Goal: Task Accomplishment & Management: Complete application form

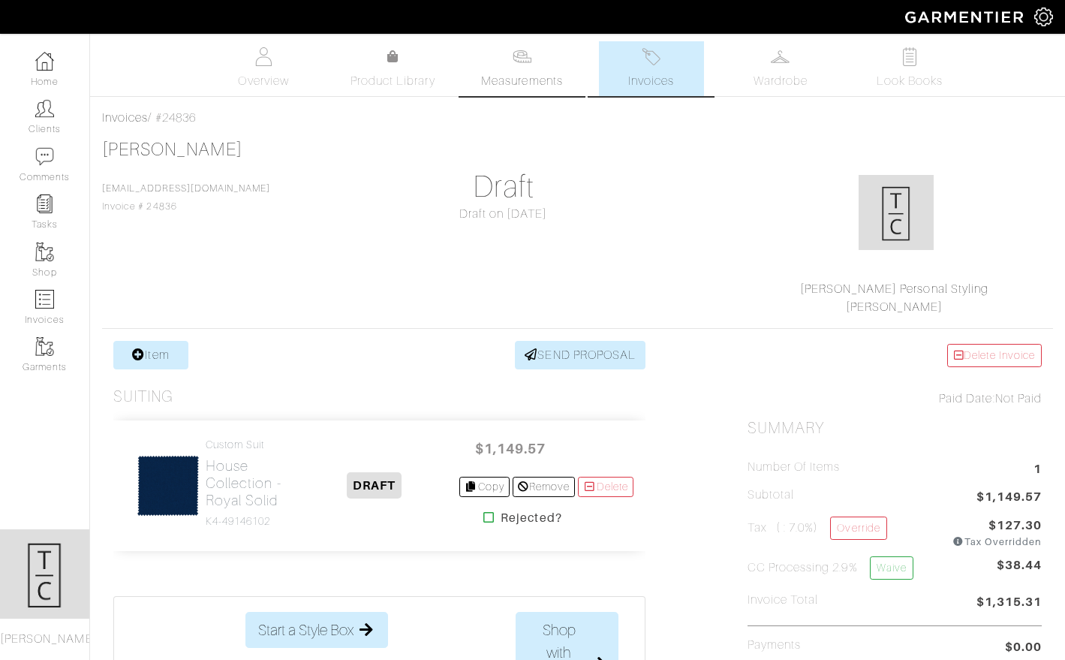
click at [512, 78] on span "Measurements" at bounding box center [522, 81] width 82 height 18
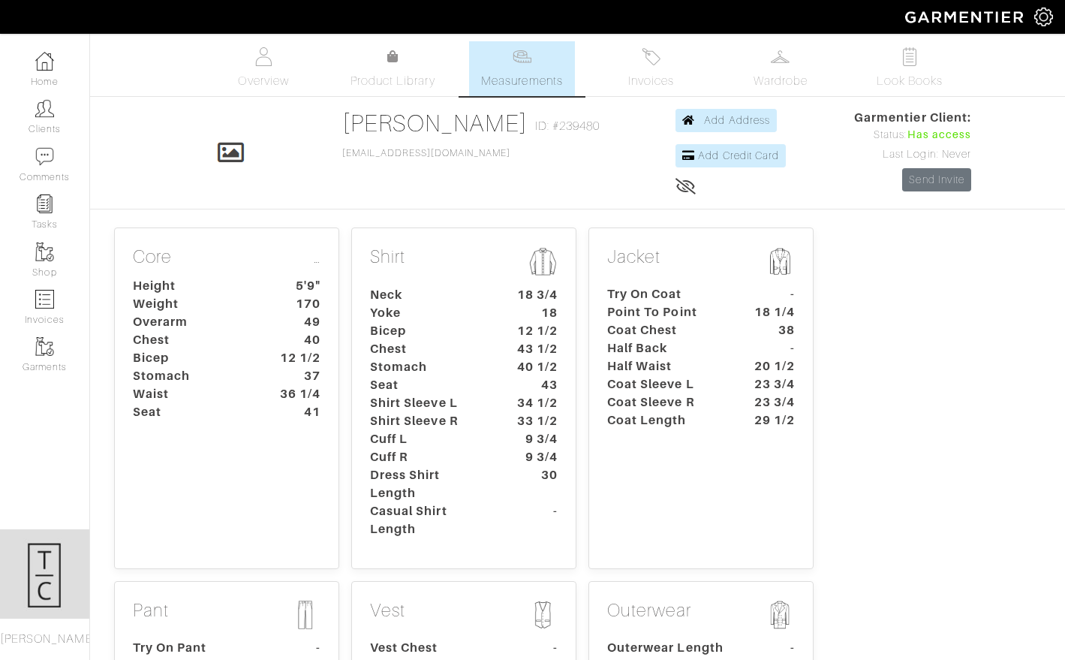
click at [438, 472] on dt "Dress Shirt Length" at bounding box center [429, 484] width 140 height 36
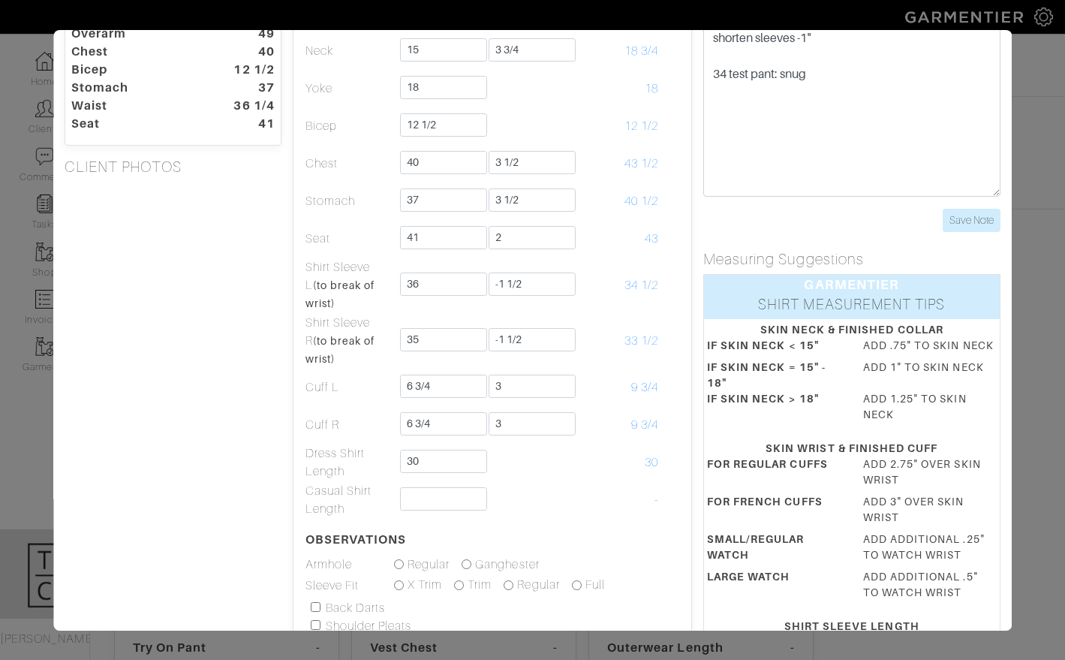
scroll to position [104, 0]
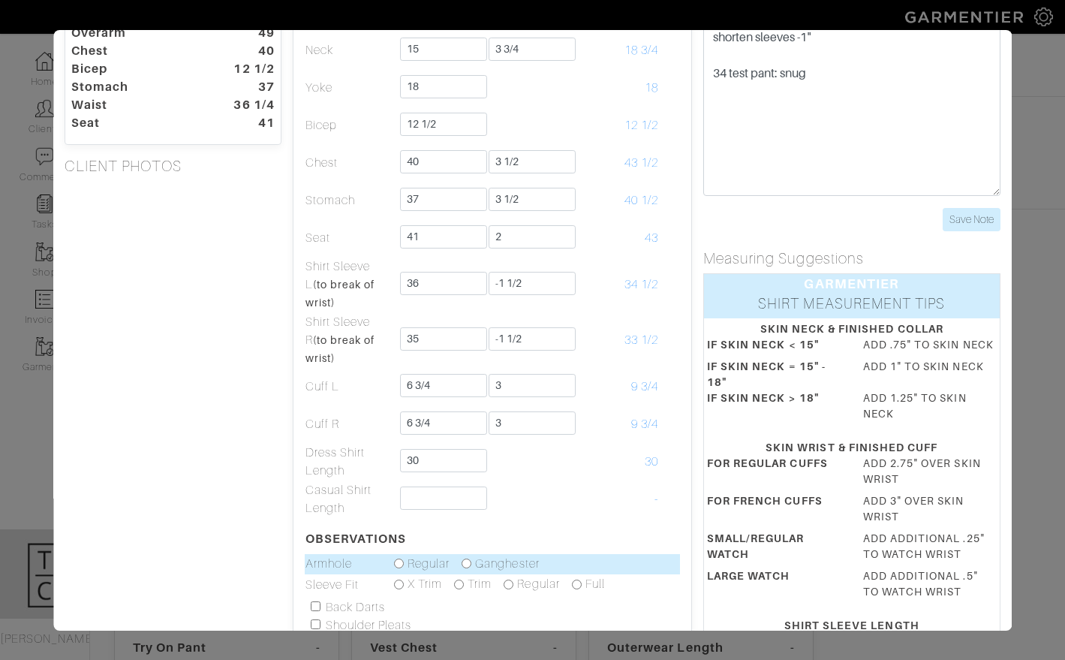
click at [468, 559] on input "radio" at bounding box center [467, 563] width 10 height 10
radio input "true"
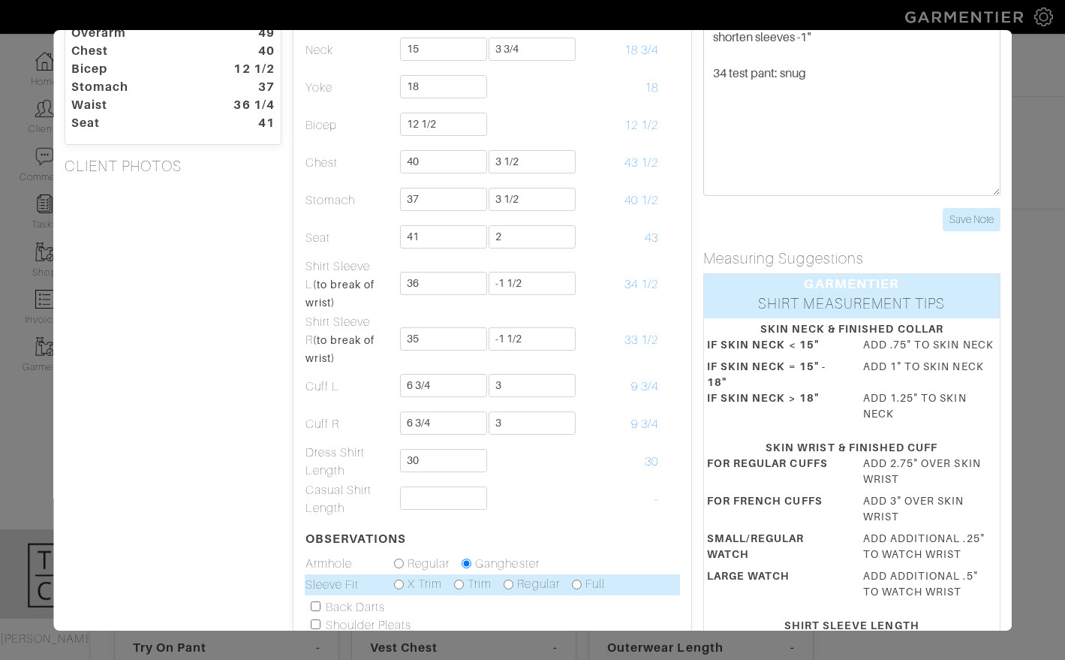
click at [464, 581] on div "Trim" at bounding box center [474, 584] width 38 height 18
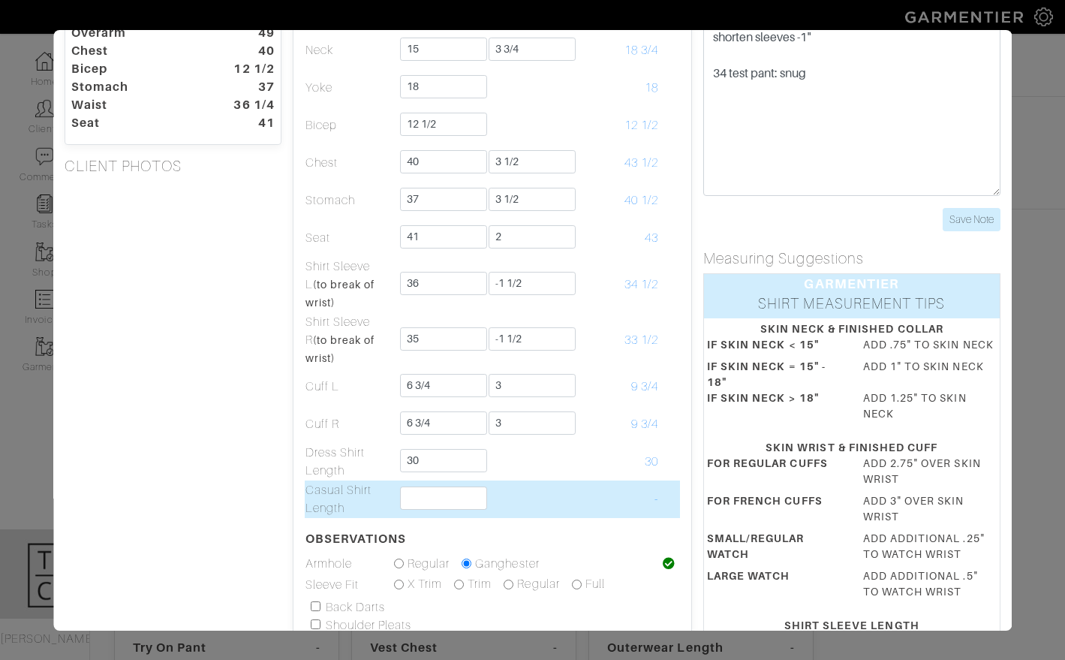
scroll to position [99, 0]
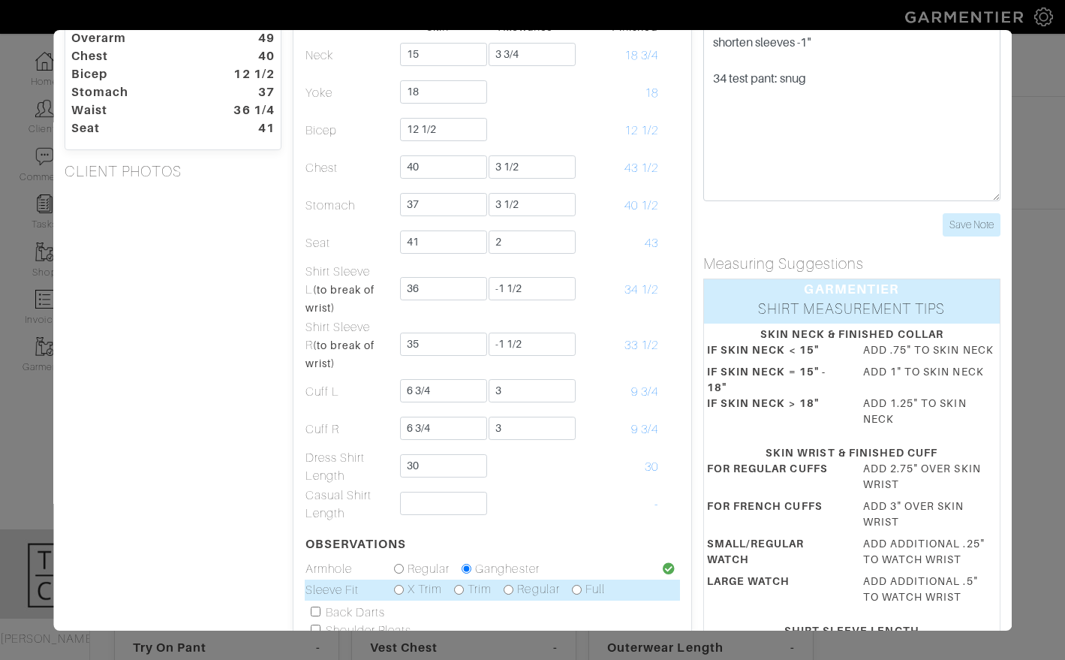
click at [462, 594] on input "radio" at bounding box center [460, 590] width 10 height 10
radio input "true"
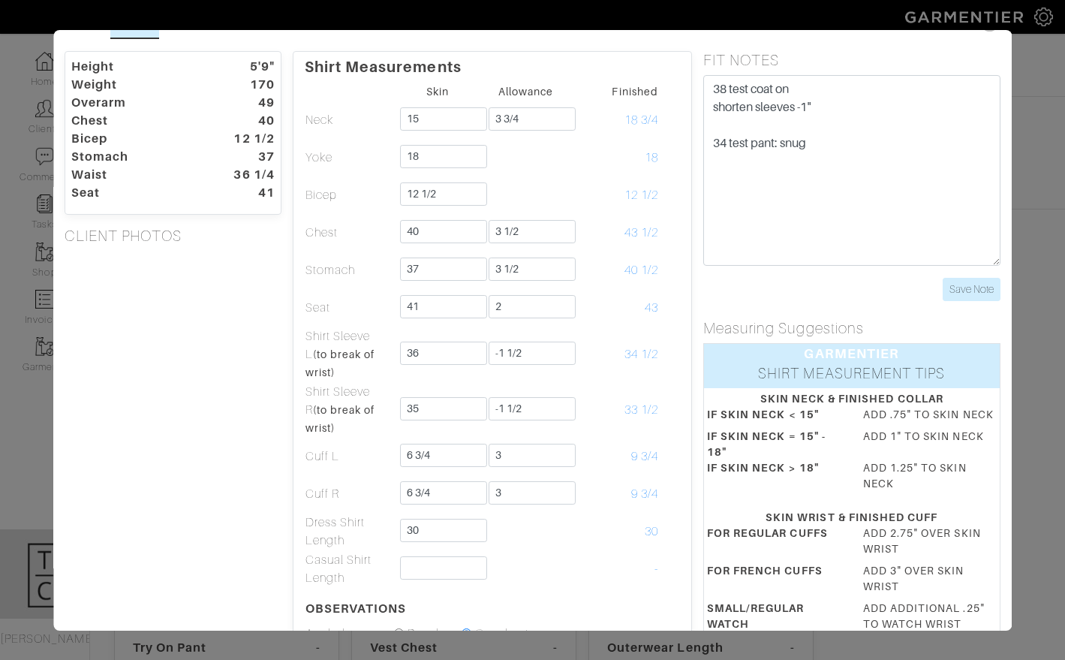
scroll to position [0, 0]
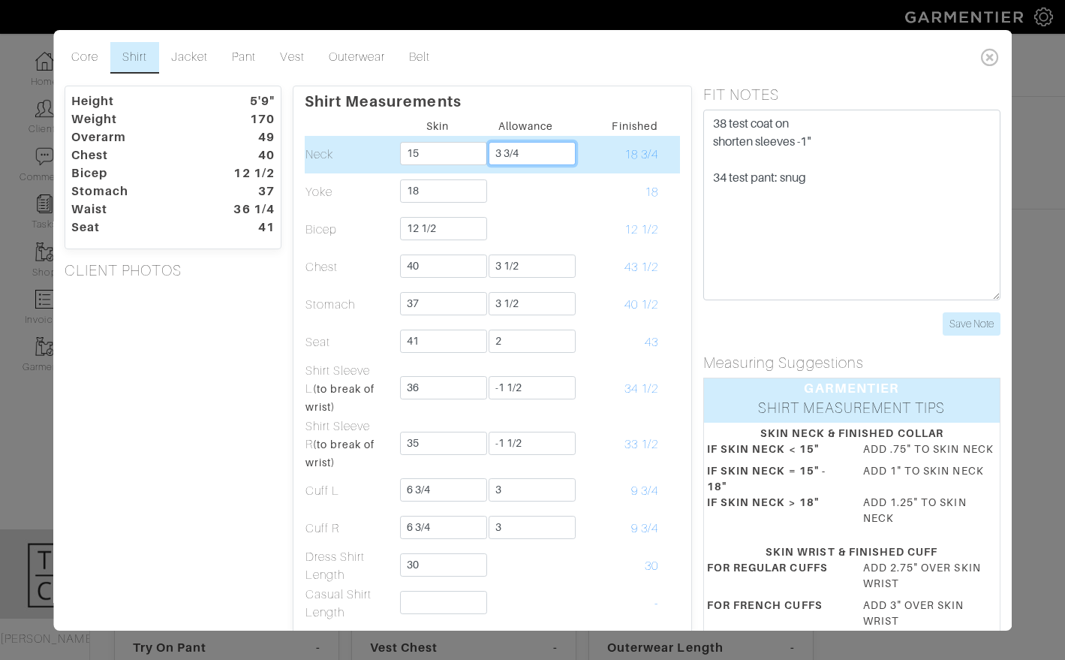
click at [504, 151] on input "3 3/4" at bounding box center [532, 153] width 87 height 23
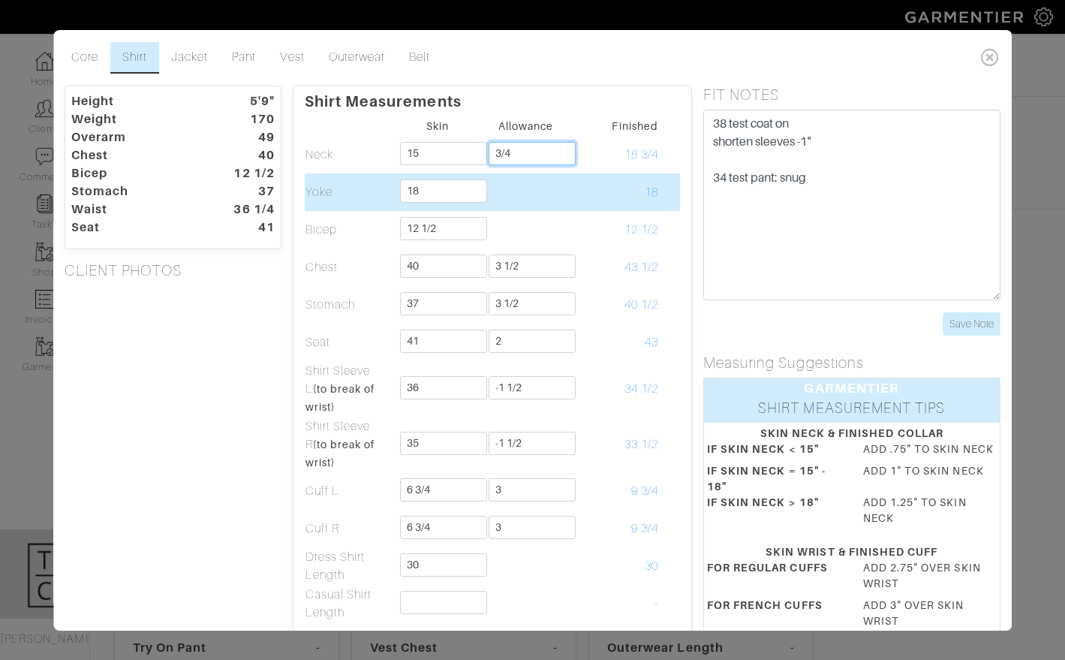
type input "3/4"
click at [521, 206] on td at bounding box center [526, 192] width 89 height 38
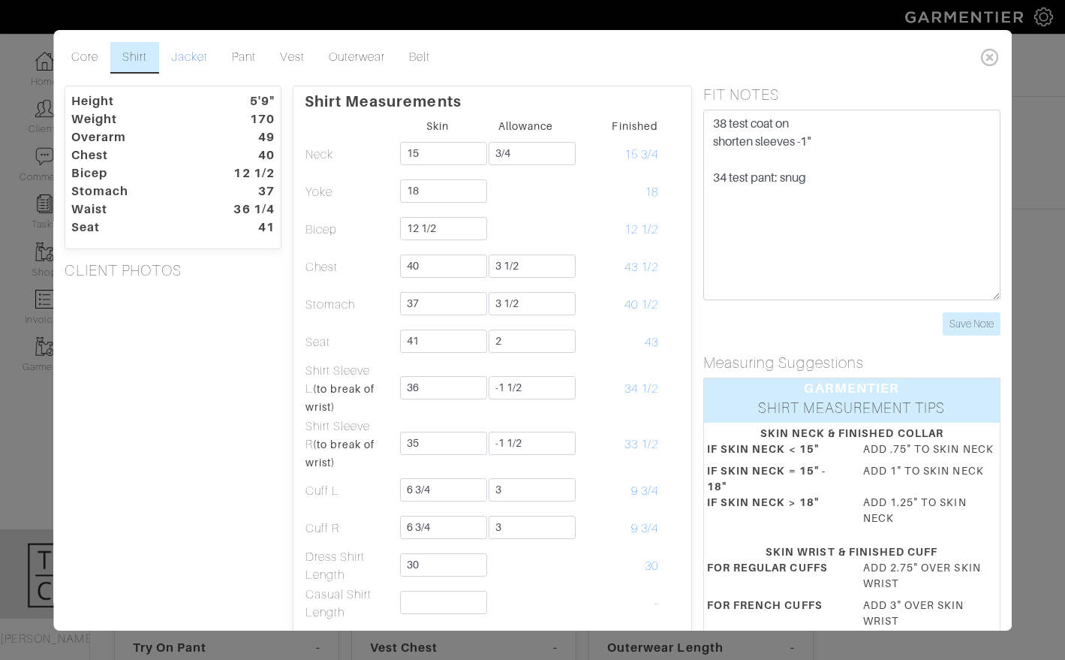
click at [192, 52] on link "Jacket" at bounding box center [189, 58] width 61 height 32
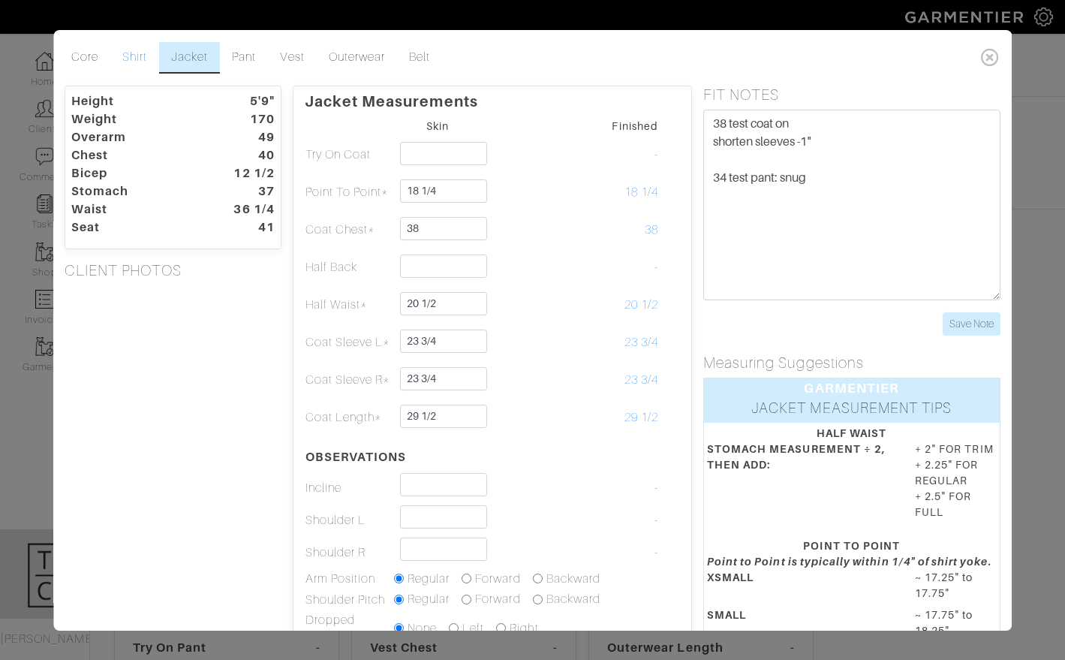
click at [146, 50] on link "Shirt" at bounding box center [134, 58] width 49 height 32
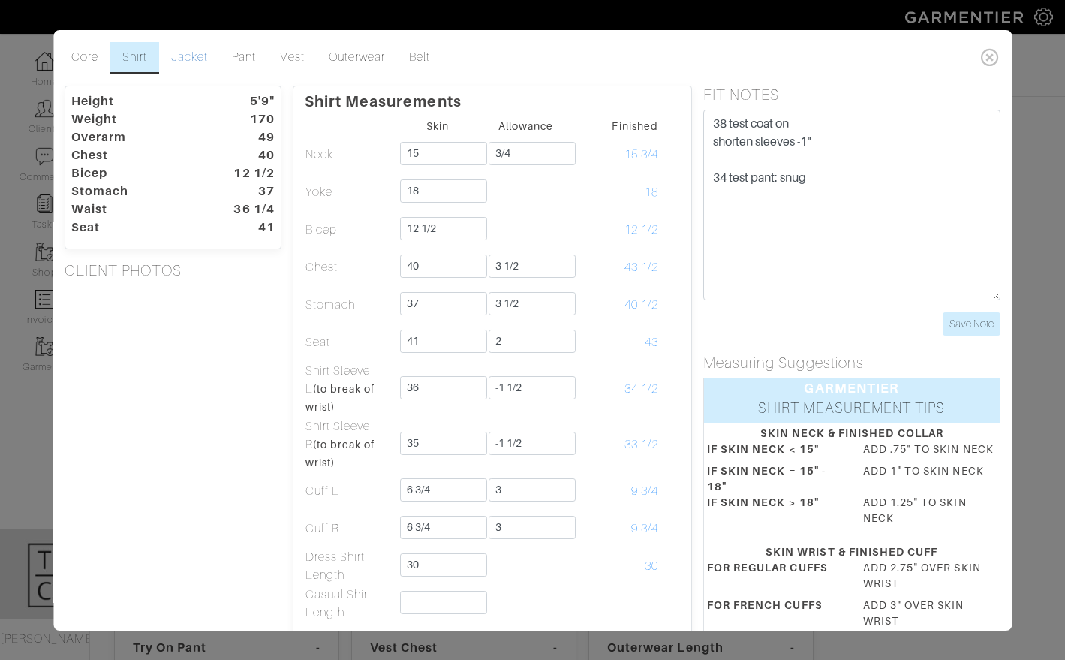
click at [199, 54] on link "Jacket" at bounding box center [189, 58] width 61 height 32
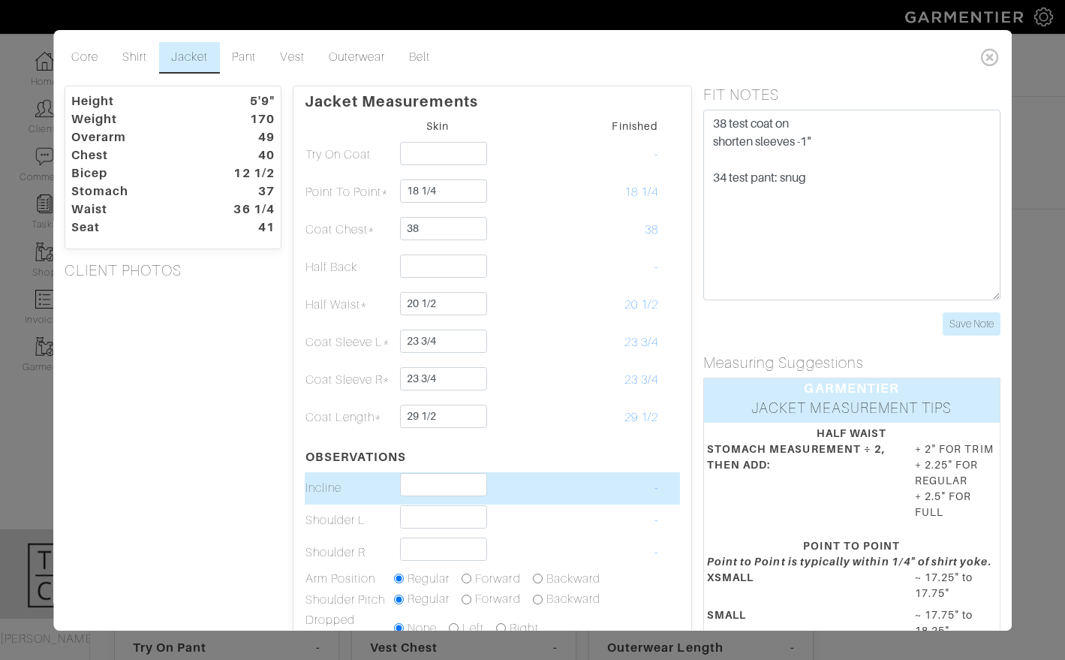
click at [441, 496] on td at bounding box center [437, 488] width 89 height 32
click at [441, 491] on input "text" at bounding box center [443, 484] width 87 height 23
type input "2 3/4"
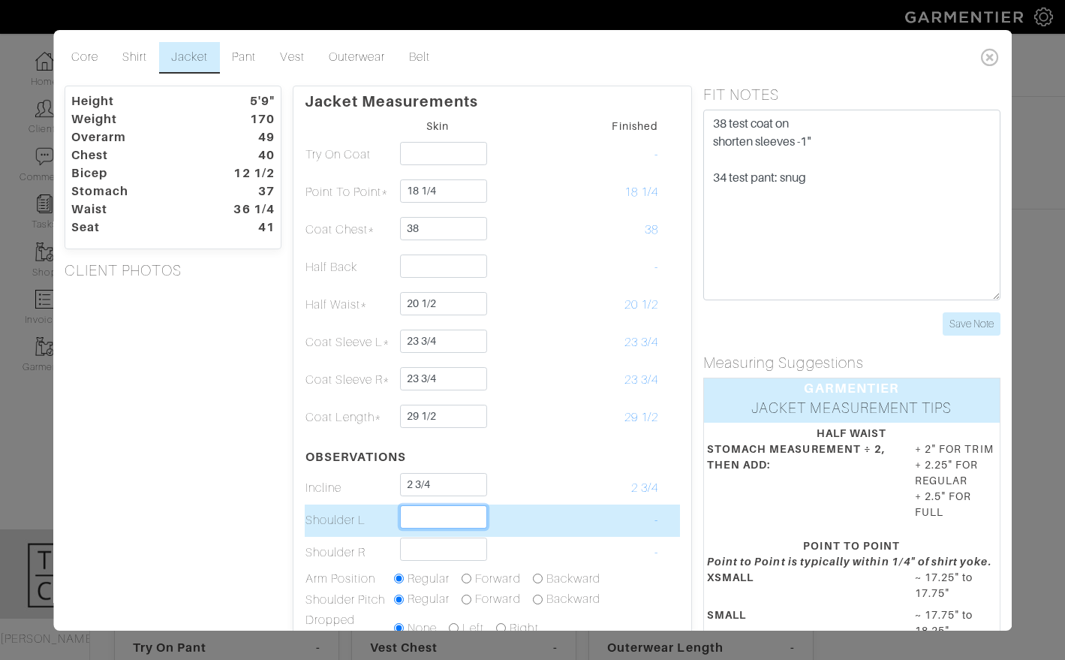
click at [447, 513] on input "text" at bounding box center [443, 516] width 87 height 23
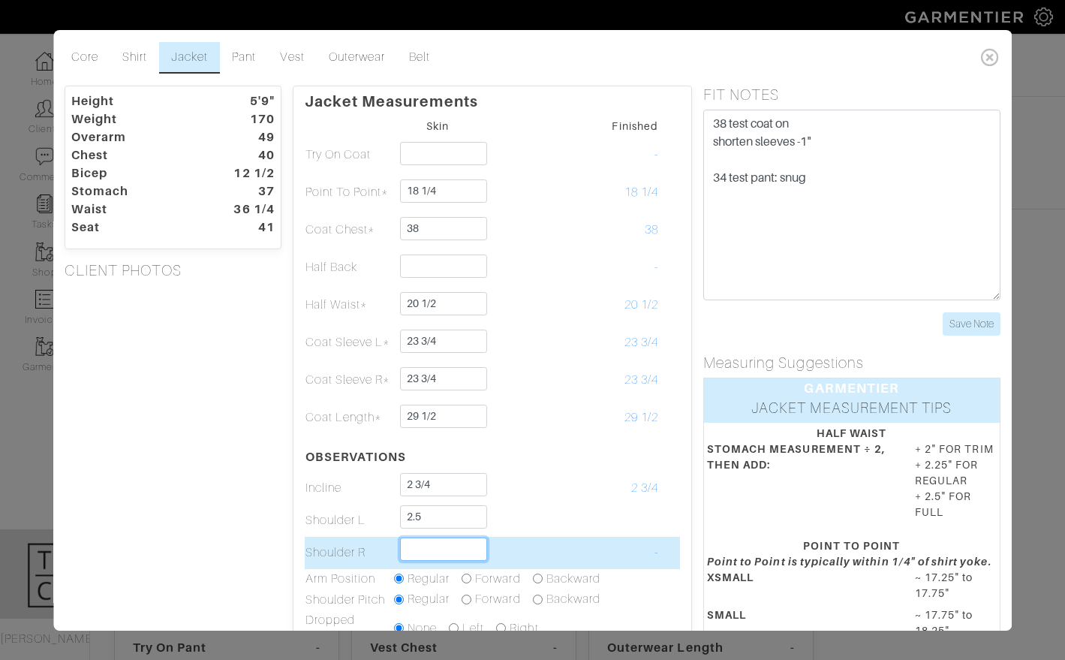
type input "2 1/2"
click at [420, 549] on input "text" at bounding box center [443, 548] width 87 height 23
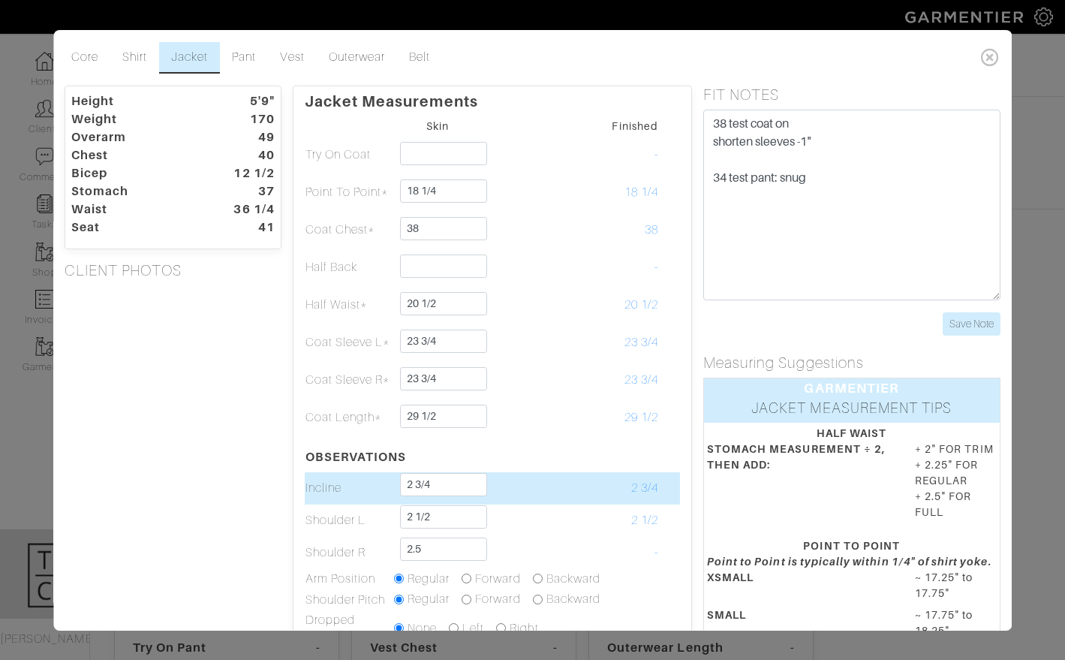
type input "2 1/2"
click at [531, 472] on td at bounding box center [526, 488] width 89 height 32
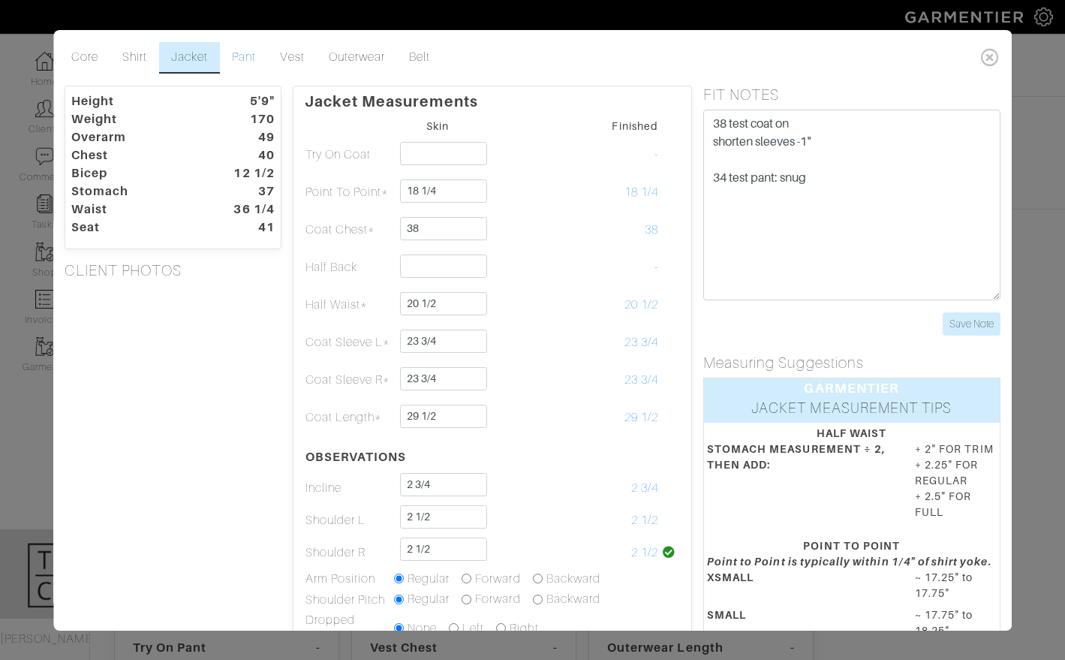
click at [244, 64] on link "Pant" at bounding box center [245, 58] width 48 height 32
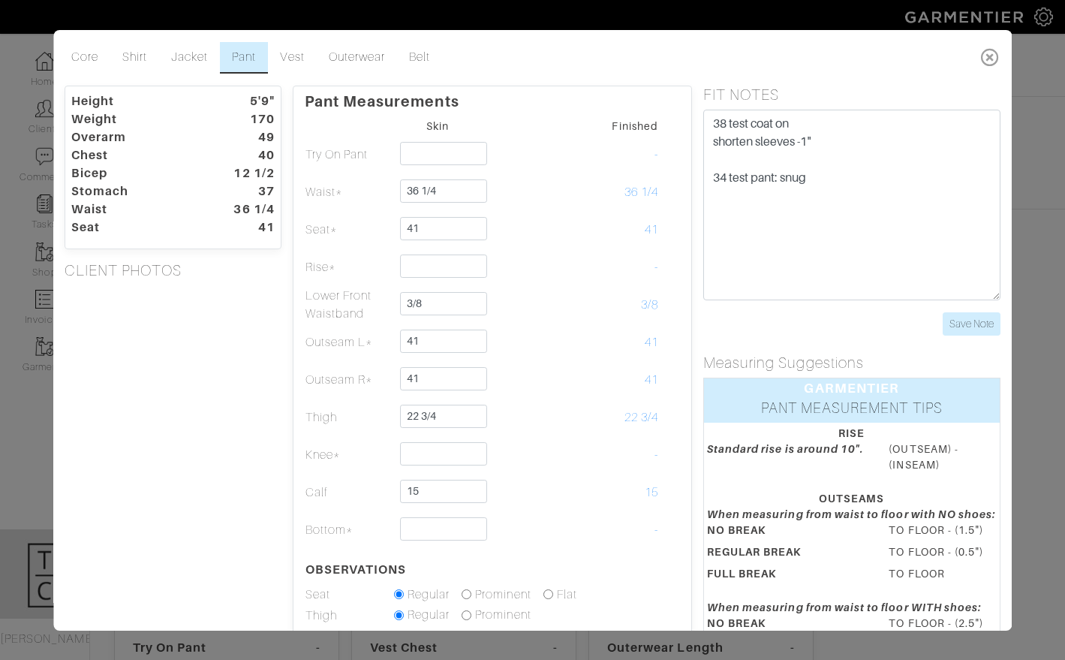
click at [995, 62] on icon at bounding box center [990, 57] width 31 height 30
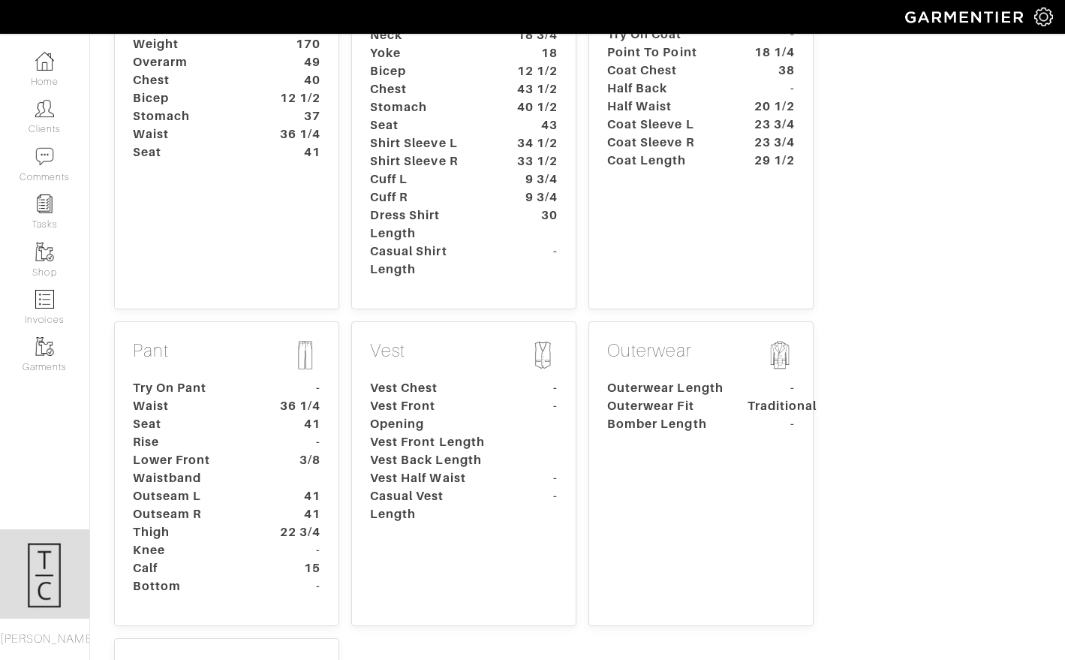
scroll to position [263, 0]
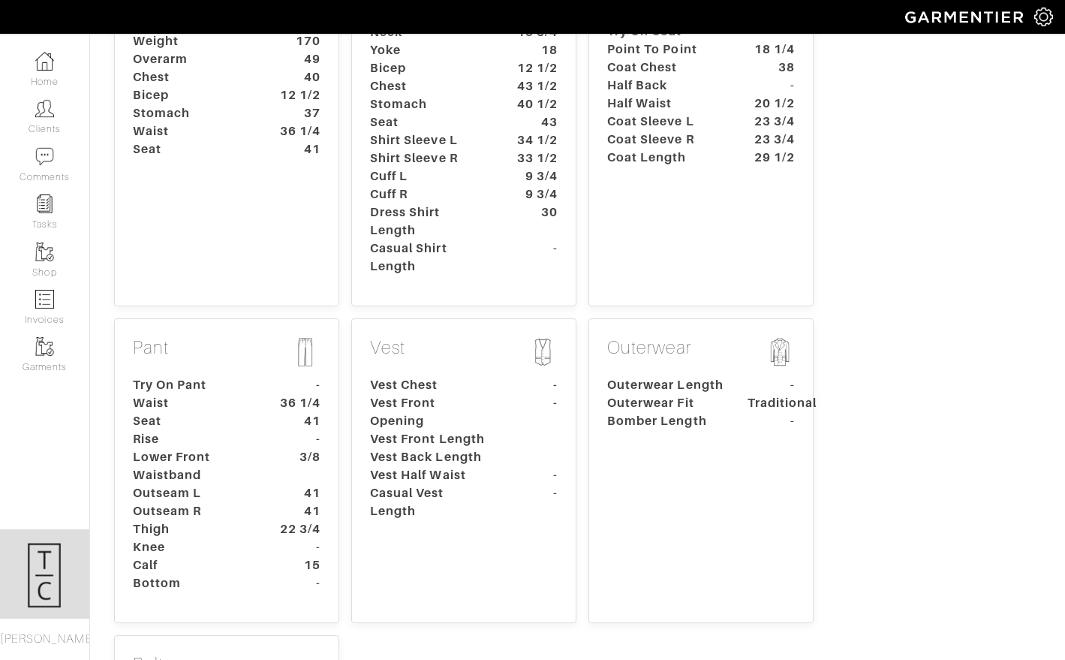
click at [235, 456] on dt "Lower Front Waistband" at bounding box center [192, 466] width 140 height 36
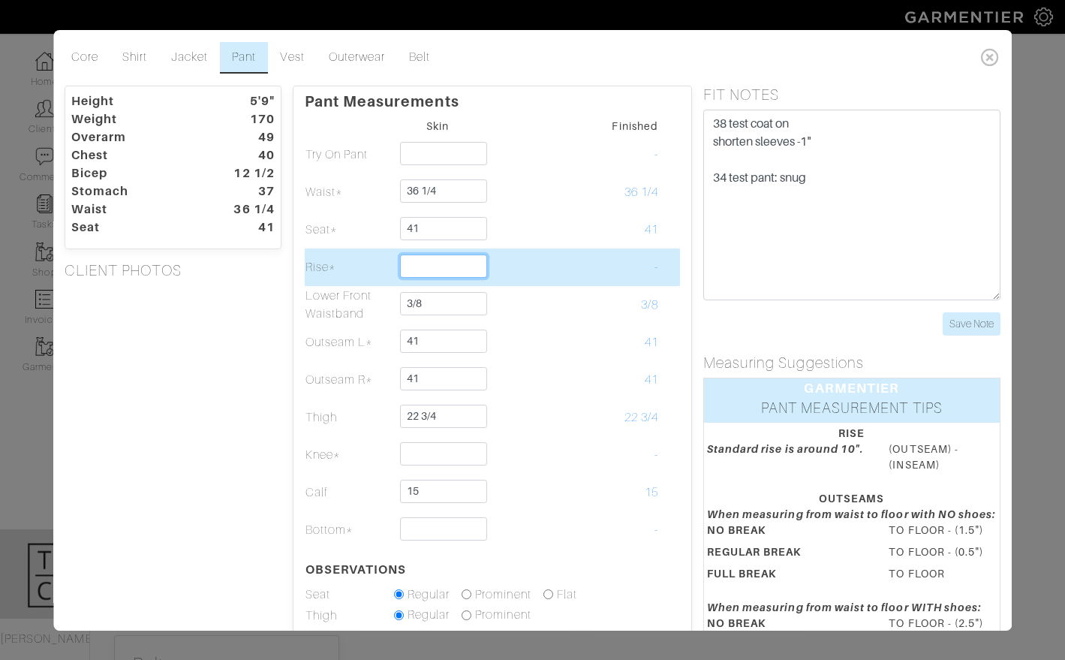
click at [438, 265] on input "text" at bounding box center [443, 265] width 87 height 23
type input "9 3/4"
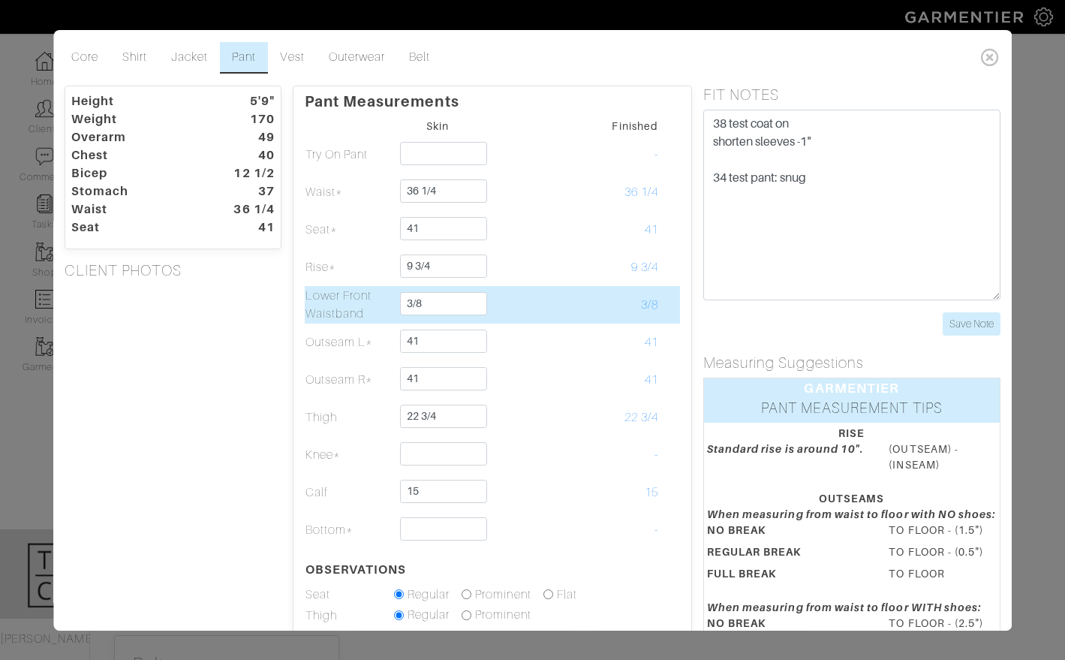
click at [630, 287] on td "3/8" at bounding box center [614, 305] width 89 height 38
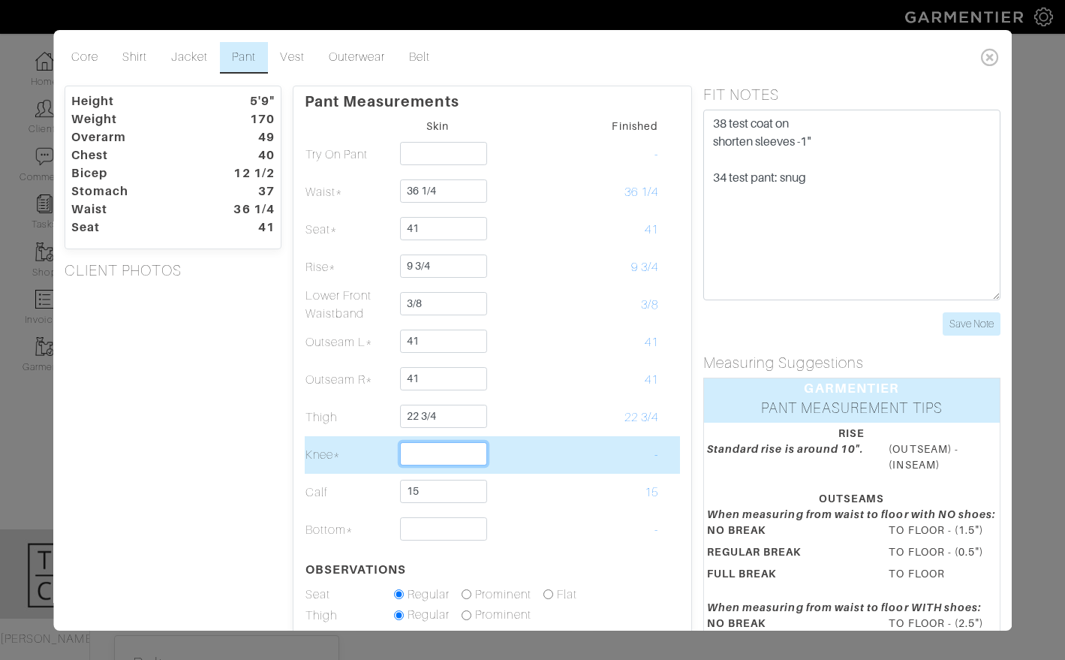
click at [426, 442] on input "text" at bounding box center [443, 453] width 87 height 23
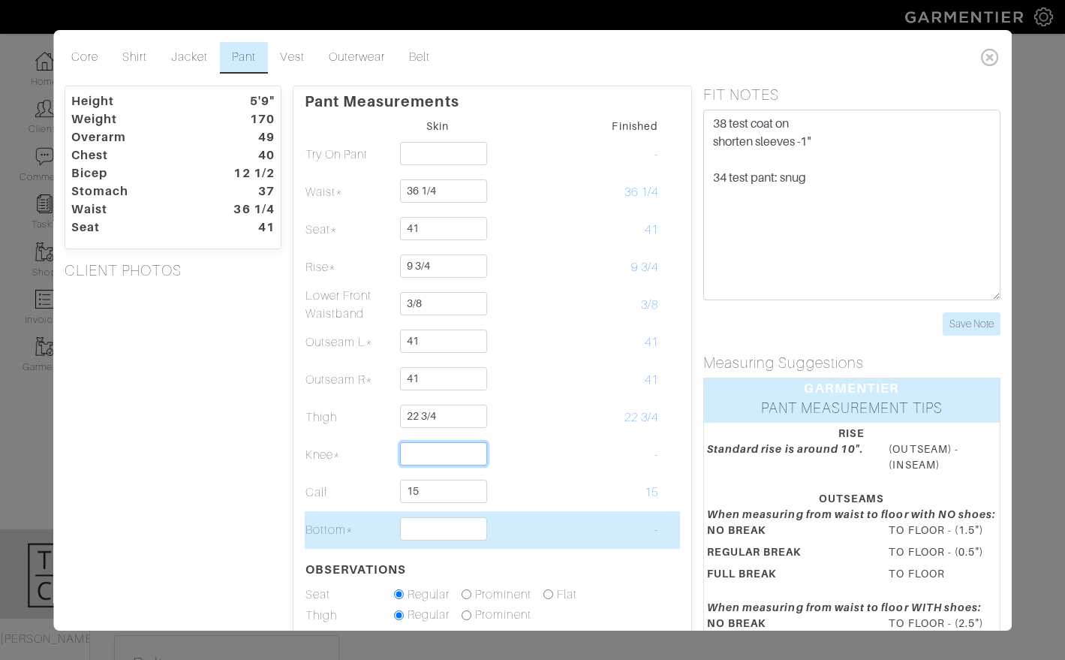
type input "17"
click at [427, 544] on td at bounding box center [437, 530] width 89 height 38
click at [441, 526] on input "text" at bounding box center [443, 528] width 87 height 23
type input "15"
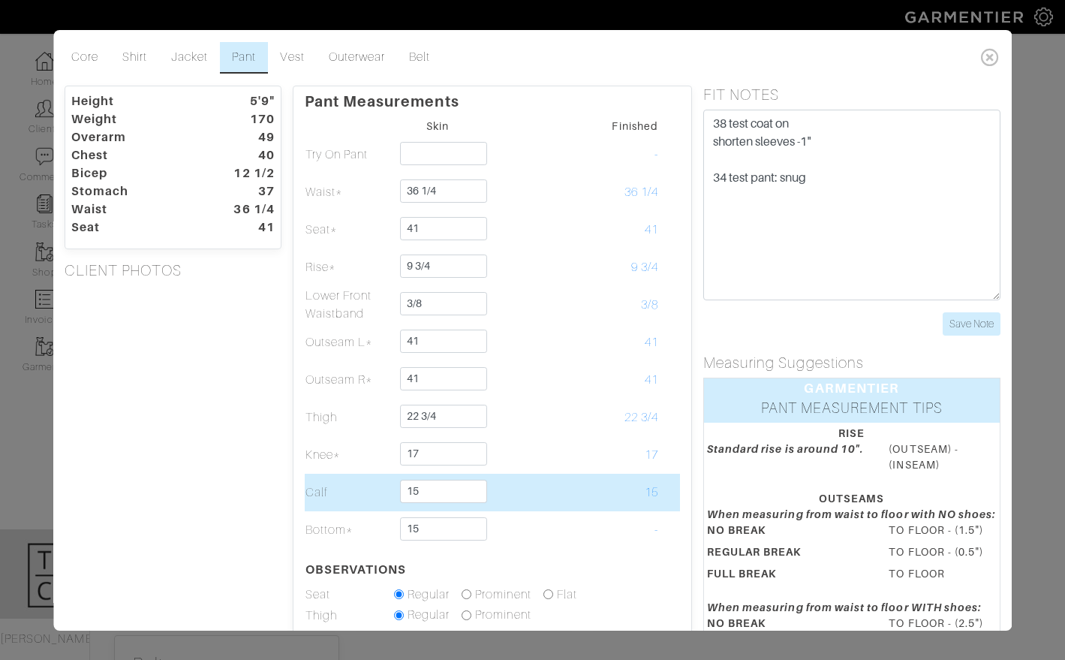
click at [545, 498] on td at bounding box center [526, 493] width 89 height 38
click at [544, 495] on td at bounding box center [526, 493] width 89 height 38
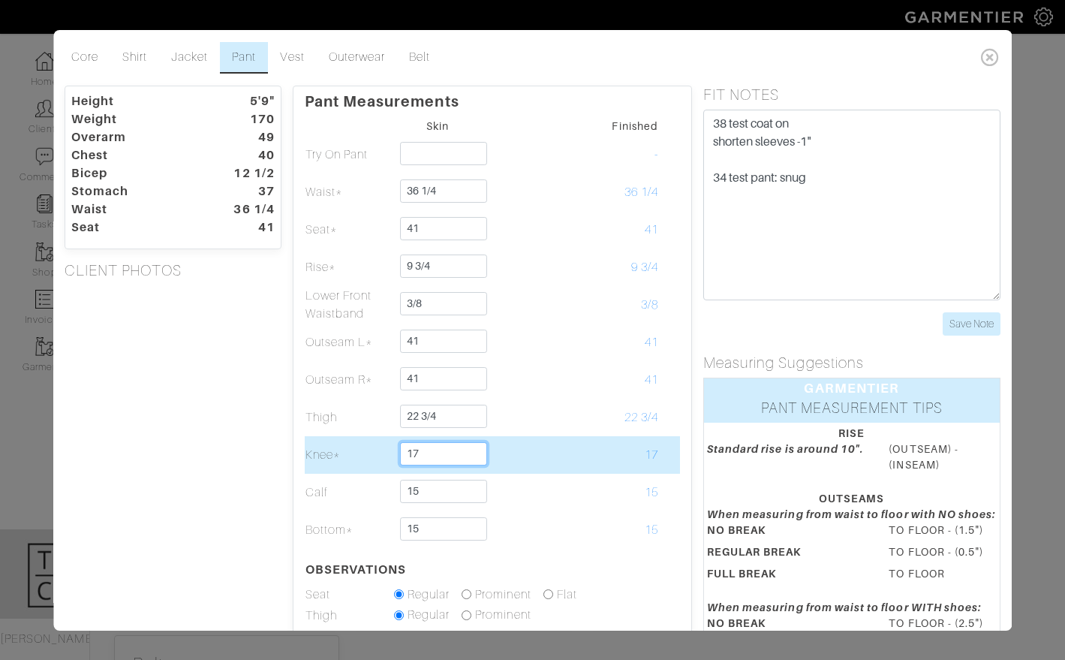
click at [438, 458] on input "17" at bounding box center [443, 453] width 87 height 23
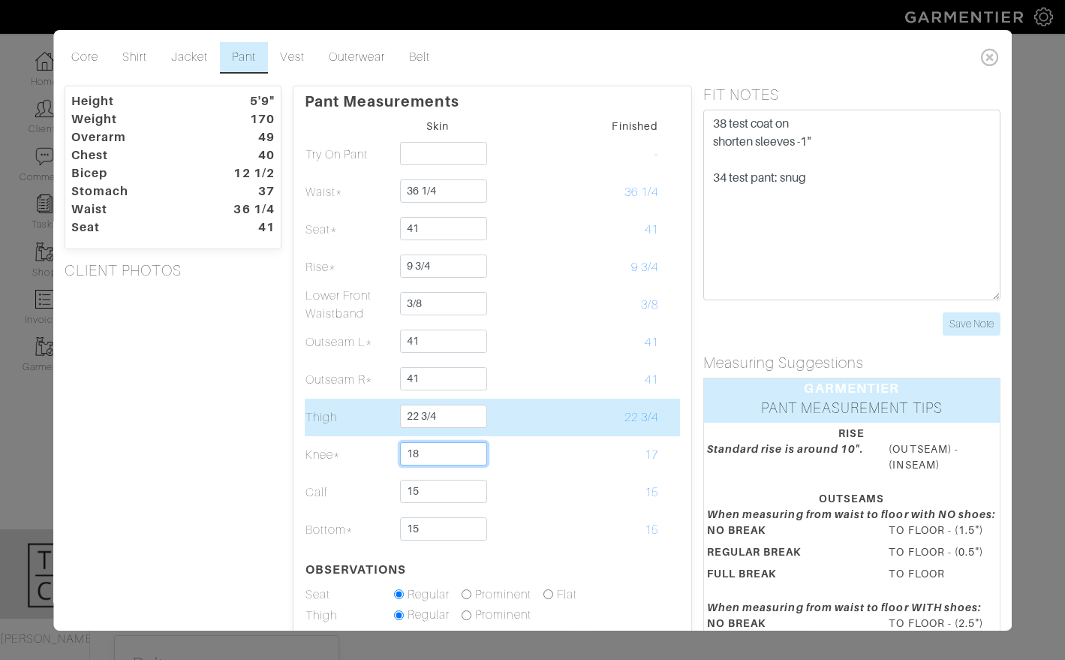
type input "18"
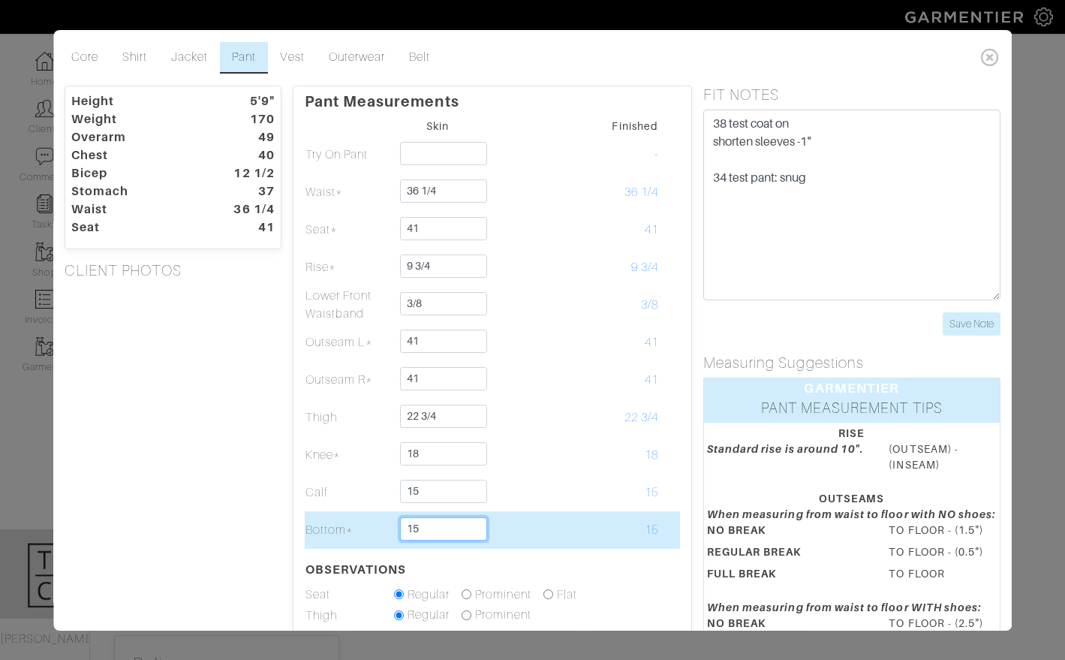
click at [435, 523] on input "15" at bounding box center [443, 528] width 87 height 23
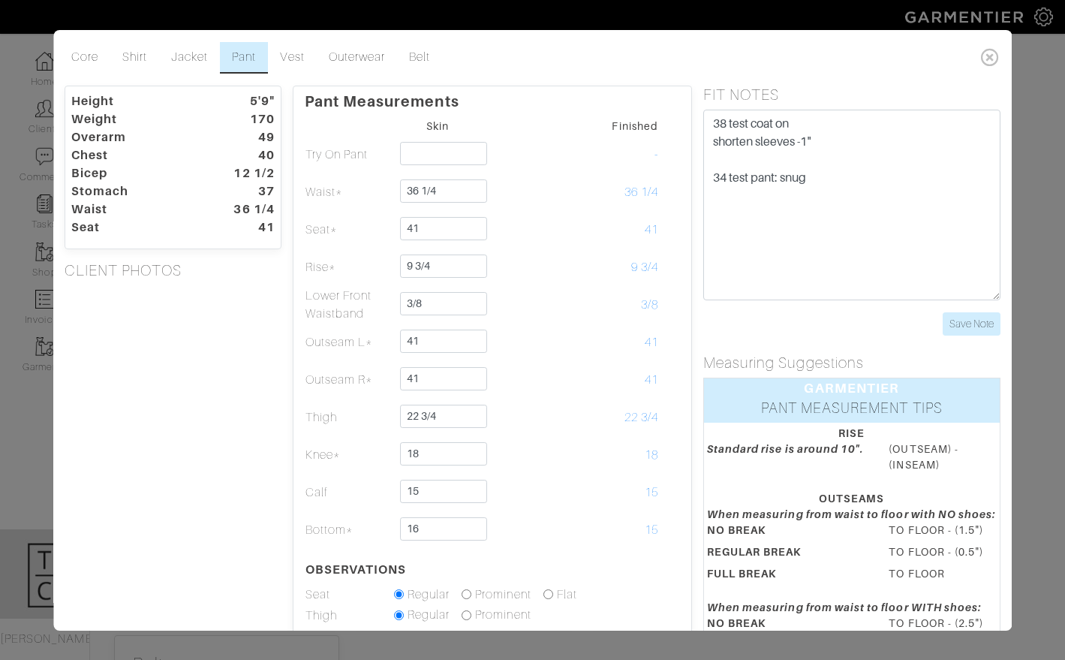
click at [537, 553] on table "Skin Finished Try On Pant - Waist* 36 1/4 36 1/4 Seat* 41 41 9 3/4" at bounding box center [492, 420] width 375 height 608
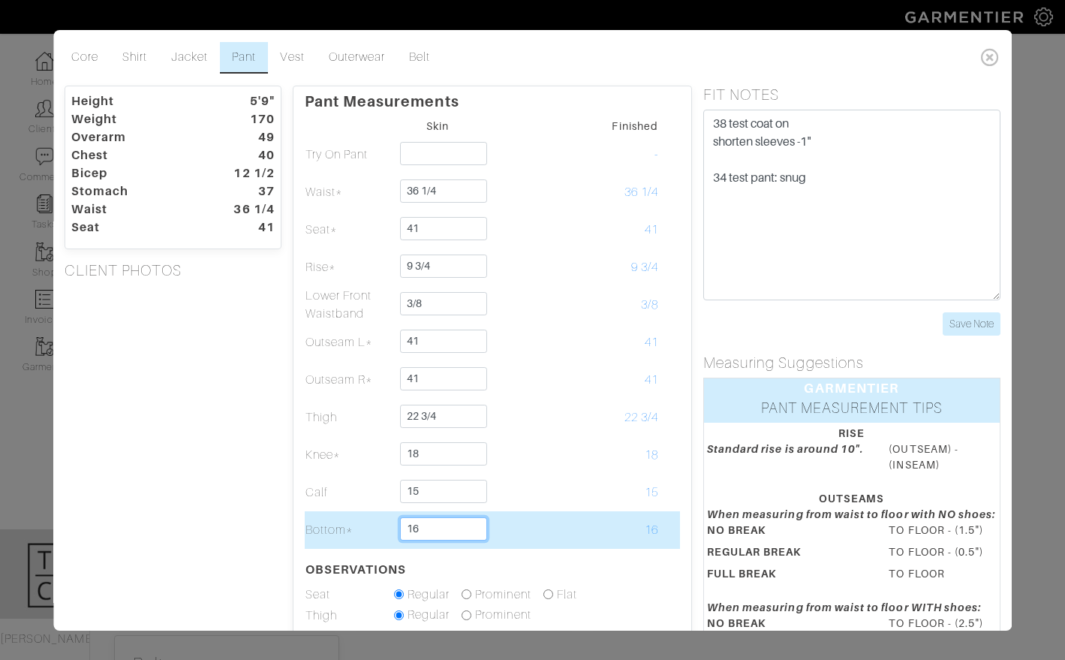
click at [457, 531] on input "16" at bounding box center [443, 528] width 87 height 23
click at [517, 528] on td at bounding box center [526, 530] width 89 height 38
click at [438, 534] on input "16" at bounding box center [443, 528] width 87 height 23
type input "15 3/4"
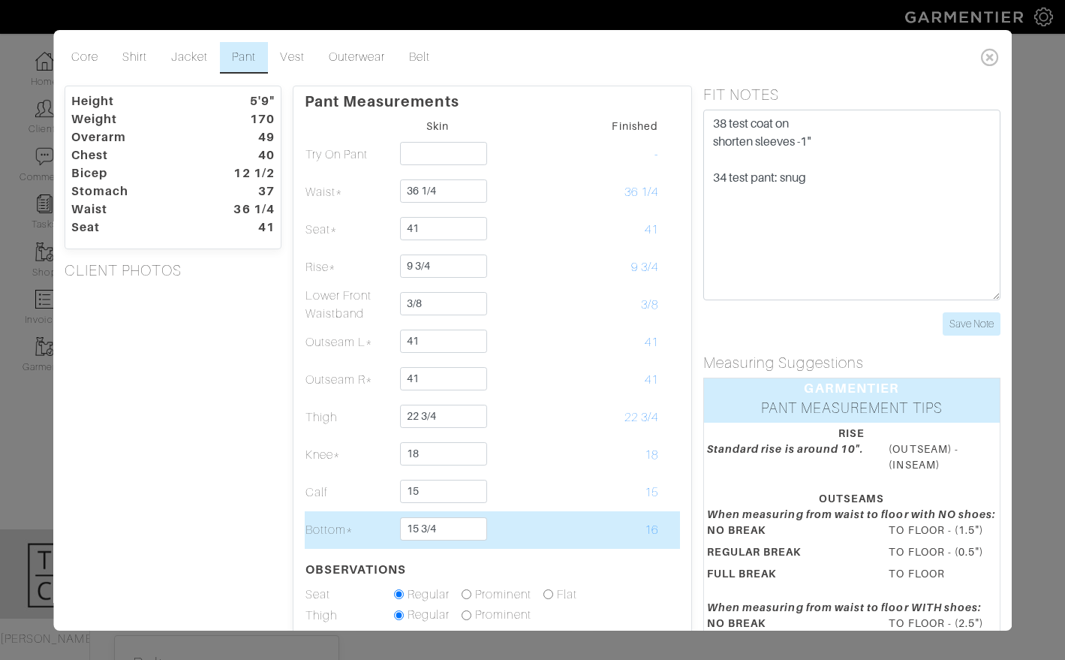
click at [522, 525] on td at bounding box center [526, 530] width 89 height 38
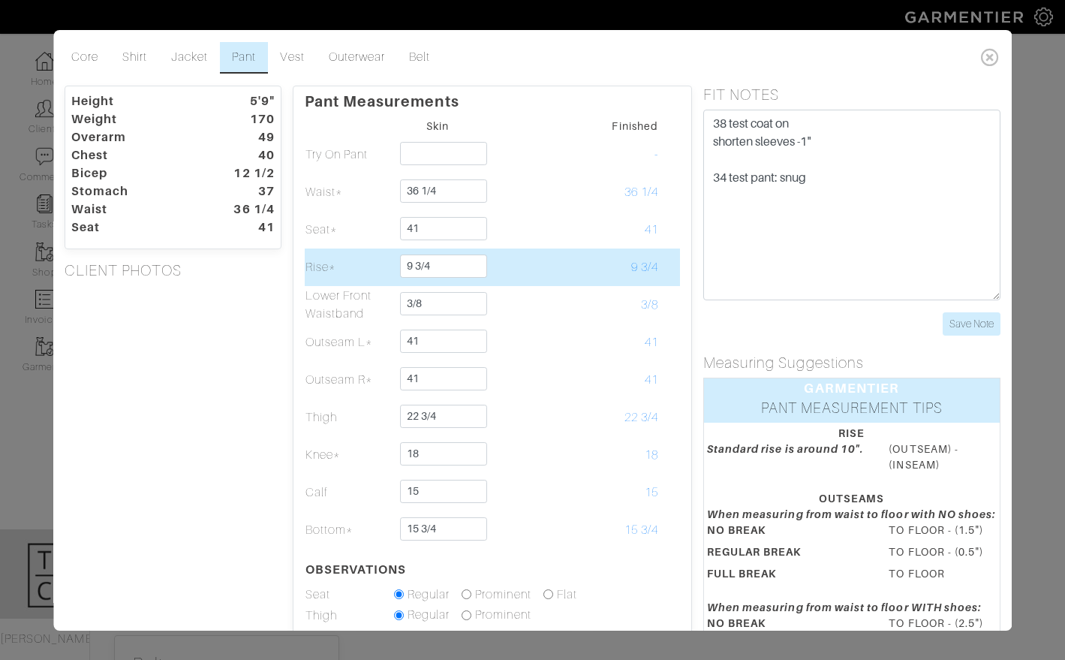
click at [569, 262] on td at bounding box center [526, 267] width 89 height 38
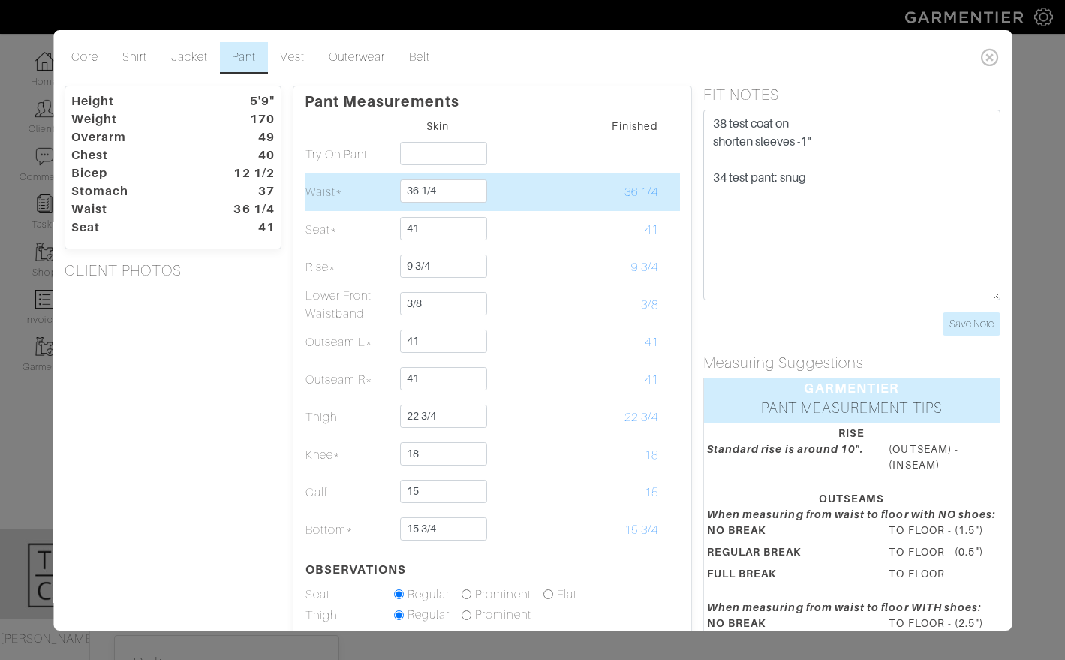
click at [465, 205] on td "36 1/4" at bounding box center [437, 192] width 89 height 38
click at [465, 200] on input "36 1/4" at bounding box center [443, 190] width 87 height 23
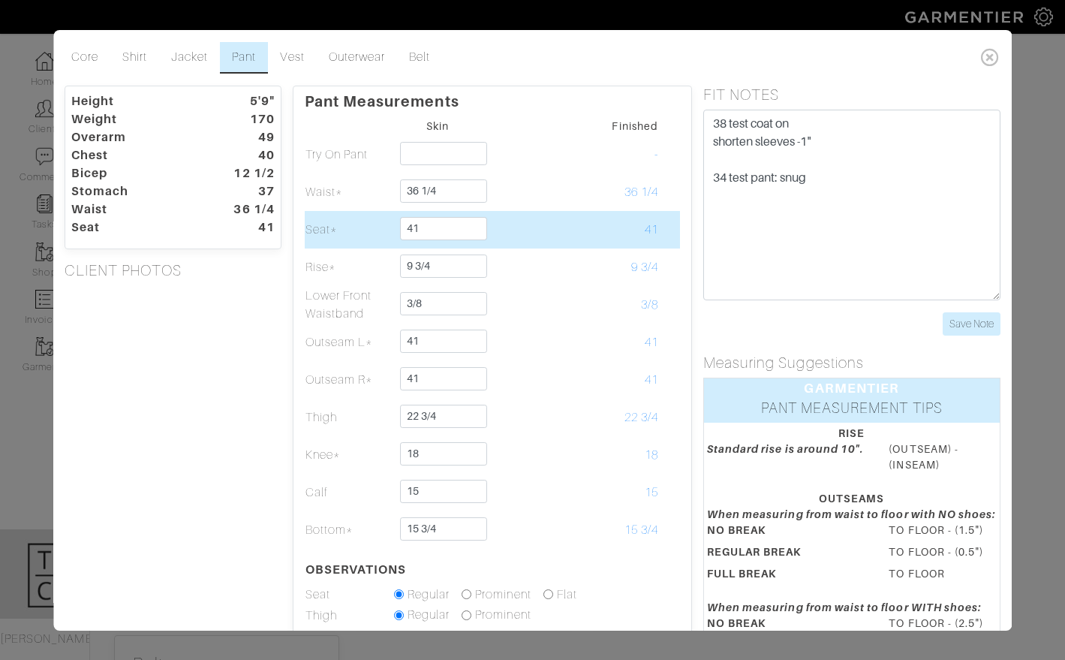
click at [528, 217] on td at bounding box center [526, 230] width 89 height 38
click at [456, 227] on input "41" at bounding box center [443, 228] width 87 height 23
type input "41 1/4"
click at [512, 236] on td at bounding box center [526, 230] width 89 height 38
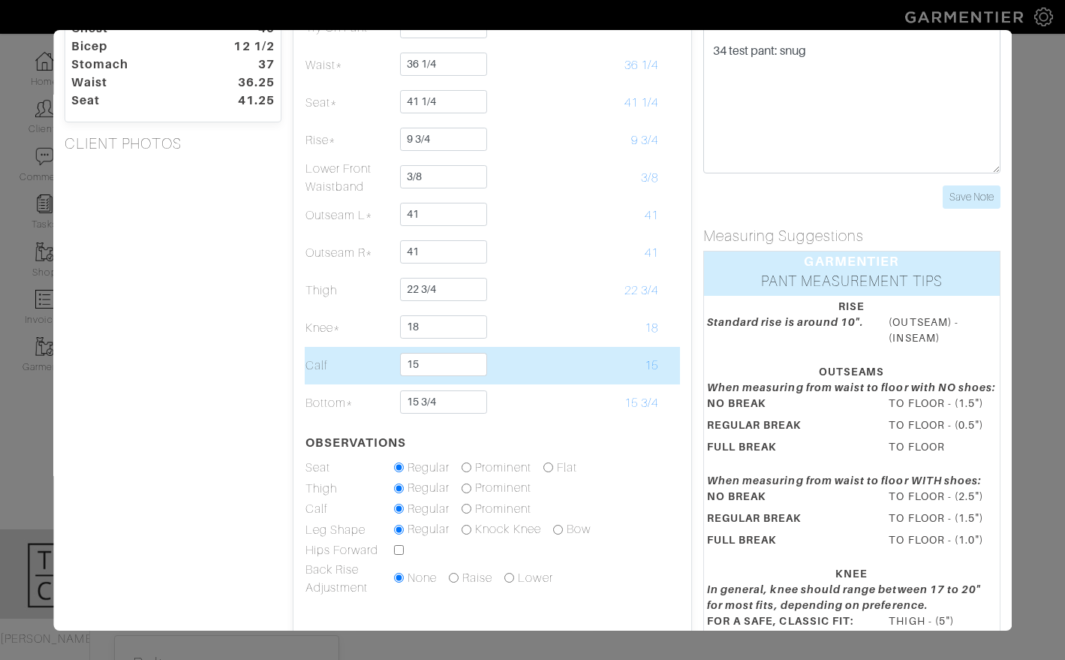
scroll to position [0, 0]
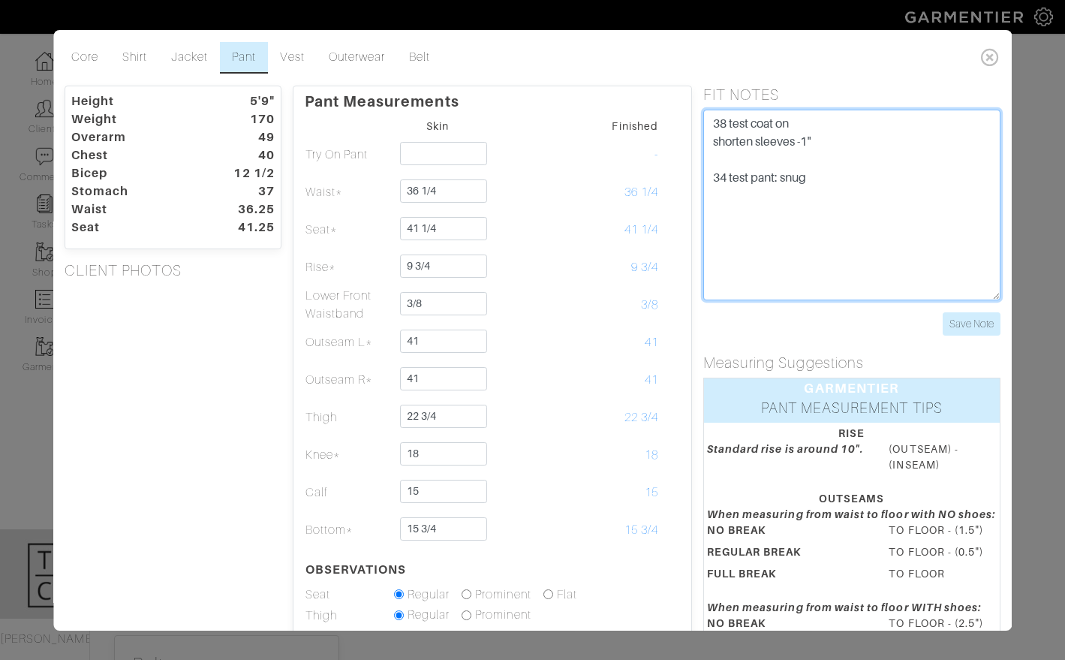
click at [901, 250] on textarea "38 test coat on shorten sleeves -1" 34 test pant: snug" at bounding box center [851, 205] width 297 height 191
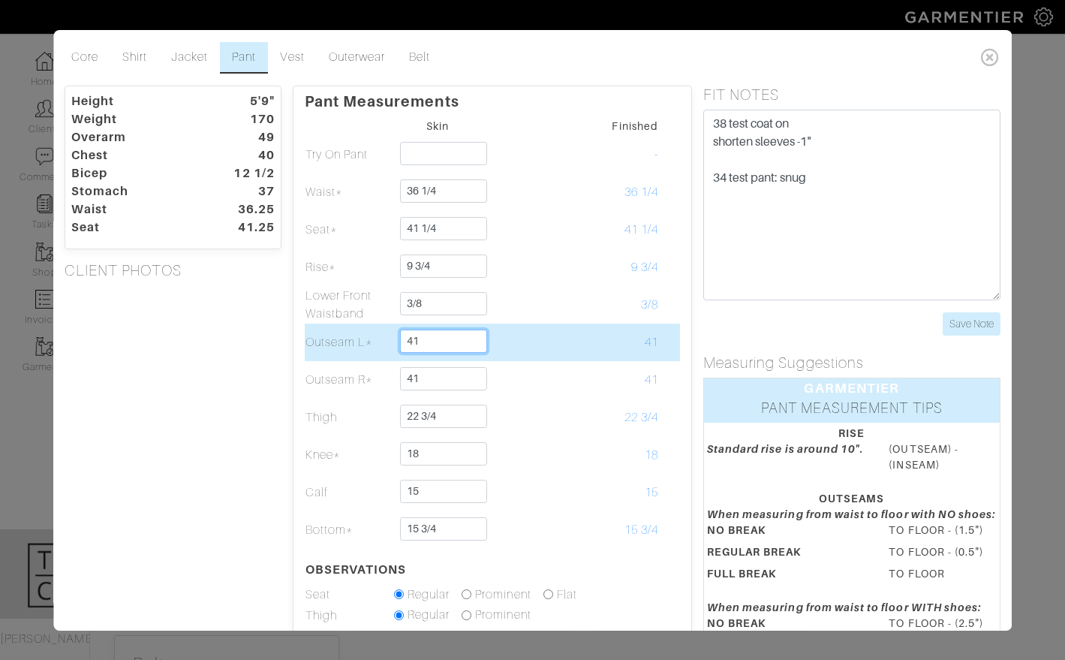
click at [457, 342] on input "41" at bounding box center [443, 340] width 87 height 23
click at [535, 335] on td at bounding box center [526, 342] width 89 height 38
click at [441, 338] on input "41" at bounding box center [443, 340] width 87 height 23
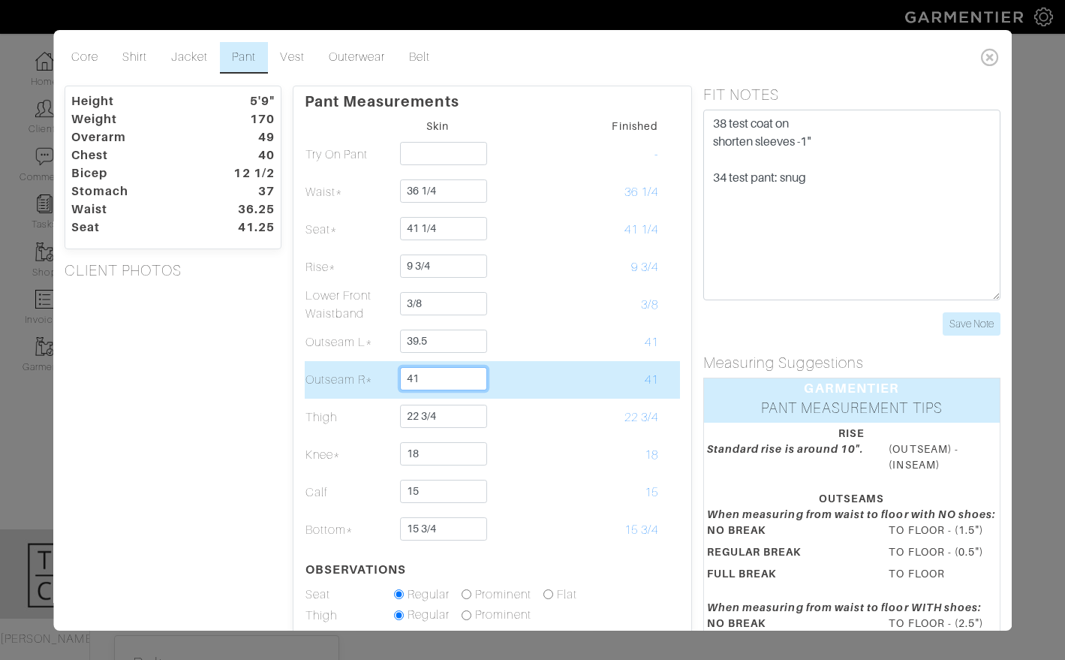
type input "39 1/2"
click at [428, 378] on input "41" at bounding box center [443, 378] width 87 height 23
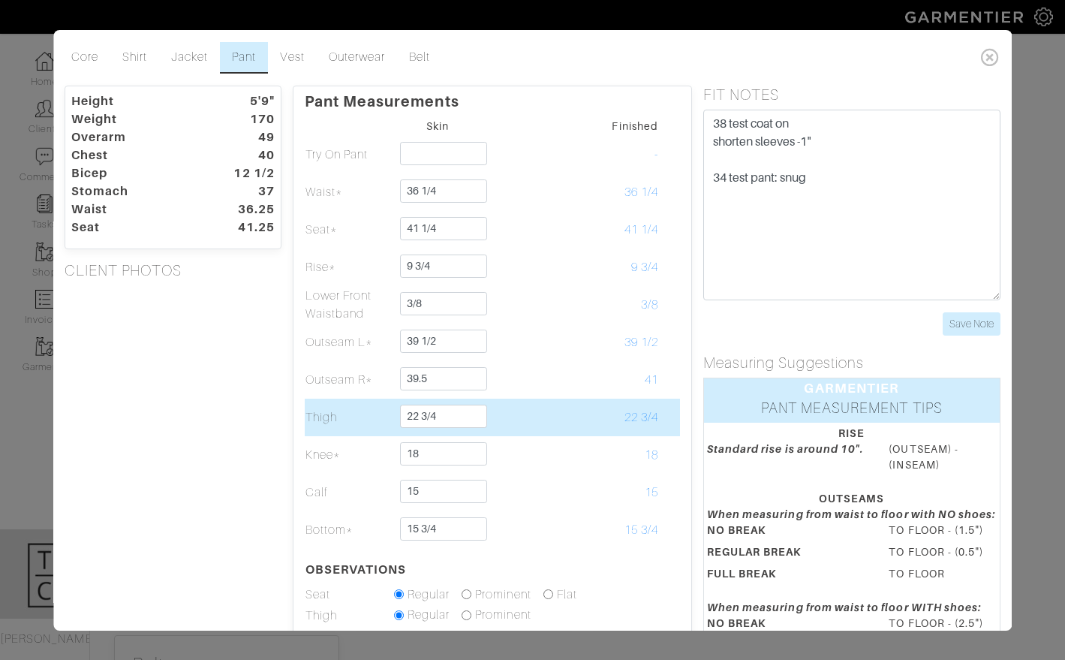
type input "39 1/2"
click at [559, 400] on td at bounding box center [526, 417] width 89 height 38
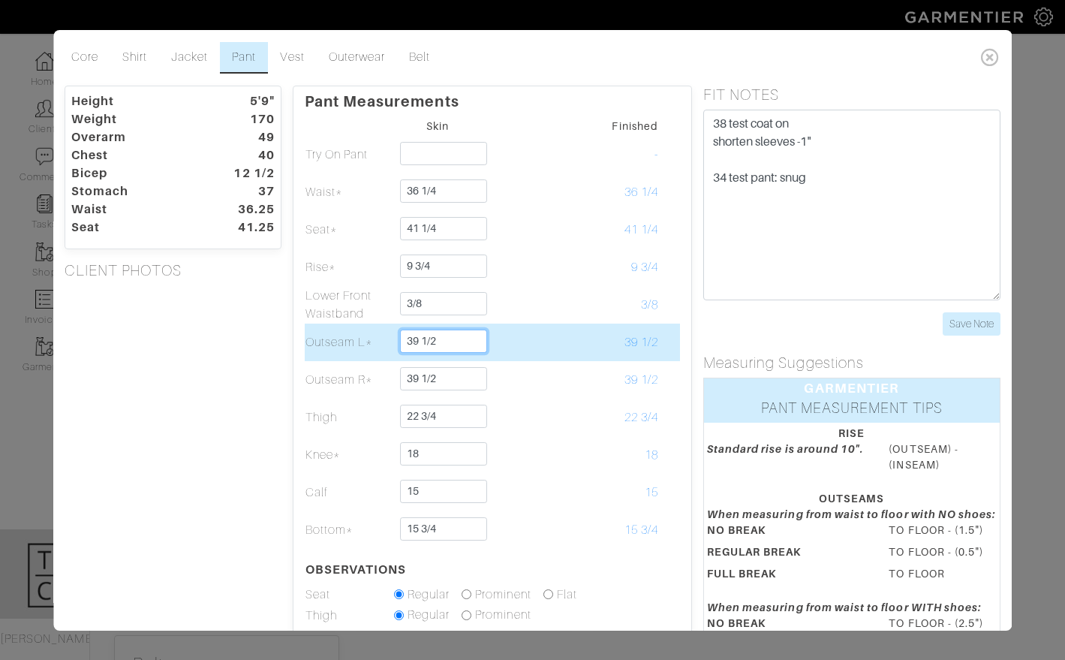
click at [466, 331] on input "39 1/2" at bounding box center [443, 340] width 87 height 23
click at [465, 332] on input "39 1/2" at bounding box center [443, 340] width 87 height 23
click at [458, 341] on input "39 1/2" at bounding box center [443, 340] width 87 height 23
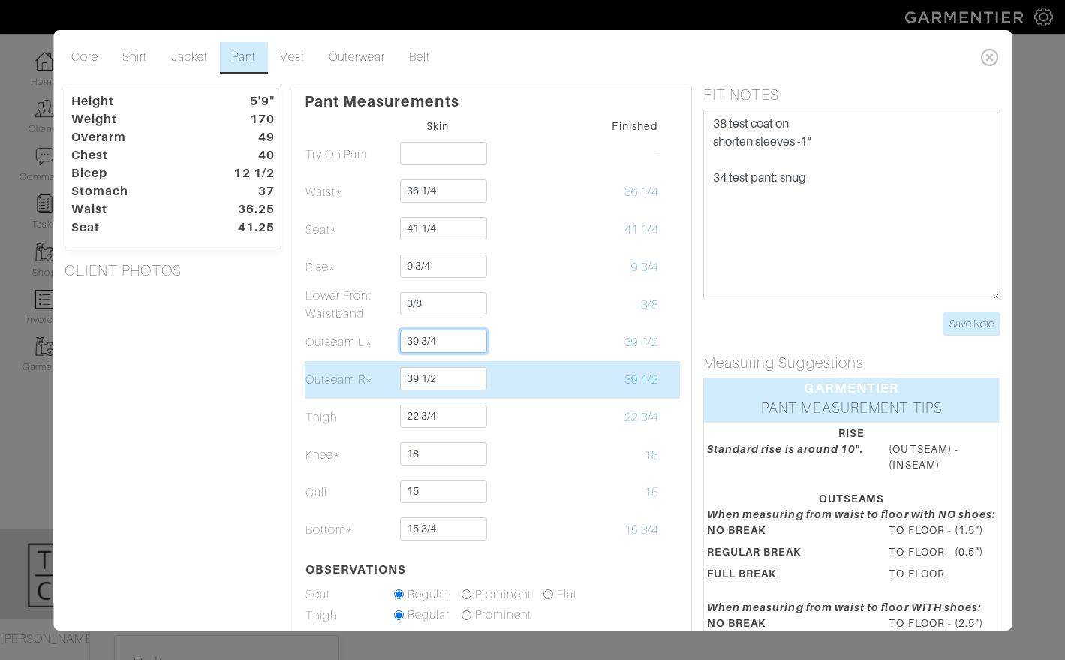
type input "39 3/4"
click at [447, 383] on input "39 1/2" at bounding box center [443, 378] width 87 height 23
click at [446, 383] on input "39 1/2" at bounding box center [443, 378] width 87 height 23
type input "39 3/4"
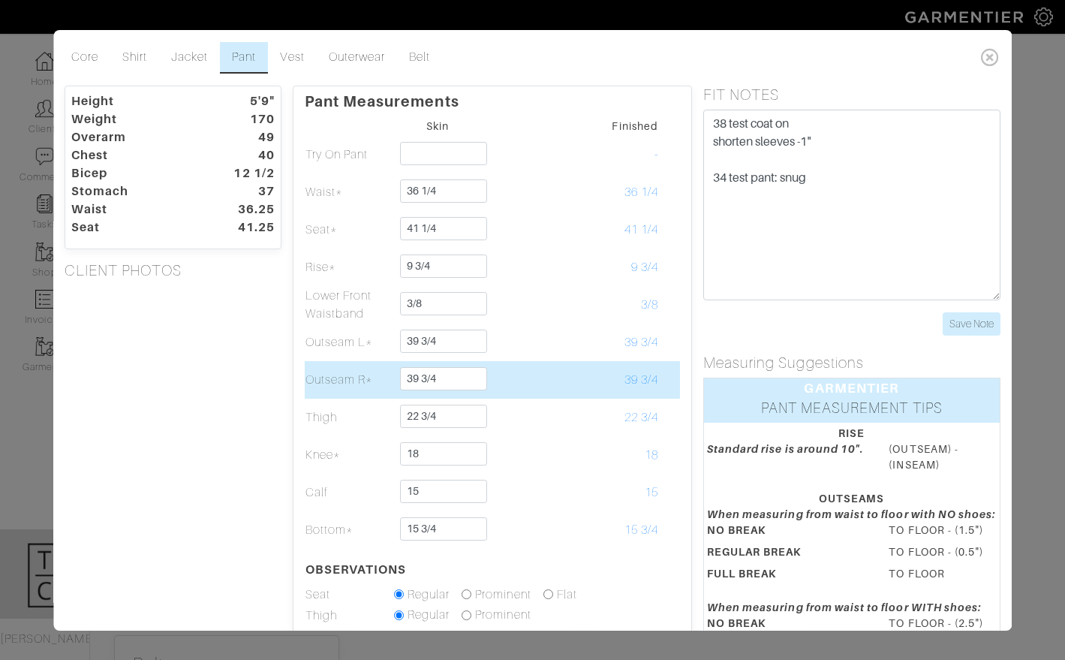
click at [543, 385] on td at bounding box center [526, 380] width 89 height 38
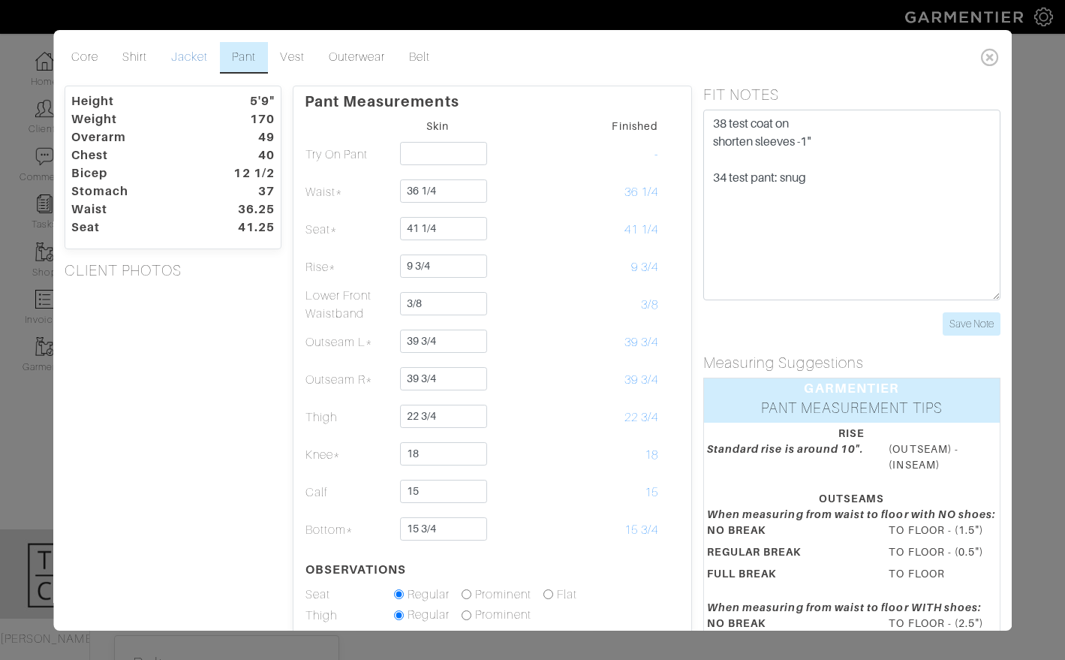
click at [197, 70] on link "Jacket" at bounding box center [189, 58] width 61 height 32
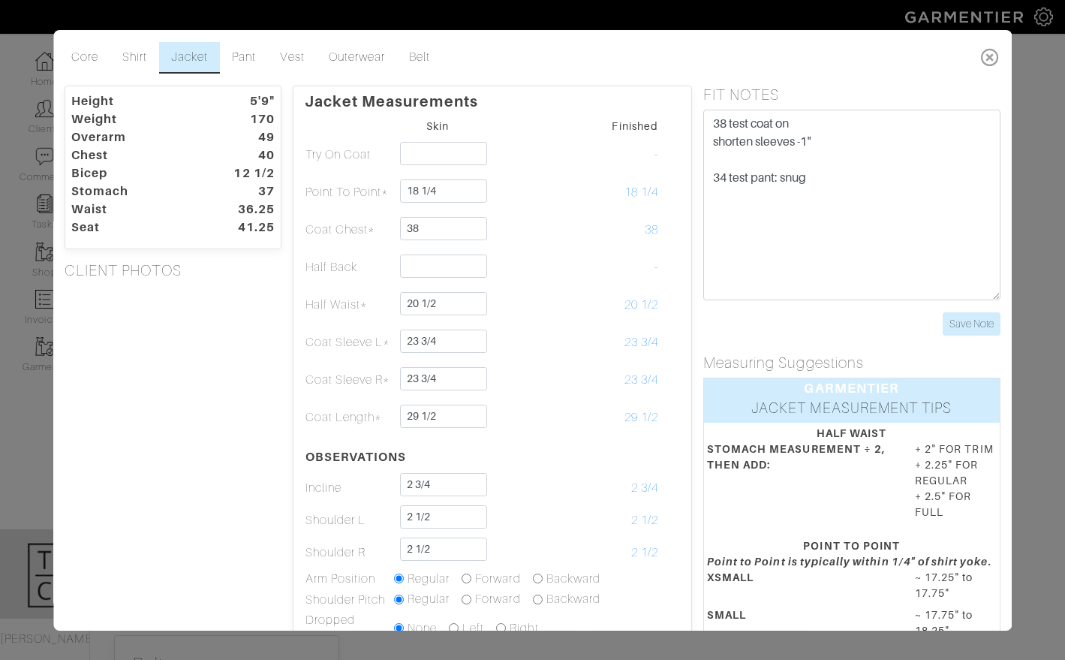
click at [993, 54] on icon at bounding box center [990, 57] width 31 height 30
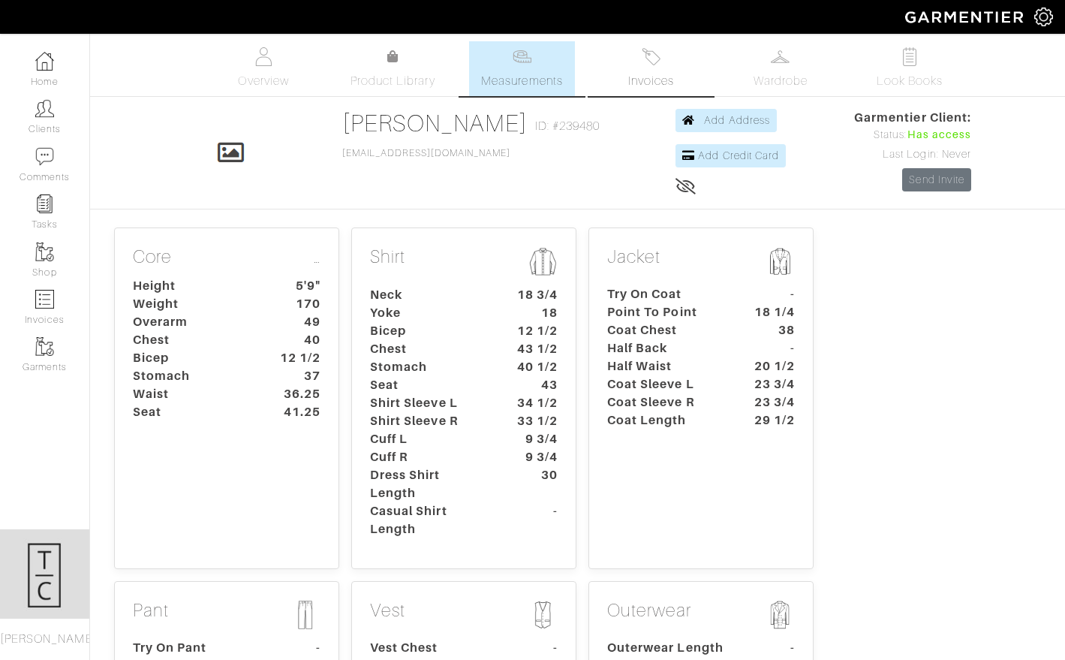
click at [659, 77] on span "Invoices" at bounding box center [651, 81] width 46 height 18
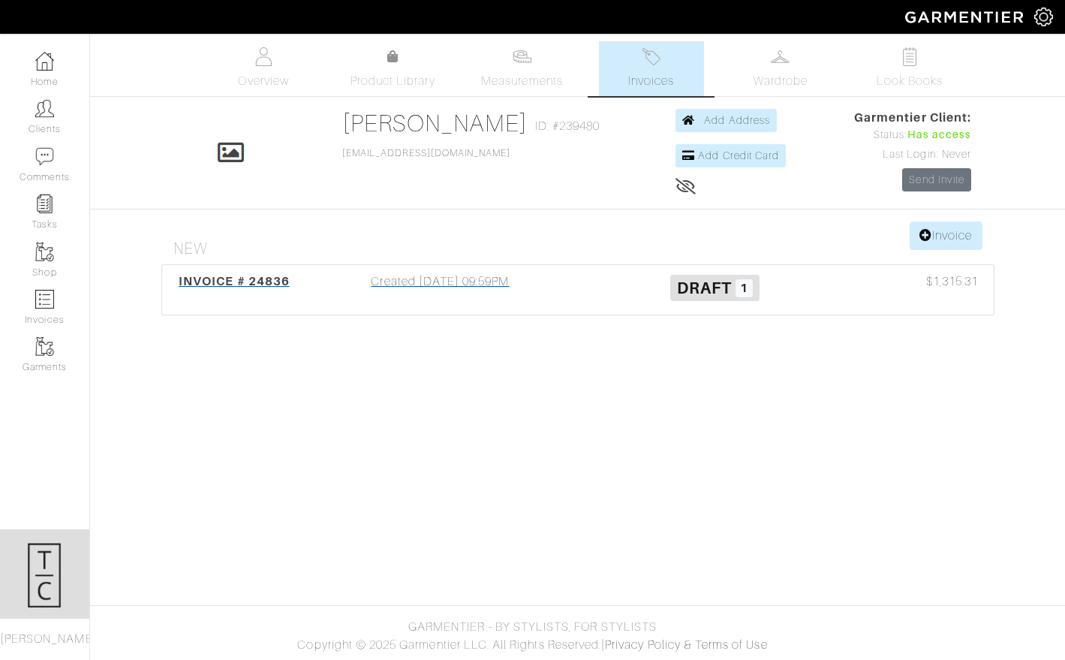
click at [423, 278] on div "Created 10/09/25 09:59PM" at bounding box center [440, 289] width 275 height 35
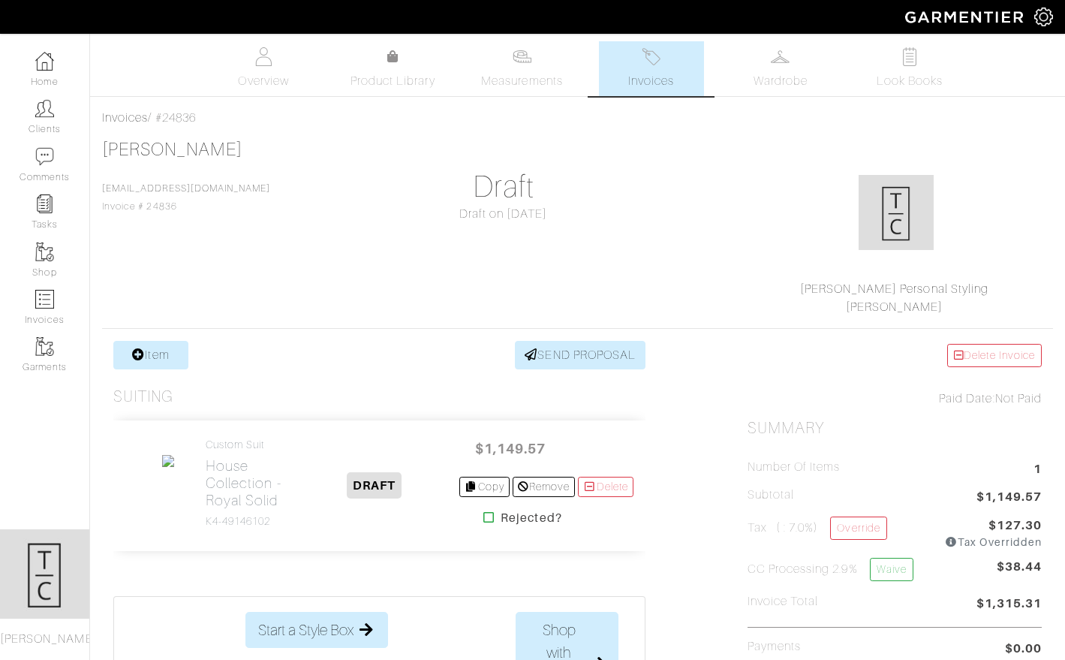
scroll to position [20, 0]
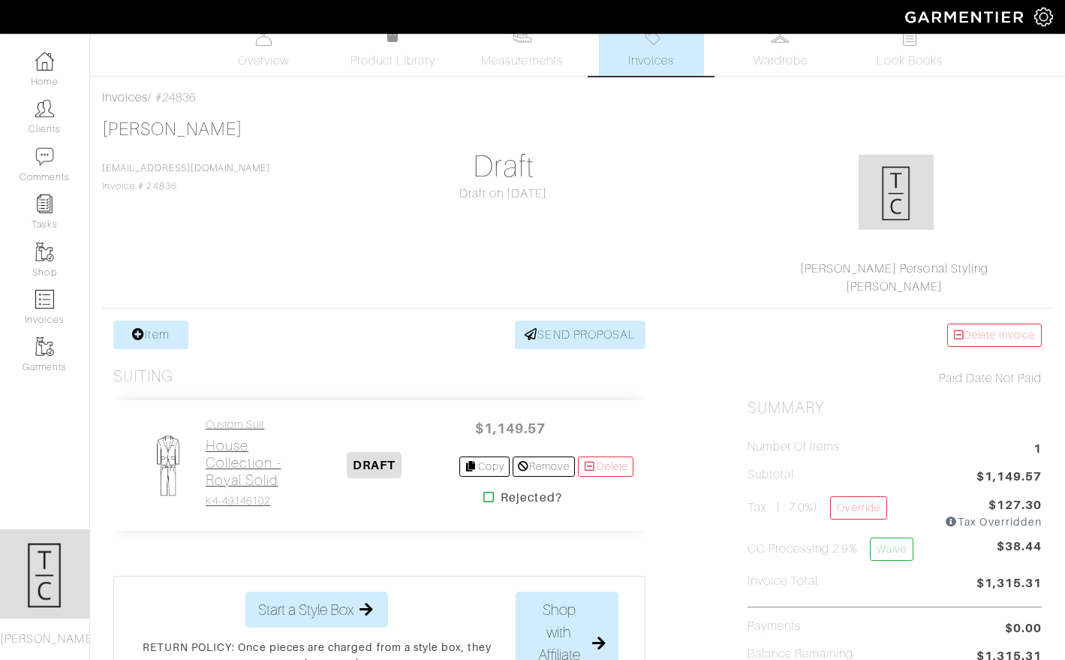
click at [221, 462] on h2 "House Collection - Royal Solid" at bounding box center [247, 463] width 83 height 52
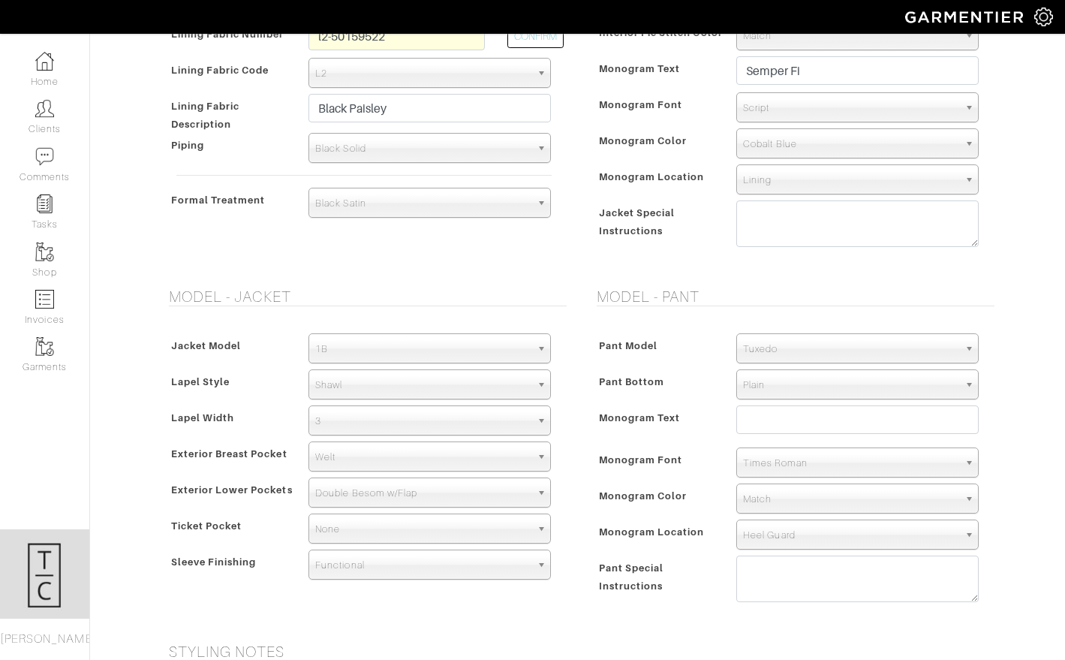
scroll to position [644, 0]
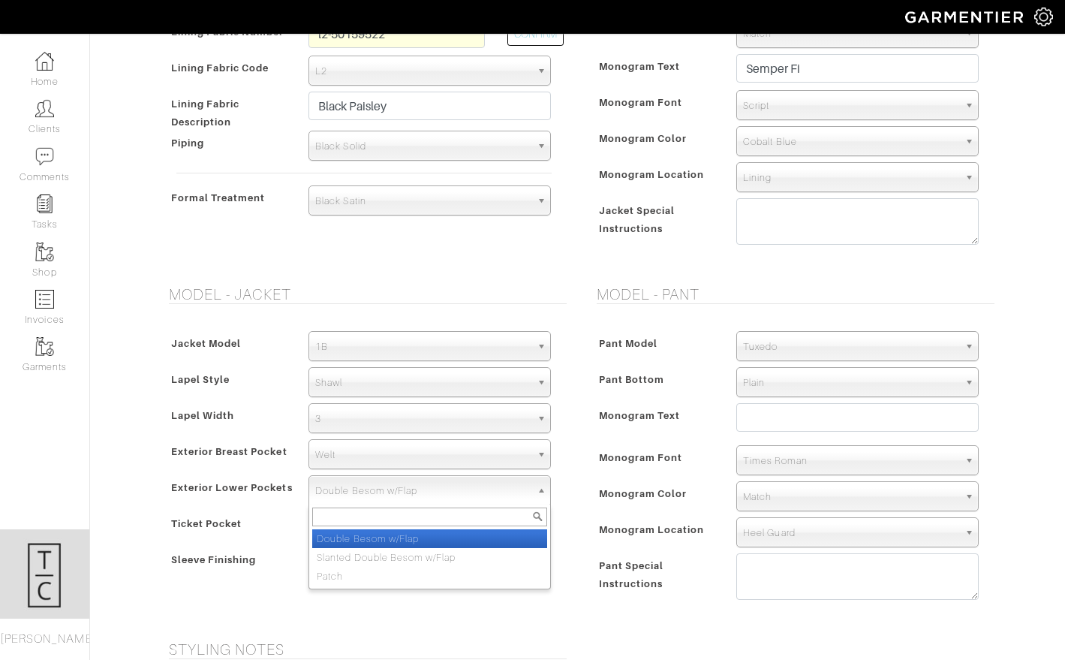
click at [405, 480] on span "Double Besom w/Flap" at bounding box center [422, 491] width 215 height 30
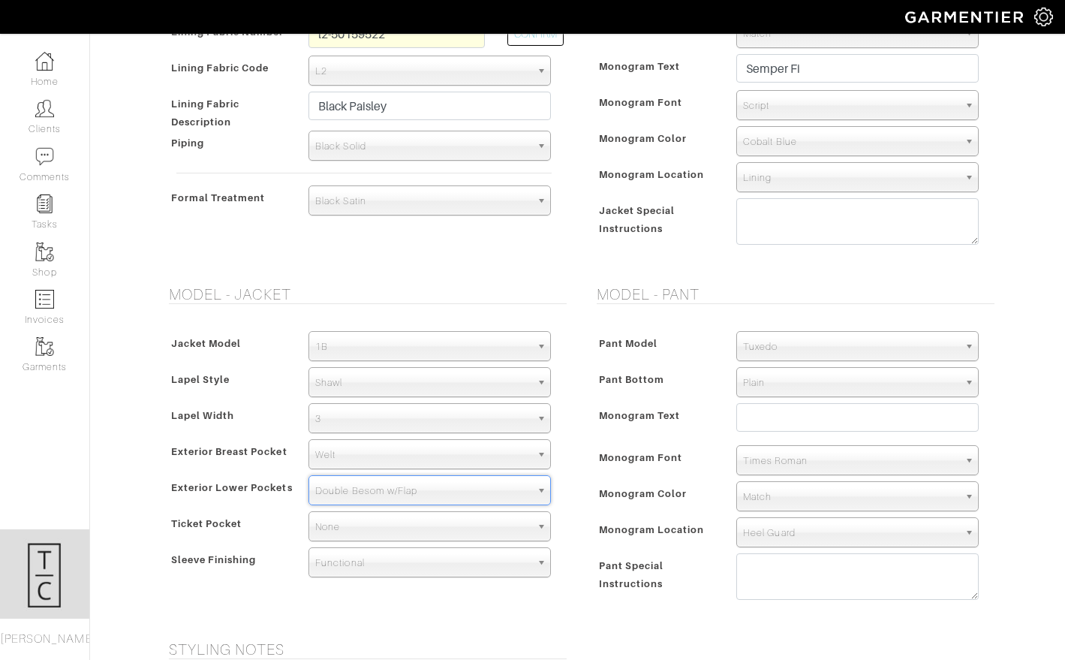
click at [405, 485] on span "Double Besom w/Flap" at bounding box center [422, 491] width 215 height 30
click at [597, 501] on div "Monogram Color" at bounding box center [659, 497] width 133 height 27
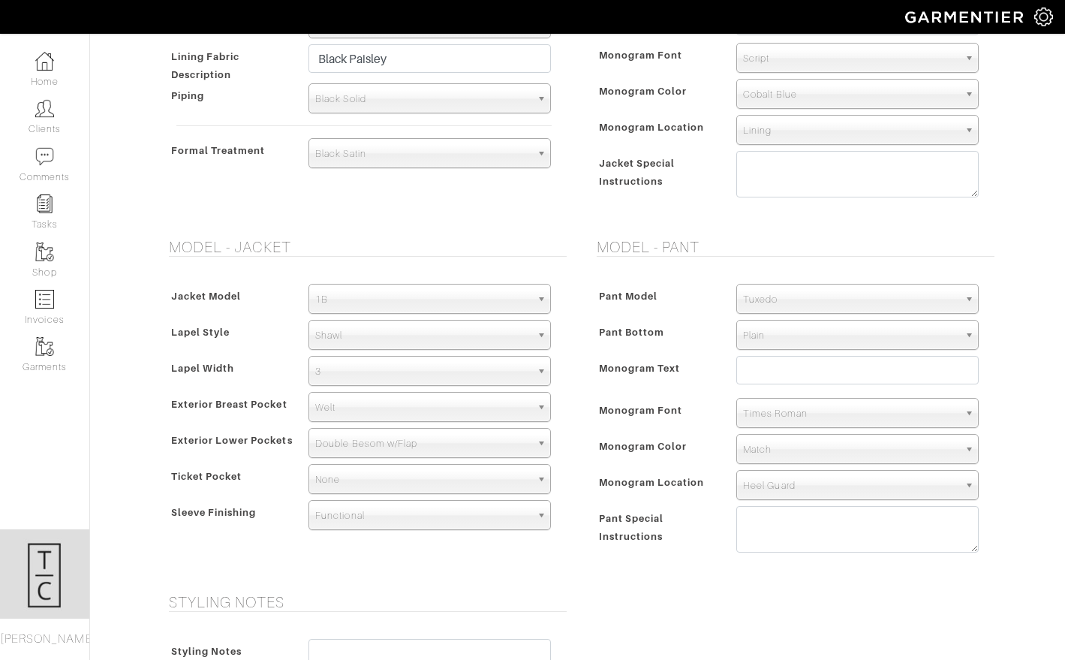
scroll to position [696, 0]
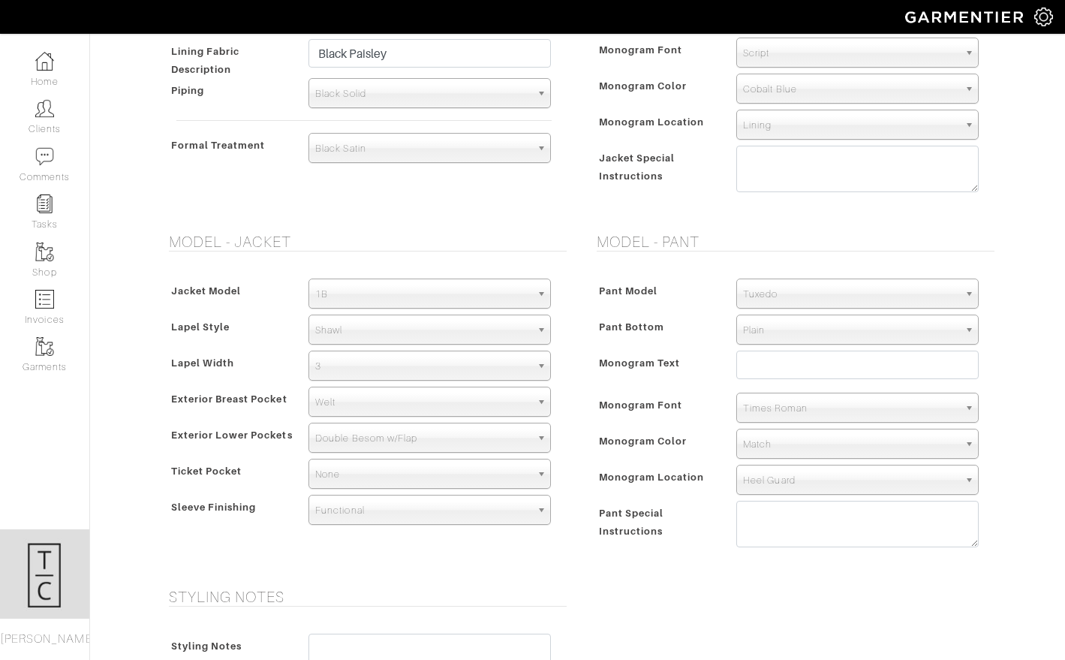
click at [393, 432] on span "Double Besom w/Flap" at bounding box center [422, 438] width 215 height 30
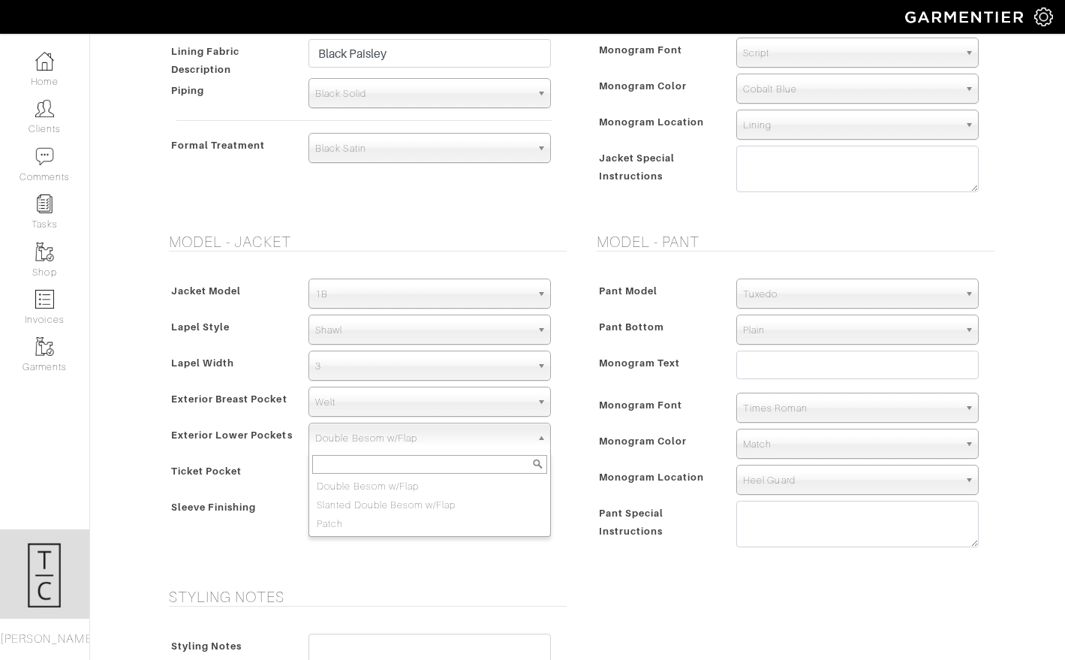
click at [604, 449] on span "Monogram Color" at bounding box center [643, 441] width 89 height 22
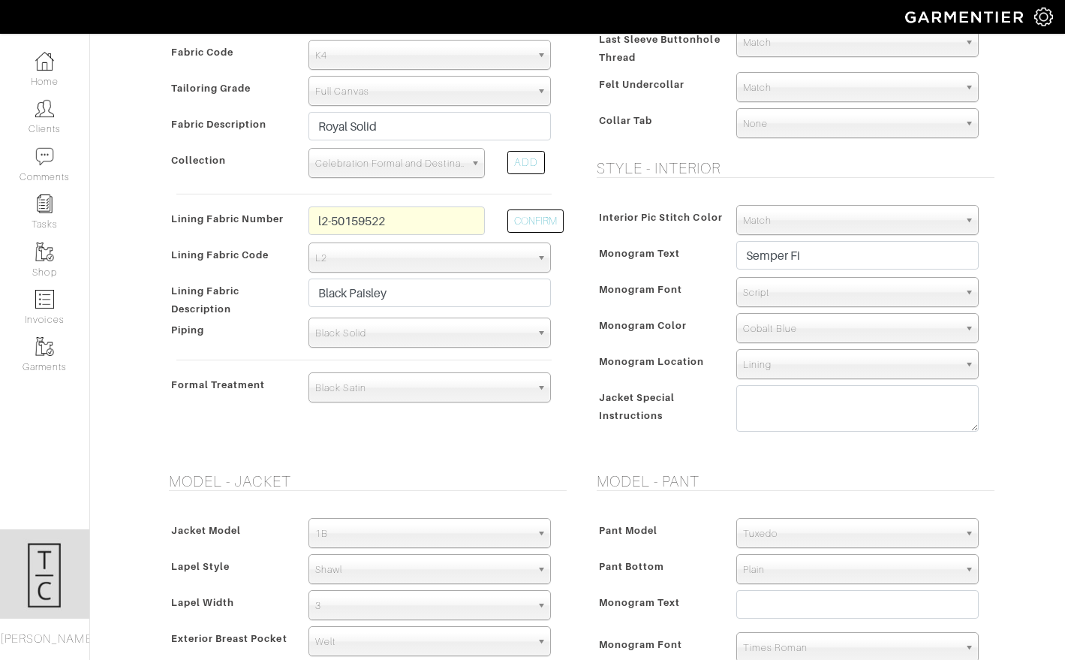
scroll to position [454, 0]
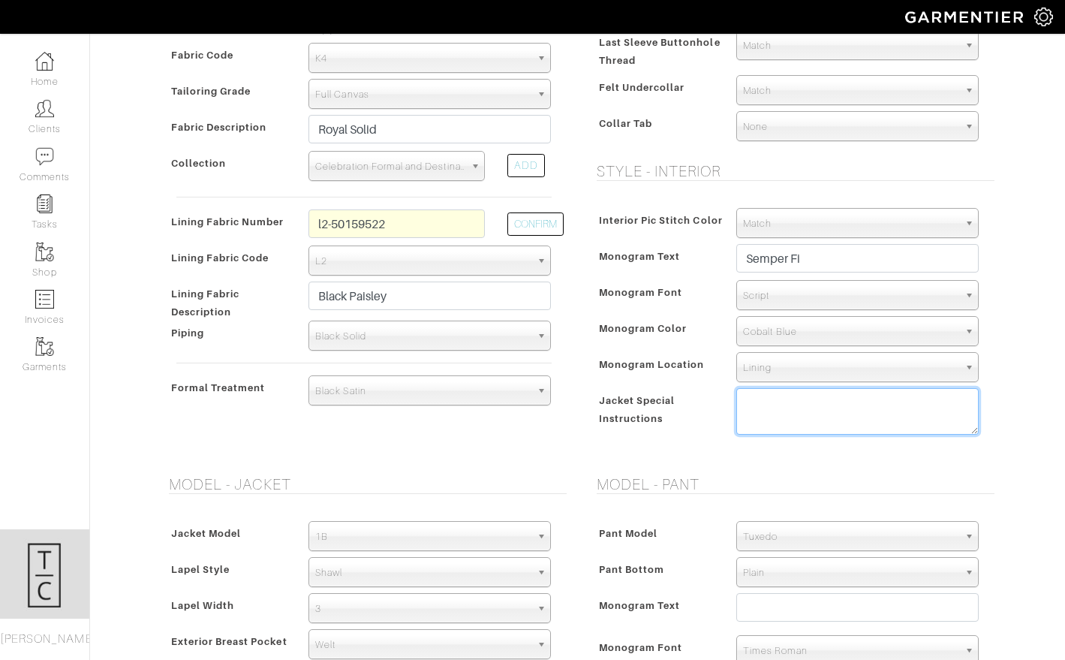
click at [782, 411] on textarea at bounding box center [857, 411] width 242 height 47
click at [609, 459] on form "See Custom Models & Style Options Swatch & Detail Images Price $ 1149.57 Fabric…" at bounding box center [577, 423] width 833 height 1553
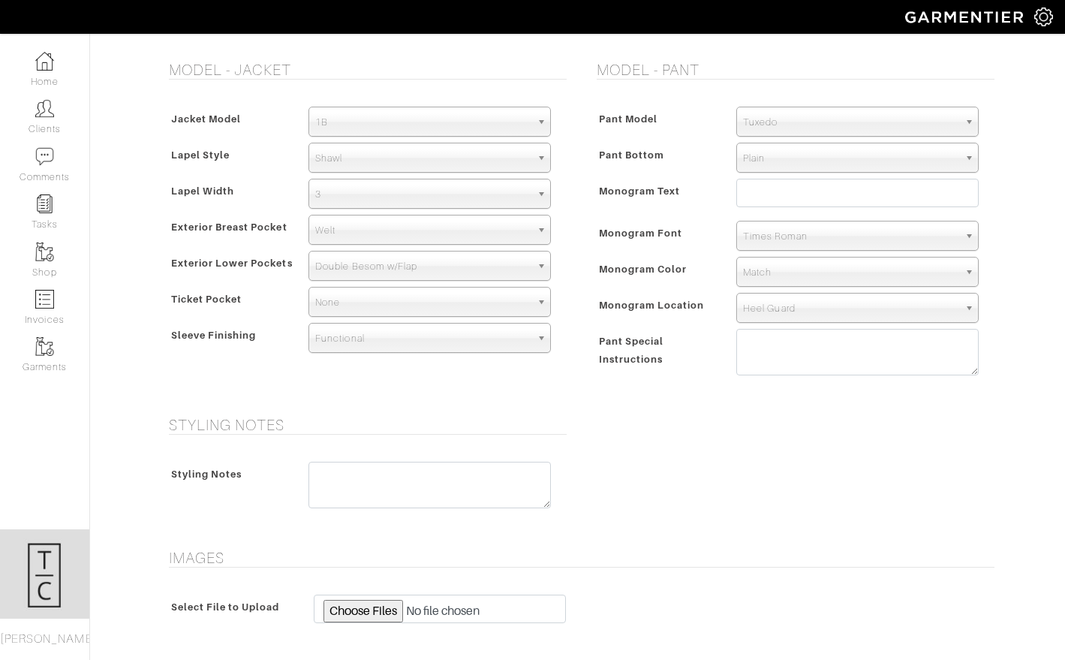
scroll to position [1066, 0]
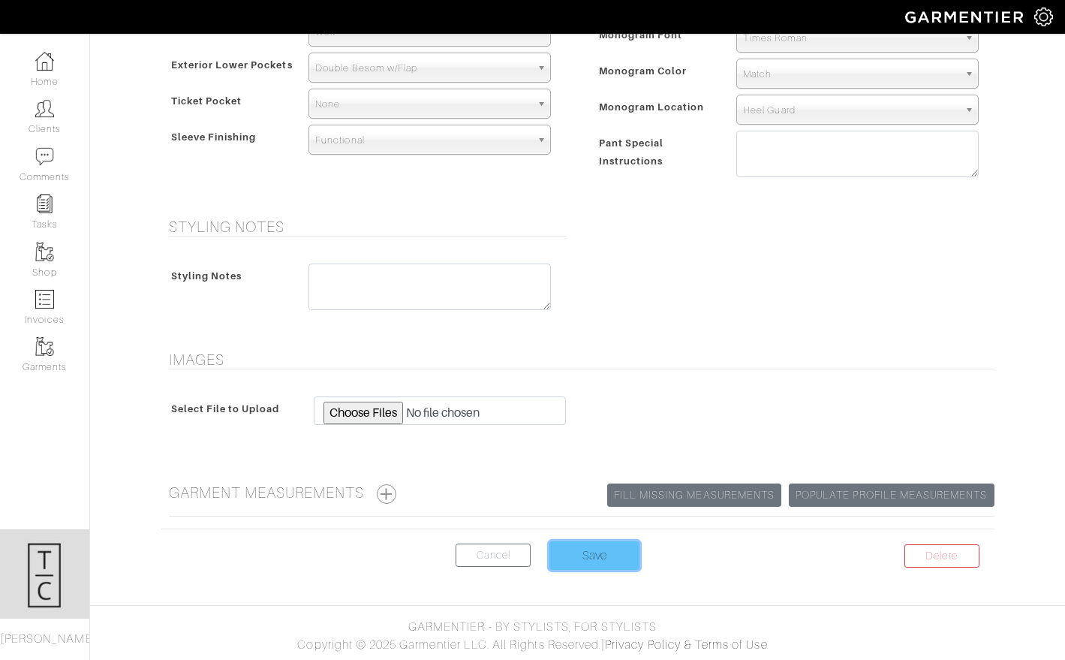
click at [591, 559] on input "Save" at bounding box center [594, 555] width 90 height 29
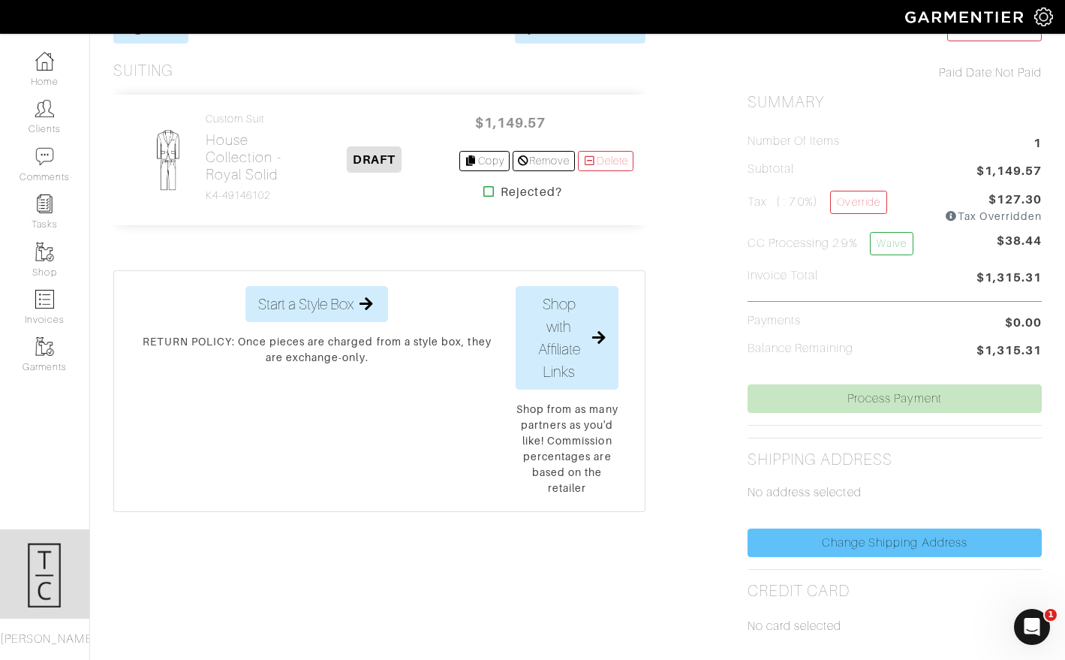
scroll to position [324, 0]
click at [857, 547] on link "Change Shipping Address" at bounding box center [894, 544] width 294 height 29
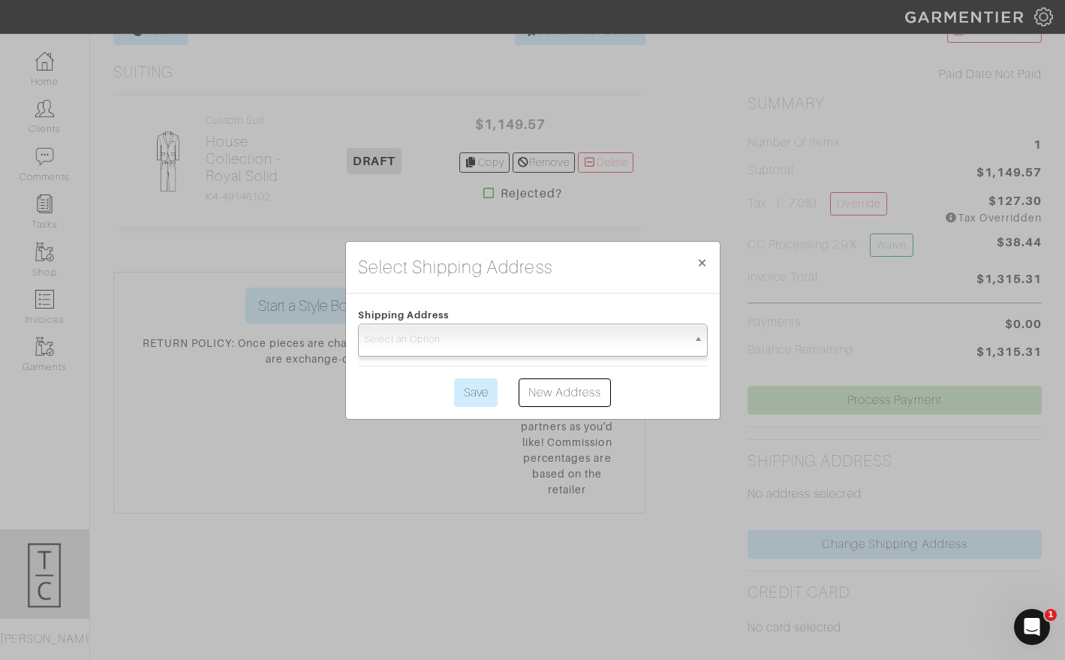
click at [507, 329] on span "Select an Option" at bounding box center [526, 339] width 323 height 30
click at [588, 401] on link "New Address" at bounding box center [565, 392] width 93 height 29
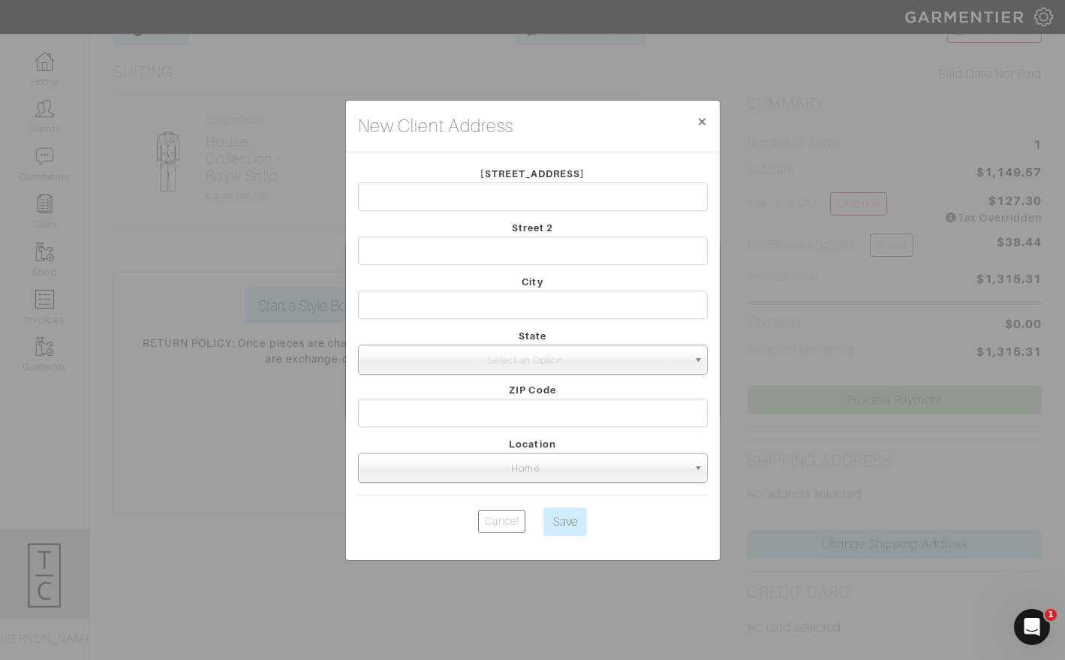
click at [518, 179] on div "Street 1" at bounding box center [533, 191] width 372 height 54
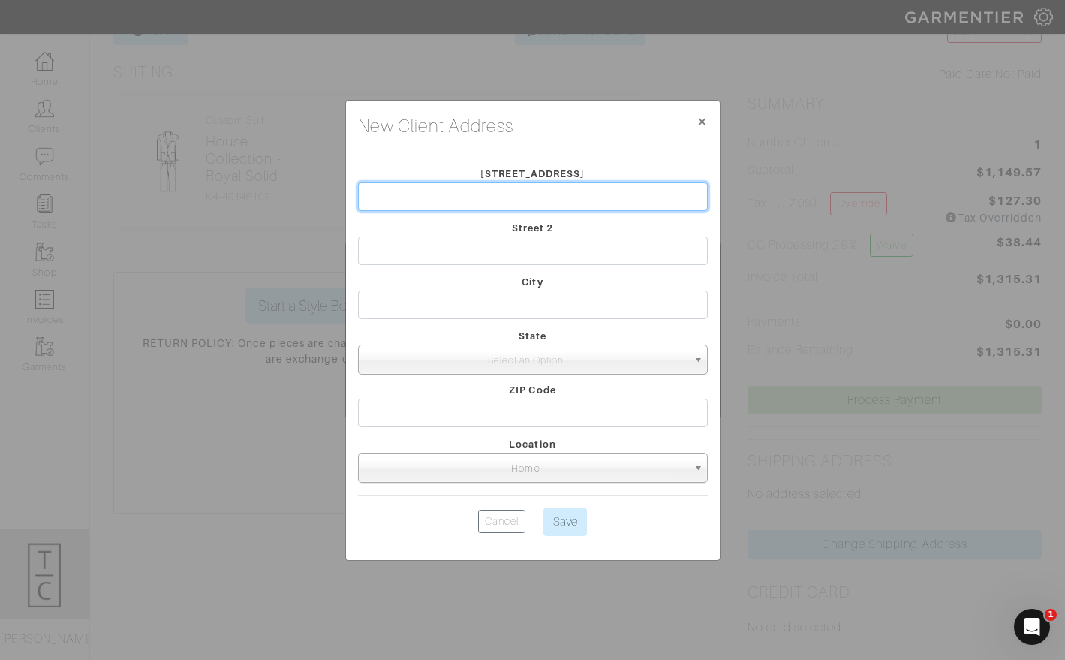
click at [517, 186] on input "text" at bounding box center [533, 196] width 350 height 29
type input "[STREET_ADDRESS]"
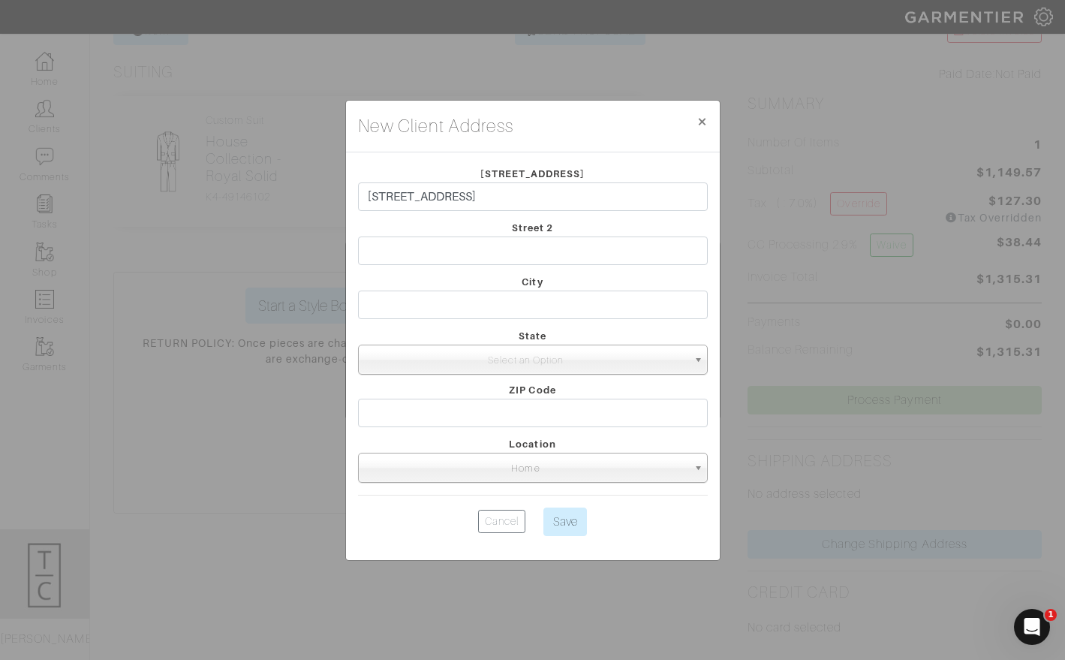
type input "Mccordsville"
select select "3"
type input "46055"
click at [575, 524] on input "Save" at bounding box center [565, 521] width 44 height 29
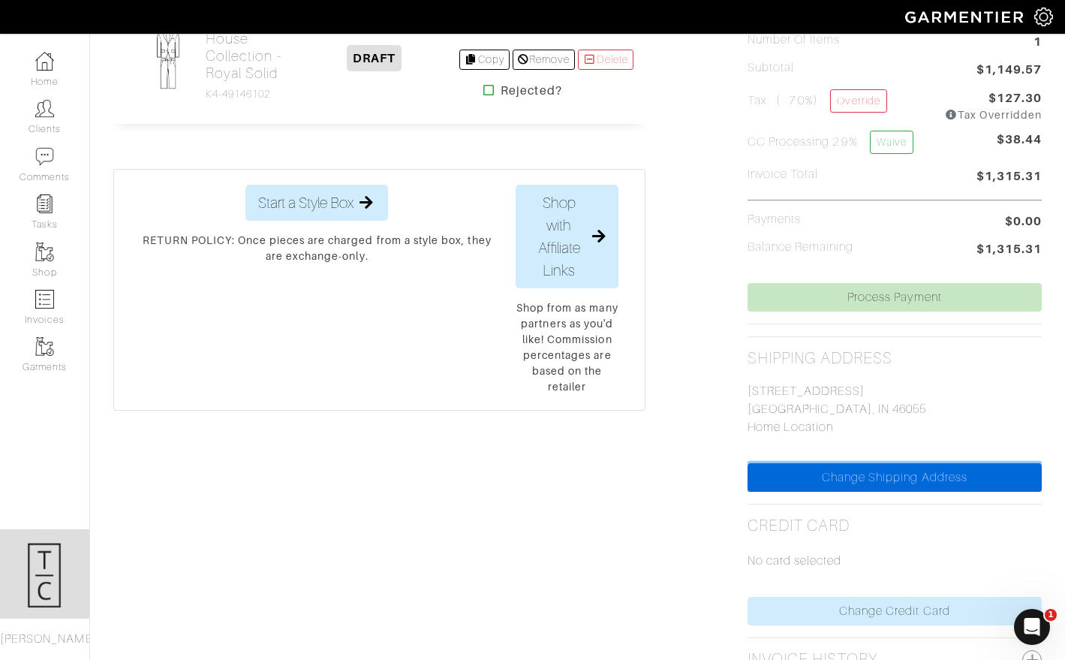
scroll to position [508, 0]
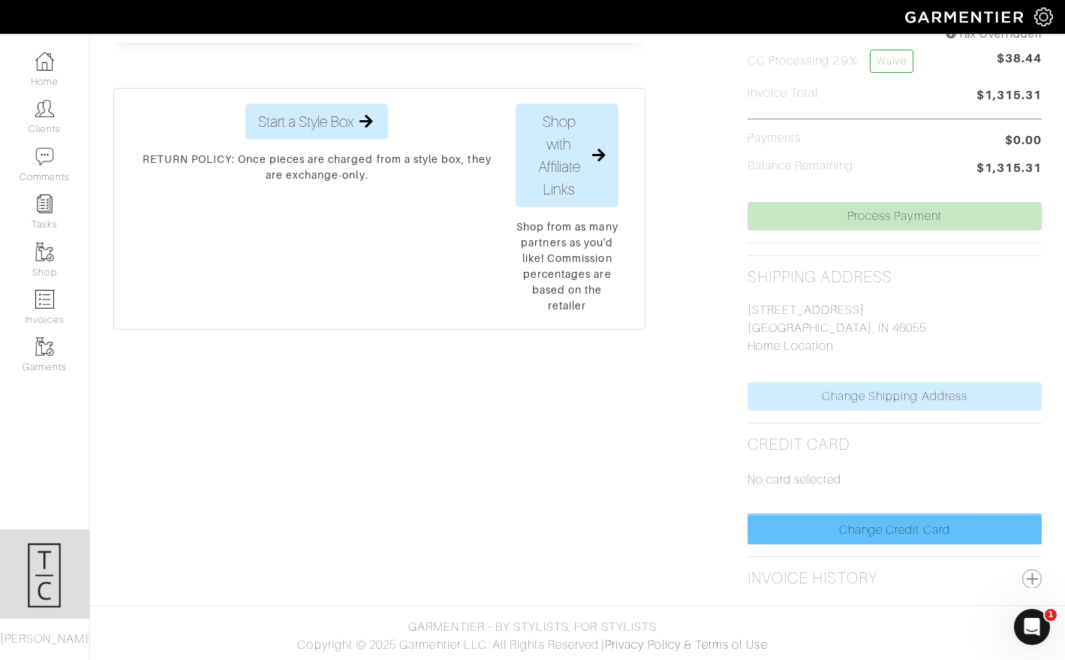
click at [816, 540] on link "Change Credit Card" at bounding box center [894, 530] width 294 height 29
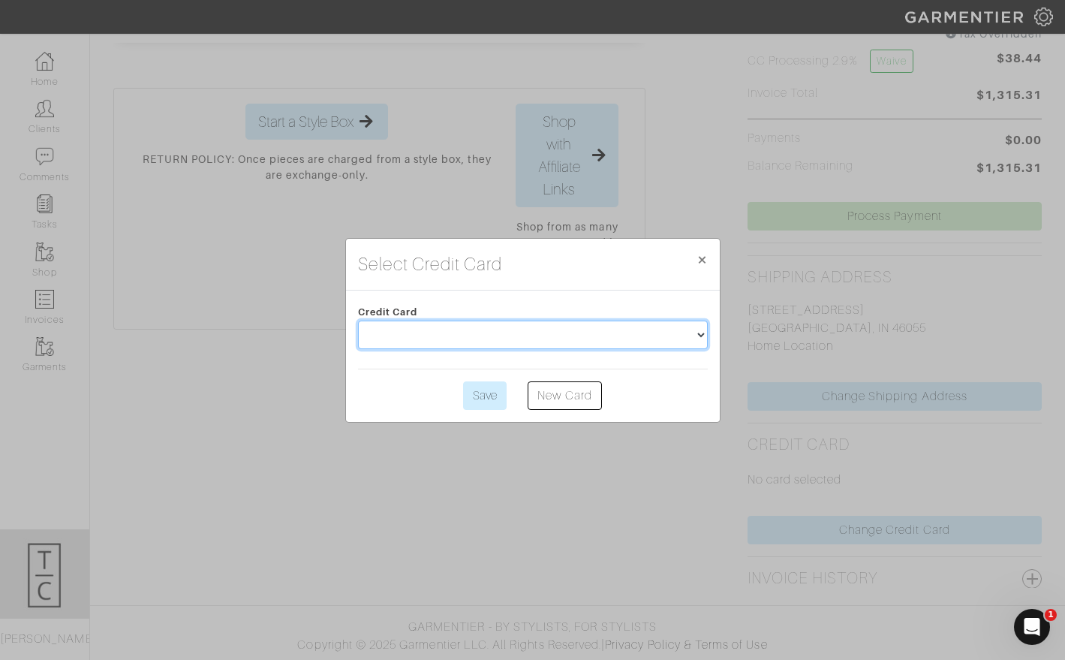
click at [474, 341] on select at bounding box center [533, 334] width 350 height 29
click at [474, 338] on select at bounding box center [533, 334] width 350 height 29
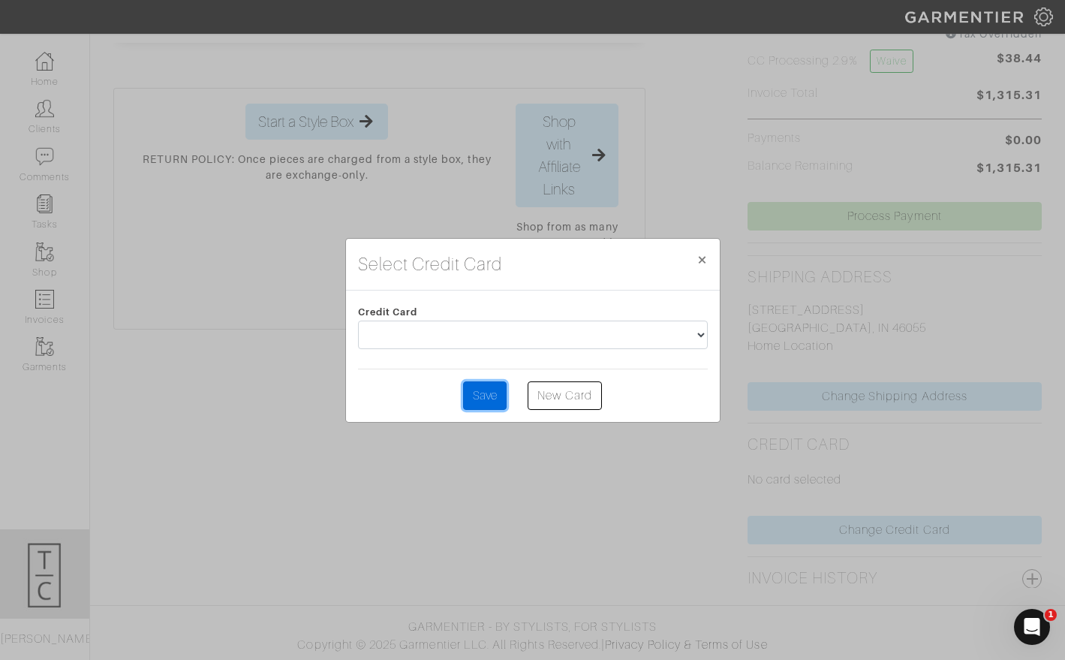
drag, startPoint x: 496, startPoint y: 406, endPoint x: 556, endPoint y: 409, distance: 60.1
click at [557, 410] on div "Credit Card Save New Card" at bounding box center [533, 355] width 374 height 131
click at [559, 405] on link "New Card" at bounding box center [565, 395] width 74 height 29
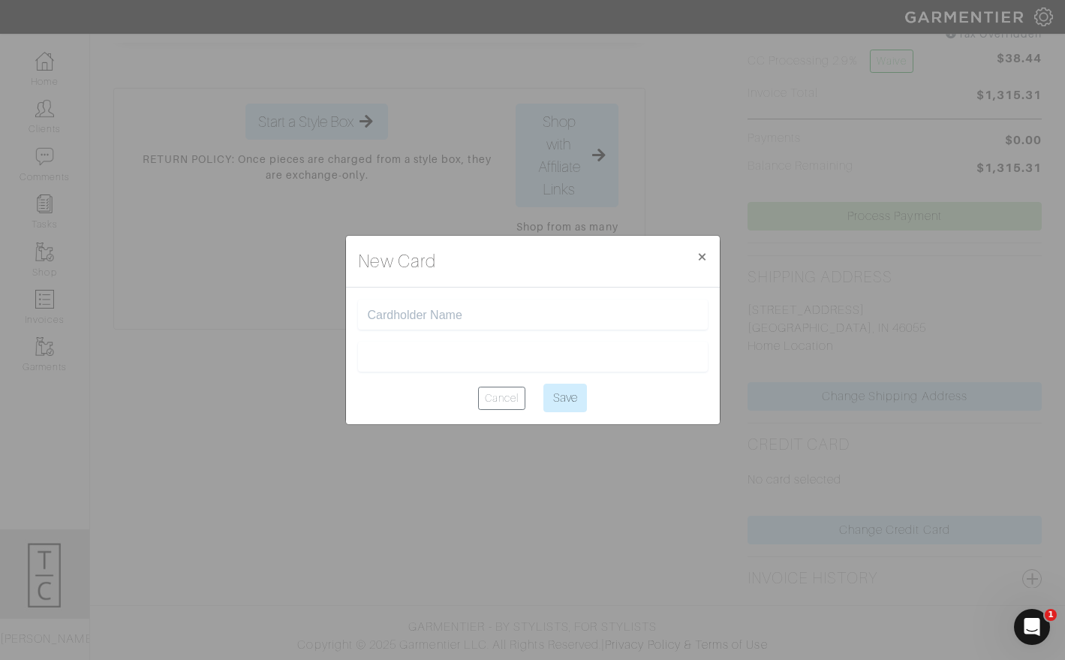
click at [441, 312] on input "text" at bounding box center [533, 315] width 330 height 14
type input "tara cramer"
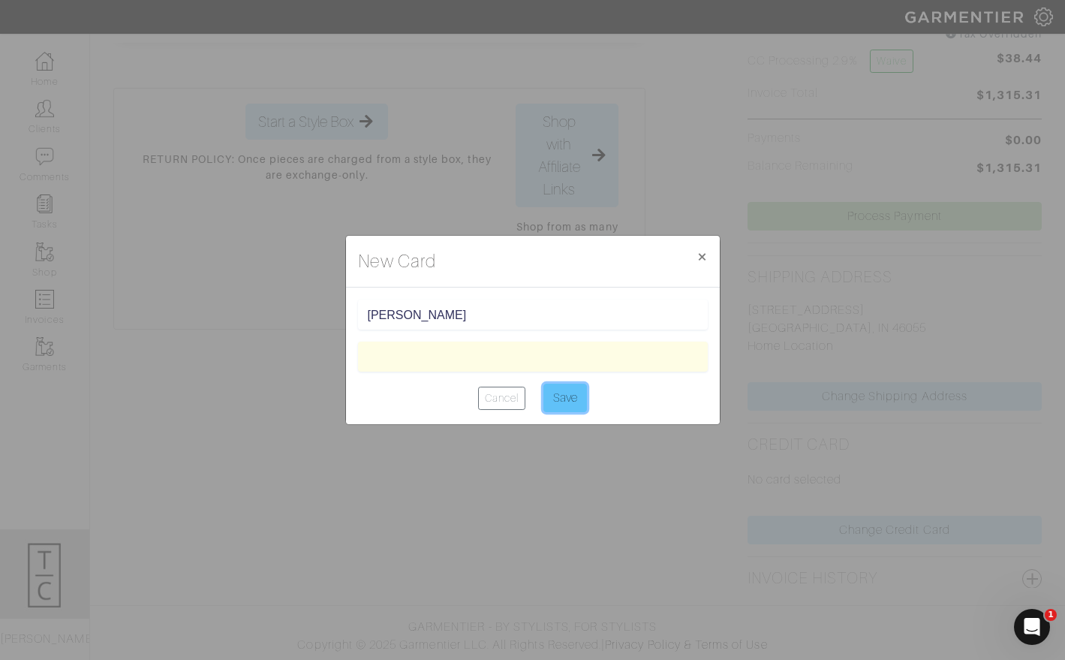
click at [574, 391] on input "Save" at bounding box center [565, 397] width 44 height 29
click at [569, 398] on input "Save" at bounding box center [565, 397] width 44 height 29
type input "Saving..."
click at [492, 395] on link "Cancel" at bounding box center [494, 397] width 47 height 23
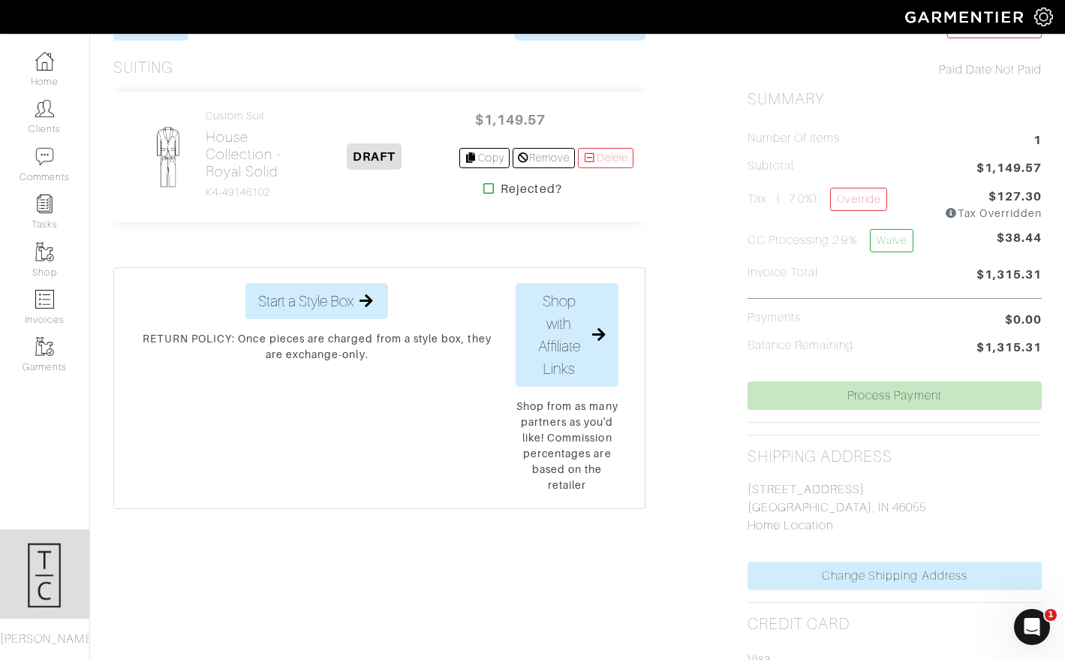
scroll to position [336, 0]
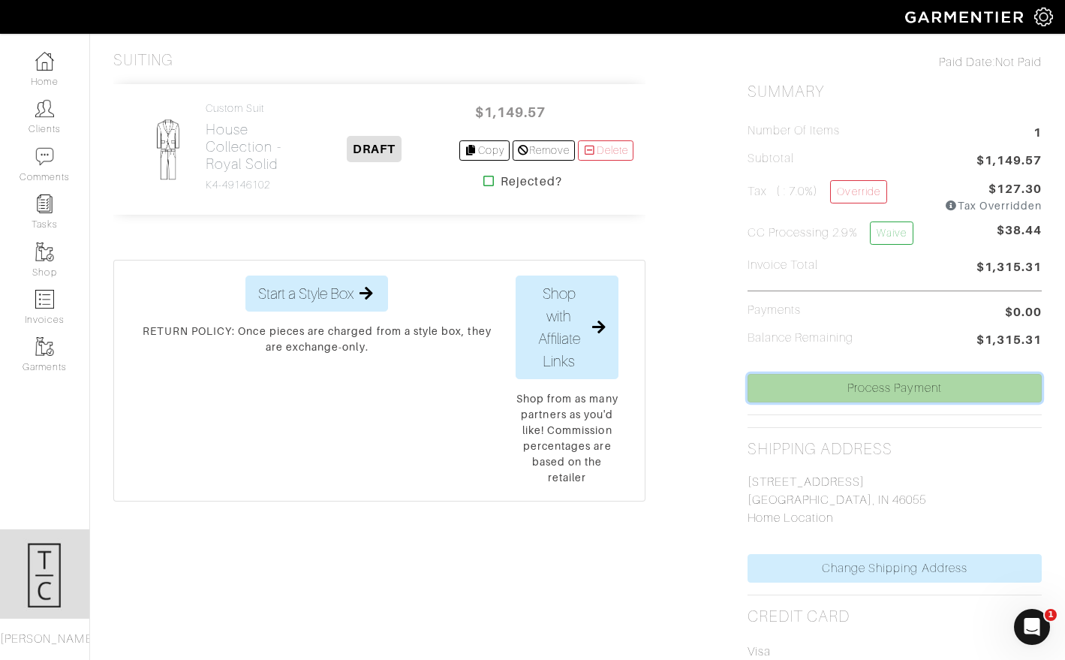
click at [919, 389] on link "Process Payment" at bounding box center [894, 388] width 294 height 29
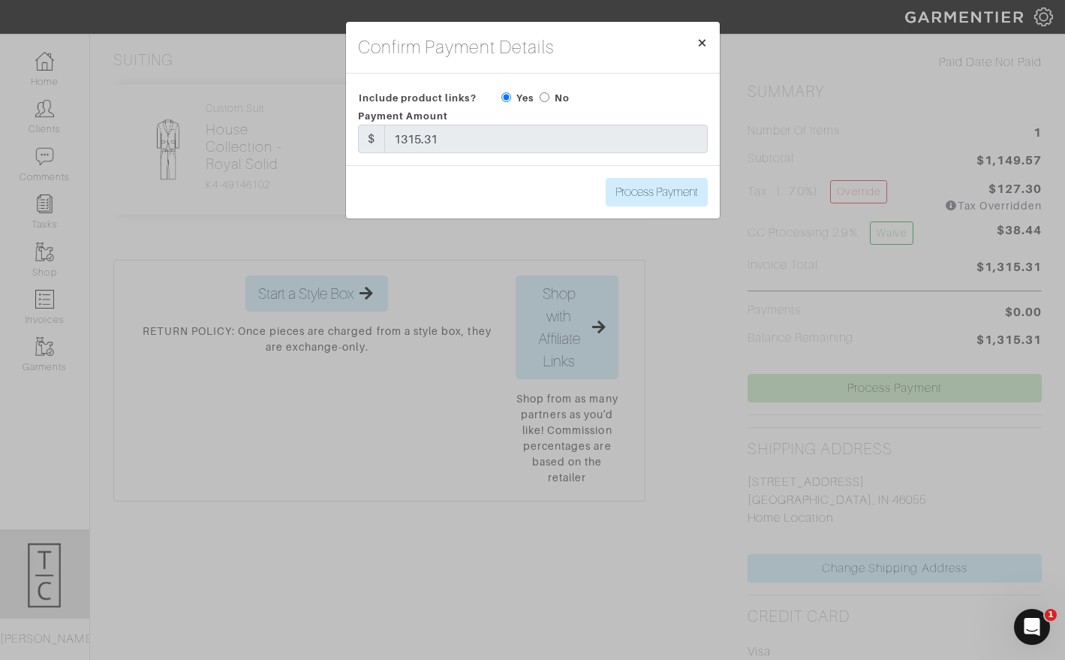
click at [706, 43] on span "×" at bounding box center [701, 42] width 11 height 20
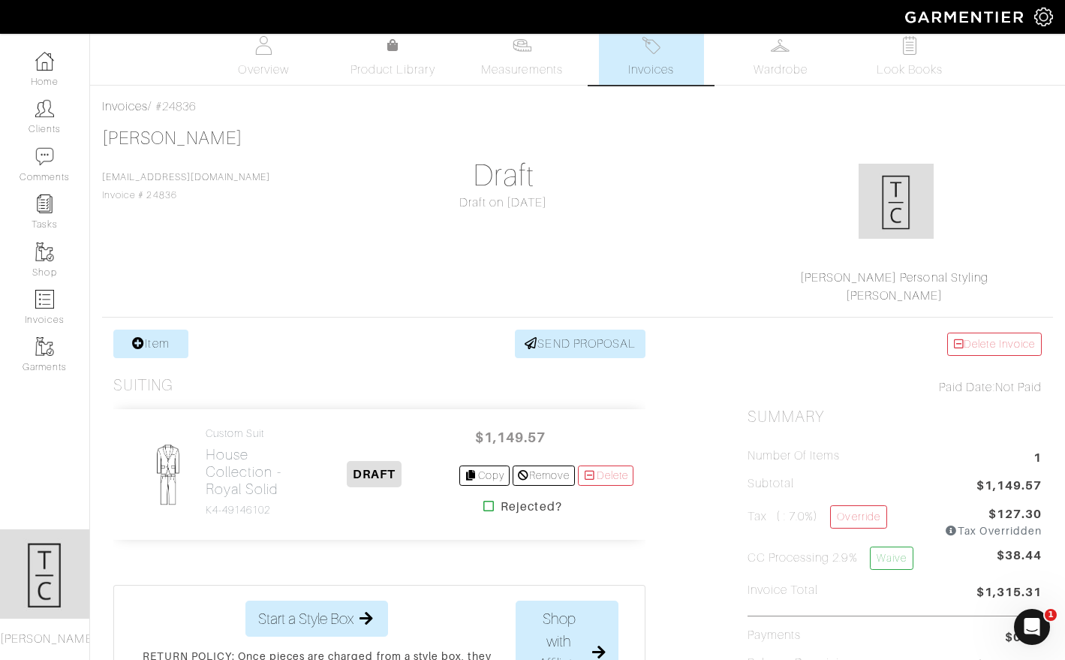
scroll to position [8, 0]
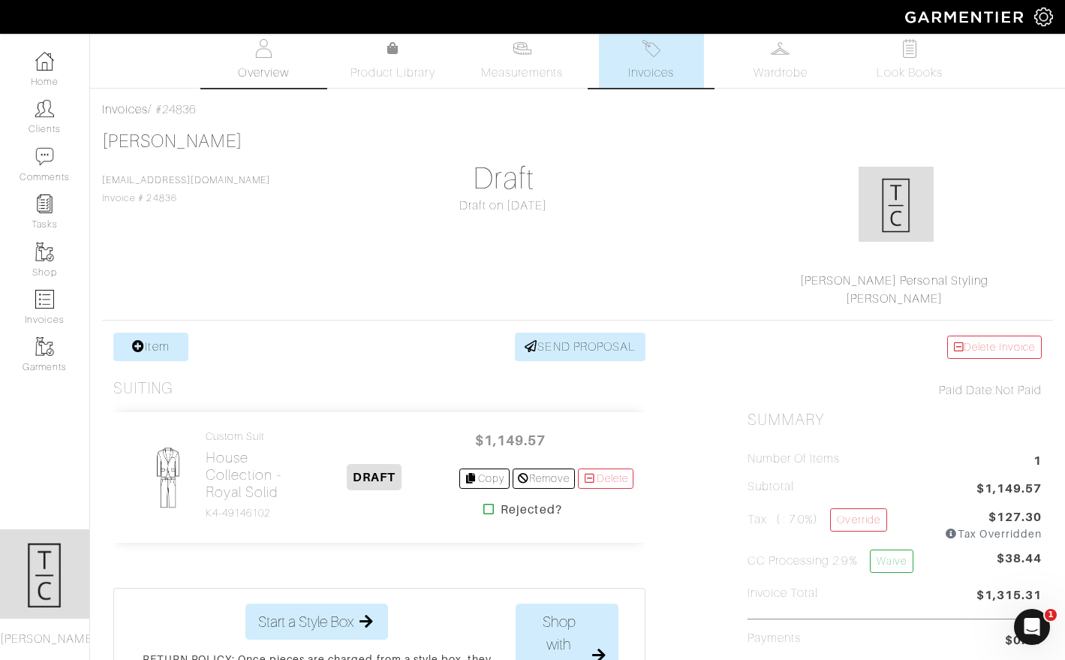
click at [268, 73] on span "Overview" at bounding box center [263, 73] width 50 height 18
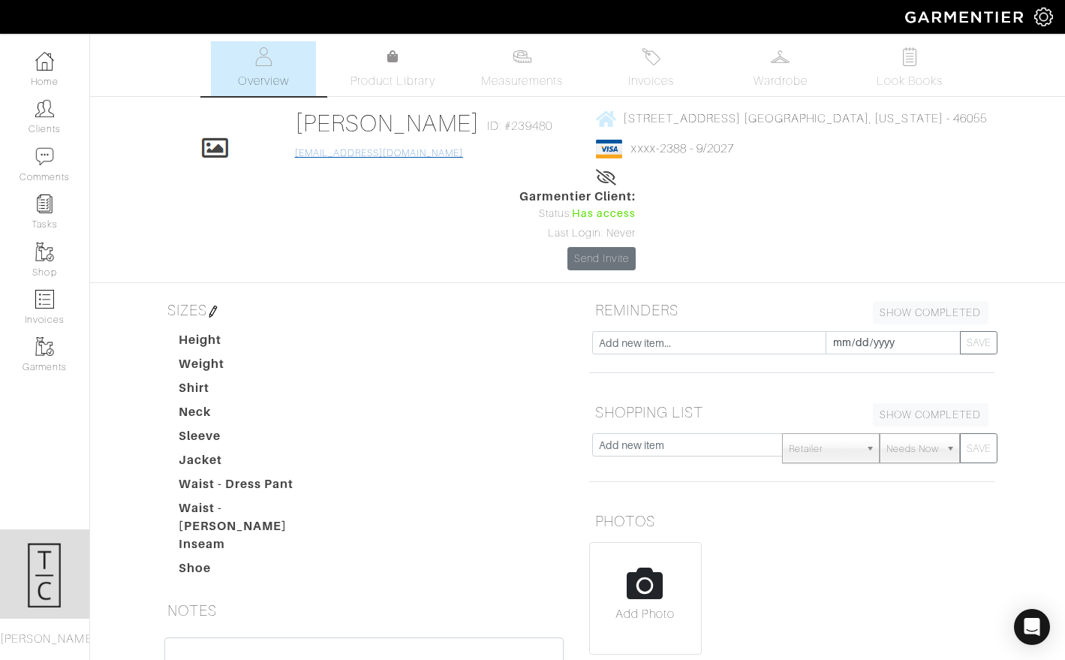
click at [332, 156] on link "ghowe2006@gmail.com" at bounding box center [379, 153] width 168 height 11
click at [320, 125] on link "[PERSON_NAME]" at bounding box center [387, 123] width 185 height 27
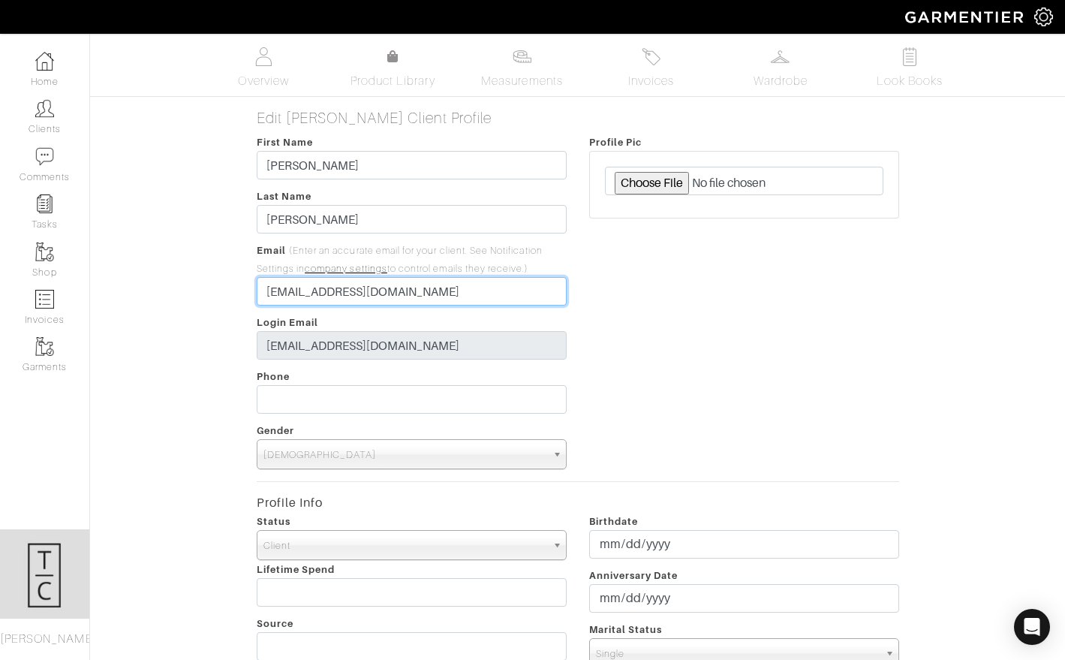
click at [261, 287] on input "ghowe2006@gmail.com" at bounding box center [412, 291] width 310 height 29
type input "FAKEghowe2006@gmail.com"
click at [771, 426] on div "Profile Pic" at bounding box center [744, 301] width 332 height 336
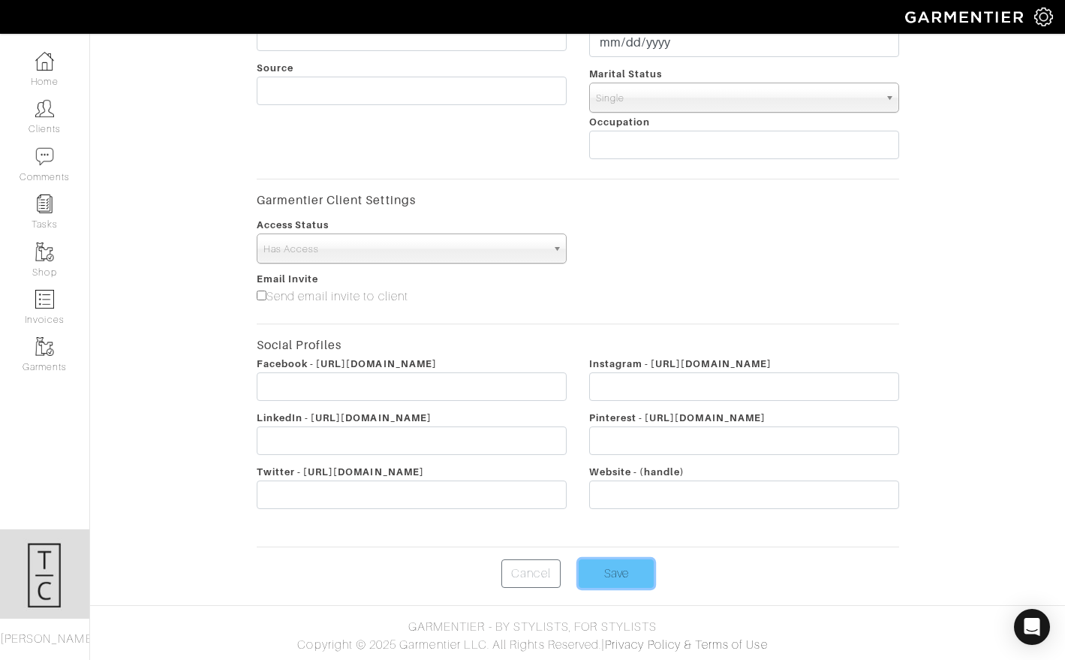
click at [619, 573] on input "Save" at bounding box center [616, 573] width 75 height 29
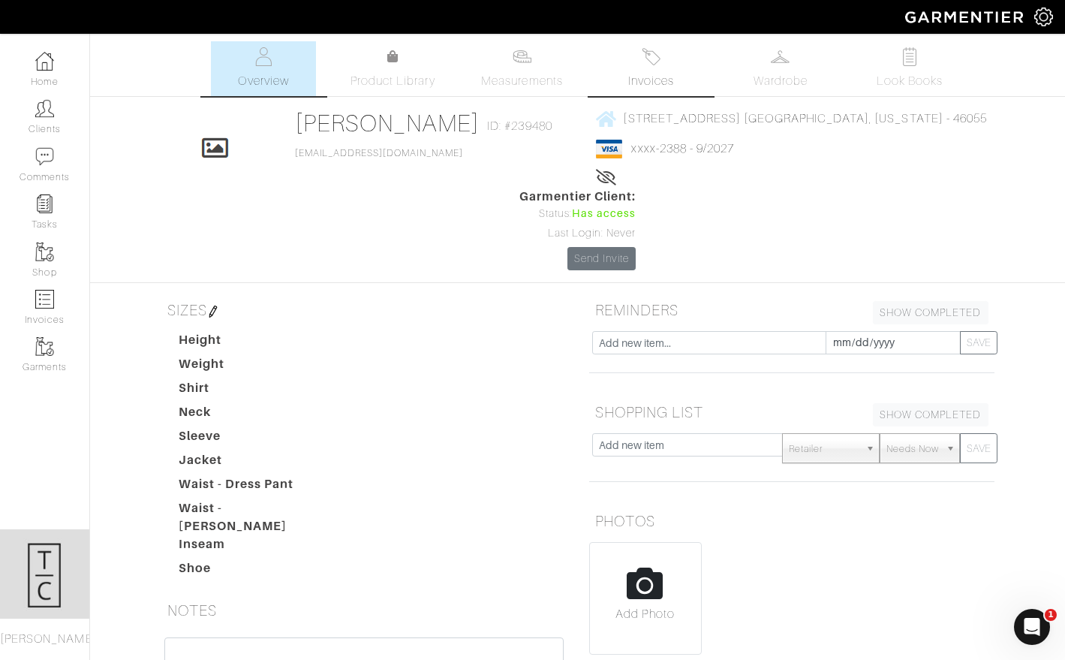
click at [644, 68] on link "Invoices" at bounding box center [651, 68] width 105 height 55
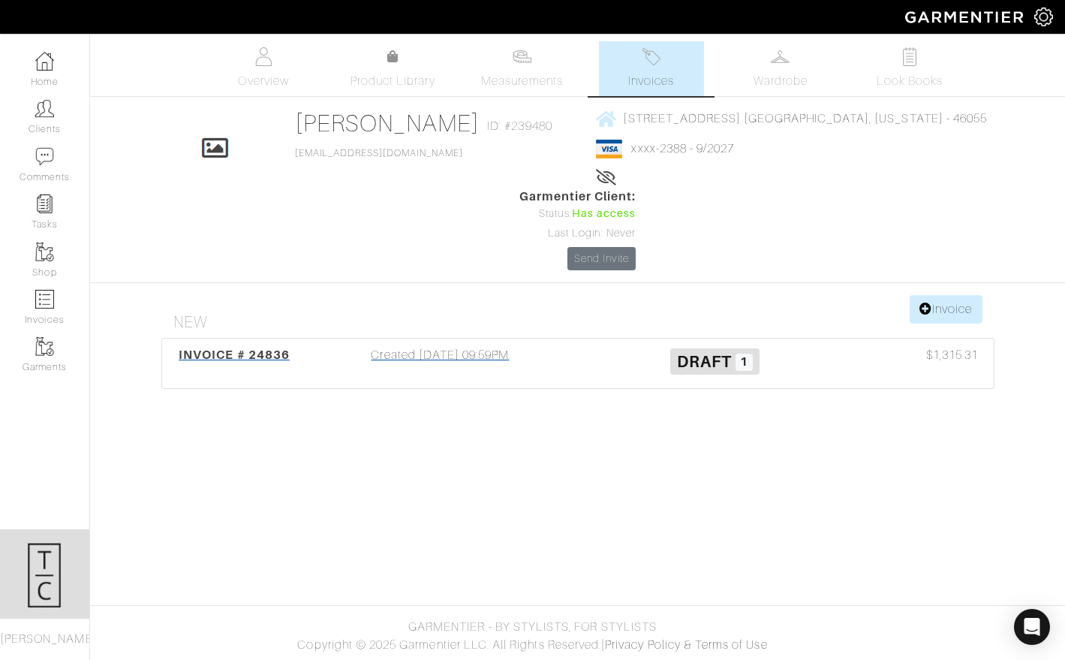
click at [232, 347] on span "INVOICE # 24836" at bounding box center [234, 354] width 111 height 14
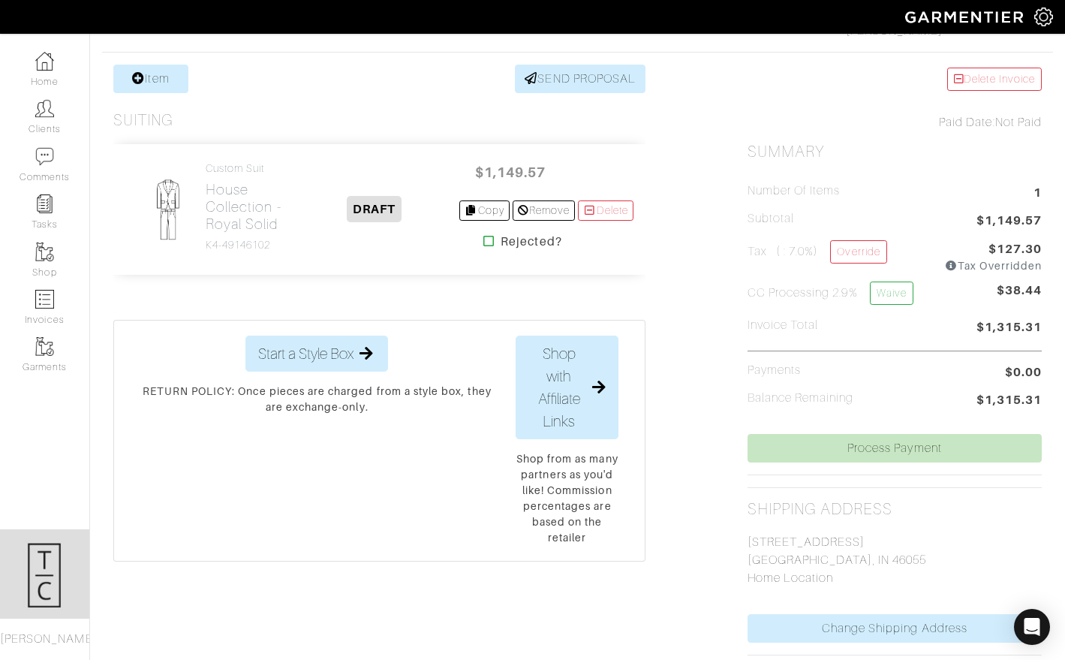
scroll to position [277, 0]
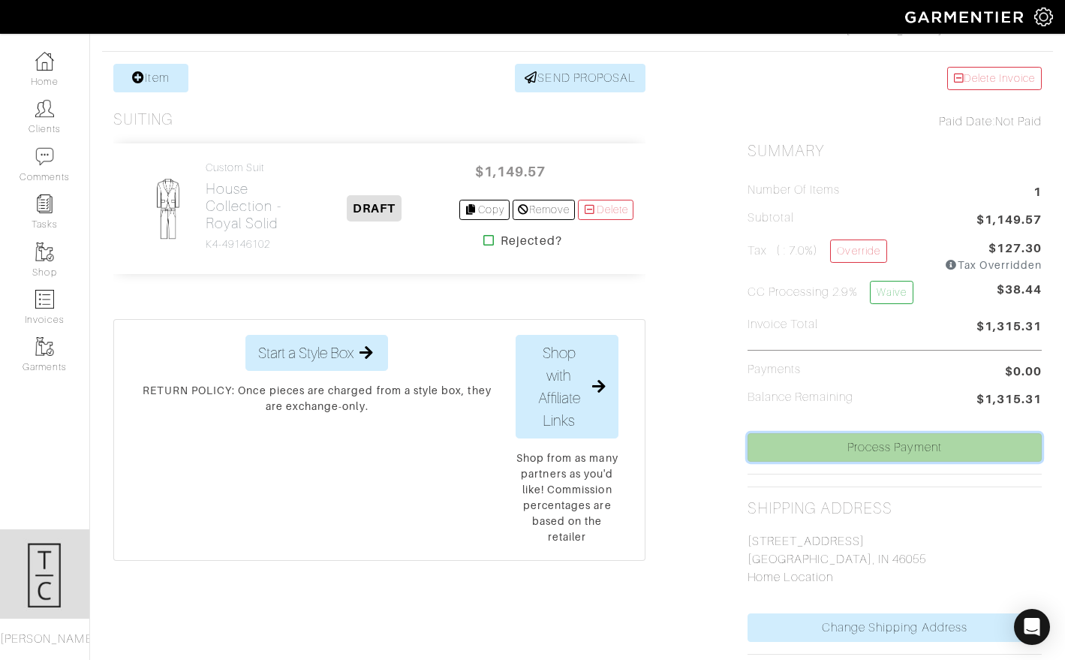
click at [856, 447] on link "Process Payment" at bounding box center [894, 447] width 294 height 29
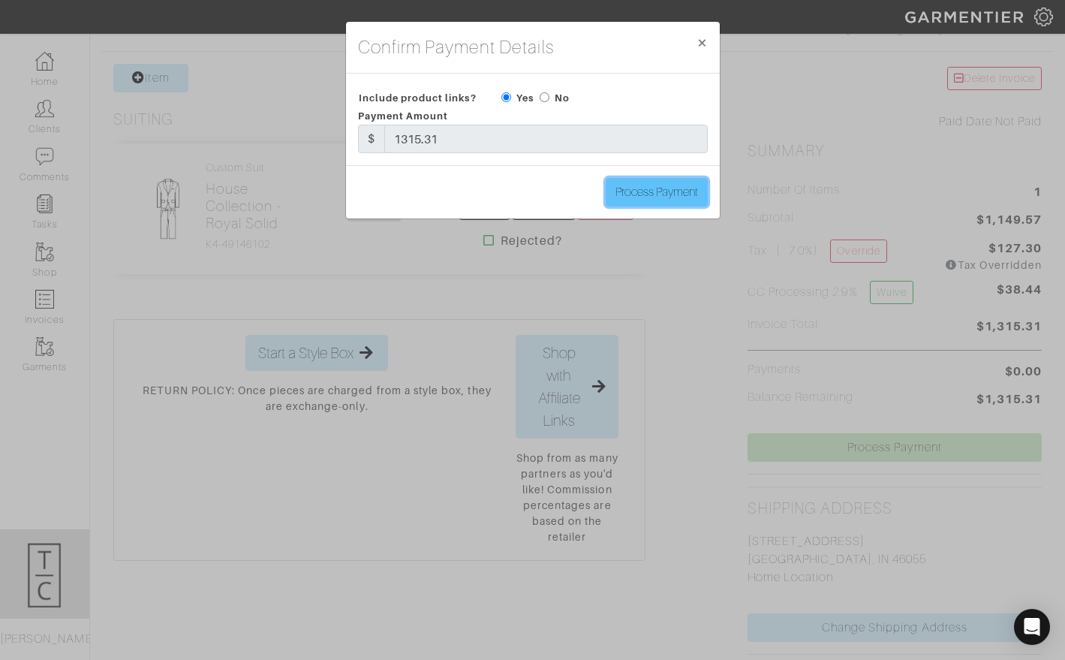
click at [650, 199] on input "Process Payment" at bounding box center [657, 192] width 102 height 29
type input "Process Payment"
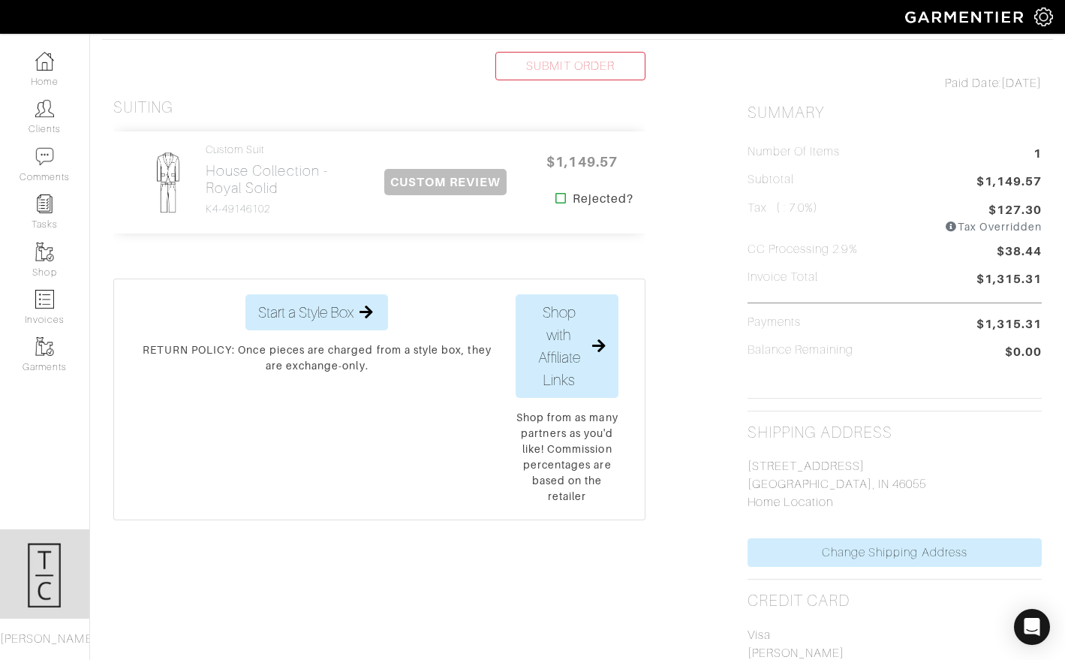
scroll to position [323, 0]
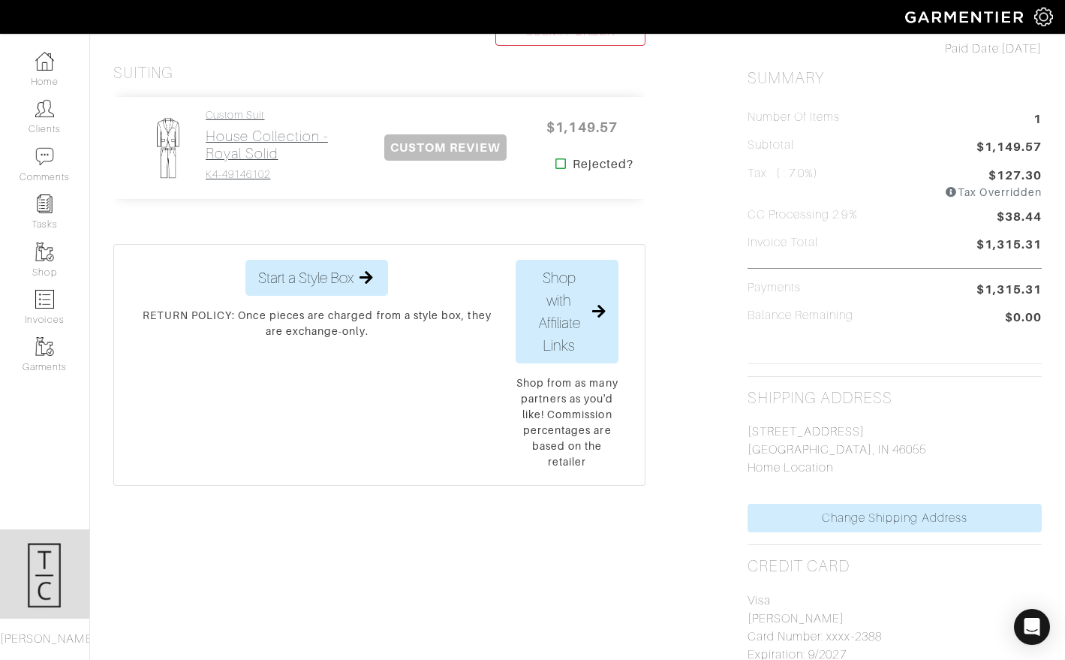
click at [251, 146] on h2 "House Collection - Royal Solid" at bounding box center [283, 145] width 155 height 35
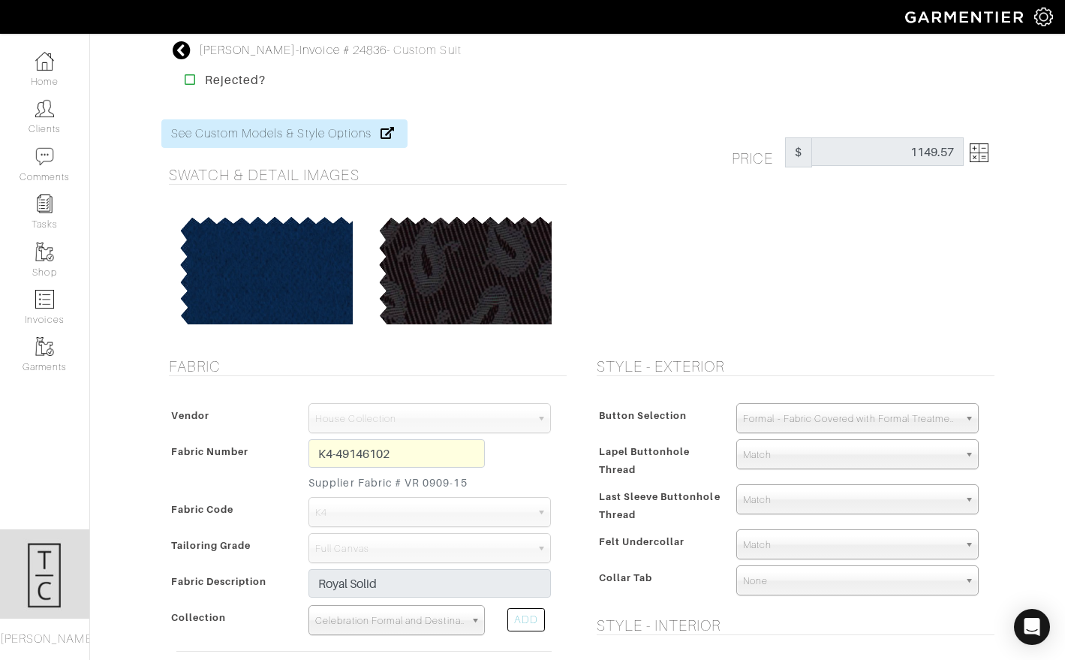
click at [979, 155] on img at bounding box center [979, 152] width 19 height 19
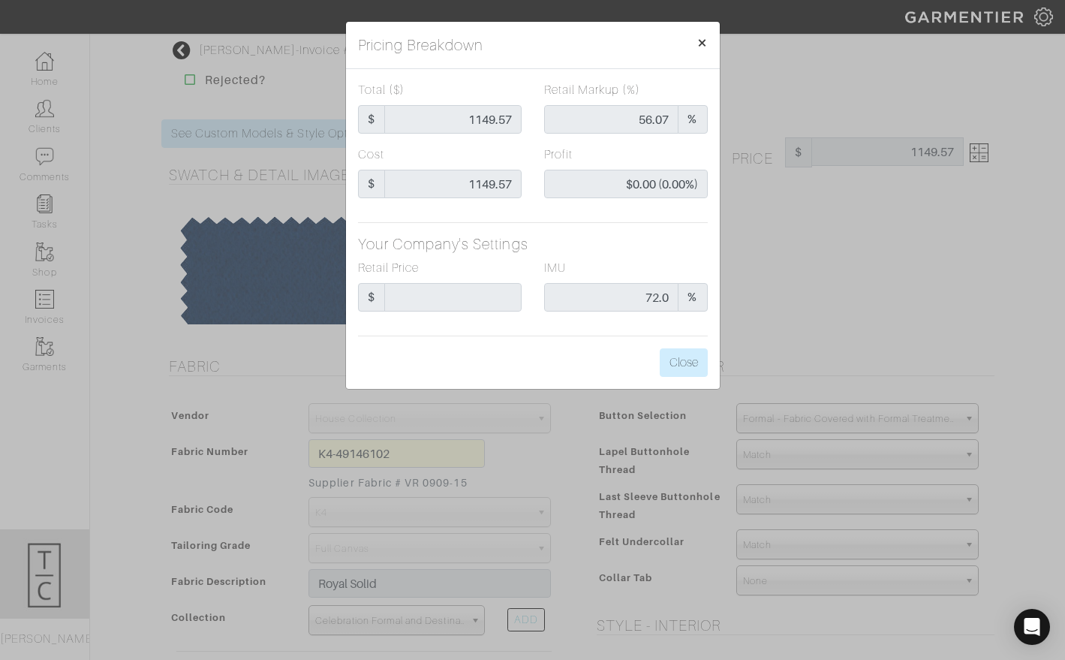
click at [704, 39] on span "×" at bounding box center [701, 42] width 11 height 20
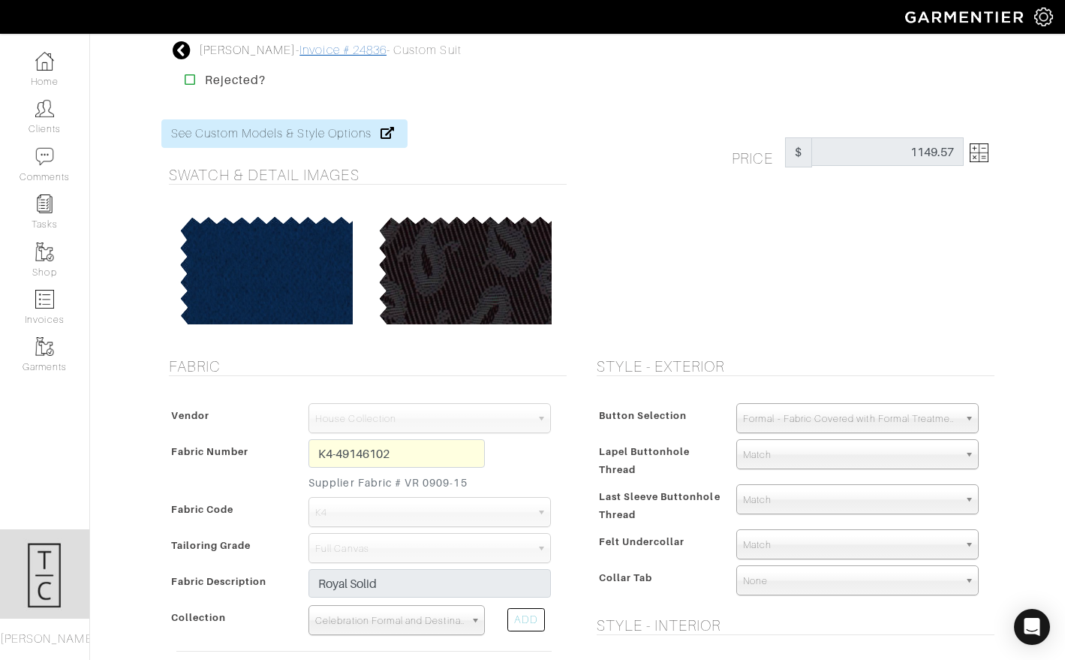
click at [320, 46] on link "Invoice # 24836" at bounding box center [342, 51] width 87 height 14
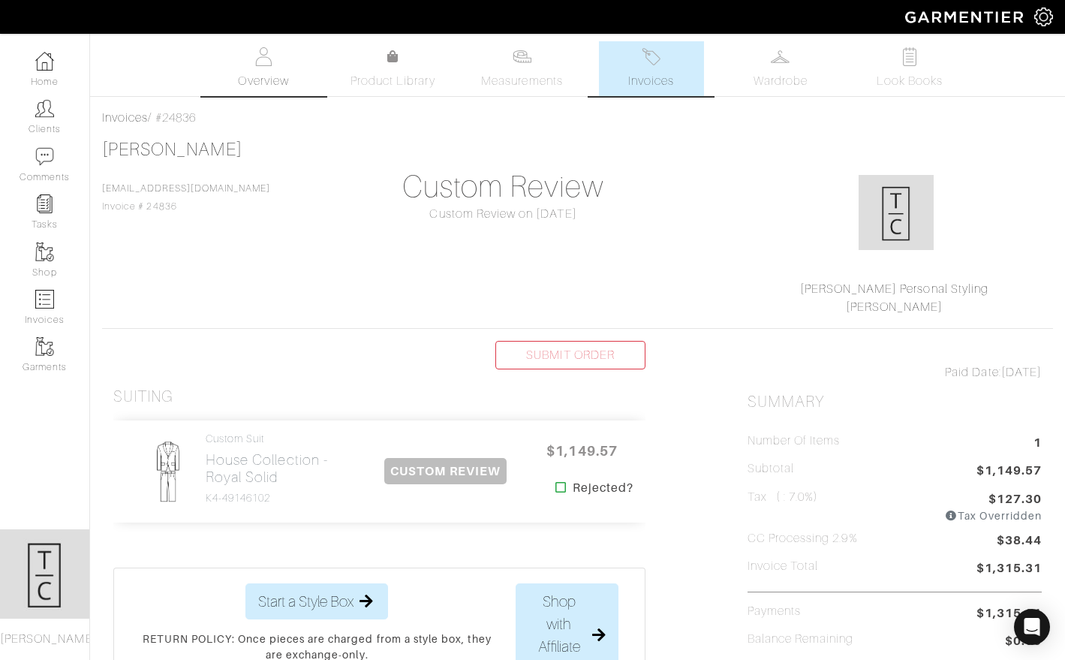
click at [273, 79] on span "Overview" at bounding box center [263, 81] width 50 height 18
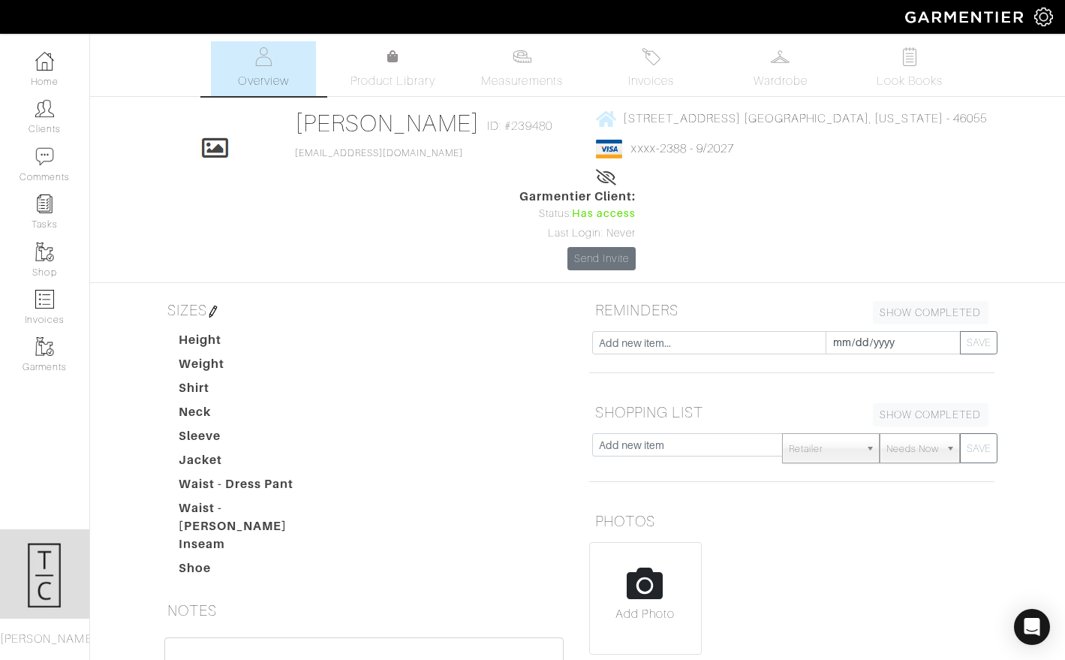
click at [534, 99] on div "Graham Howe Overview Overview Measurements Product Library Invoices Wardrobe Lo…" at bounding box center [532, 461] width 1065 height 840
click at [537, 89] on span "Measurements" at bounding box center [522, 81] width 82 height 18
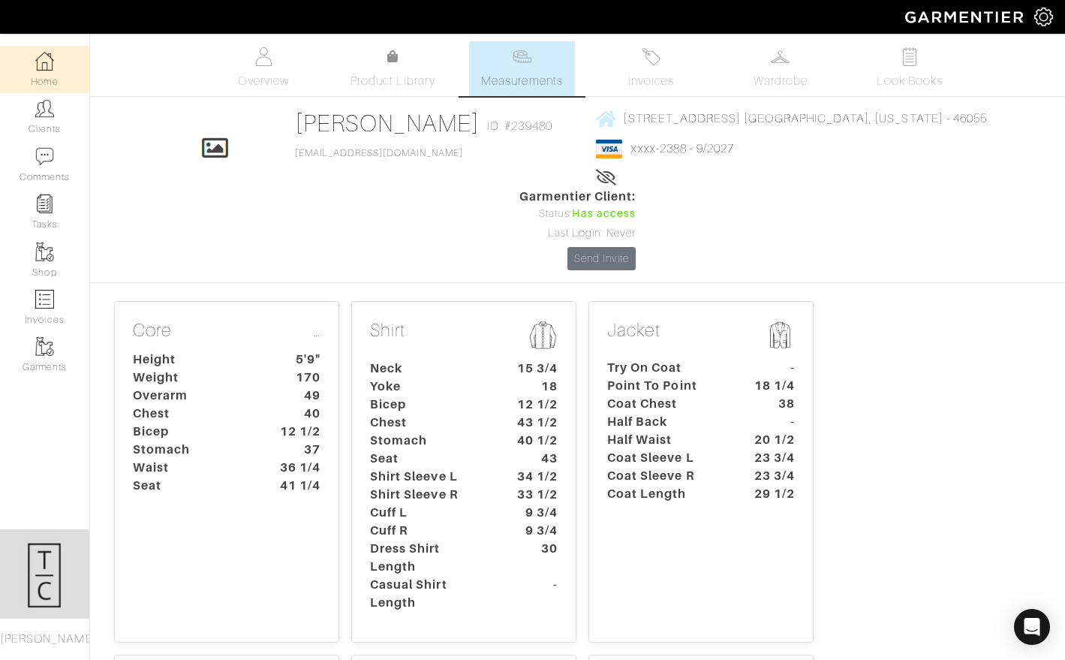
click at [55, 62] on link "Home" at bounding box center [44, 69] width 89 height 47
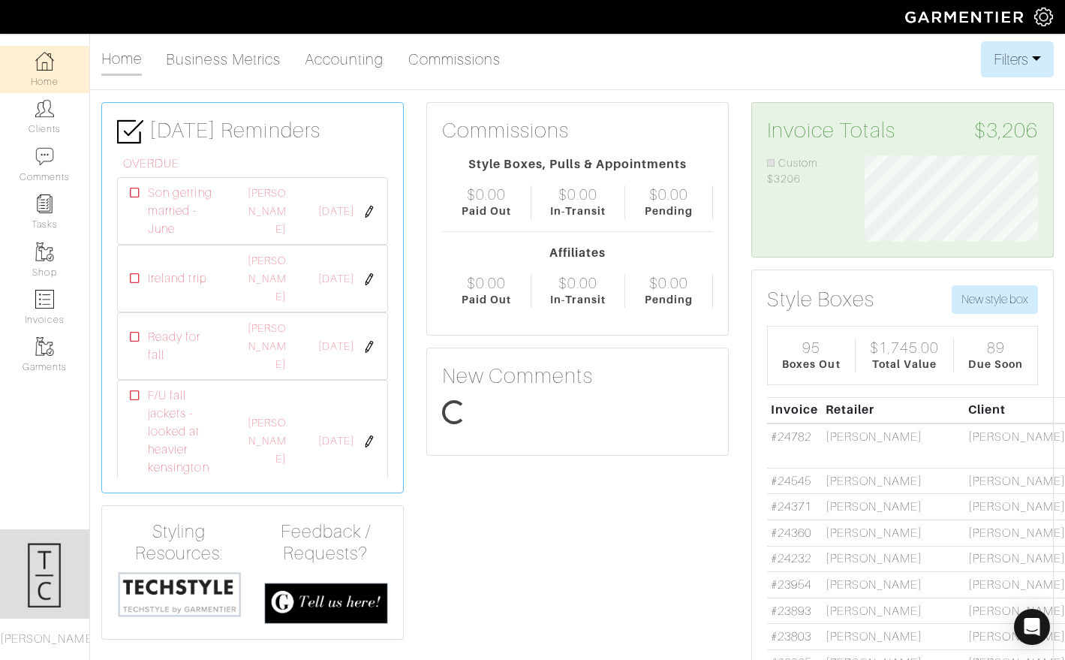
scroll to position [86, 195]
click at [1039, 23] on img at bounding box center [1043, 17] width 19 height 19
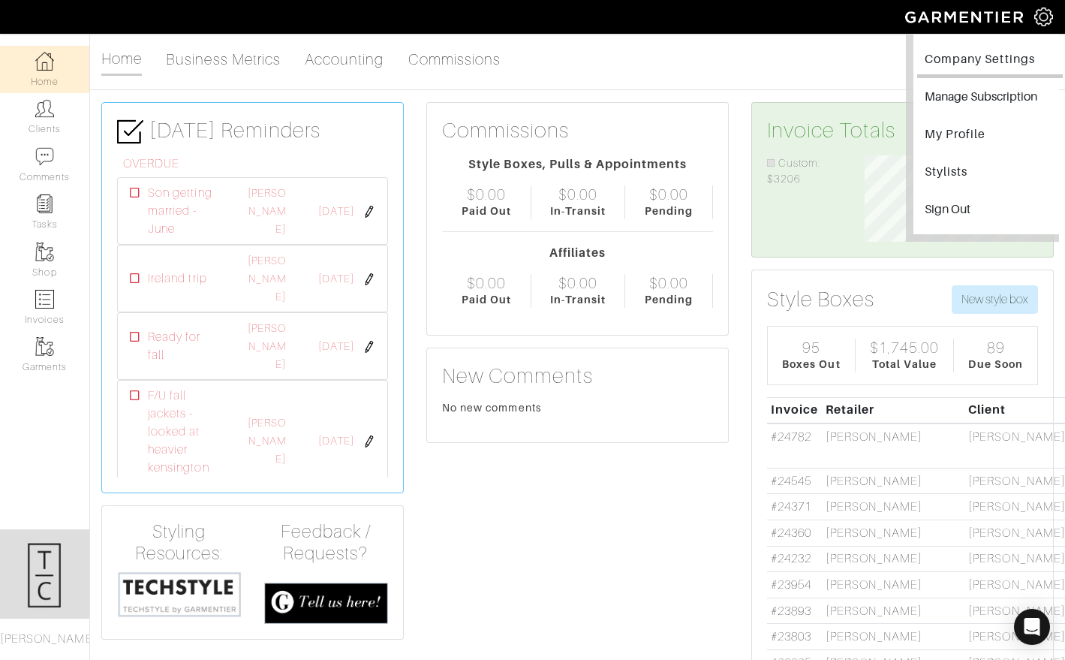
click at [998, 65] on link "Company Settings" at bounding box center [990, 61] width 146 height 34
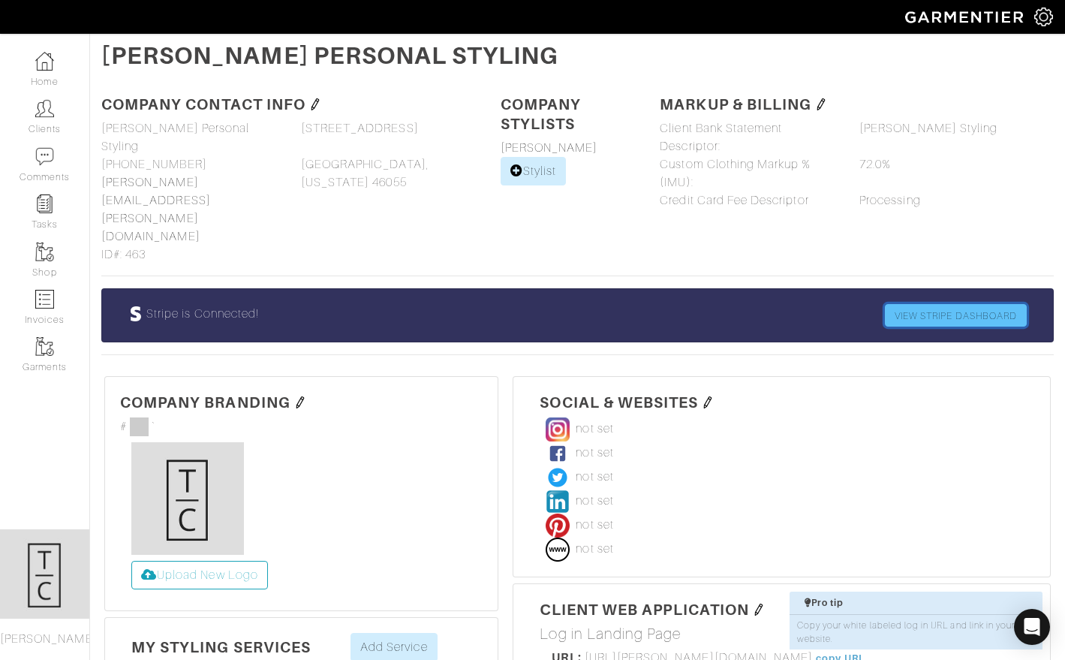
click at [933, 304] on link "VIEW STRIPE DASHBOARD" at bounding box center [956, 315] width 142 height 23
click at [68, 59] on link "Home" at bounding box center [44, 69] width 89 height 47
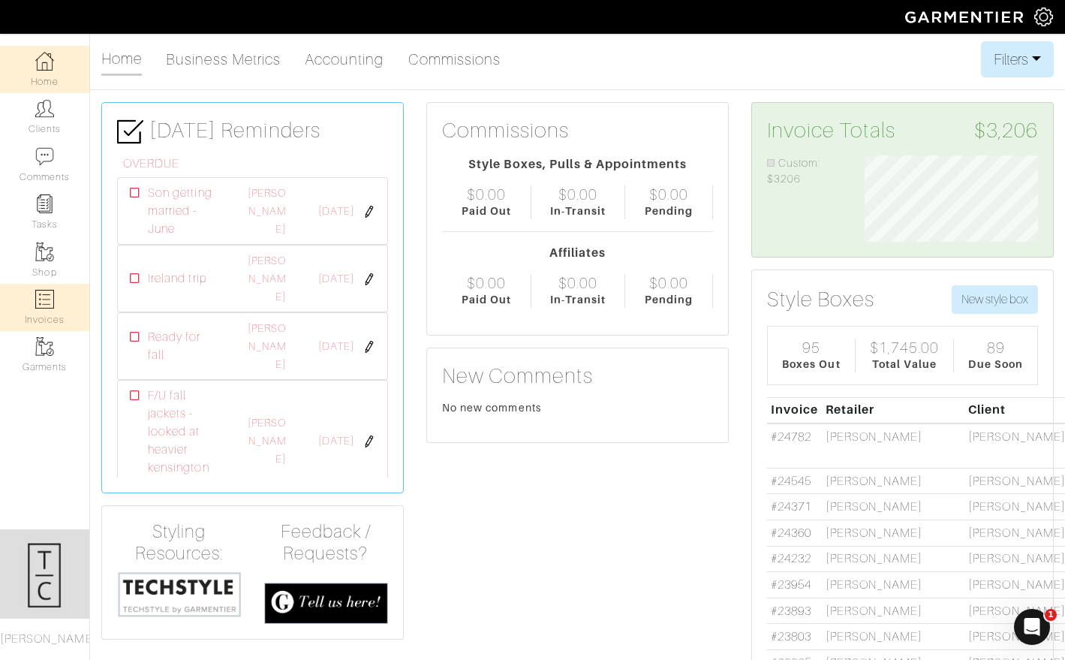
click at [14, 315] on link "Invoices" at bounding box center [44, 307] width 89 height 47
select select
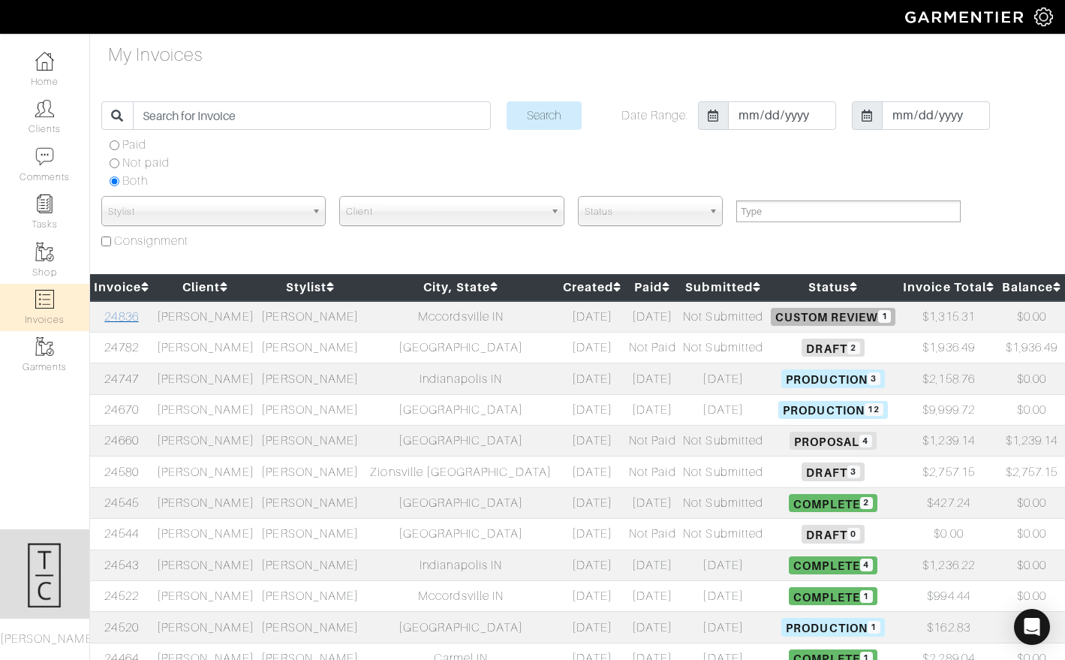
click at [125, 323] on link "24836" at bounding box center [121, 317] width 34 height 14
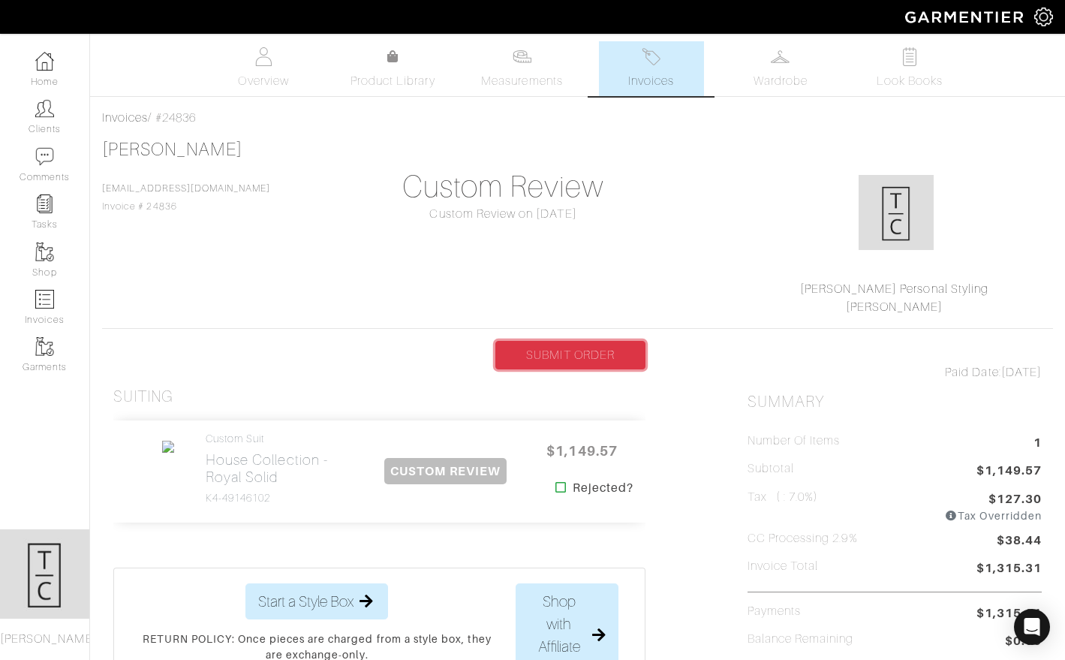
click at [576, 354] on link "SUBMIT ORDER" at bounding box center [570, 355] width 150 height 29
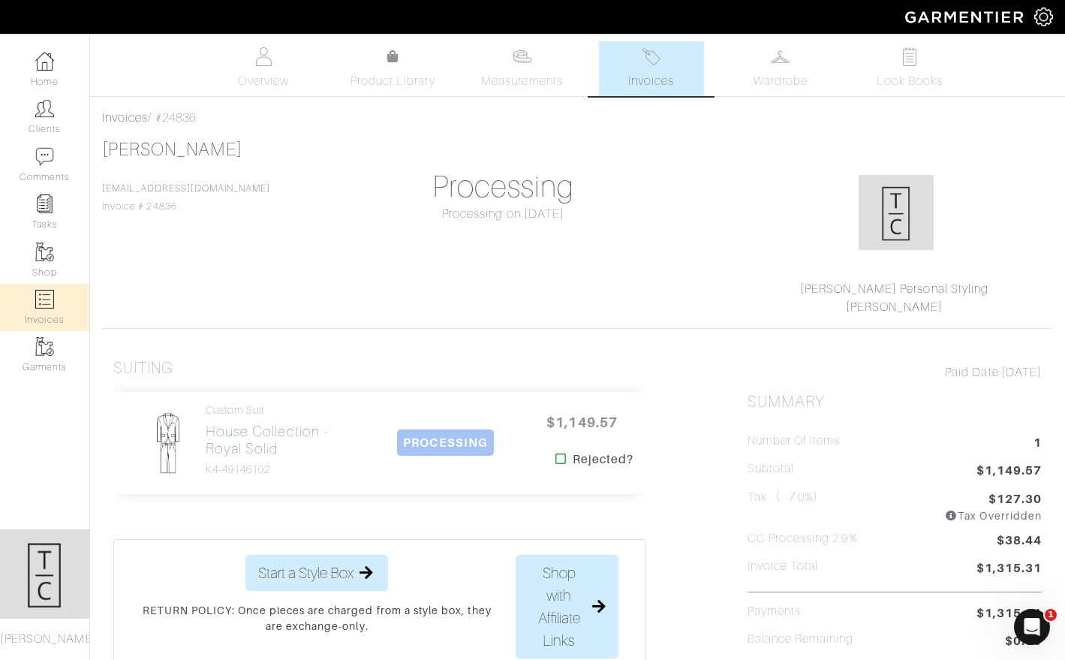
click at [57, 309] on link "Invoices" at bounding box center [44, 307] width 89 height 47
select select
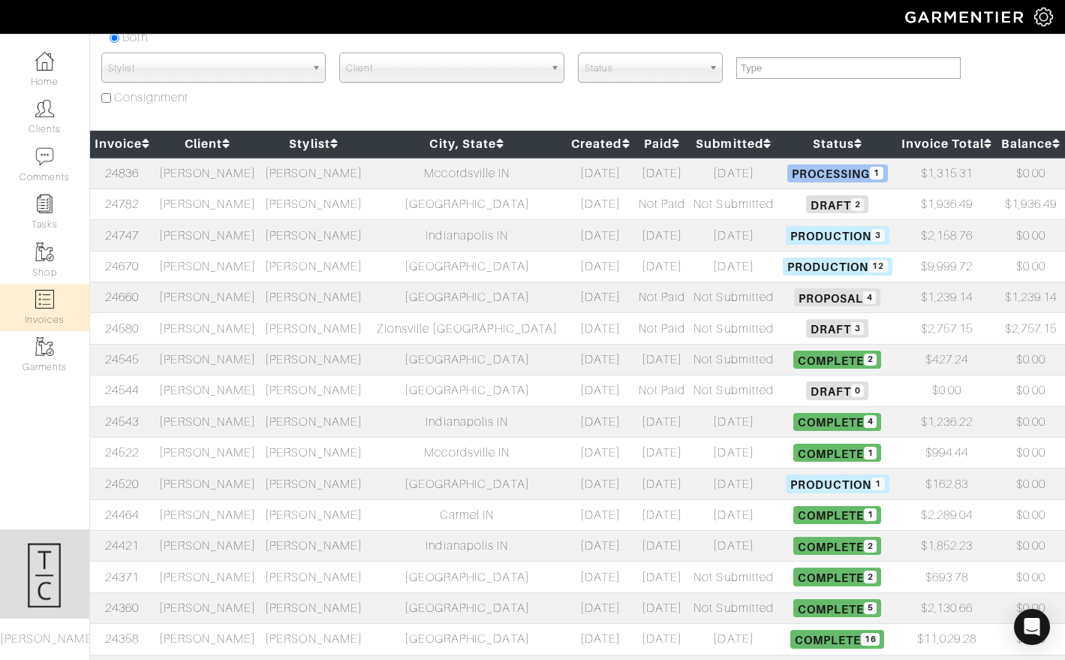
scroll to position [144, 0]
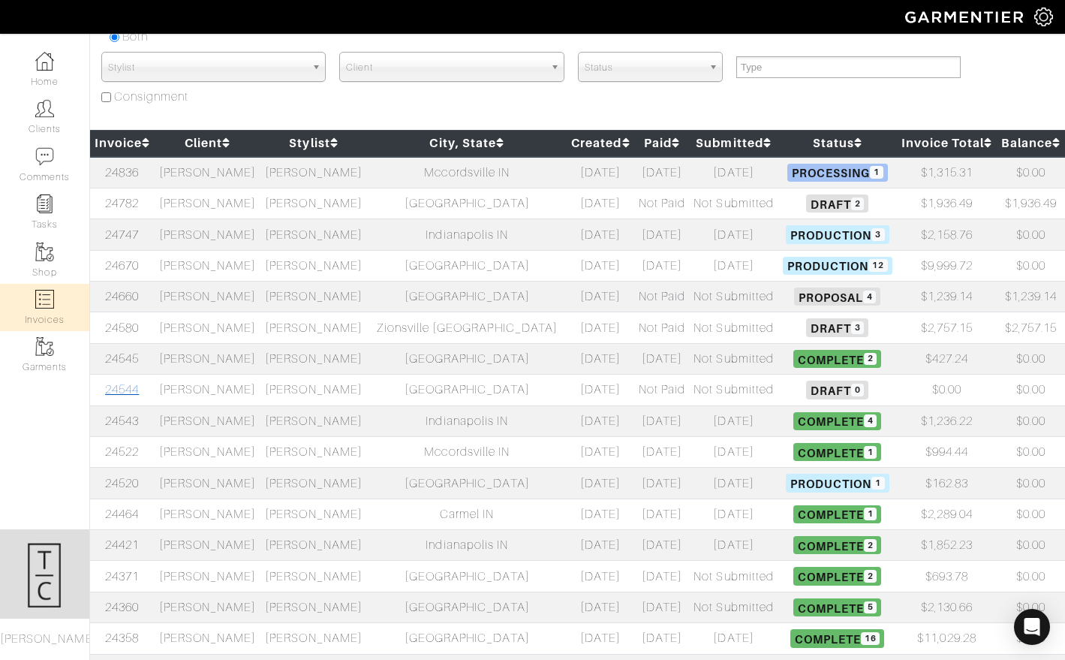
click at [122, 390] on link "24544" at bounding box center [122, 390] width 34 height 14
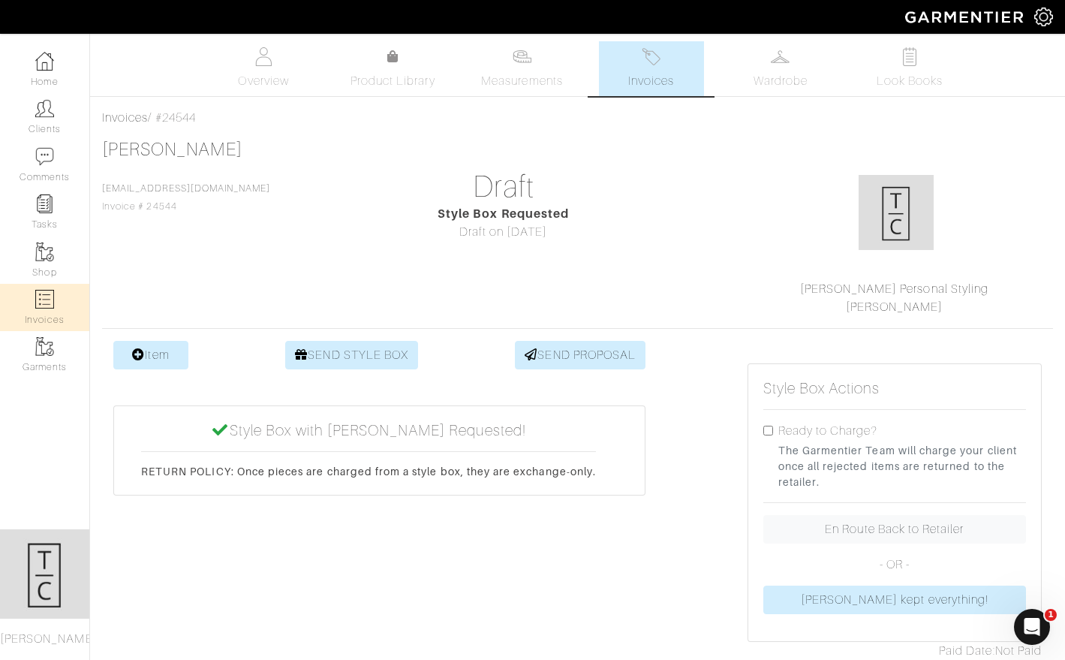
click at [48, 312] on link "Invoices" at bounding box center [44, 307] width 89 height 47
select select
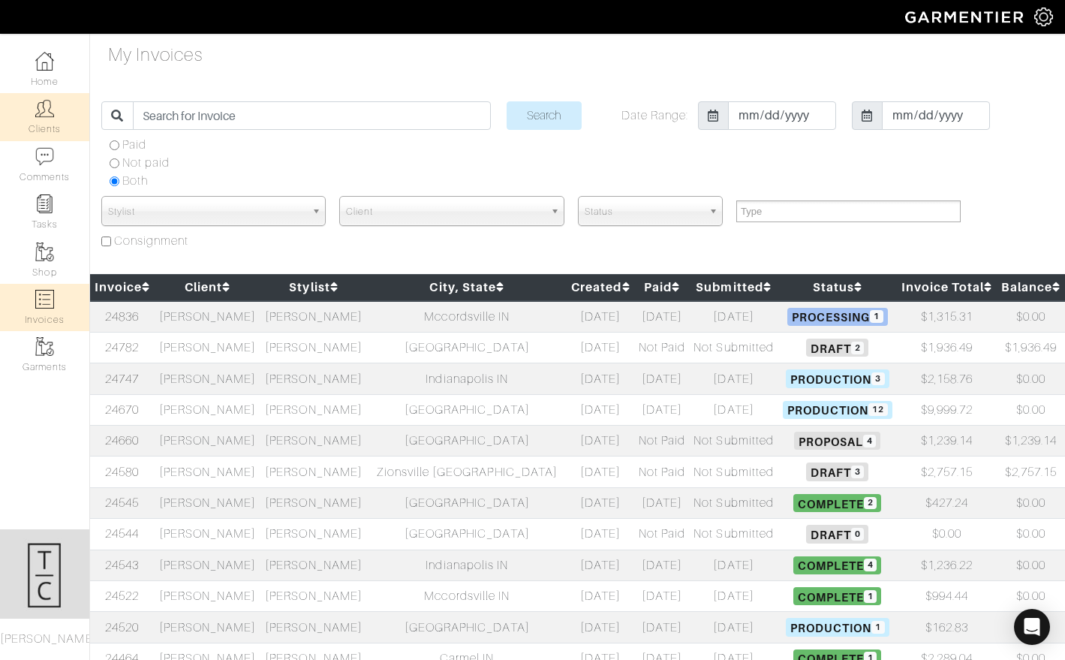
click at [33, 113] on link "Clients" at bounding box center [44, 116] width 89 height 47
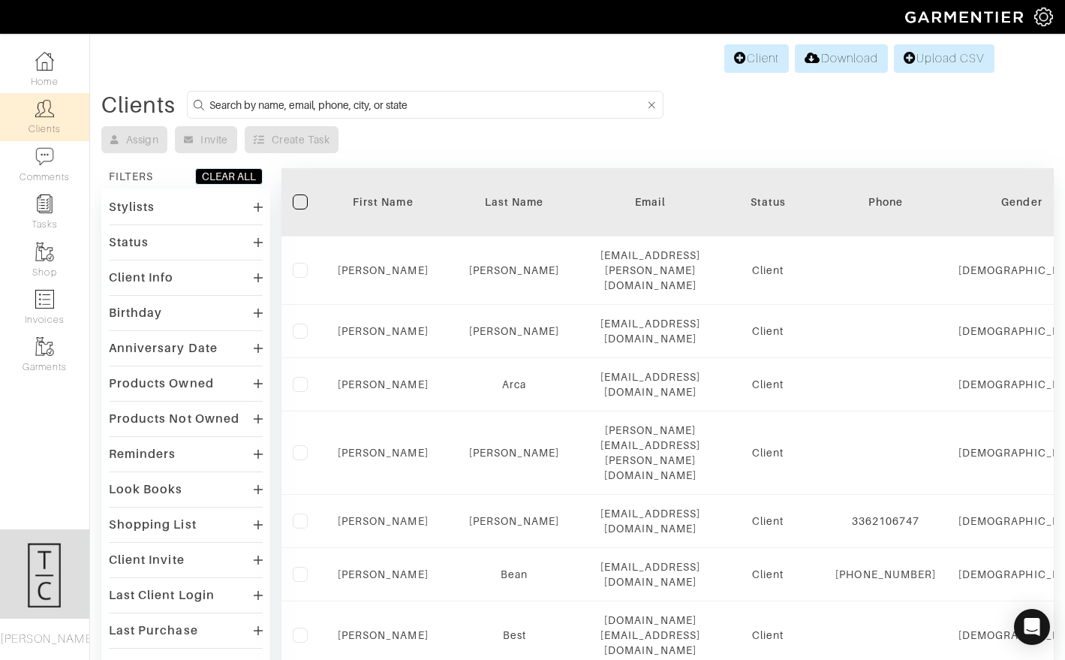
click at [314, 106] on input at bounding box center [426, 104] width 435 height 19
type input "[PERSON_NAME]"
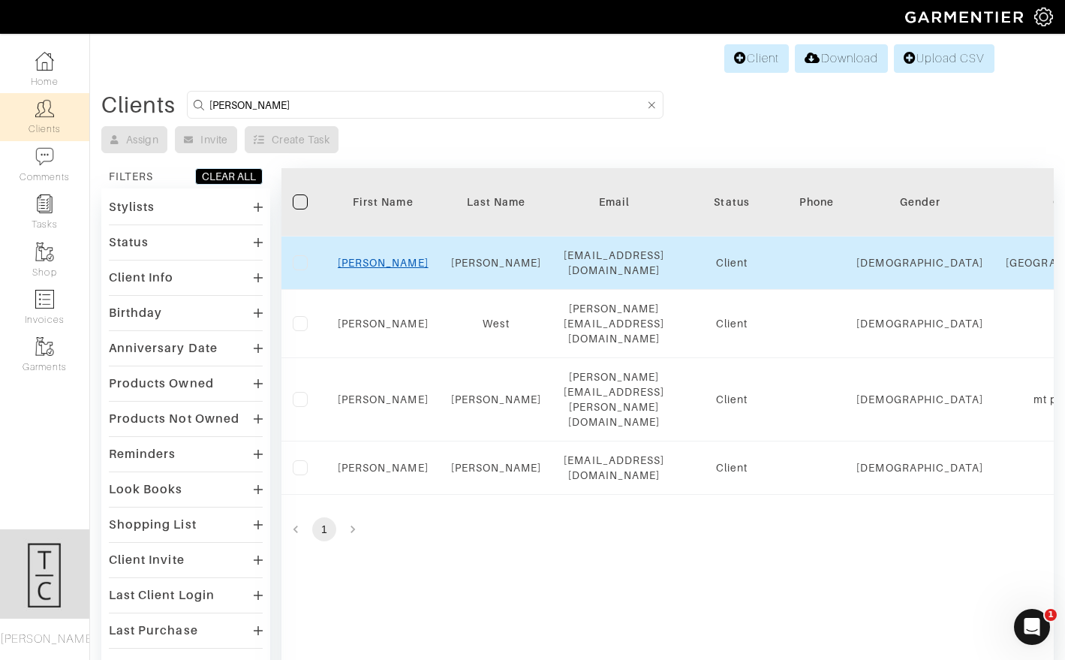
click at [370, 261] on link "[PERSON_NAME]" at bounding box center [383, 263] width 91 height 12
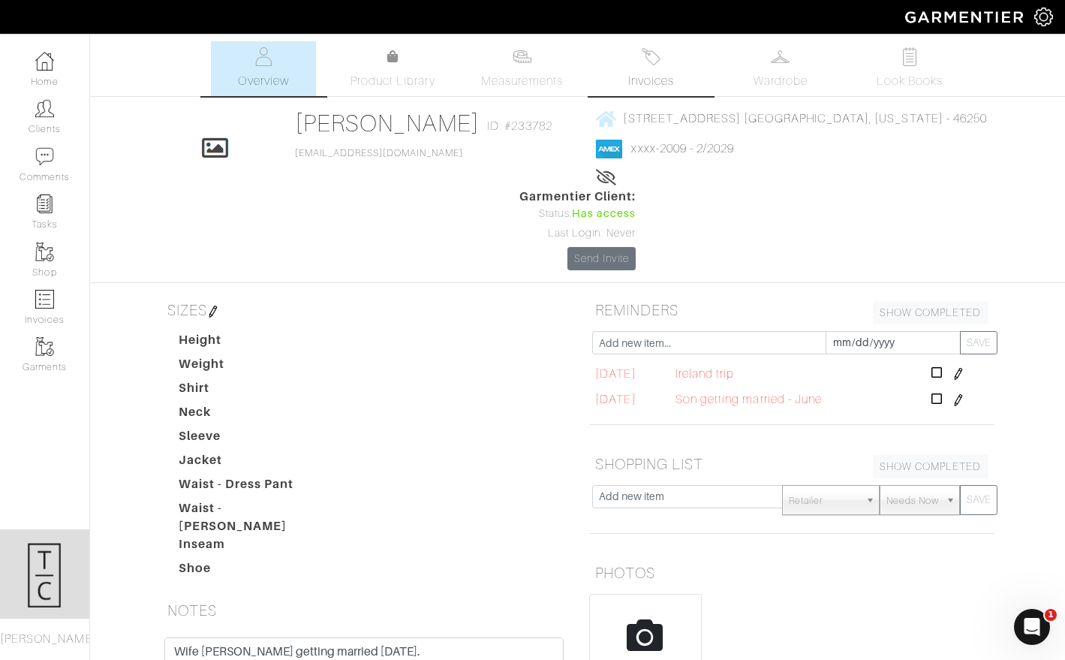
click at [657, 63] on img at bounding box center [651, 56] width 19 height 19
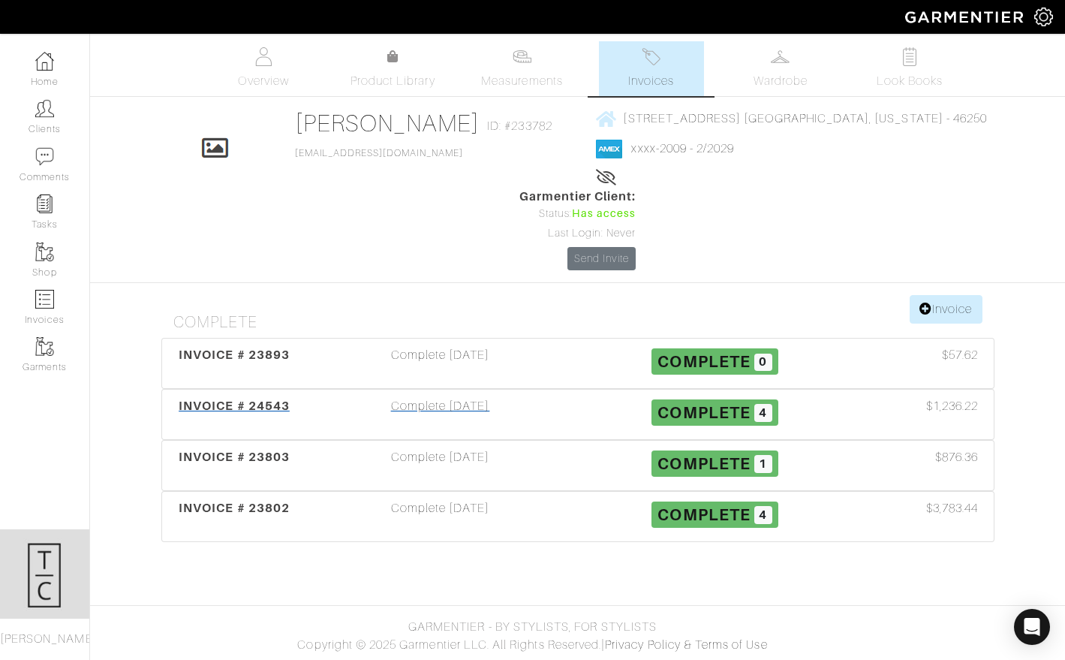
click at [459, 397] on div "Complete [DATE]" at bounding box center [440, 414] width 275 height 35
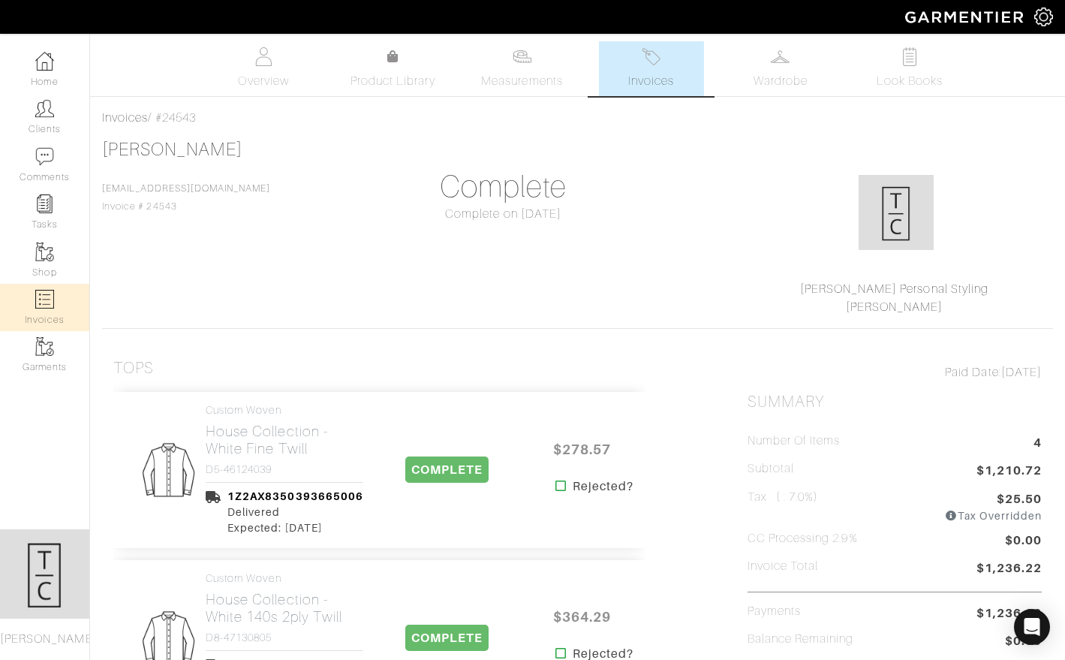
click at [38, 312] on link "Invoices" at bounding box center [44, 307] width 89 height 47
select select
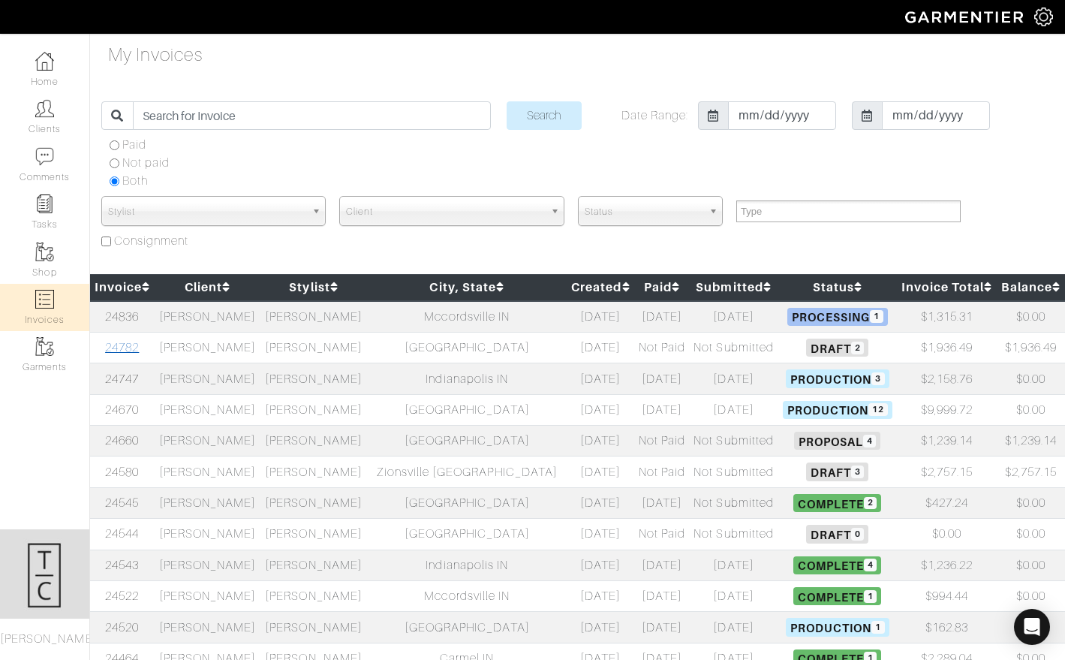
click at [134, 343] on link "24782" at bounding box center [122, 348] width 34 height 14
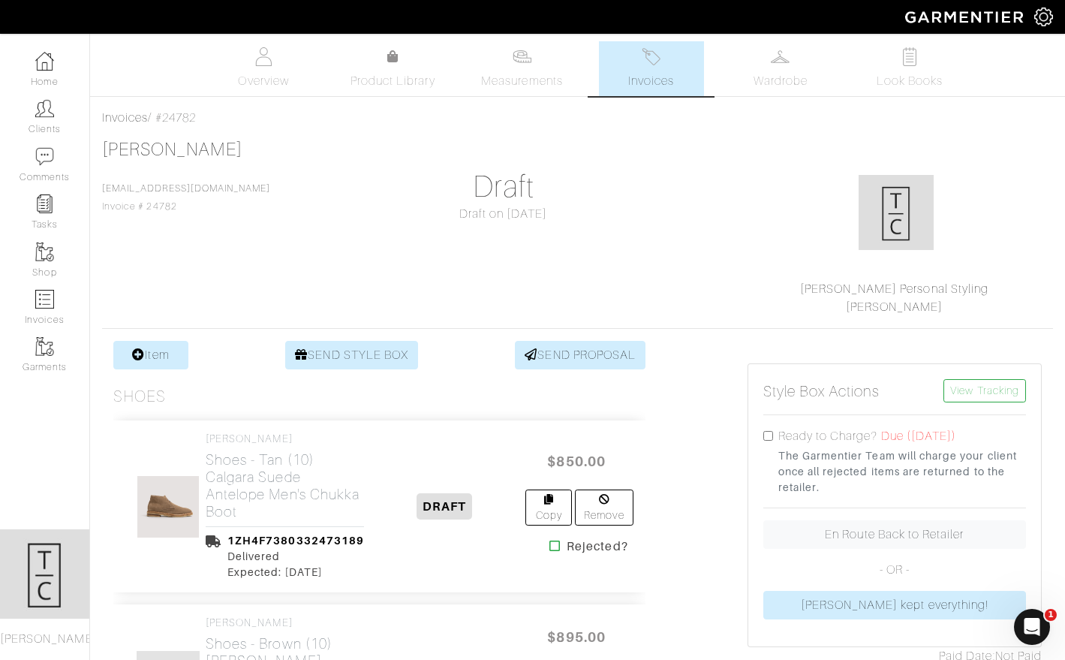
click at [655, 80] on span "Invoices" at bounding box center [651, 81] width 46 height 18
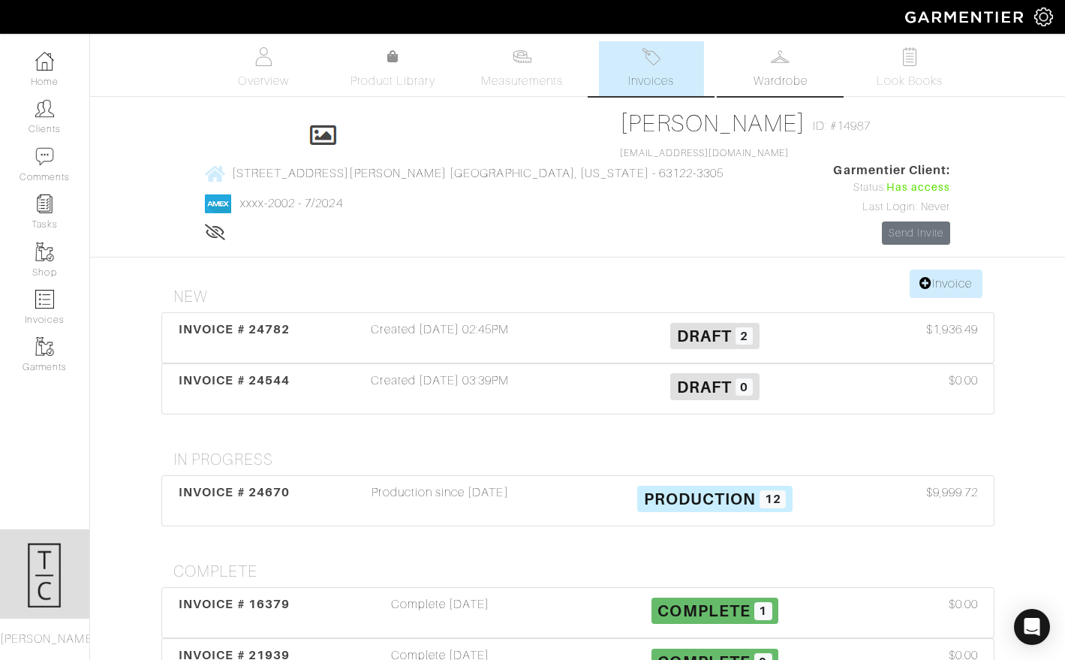
click at [781, 78] on span "Wardrobe" at bounding box center [780, 81] width 54 height 18
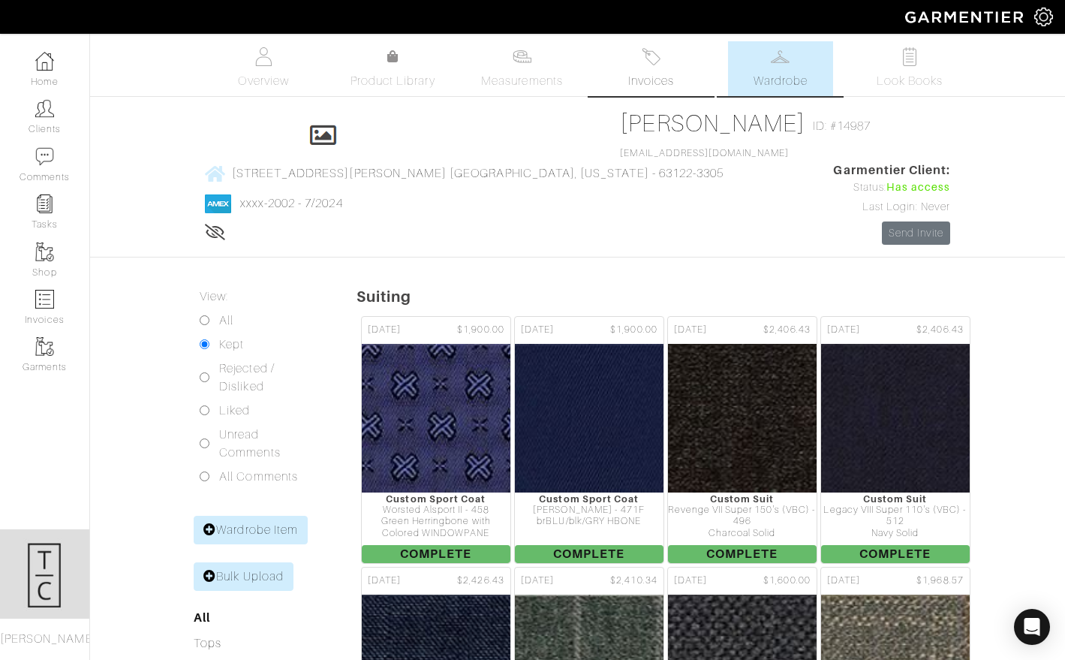
click at [665, 74] on span "Invoices" at bounding box center [651, 81] width 46 height 18
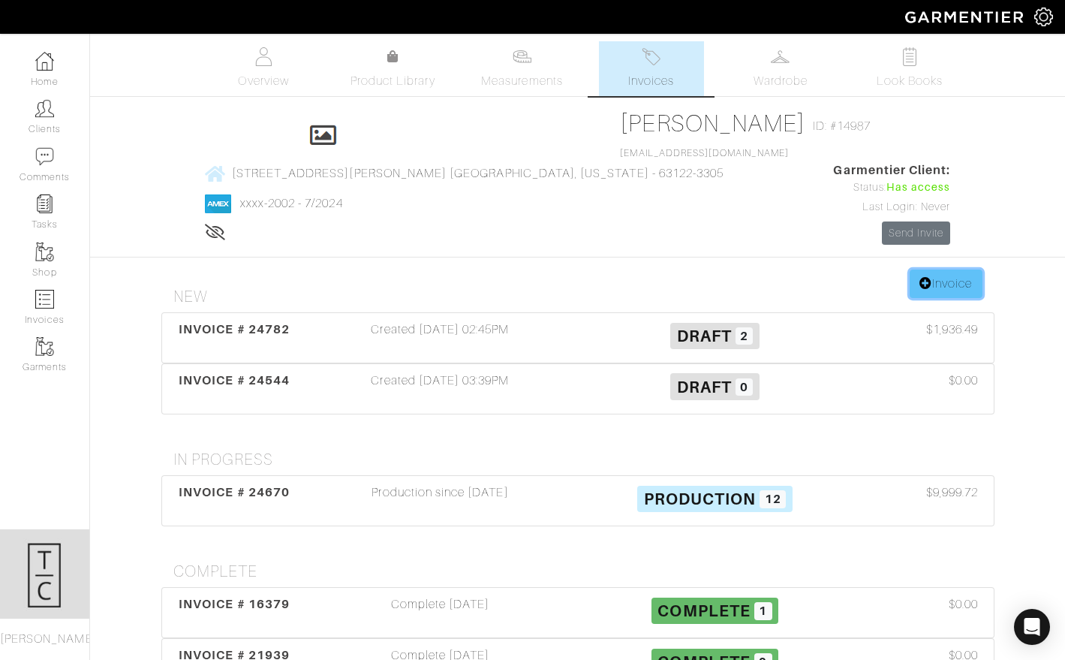
click at [940, 269] on link "Invoice" at bounding box center [946, 283] width 72 height 29
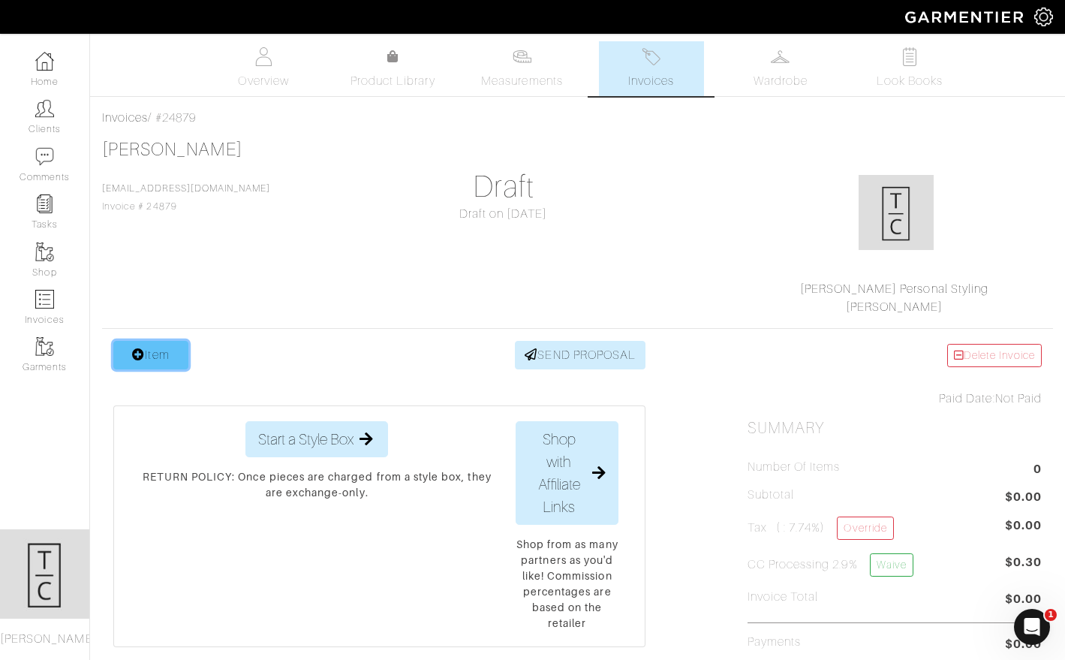
click at [173, 353] on link "Item" at bounding box center [150, 355] width 75 height 29
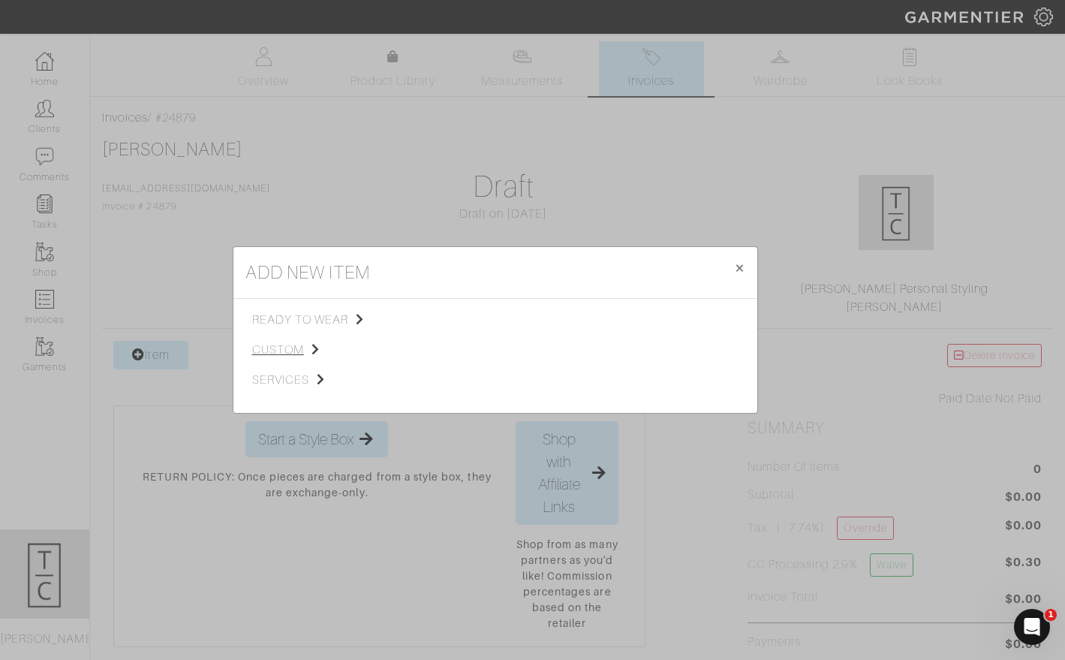
click at [287, 357] on span "custom" at bounding box center [327, 350] width 151 height 18
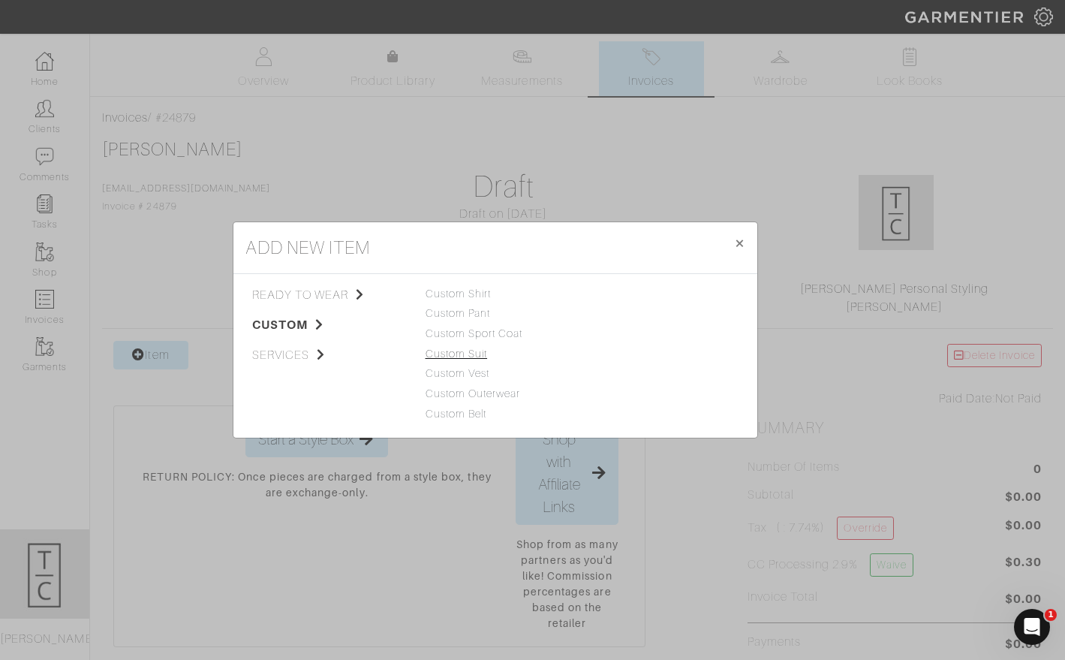
click at [471, 352] on link "Custom Suit" at bounding box center [457, 353] width 62 height 12
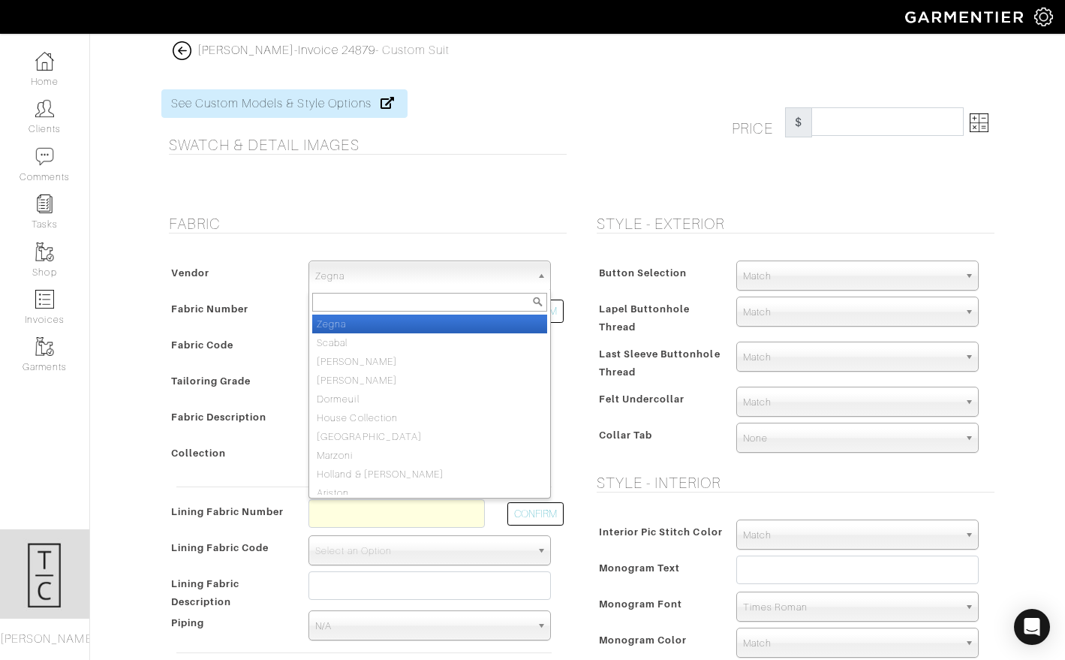
click at [443, 272] on span "Zegna" at bounding box center [422, 276] width 215 height 30
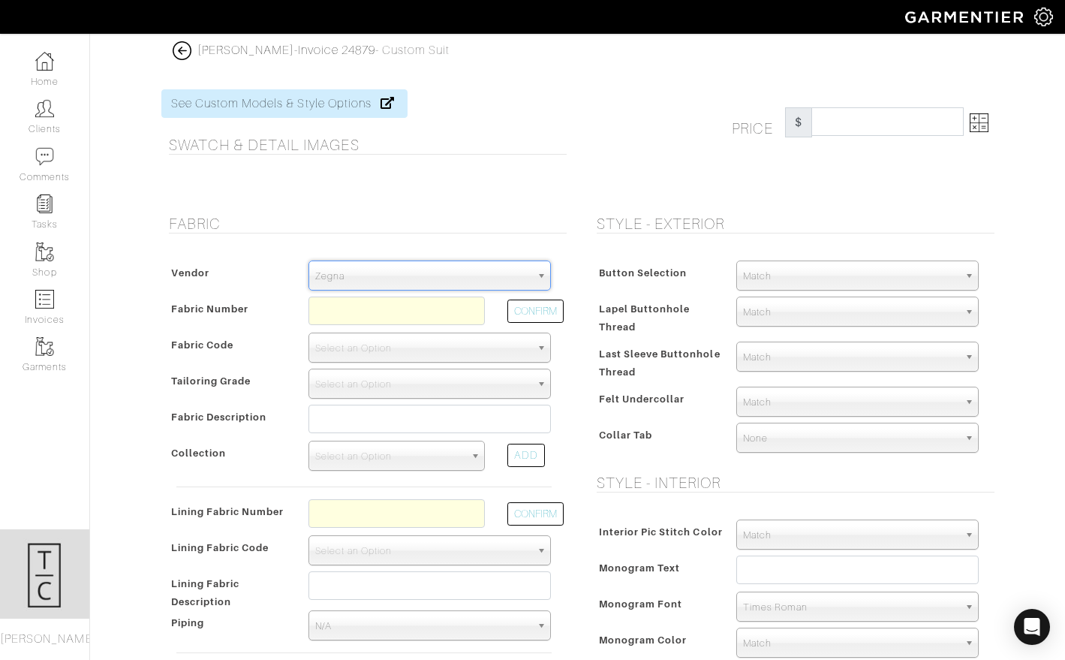
click at [425, 271] on span "Zegna" at bounding box center [422, 276] width 215 height 30
click at [367, 267] on span "Zegna" at bounding box center [422, 276] width 215 height 30
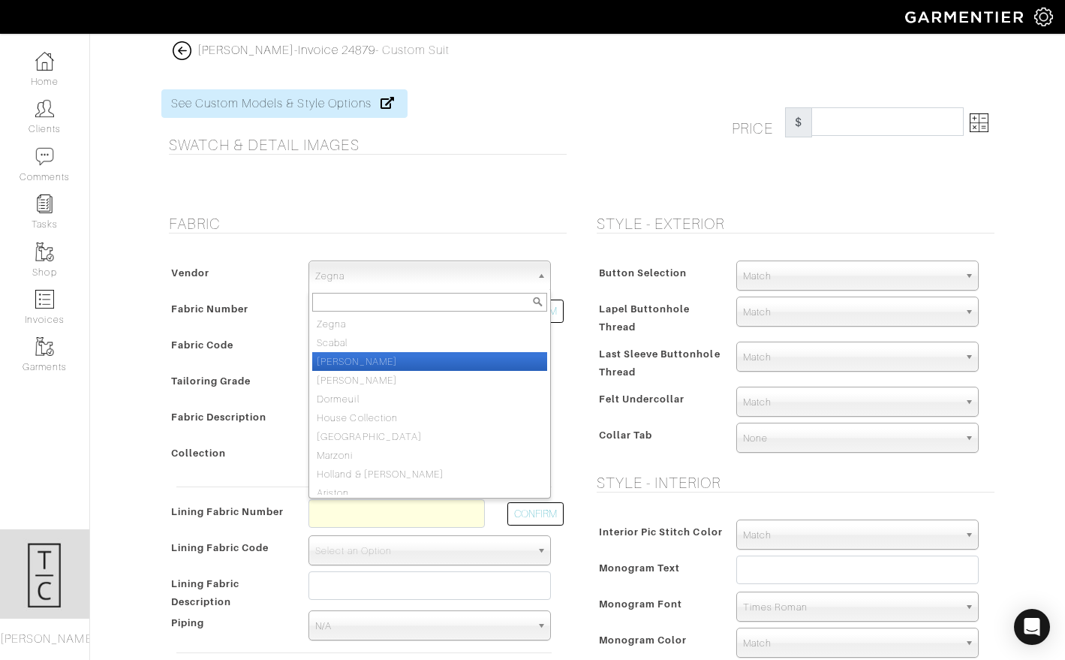
click at [387, 365] on li "[PERSON_NAME]" at bounding box center [429, 361] width 235 height 19
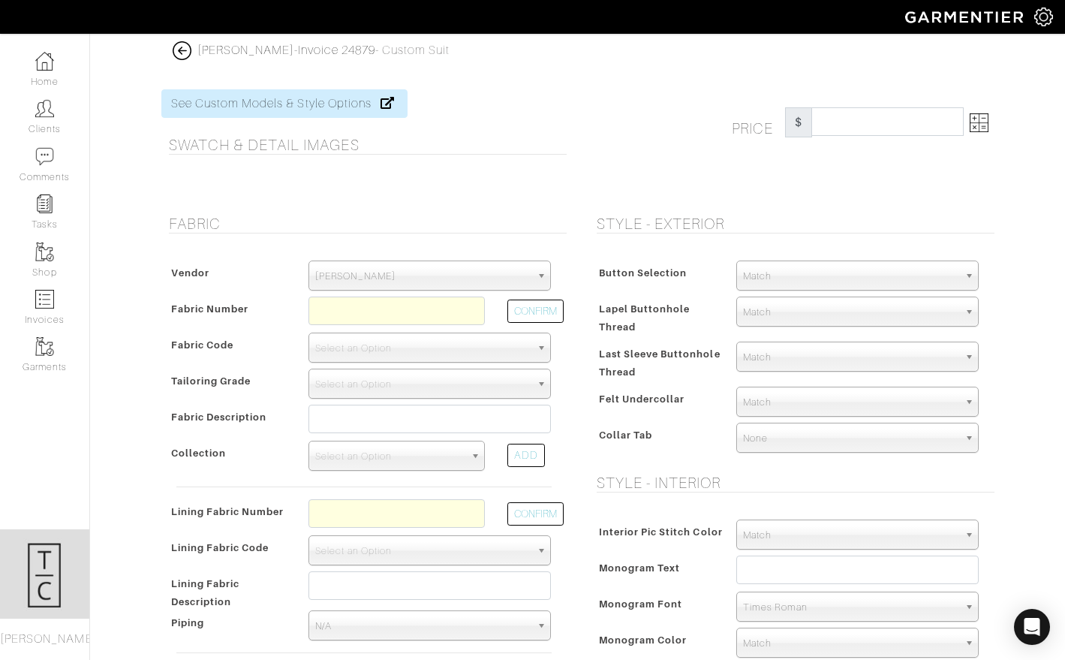
click at [388, 285] on span "[PERSON_NAME]" at bounding box center [422, 276] width 215 height 30
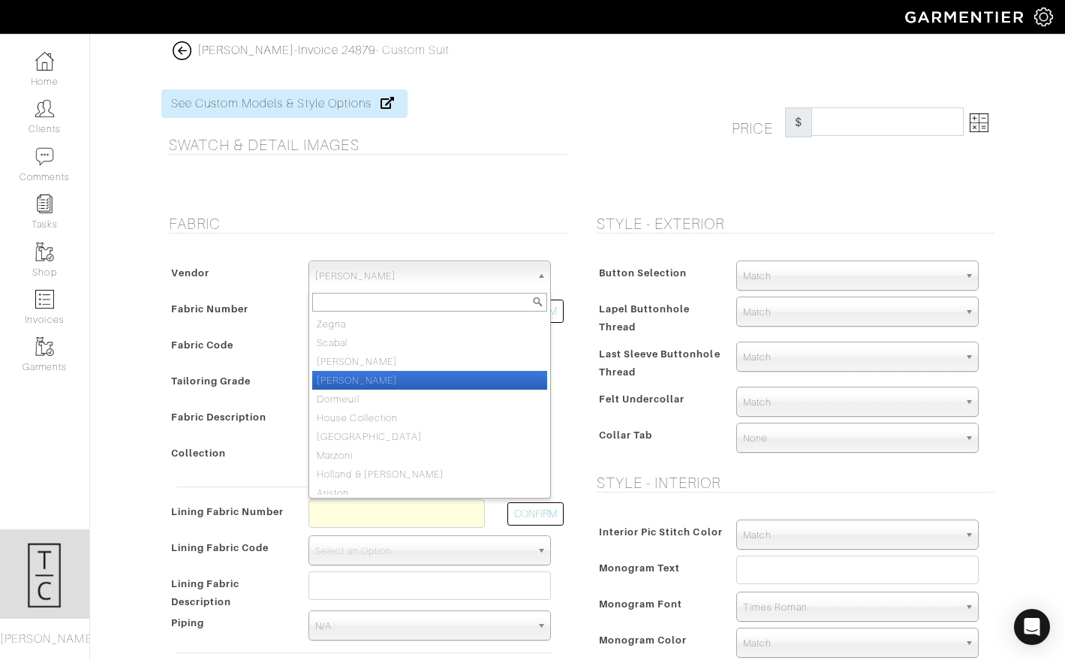
click at [386, 378] on li "[PERSON_NAME]" at bounding box center [429, 380] width 235 height 19
select select "74"
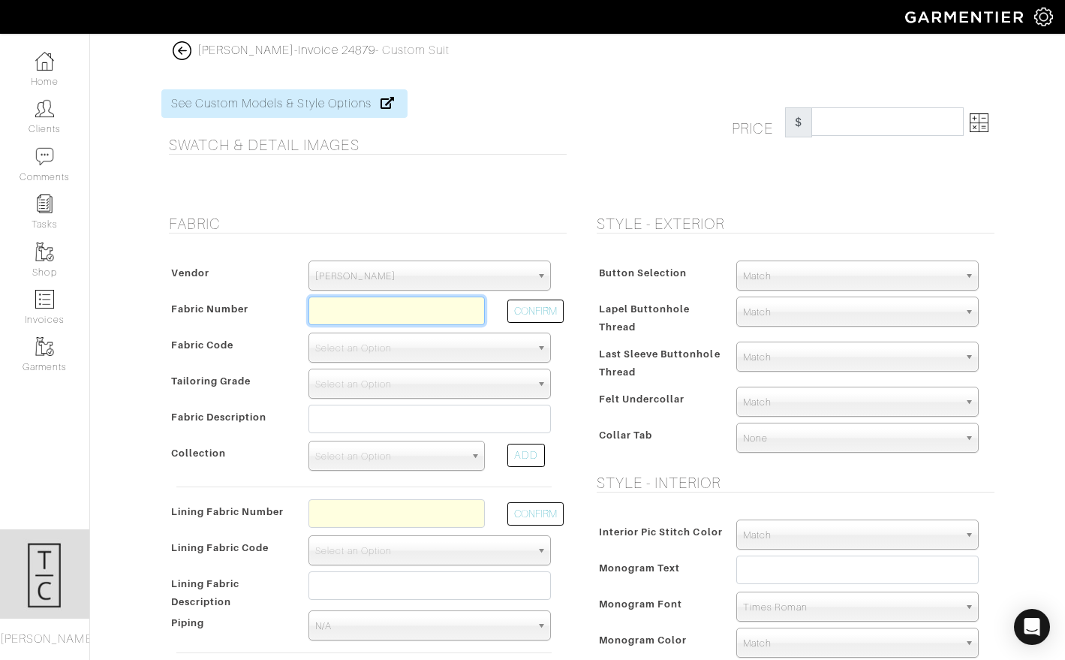
click at [382, 308] on input "text" at bounding box center [396, 310] width 176 height 29
type input "V4-49146039"
select select "919"
type input "Black Solid"
select select
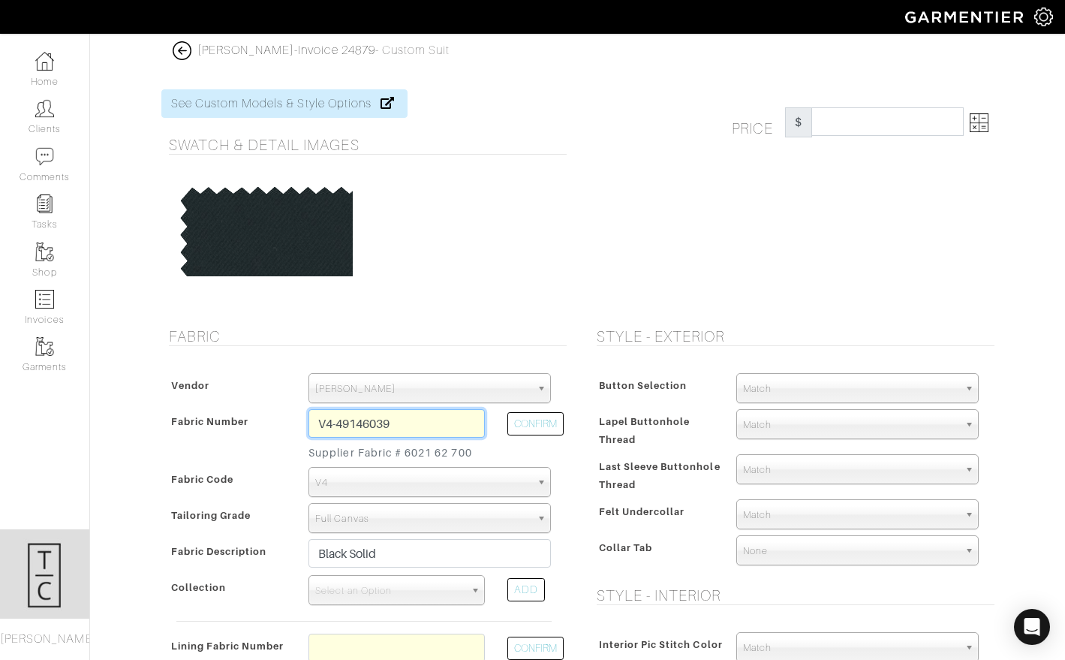
type input "2167.86"
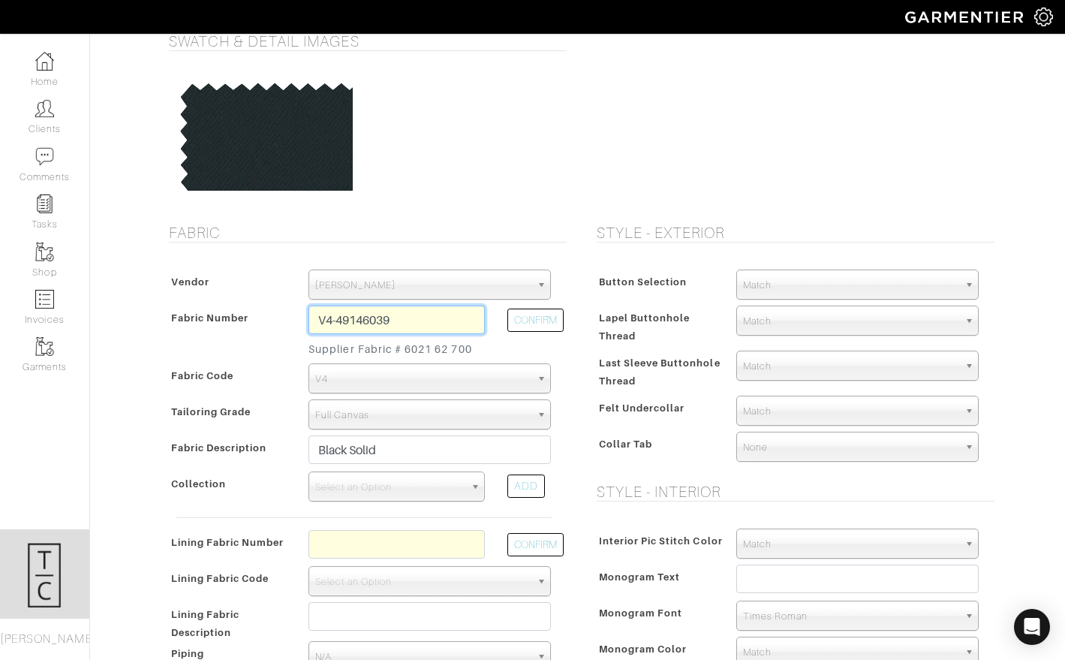
scroll to position [110, 0]
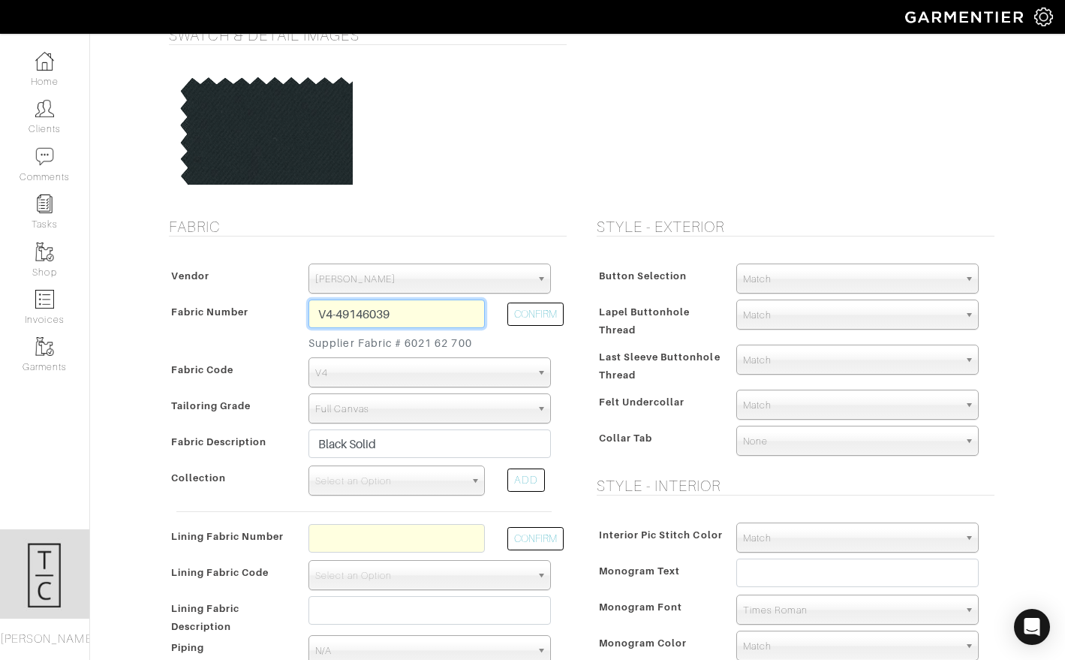
type input "V4-49146039"
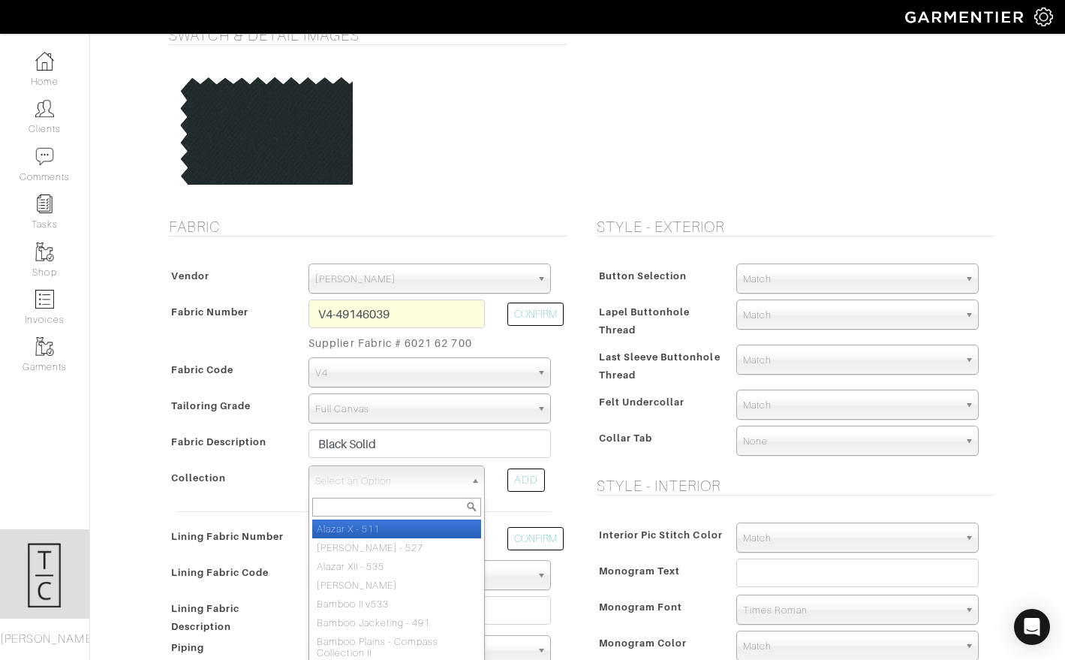
click at [361, 478] on span "Select an Option" at bounding box center [389, 481] width 149 height 30
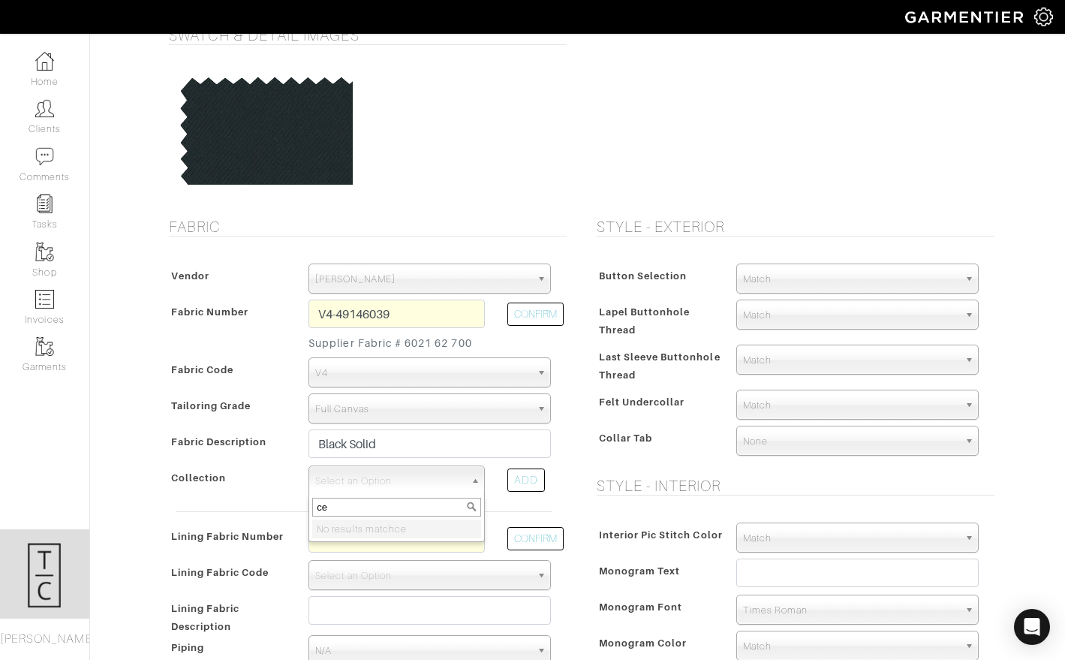
type input "c"
click at [418, 475] on span "Select an Option" at bounding box center [389, 481] width 149 height 30
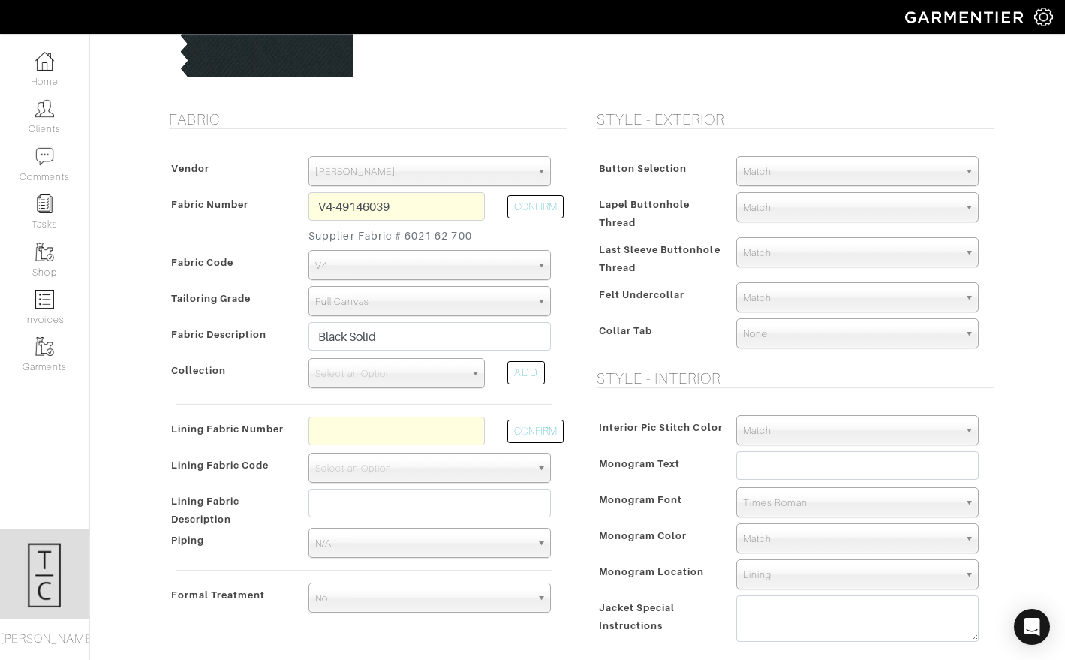
scroll to position [216, 0]
click at [789, 623] on textarea at bounding box center [857, 619] width 242 height 47
type textarea "e"
type textarea "Celebration: 24082 book"
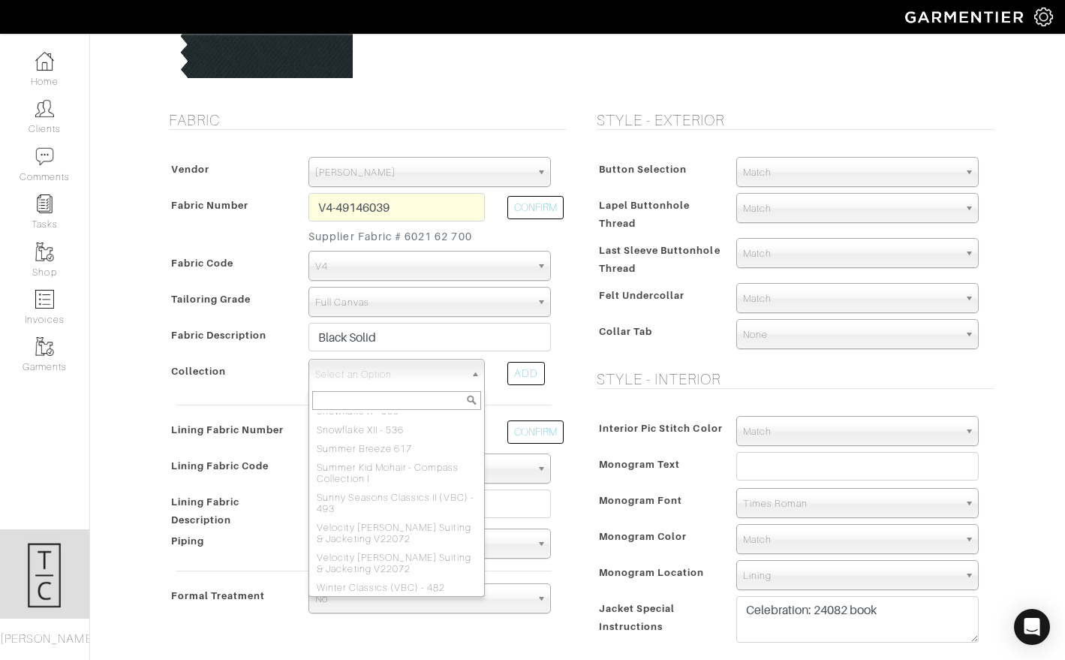
scroll to position [0, 0]
click at [392, 386] on span "Select an Option" at bounding box center [389, 374] width 149 height 30
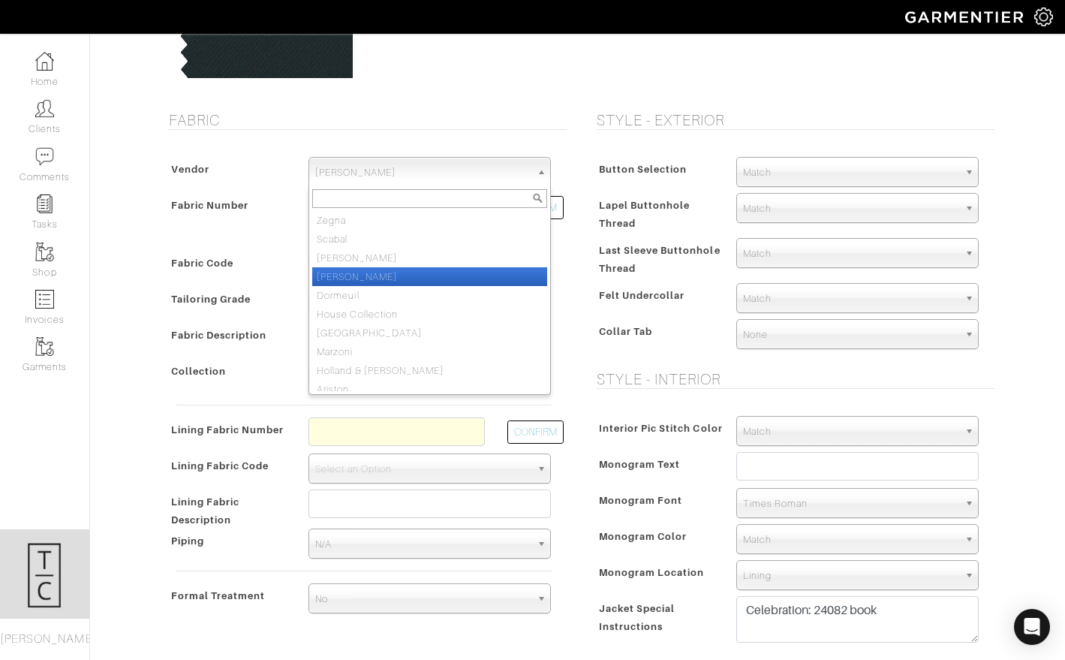
click at [389, 161] on span "[PERSON_NAME]" at bounding box center [422, 173] width 215 height 30
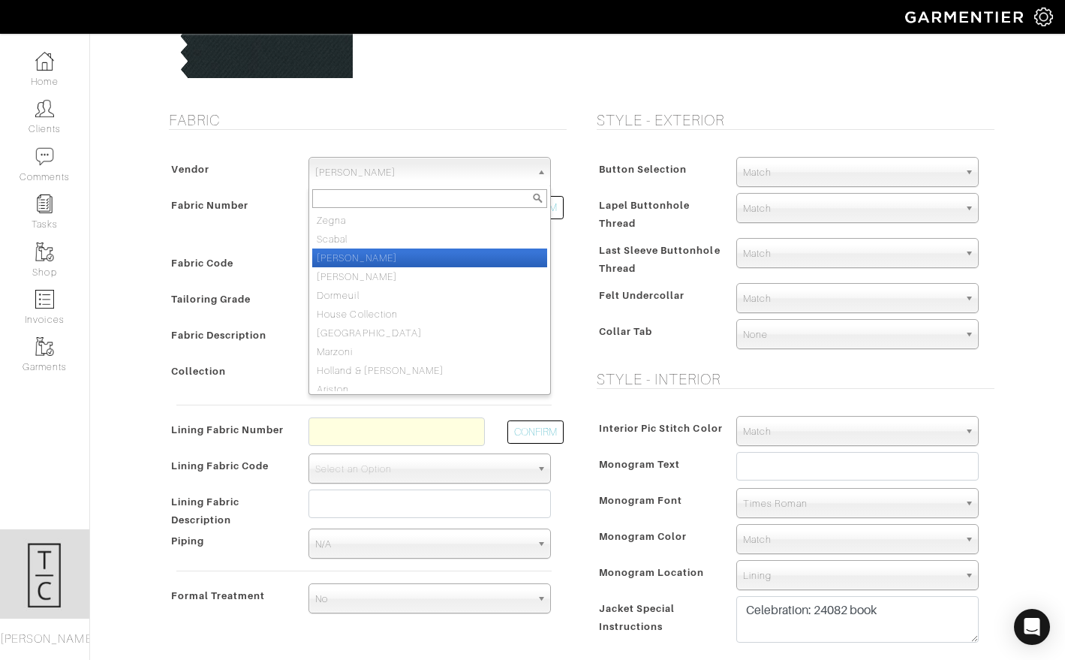
click at [360, 257] on li "[PERSON_NAME]" at bounding box center [429, 257] width 235 height 19
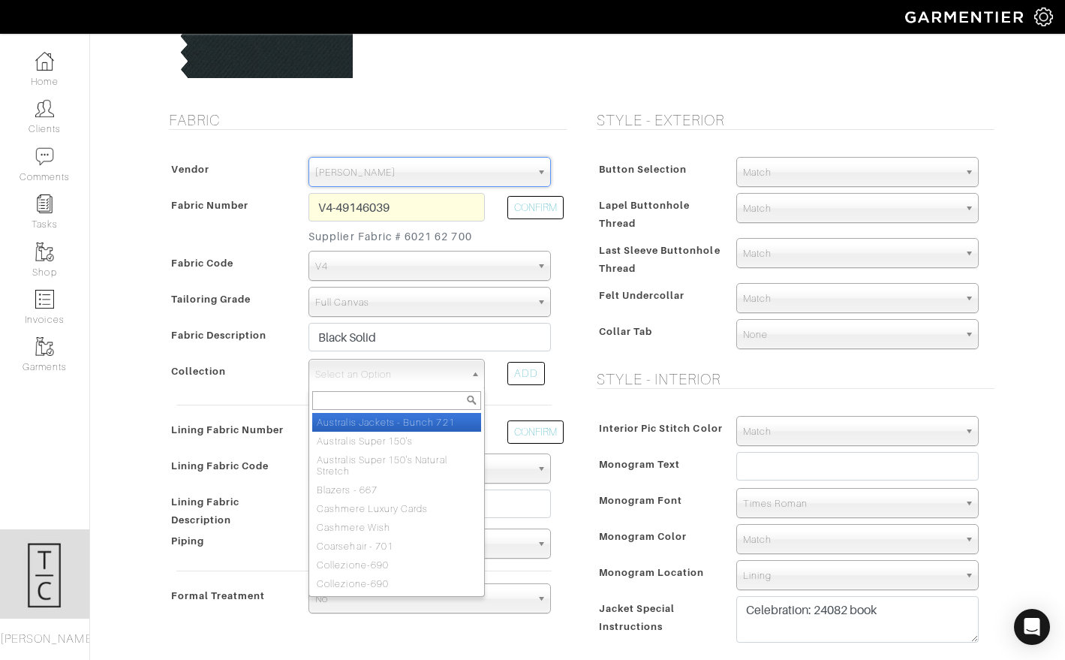
click at [367, 375] on span "Select an Option" at bounding box center [389, 374] width 149 height 30
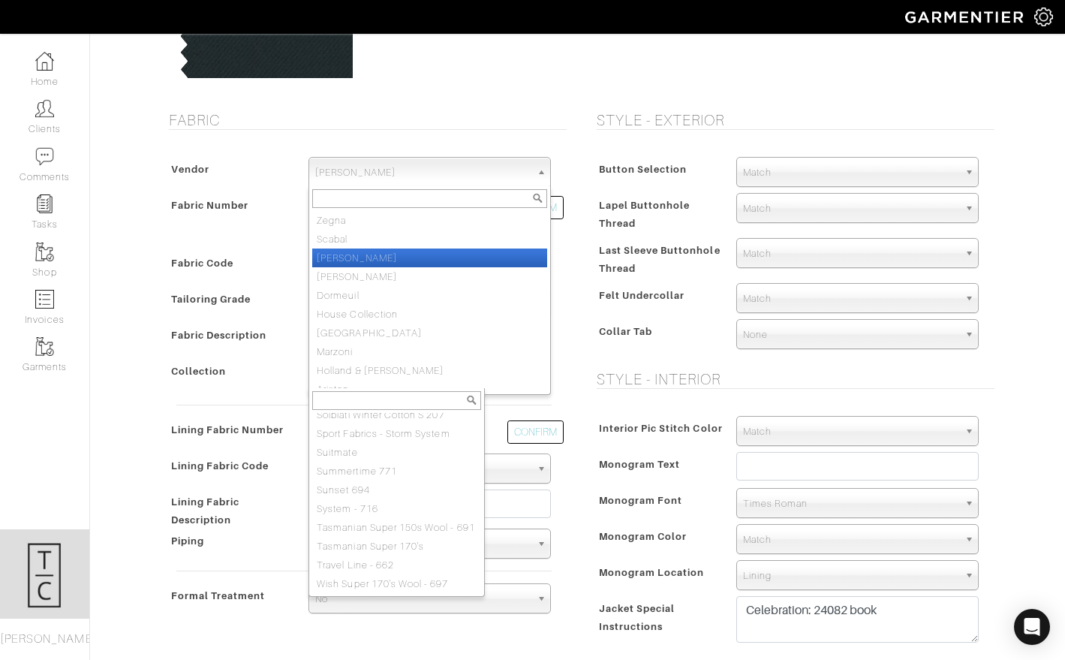
click at [420, 176] on span "[PERSON_NAME]" at bounding box center [422, 173] width 215 height 30
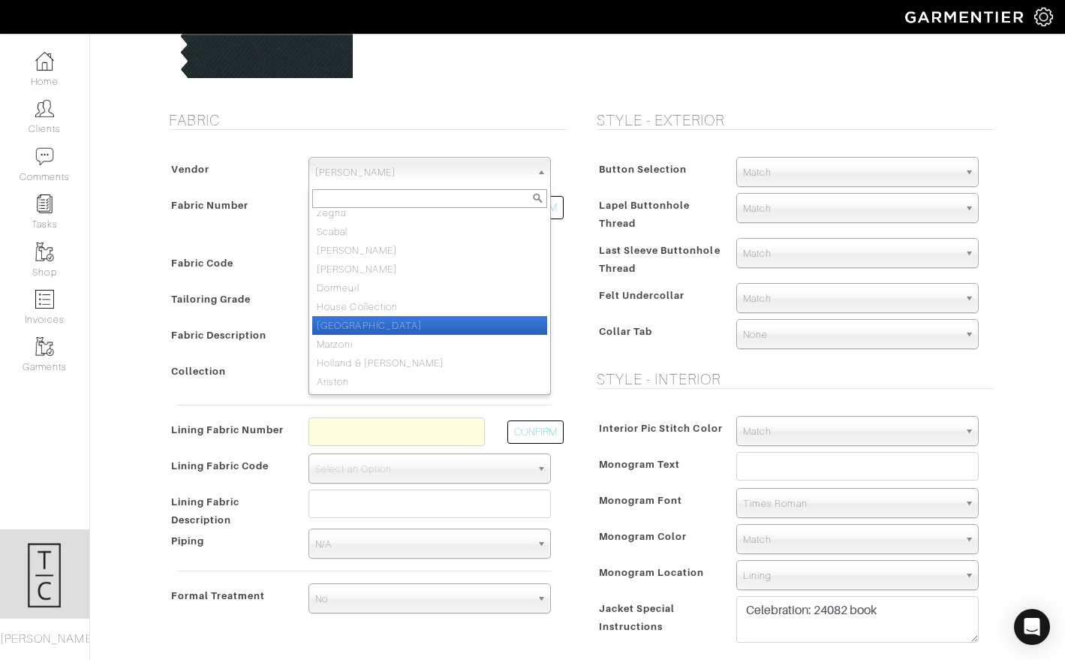
scroll to position [0, 0]
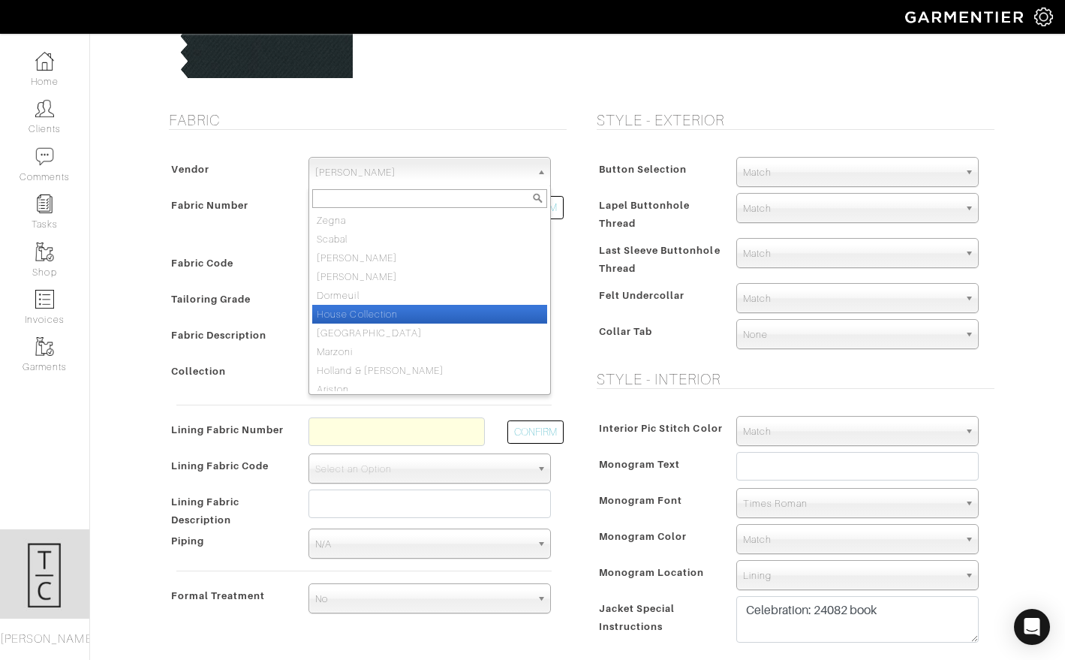
click at [399, 309] on li "House Collection" at bounding box center [429, 314] width 235 height 19
select select "75"
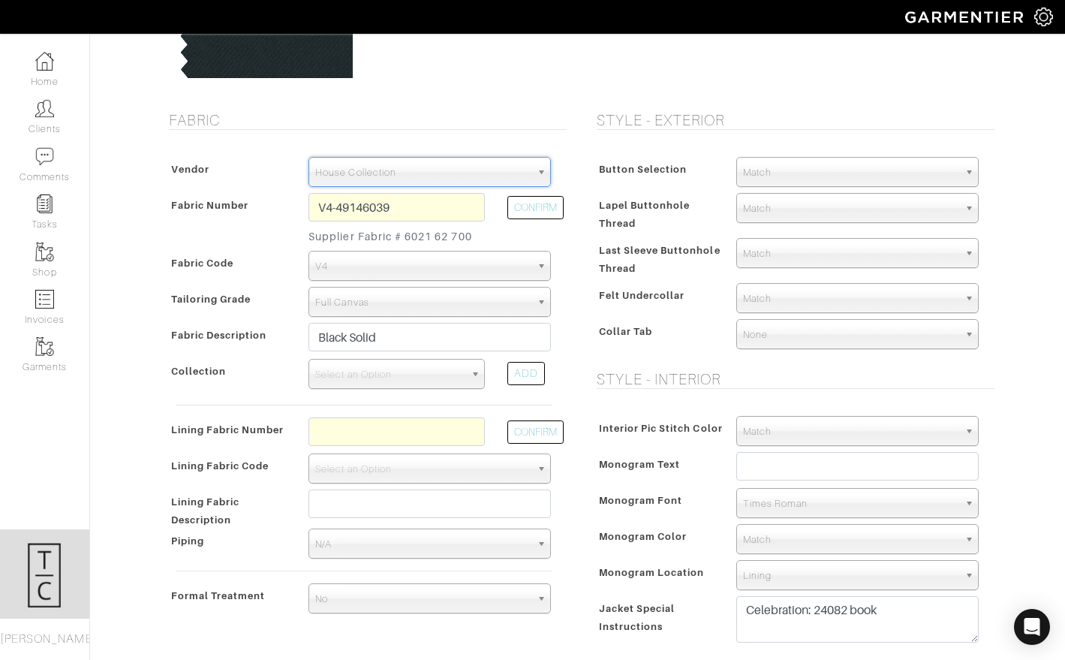
click at [384, 379] on span "Select an Option" at bounding box center [389, 374] width 149 height 30
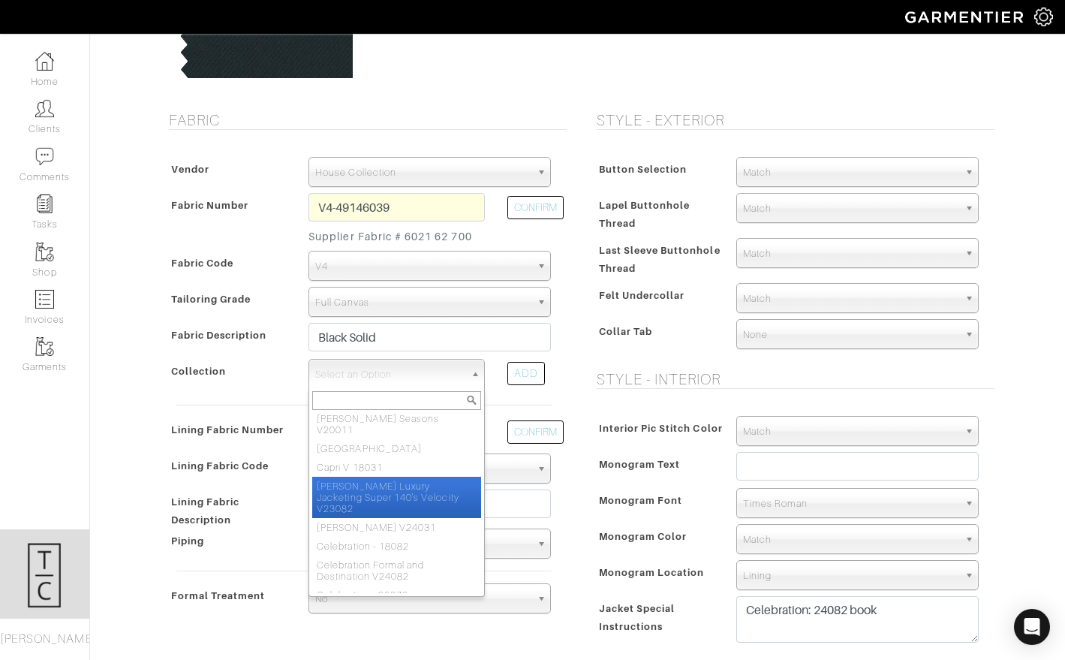
scroll to position [120, 0]
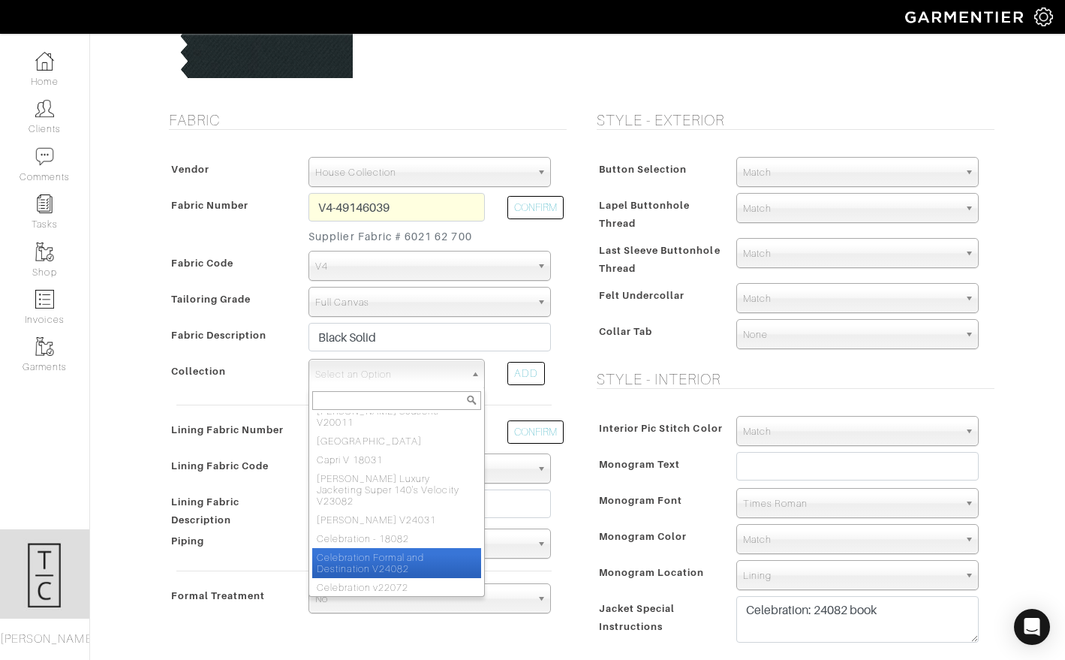
click at [380, 548] on li "Celebration Formal and Destination V24082" at bounding box center [396, 563] width 169 height 30
select select "1024"
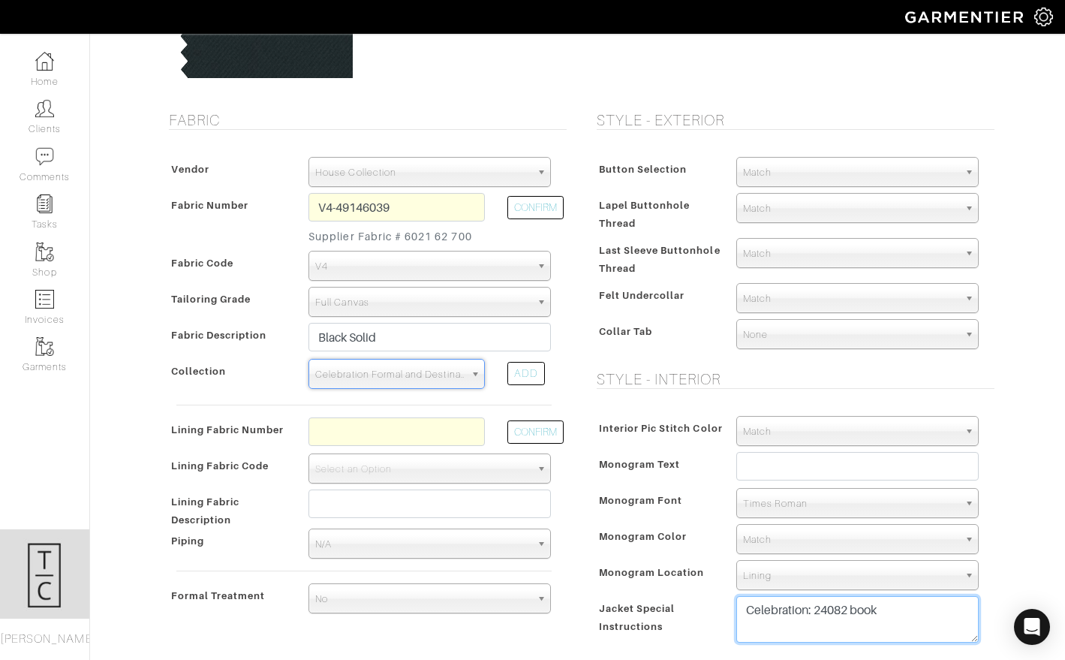
click at [803, 607] on textarea "Celebration: 24082 book" at bounding box center [857, 619] width 242 height 47
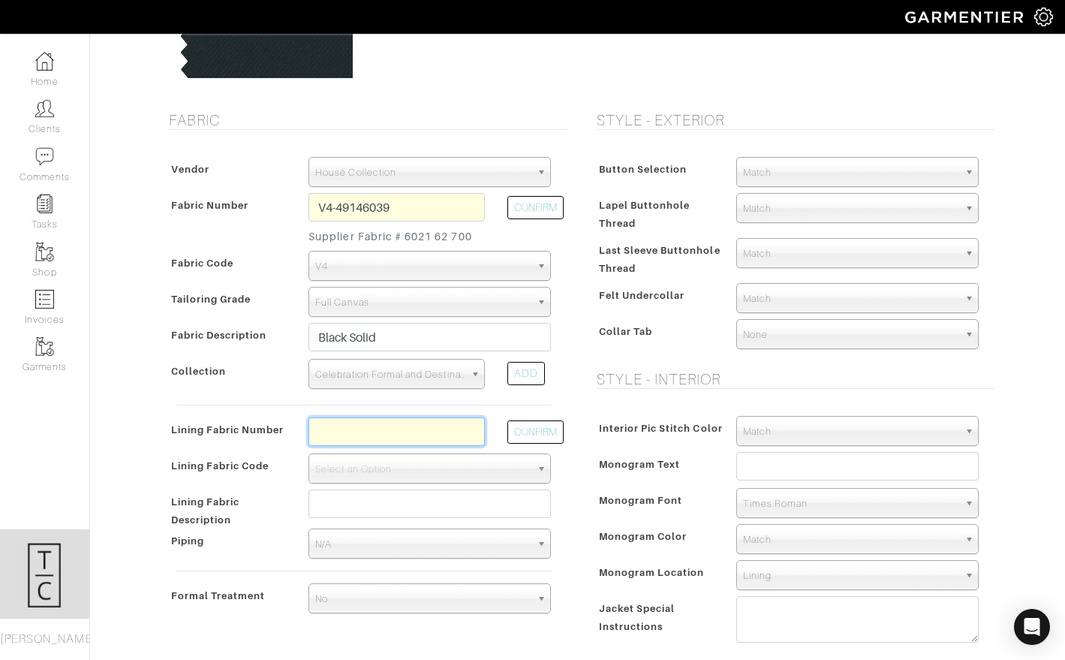
click at [408, 422] on input "text" at bounding box center [396, 431] width 176 height 29
type input "l2-47134392"
click at [549, 433] on button "CONFIRM" at bounding box center [535, 431] width 56 height 23
select select "6294"
type input "Navy Dots"
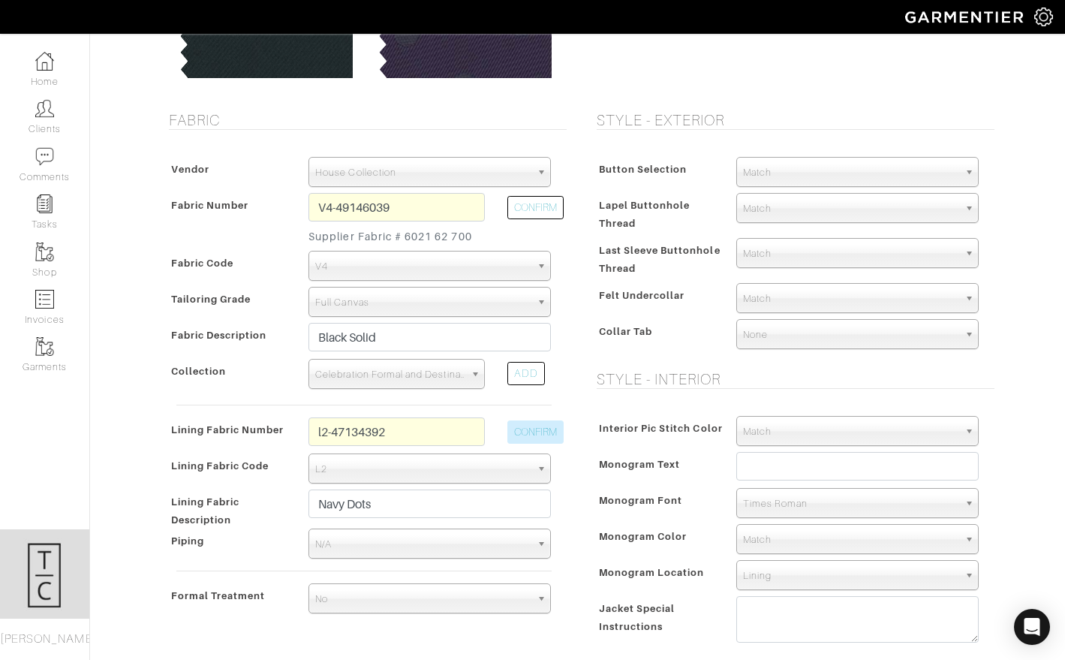
type input "2182.86"
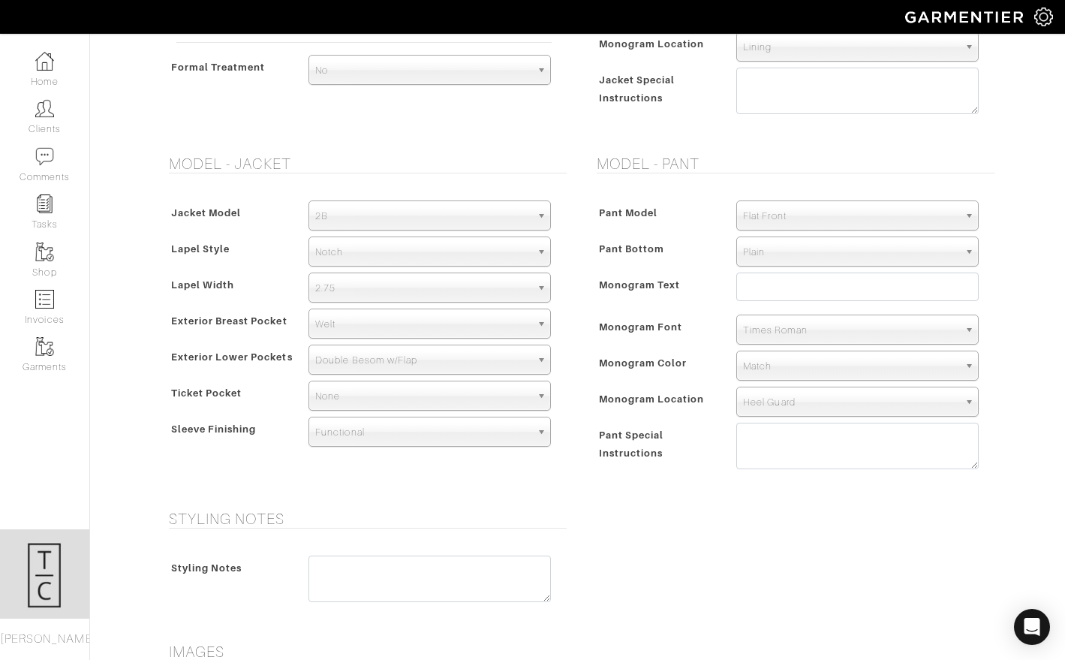
scroll to position [745, 0]
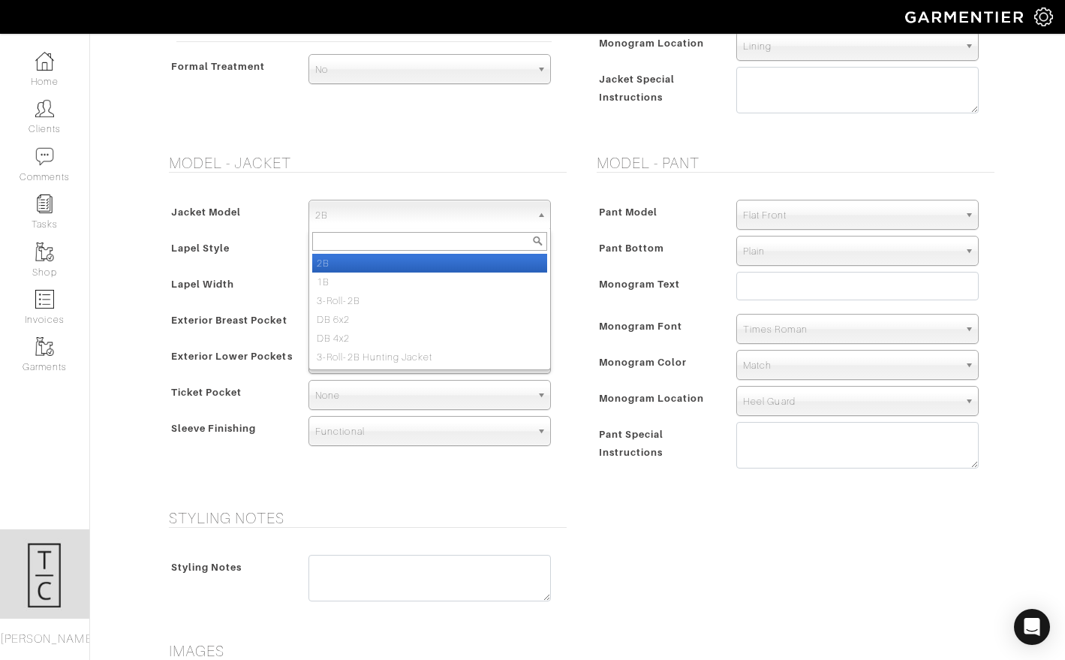
click at [391, 205] on span "2B" at bounding box center [422, 215] width 215 height 30
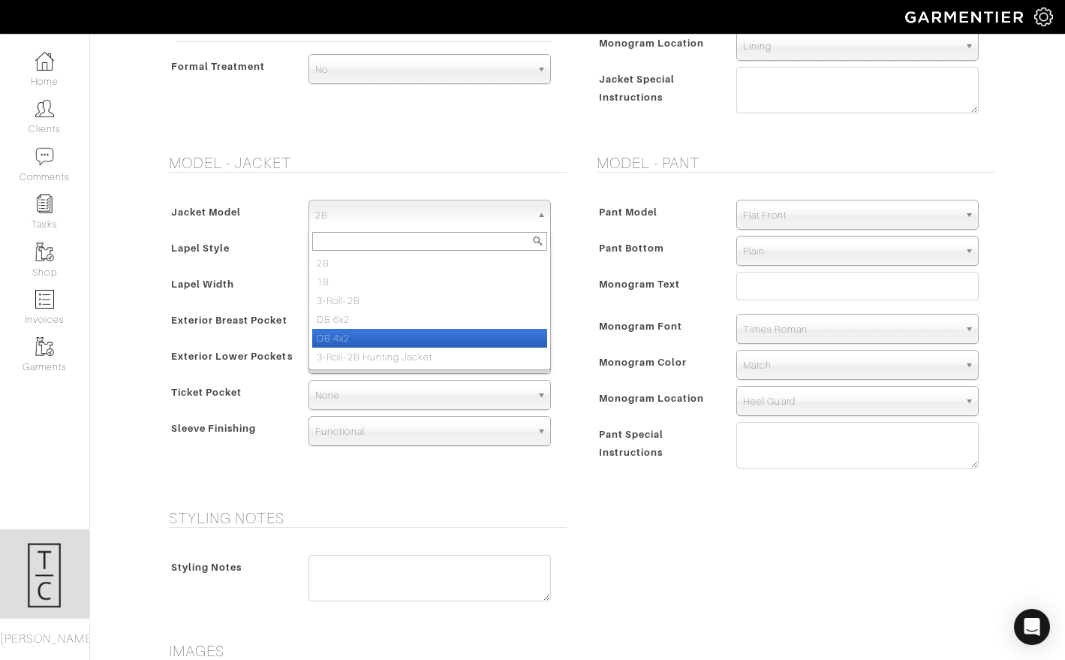
click at [375, 334] on li "DB 4x2" at bounding box center [429, 338] width 235 height 19
select select "18"
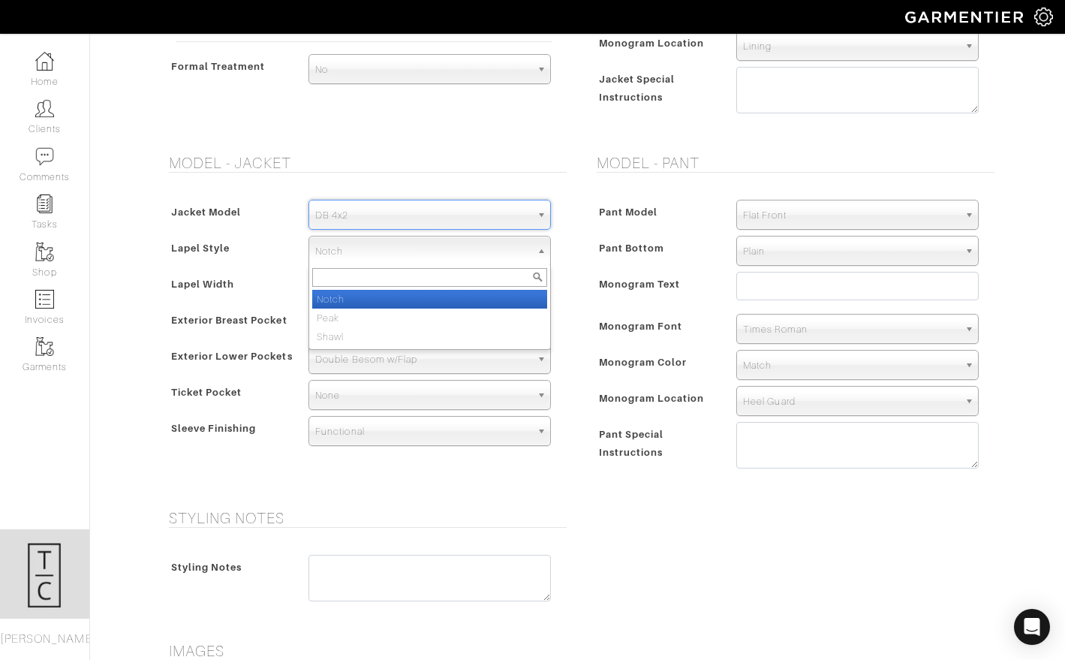
click at [395, 251] on span "Notch" at bounding box center [422, 251] width 215 height 30
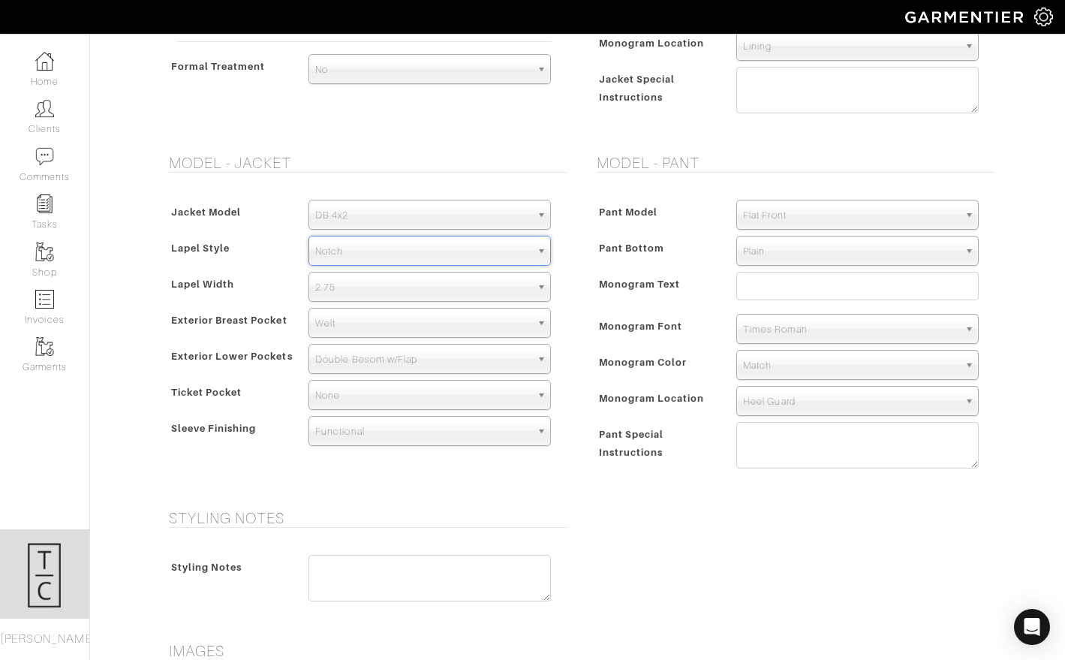
click at [395, 252] on span "Notch" at bounding box center [422, 251] width 215 height 30
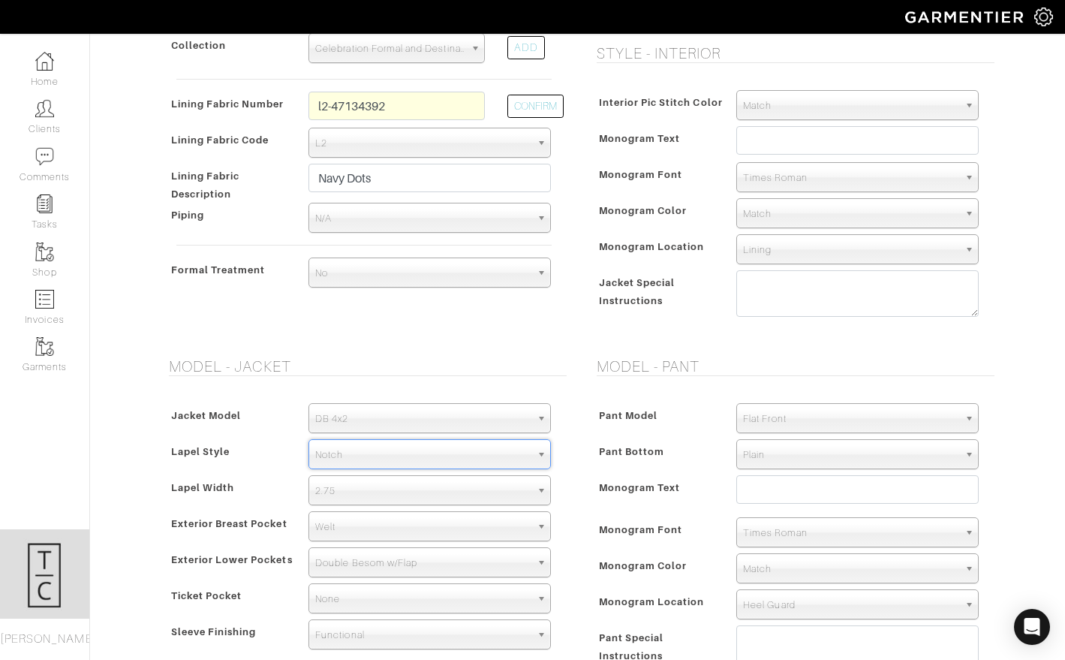
scroll to position [1036, 0]
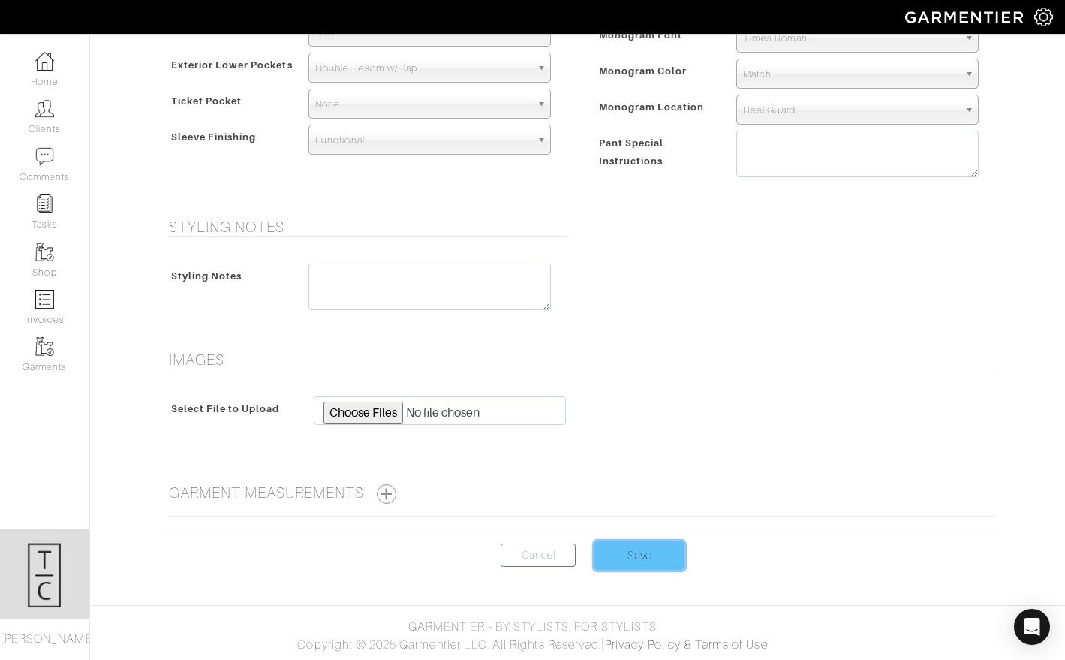
click at [675, 562] on input "Save" at bounding box center [639, 555] width 90 height 29
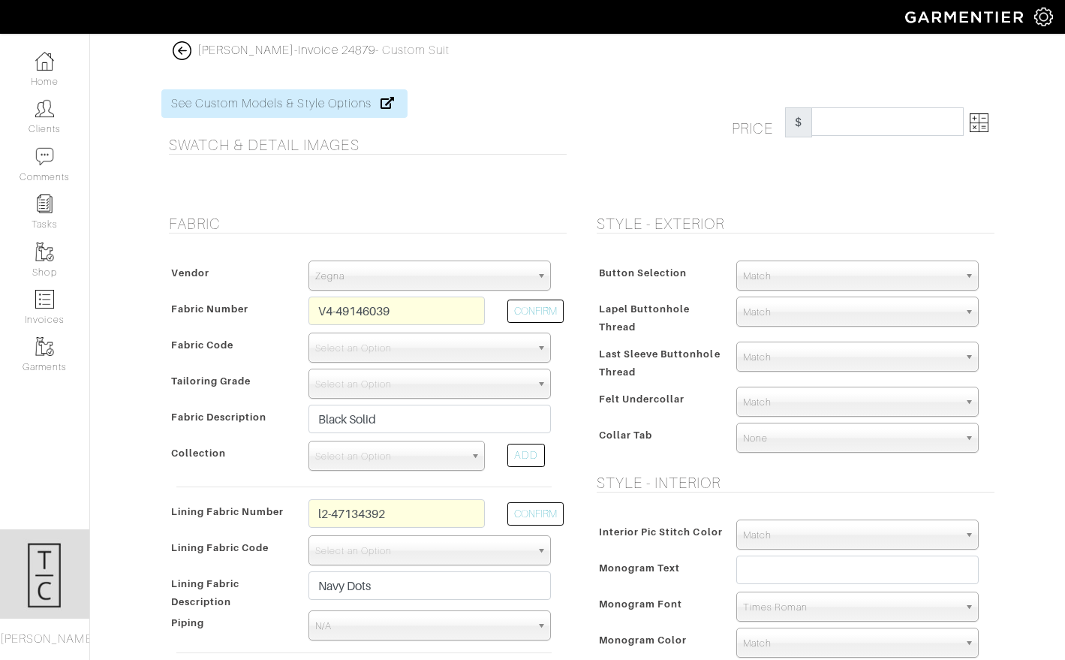
select select "75"
select select "919"
select select "6294"
select select "18"
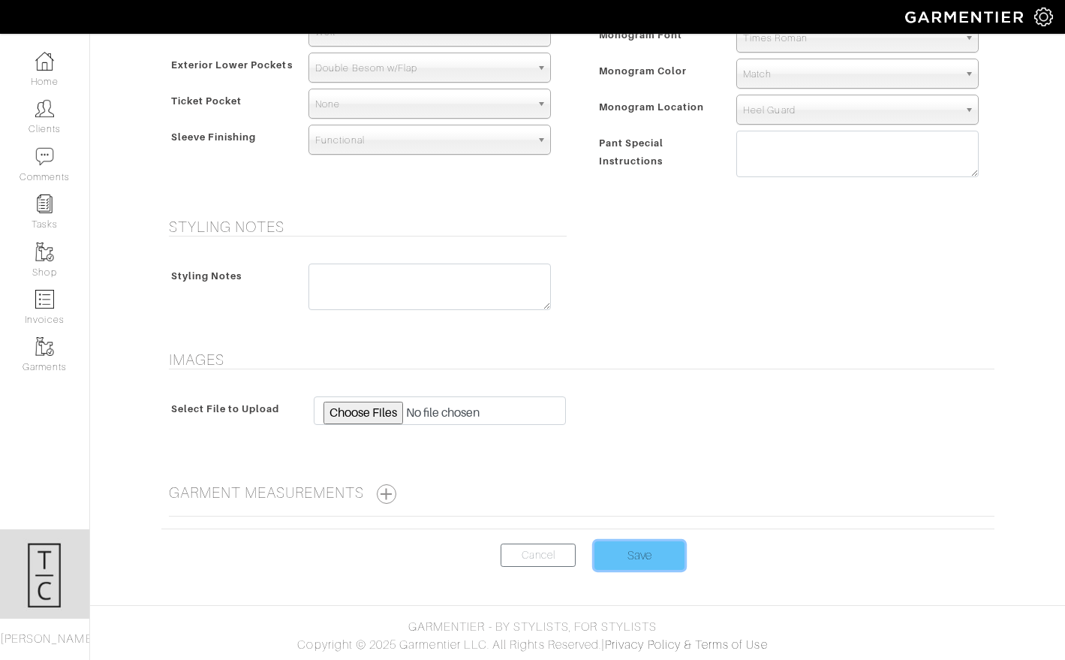
click at [629, 552] on input "Save" at bounding box center [639, 555] width 90 height 29
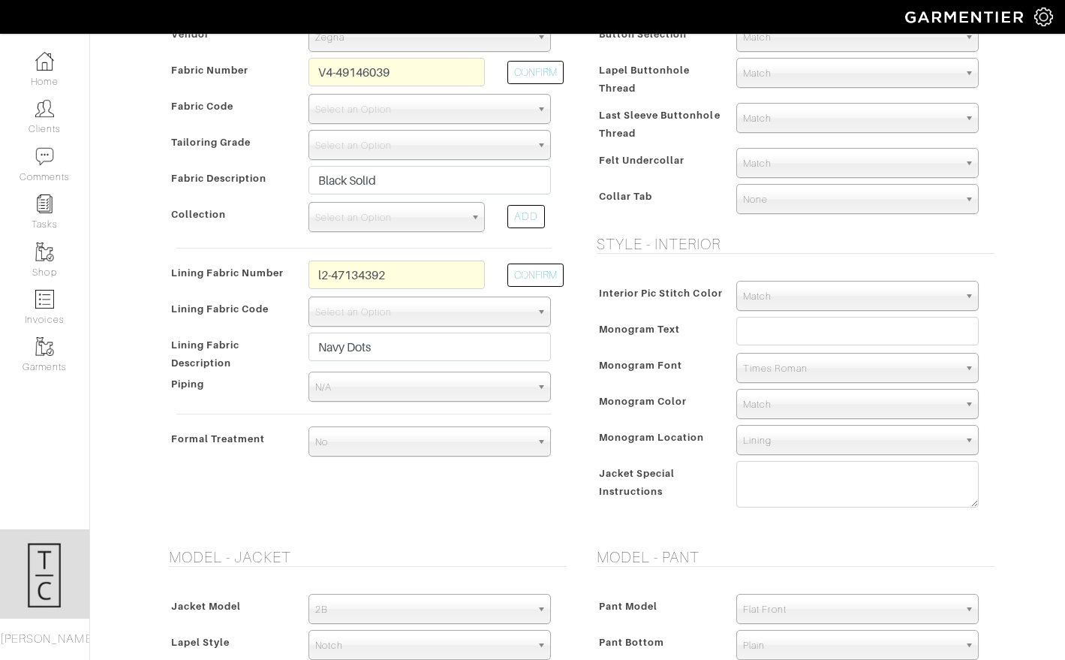
scroll to position [211, 0]
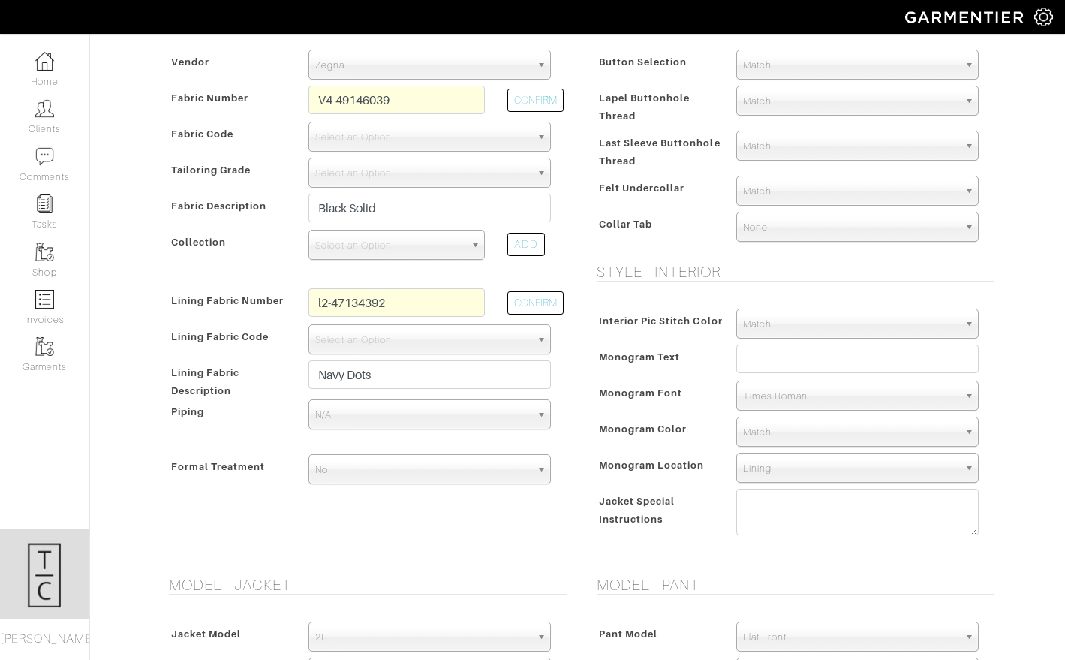
click at [383, 178] on span "Select an Option" at bounding box center [422, 173] width 215 height 30
click at [384, 176] on span "Select an Option" at bounding box center [422, 173] width 215 height 30
click at [389, 142] on span "Select an Option" at bounding box center [422, 137] width 215 height 30
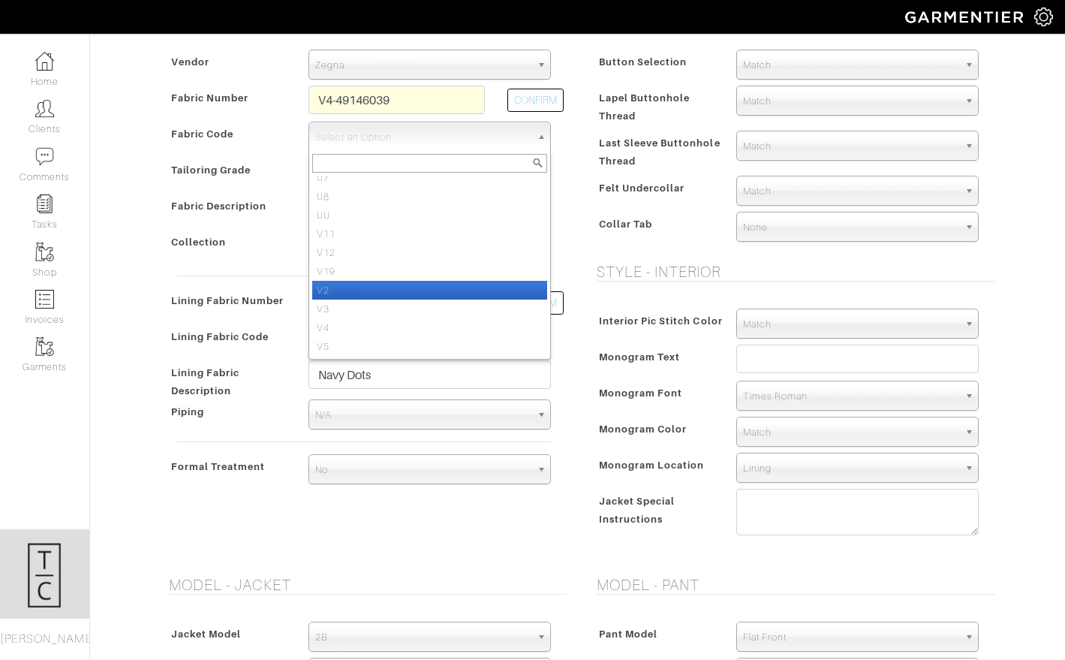
scroll to position [907, 0]
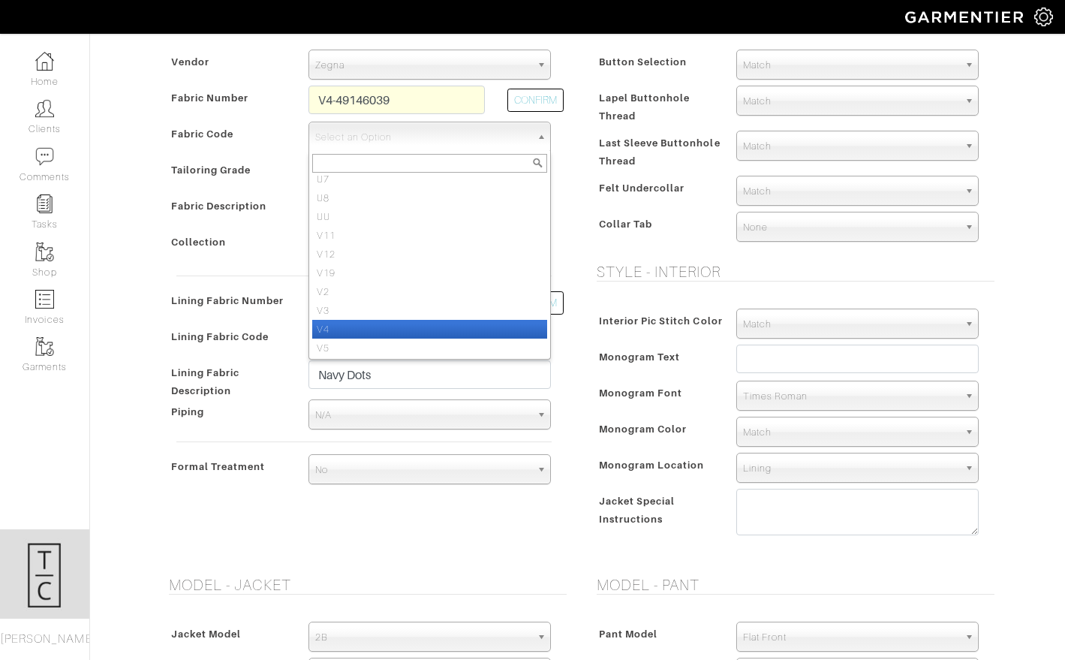
click at [332, 324] on li "V4" at bounding box center [429, 329] width 235 height 19
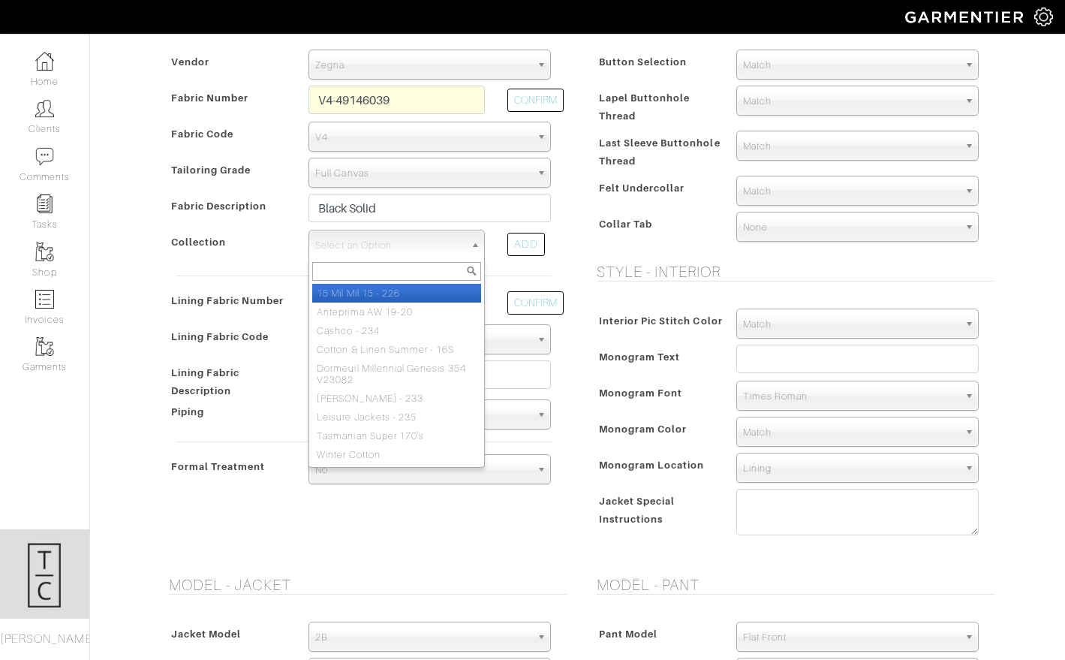
click at [367, 234] on span "Select an Option" at bounding box center [389, 245] width 149 height 30
click at [365, 64] on span "Zegna" at bounding box center [422, 65] width 215 height 30
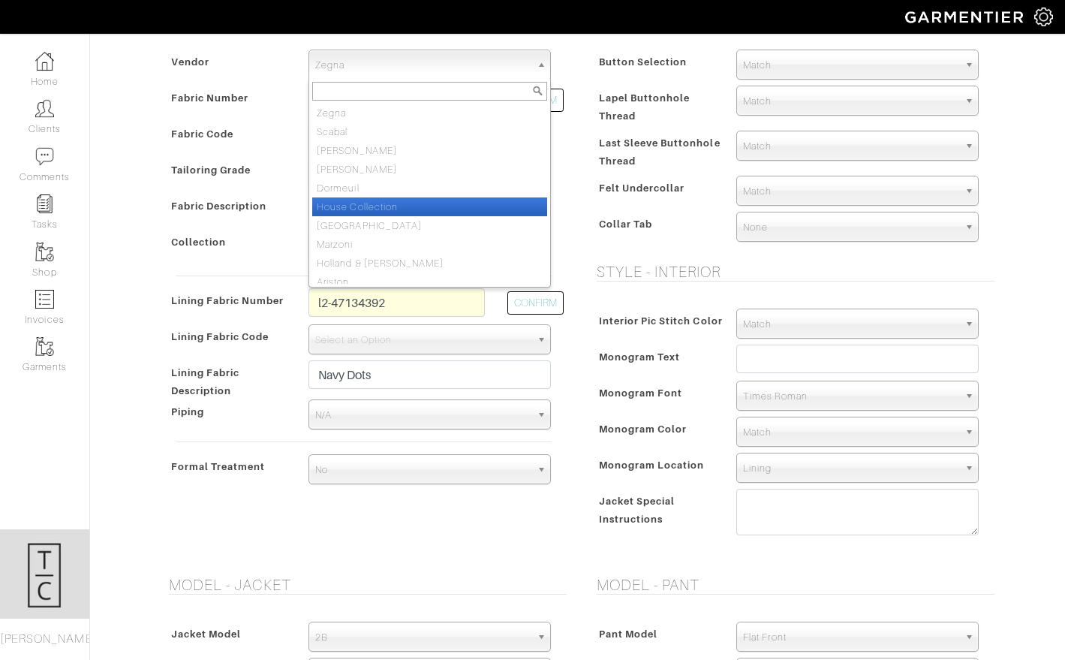
click at [361, 203] on li "House Collection" at bounding box center [429, 206] width 235 height 19
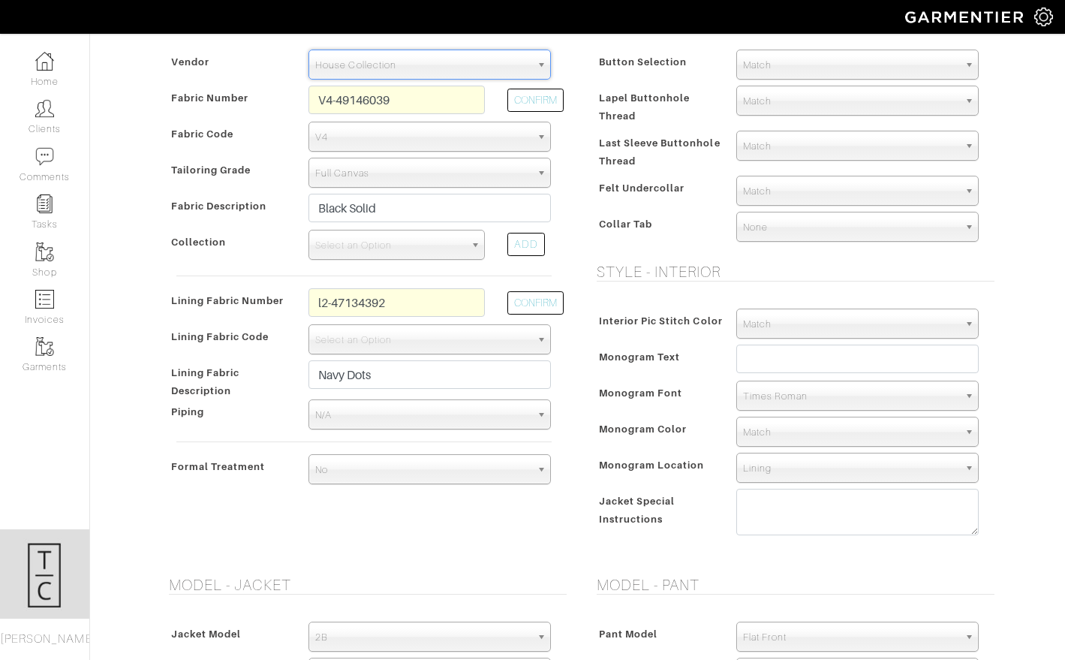
click at [358, 248] on span "Select an Option" at bounding box center [389, 245] width 149 height 30
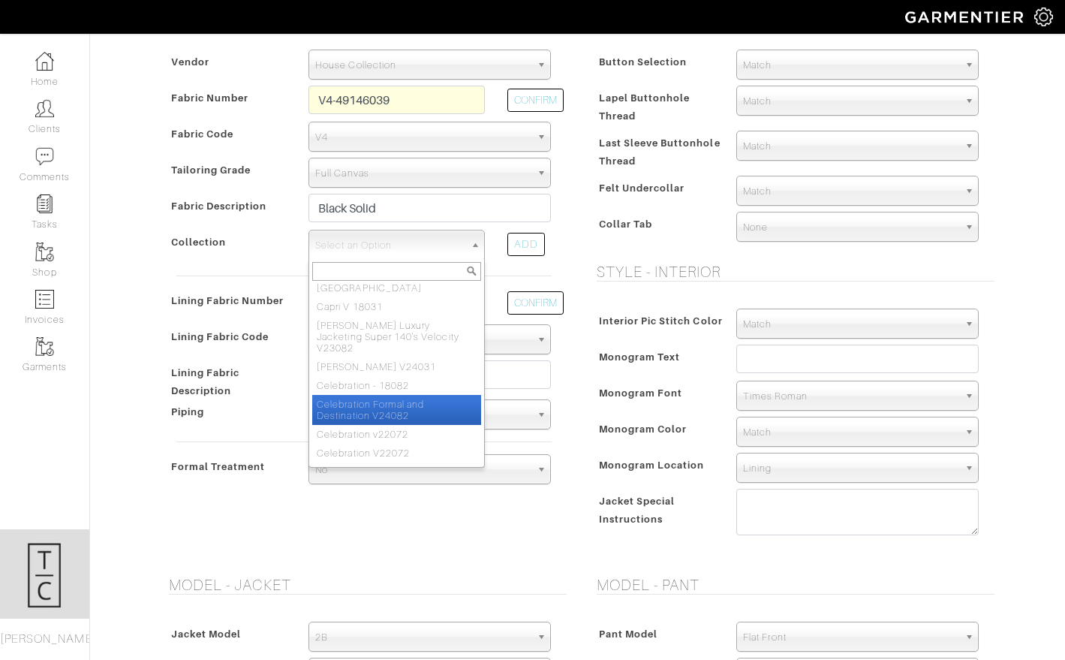
scroll to position [145, 0]
click at [412, 394] on li "Celebration Formal and Destination V24082" at bounding box center [396, 409] width 169 height 30
select select "1024"
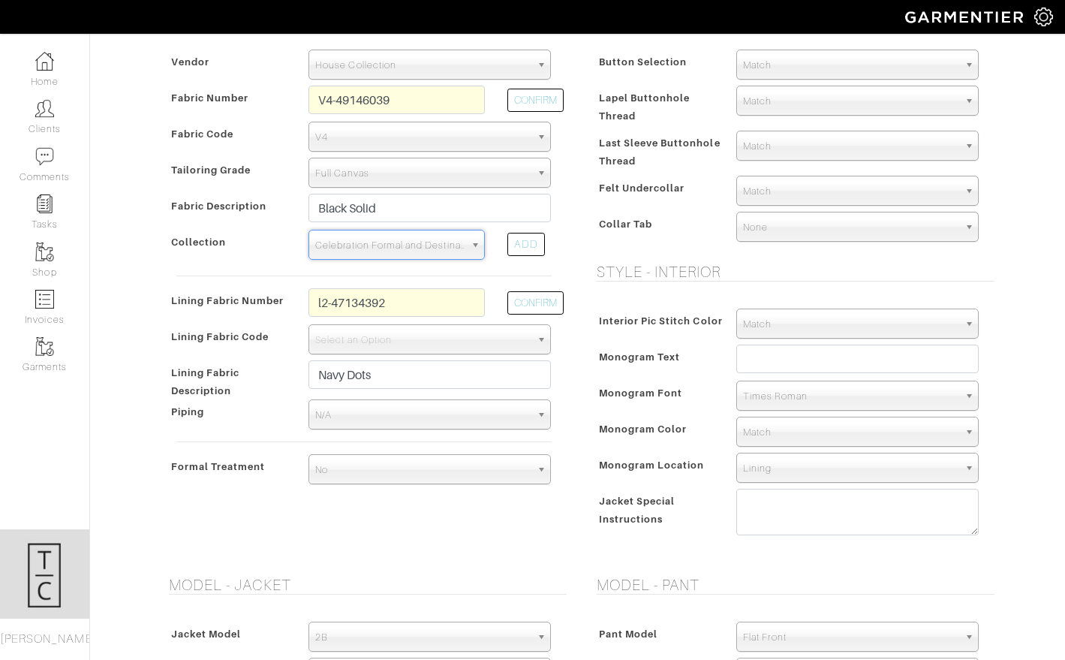
click at [420, 535] on div "Fabric Vendor Zegna Scabal Loro Piana Gladson Dormeuil House Collection London …" at bounding box center [364, 281] width 428 height 554
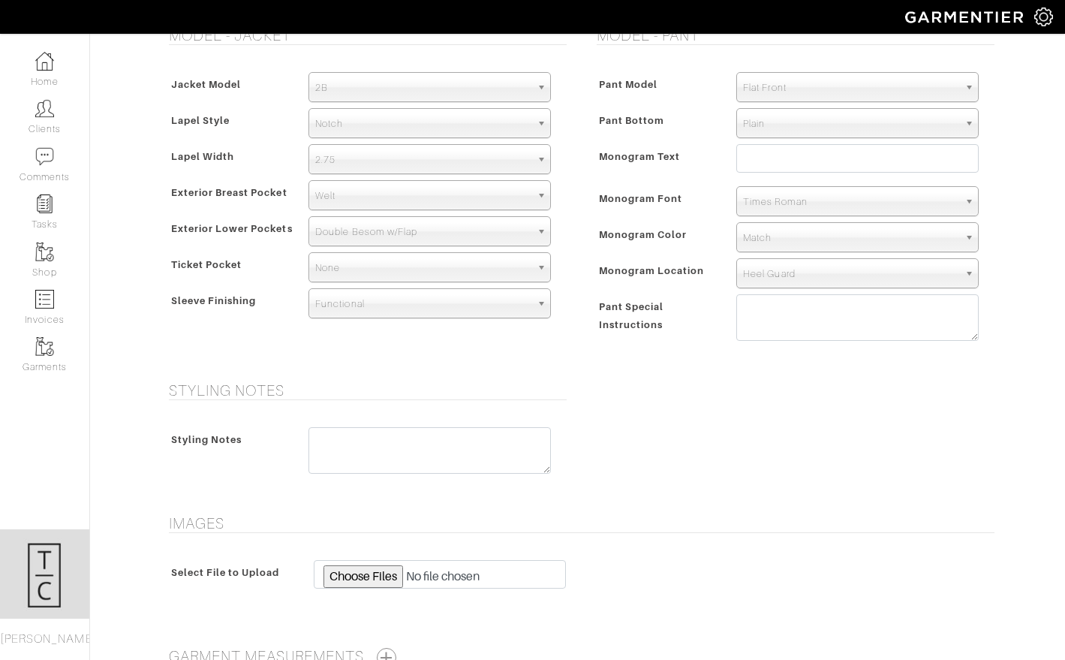
scroll to position [924, 0]
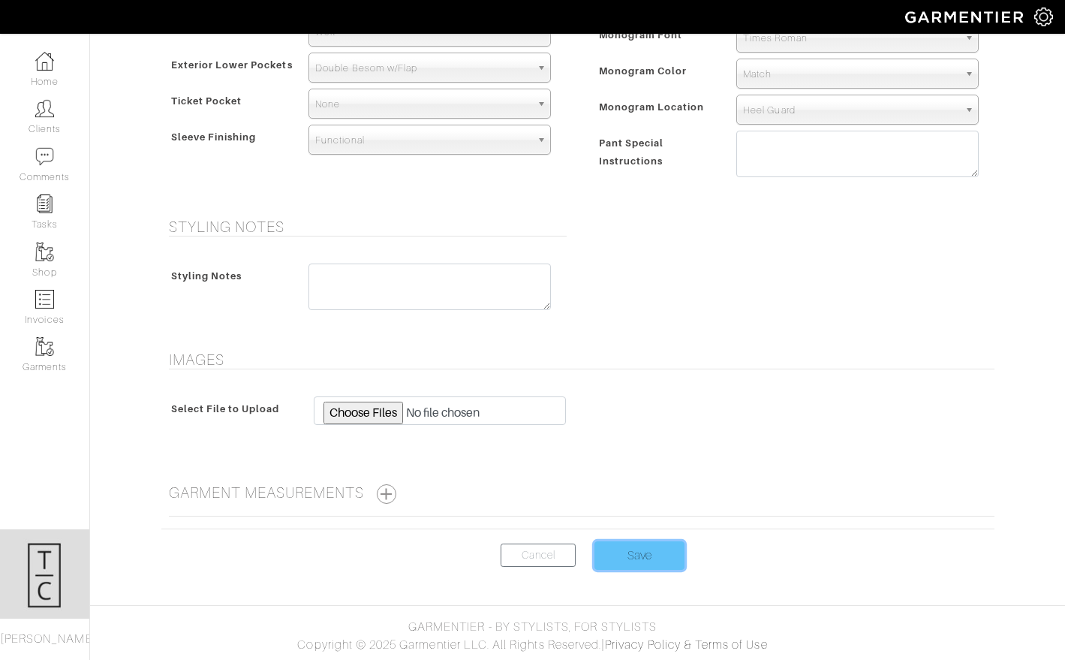
click at [641, 559] on input "Save" at bounding box center [639, 555] width 90 height 29
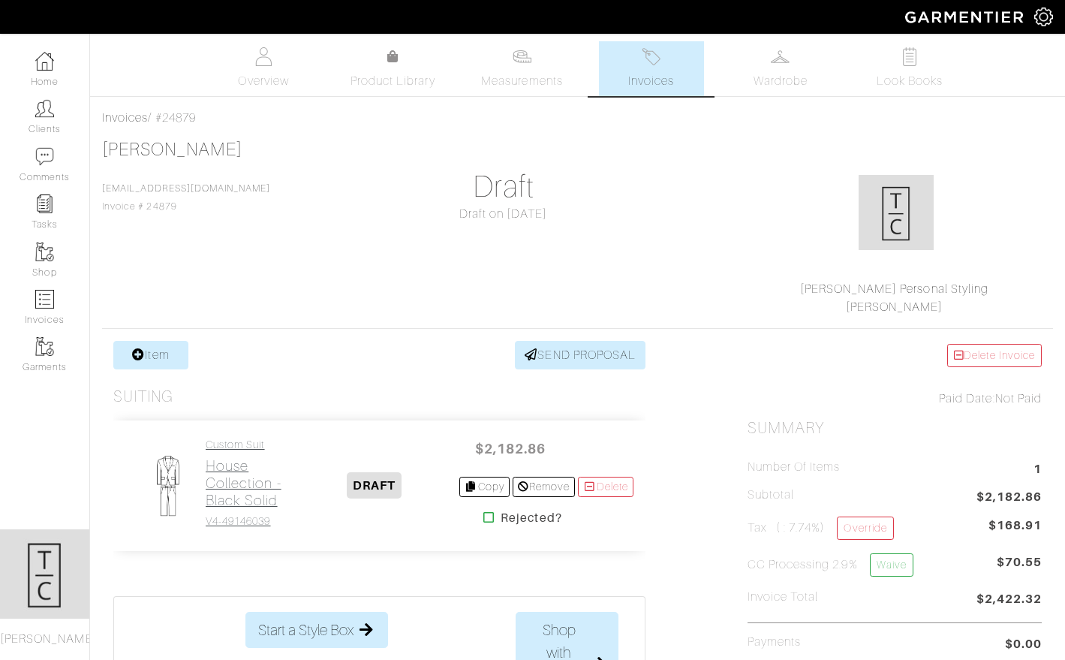
click at [242, 482] on h2 "House Collection - Black Solid" at bounding box center [247, 483] width 83 height 52
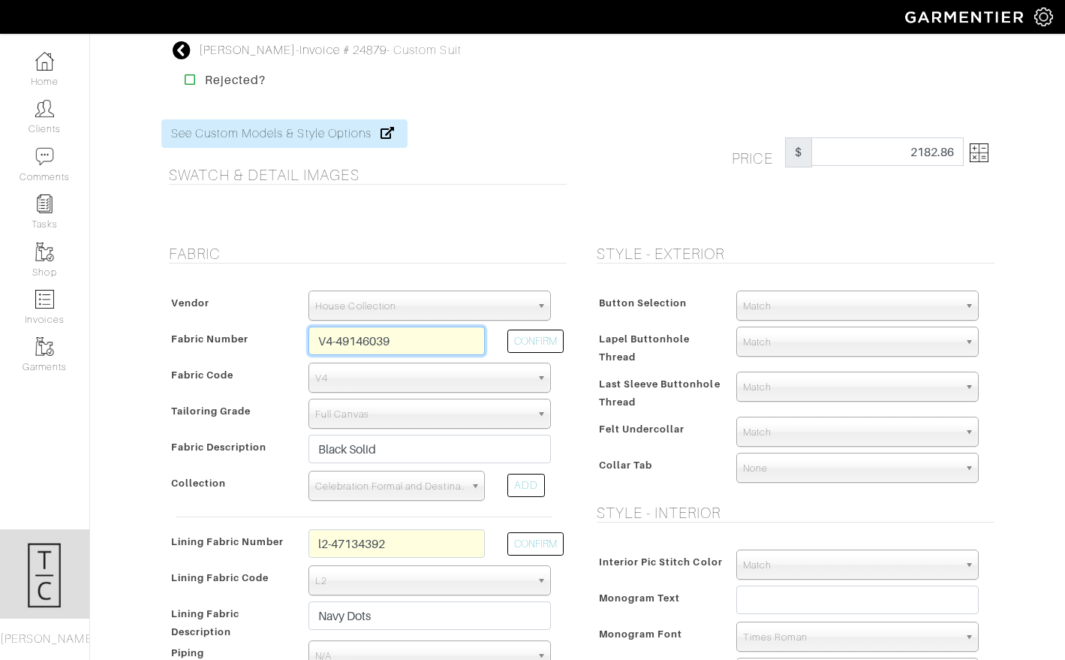
click at [407, 343] on input "V4-49146039" at bounding box center [396, 340] width 176 height 29
click at [744, 292] on span "Match" at bounding box center [850, 306] width 215 height 30
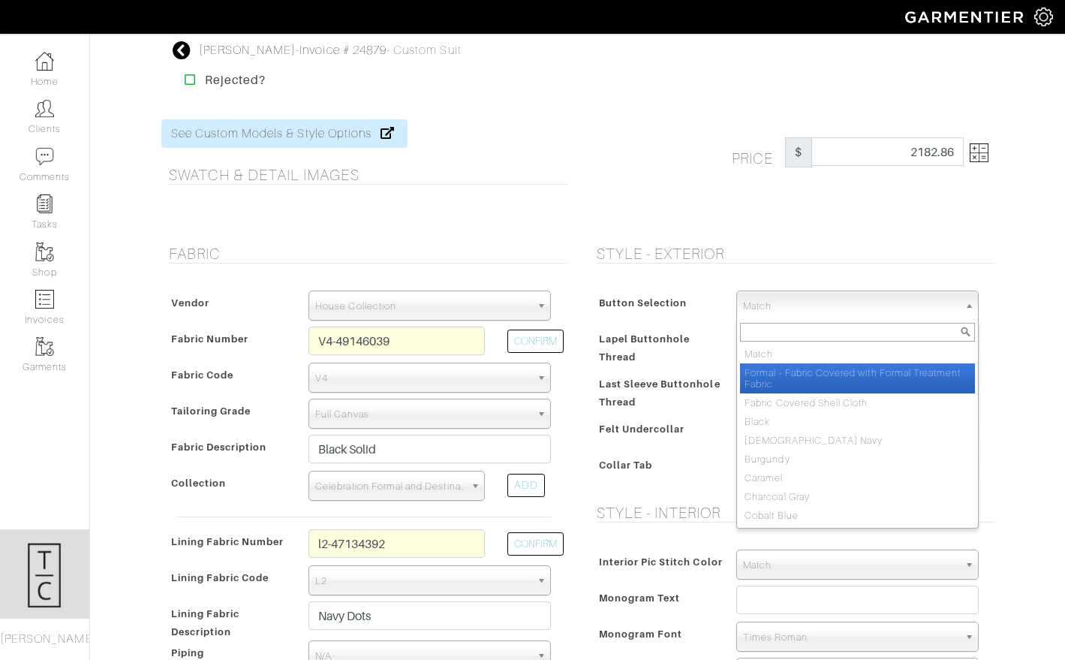
click at [801, 377] on li "Formal - Fabric Covered with Formal Treatment Fabric" at bounding box center [857, 378] width 235 height 30
select select "142"
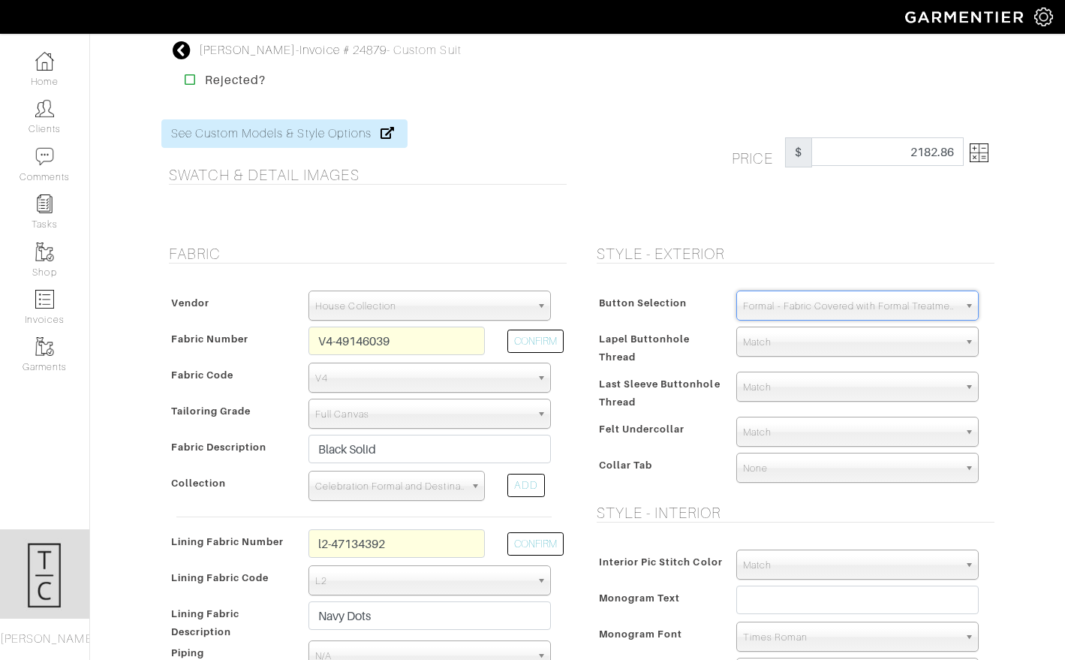
click at [674, 384] on span "Last Sleeve Buttonhole Thread" at bounding box center [660, 393] width 122 height 40
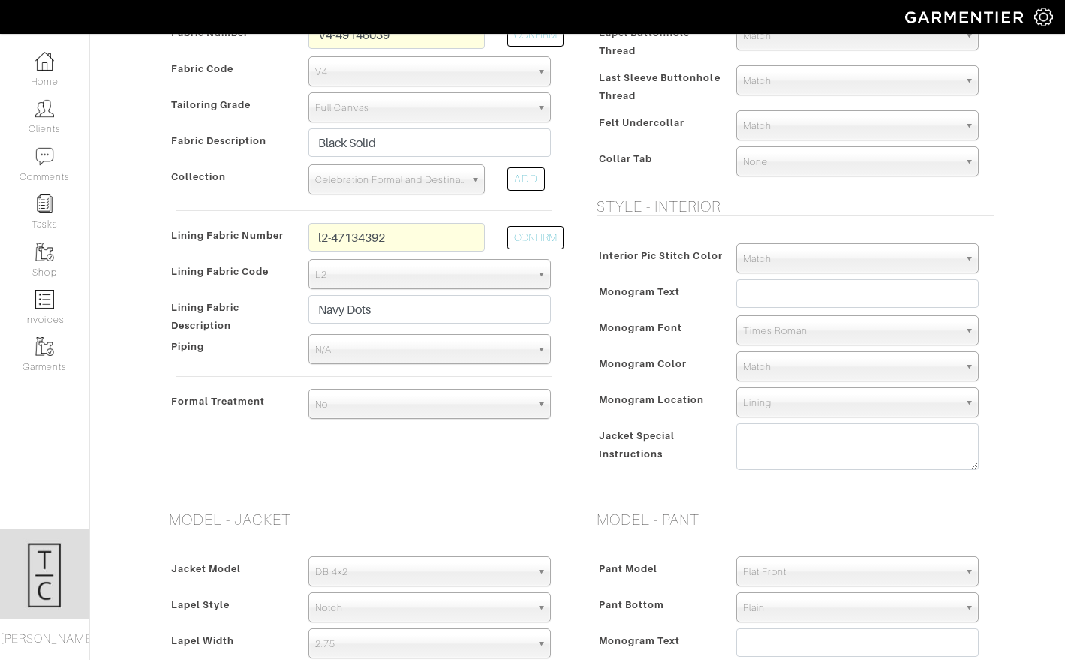
scroll to position [305, 0]
click at [426, 399] on span "No" at bounding box center [422, 405] width 215 height 30
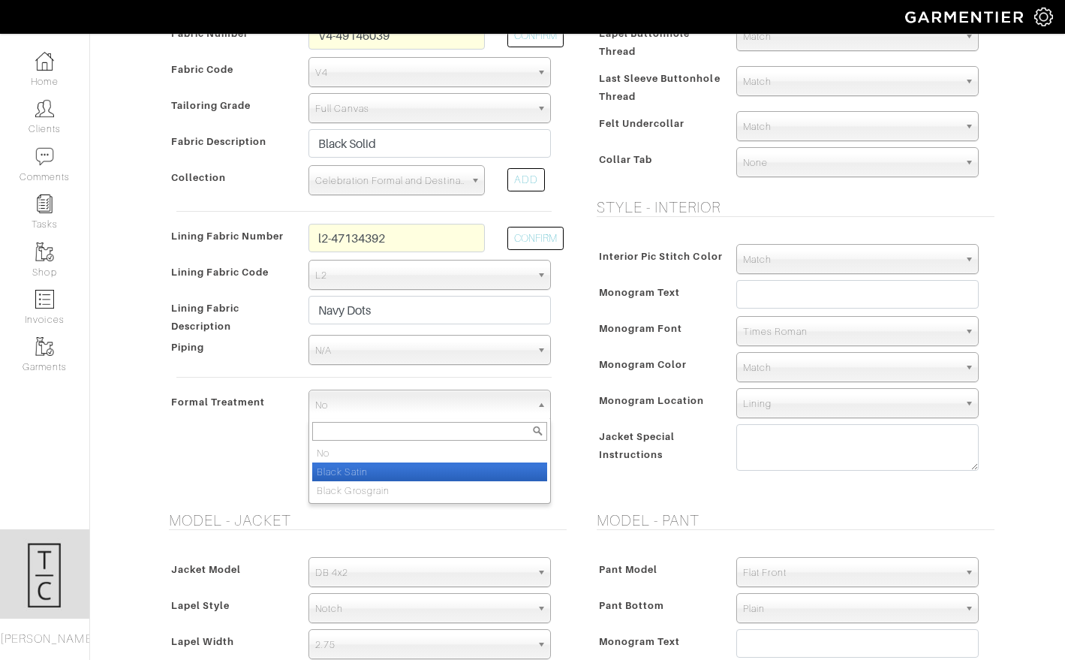
click at [414, 474] on li "Black Satin" at bounding box center [429, 471] width 235 height 19
select select "Black Satin"
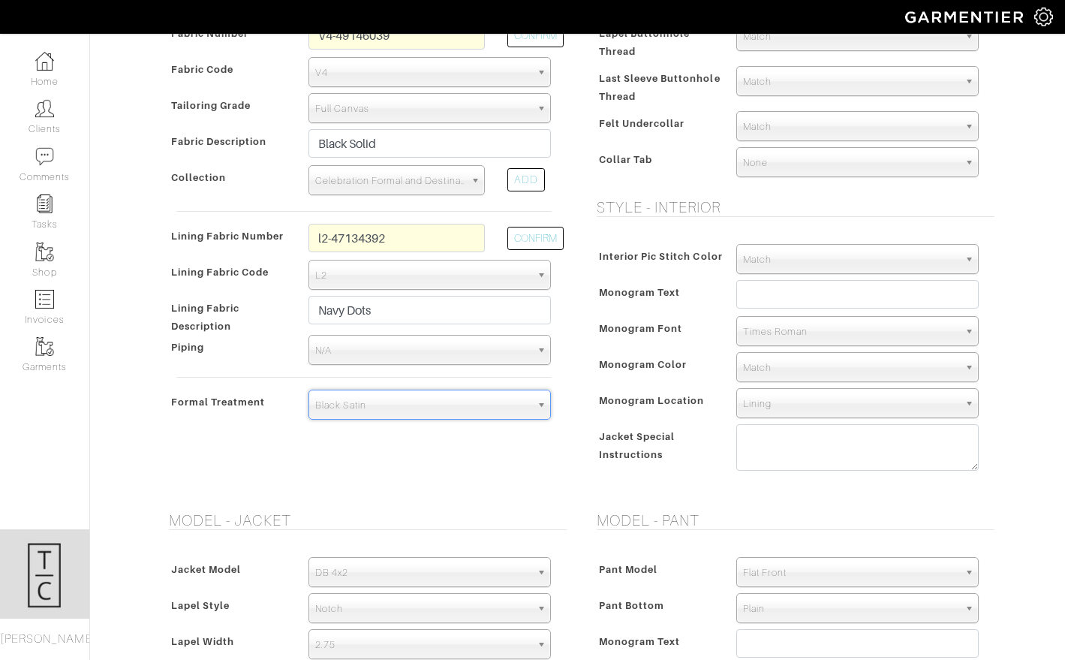
type input "2197.67"
click at [462, 513] on h5 "Model - Jacket" at bounding box center [368, 520] width 398 height 18
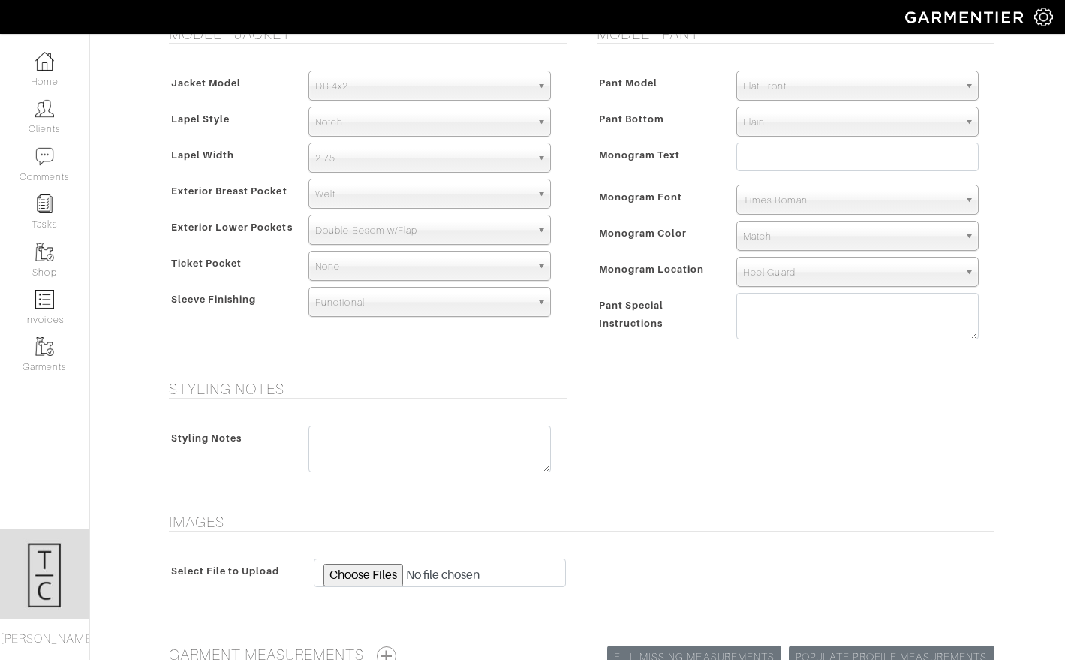
scroll to position [789, 0]
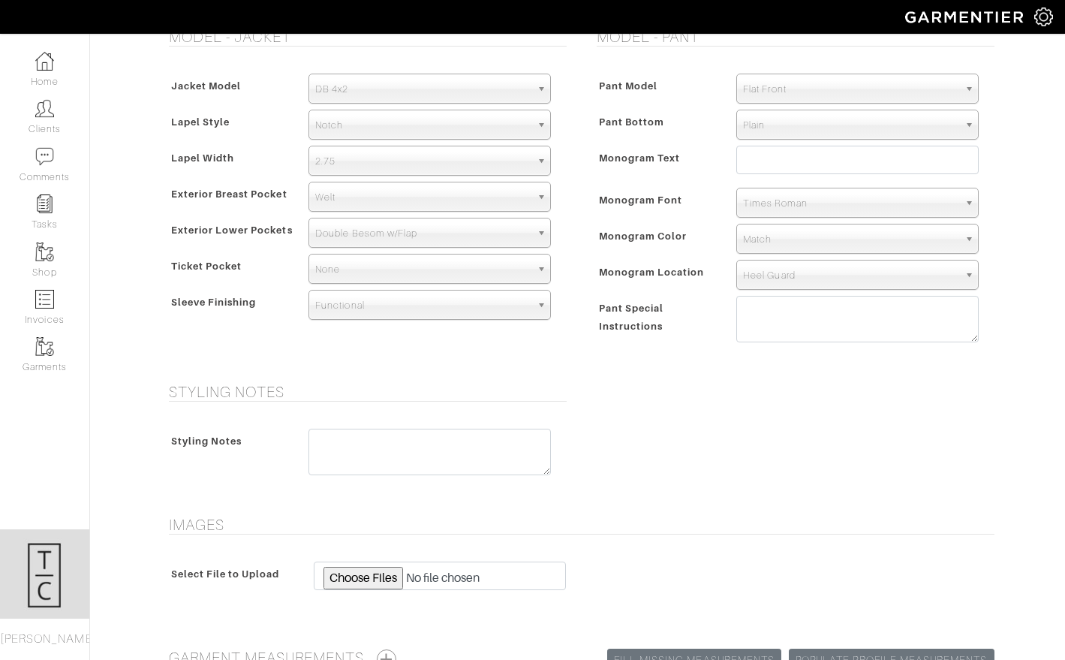
click at [373, 144] on div "Jacket Model 2B 1B 3-Roll-2B DB 6x2 DB 4x2 3-Roll-2B Hunting Jacket DB 4x2 Lape…" at bounding box center [363, 200] width 405 height 282
click at [560, 391] on h5 "Styling Notes" at bounding box center [368, 392] width 398 height 18
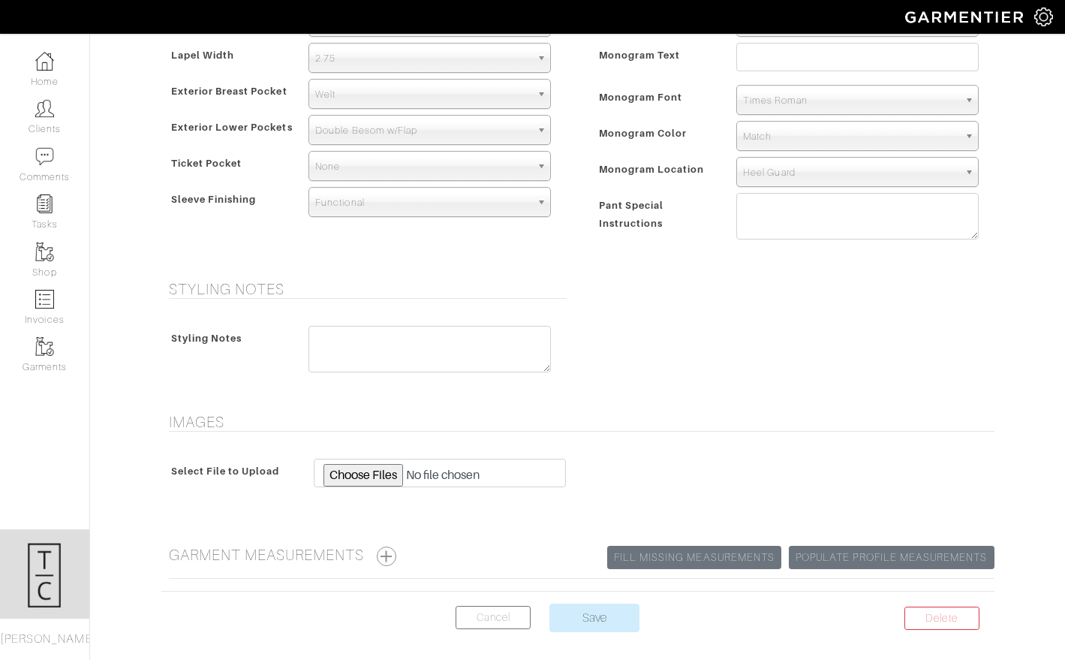
scroll to position [954, 0]
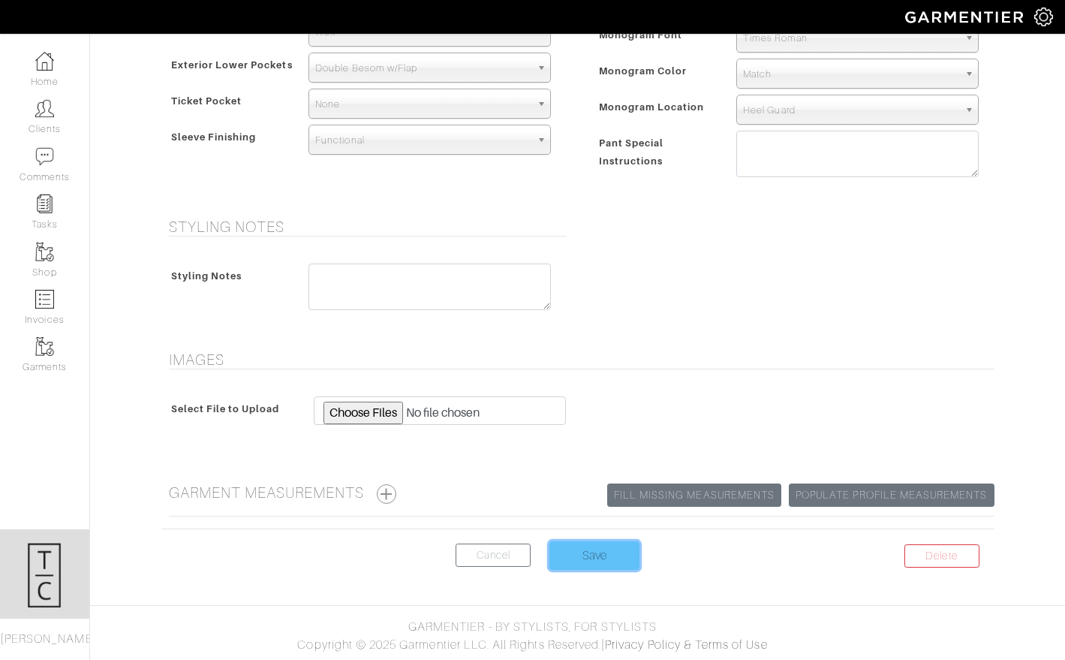
click at [580, 549] on input "Save" at bounding box center [594, 555] width 90 height 29
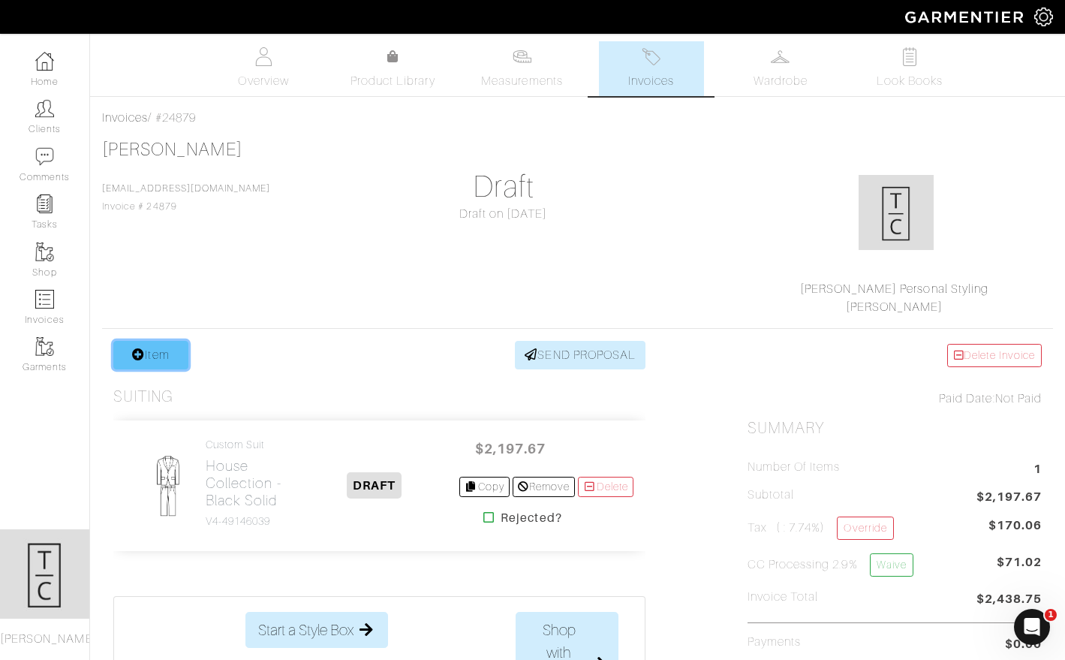
click at [153, 345] on link "Item" at bounding box center [150, 355] width 75 height 29
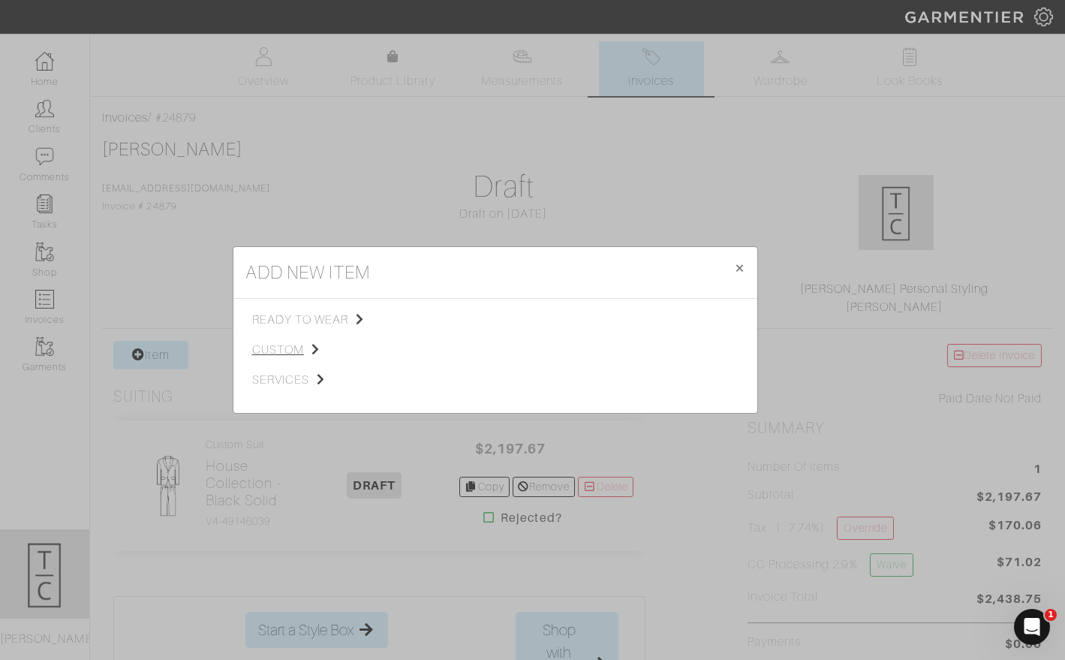
click at [284, 355] on span "custom" at bounding box center [327, 350] width 151 height 18
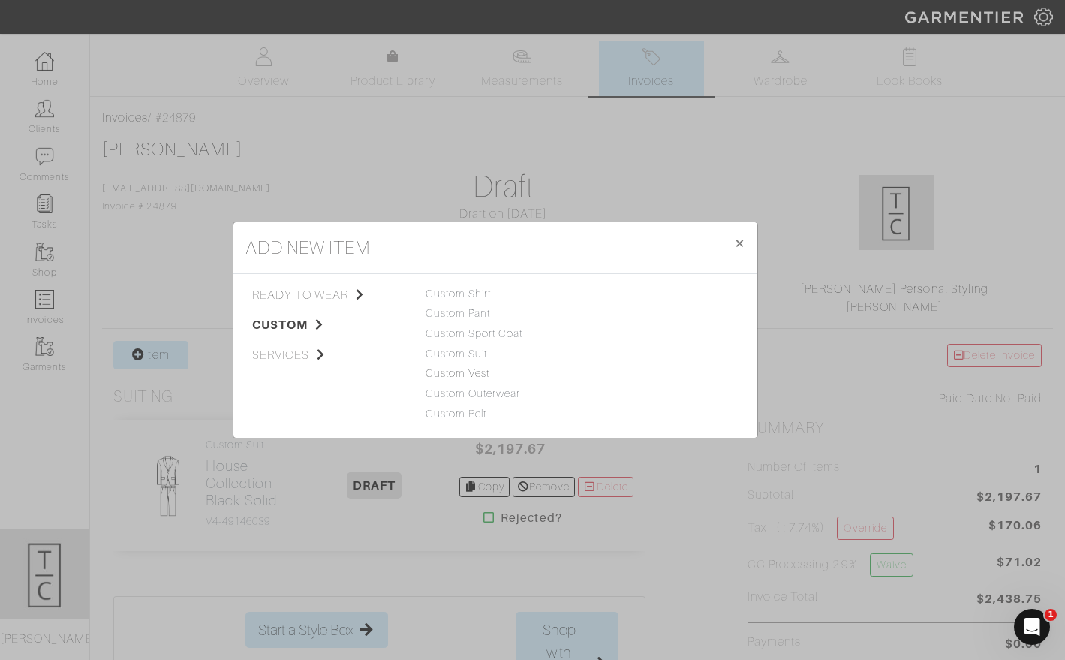
click at [480, 370] on link "Custom Vest" at bounding box center [458, 373] width 65 height 12
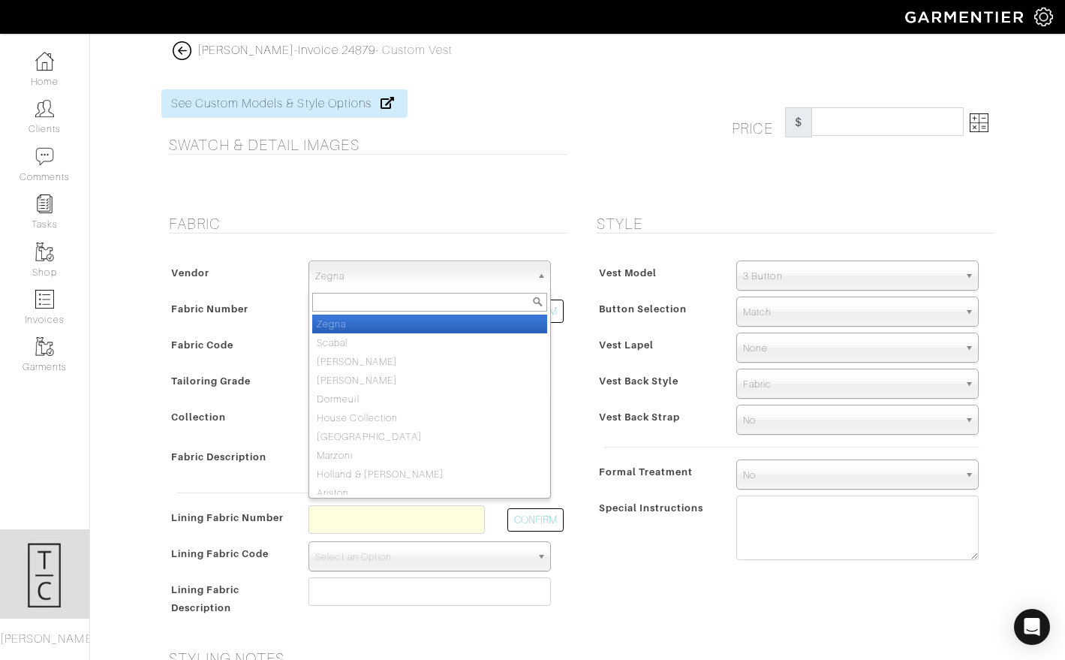
click at [373, 262] on span "Zegna" at bounding box center [422, 276] width 215 height 30
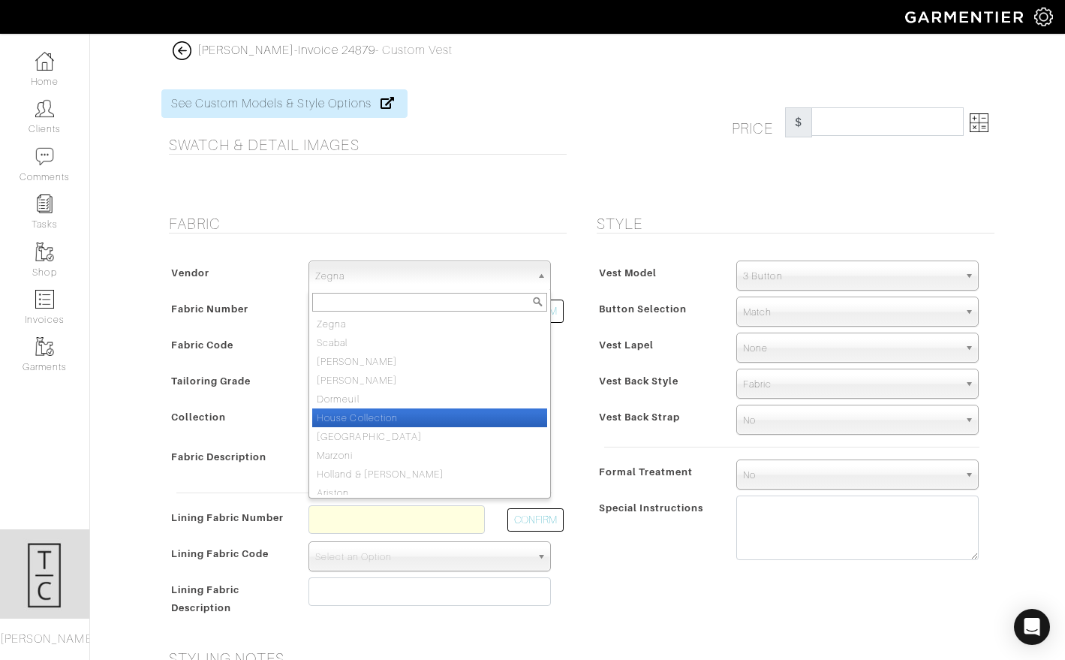
click at [368, 419] on li "House Collection" at bounding box center [429, 417] width 235 height 19
select select "75"
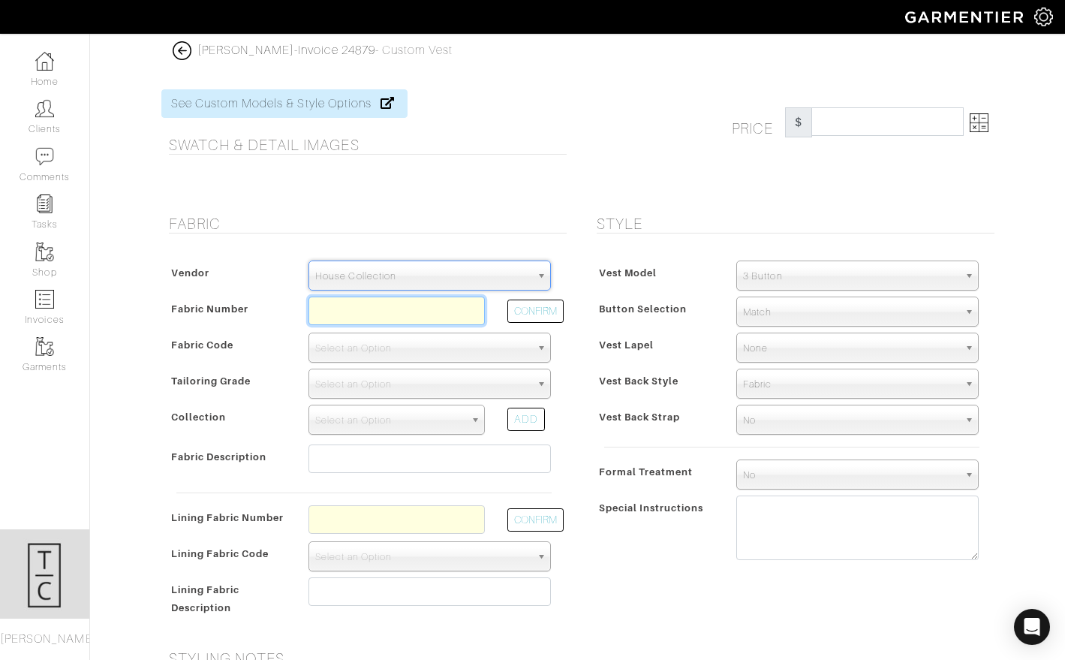
click at [362, 310] on input "text" at bounding box center [396, 310] width 176 height 29
paste input "V4-49146039"
type input "V4-49146039"
click at [552, 310] on button "CONFIRM" at bounding box center [535, 310] width 56 height 23
select select "929"
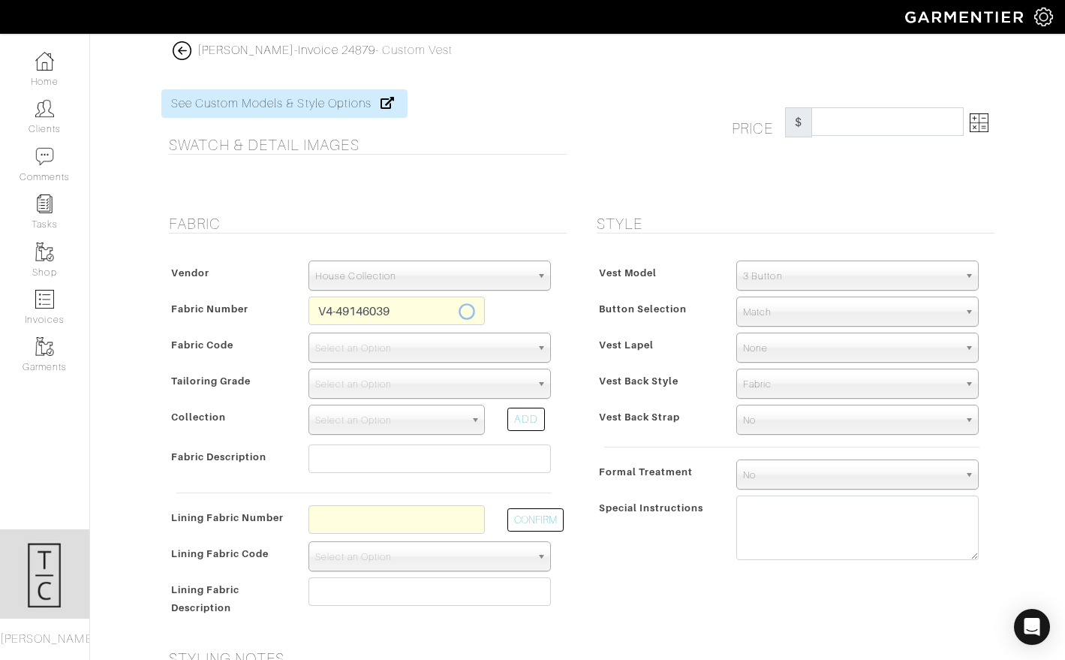
select select
type input "Black Solid"
type input "446.43"
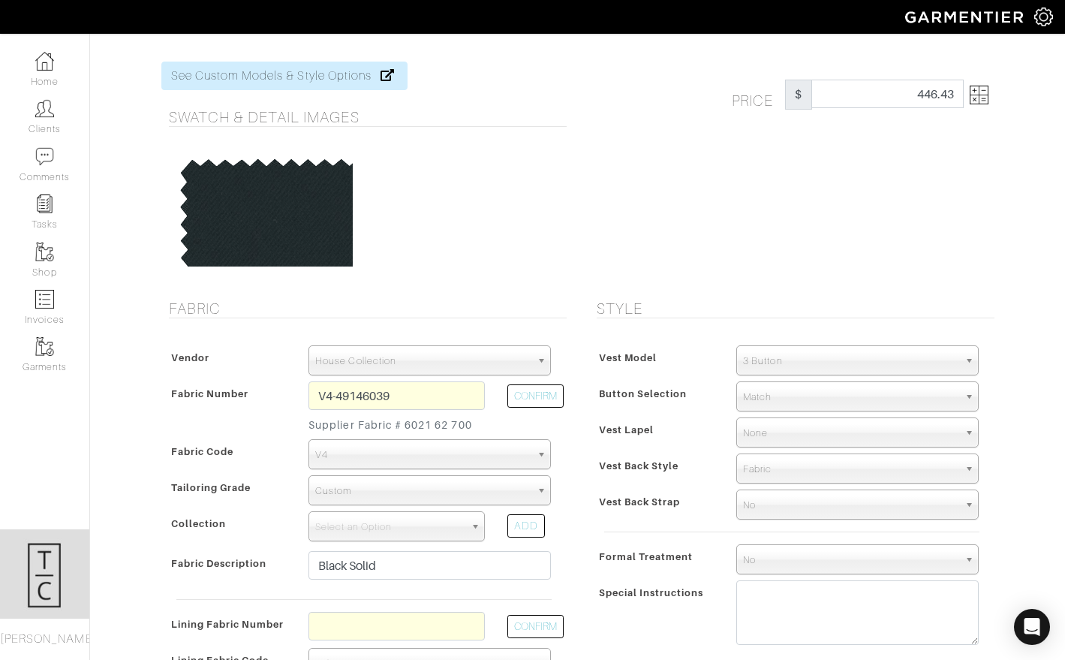
scroll to position [31, 0]
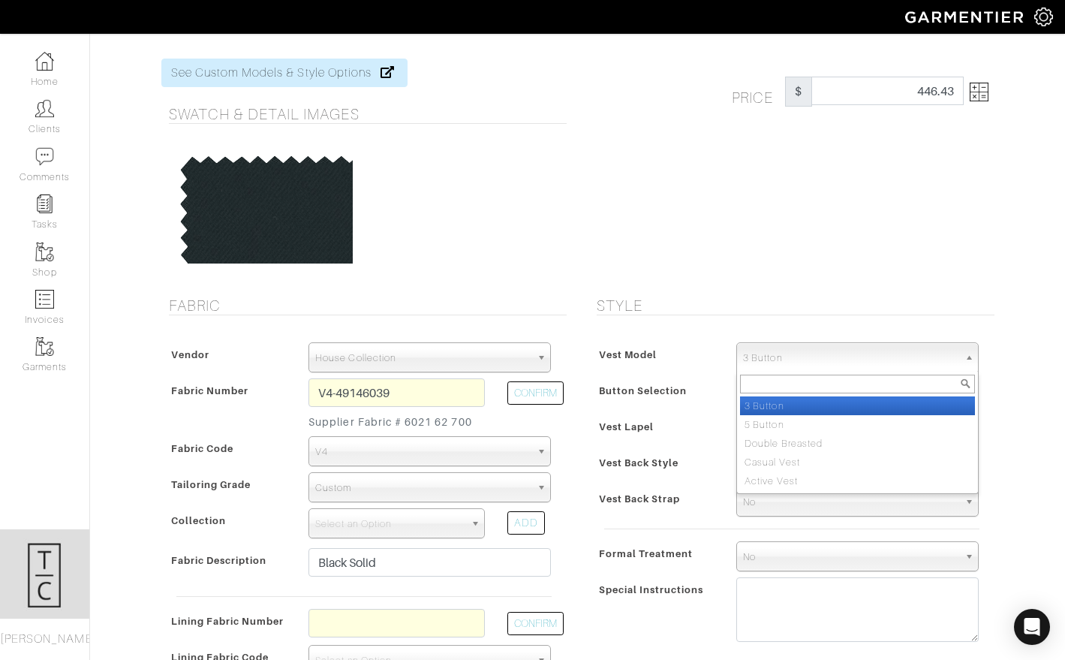
click at [768, 359] on span "3 Button" at bounding box center [850, 358] width 215 height 30
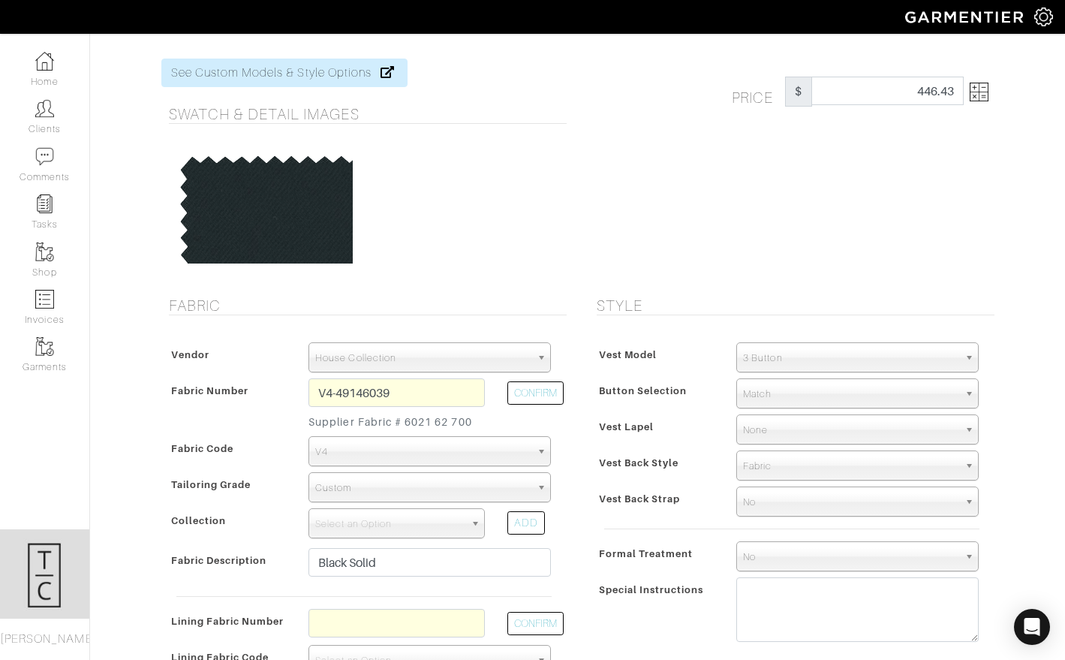
click at [788, 356] on span "3 Button" at bounding box center [850, 358] width 215 height 30
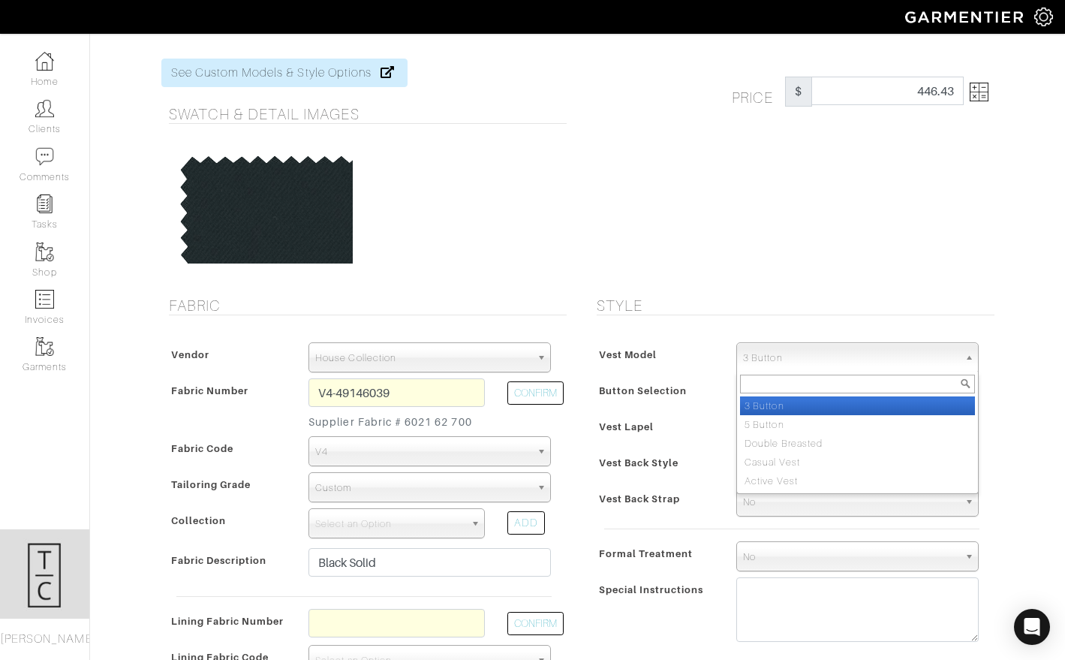
click at [775, 409] on li "3 Button" at bounding box center [857, 405] width 235 height 19
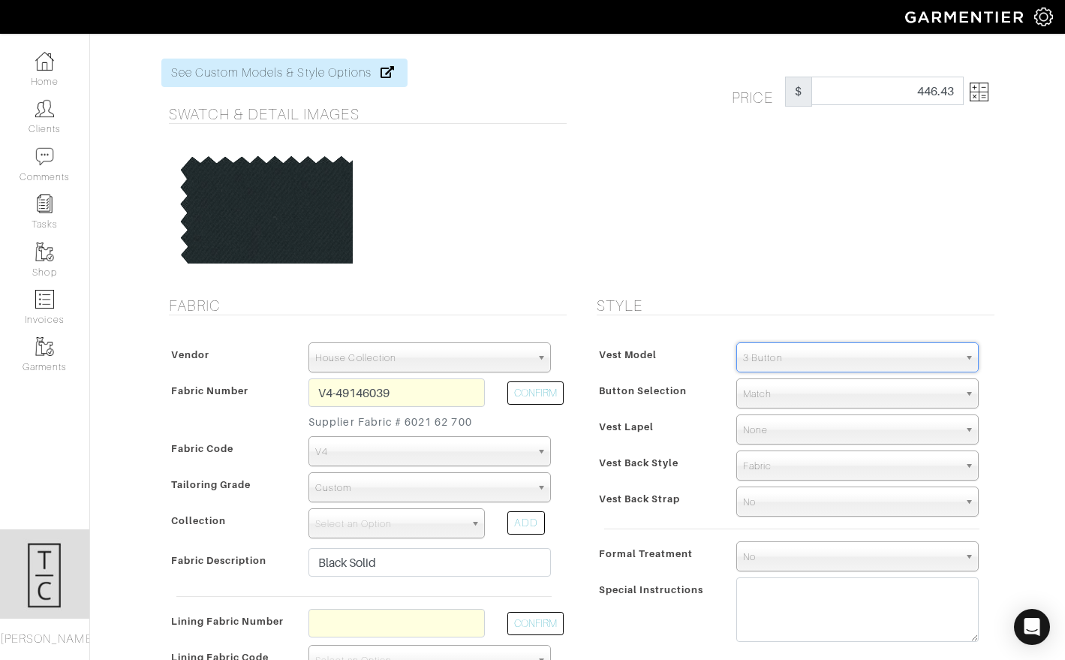
click at [630, 452] on span "Vest Back Style" at bounding box center [639, 463] width 80 height 22
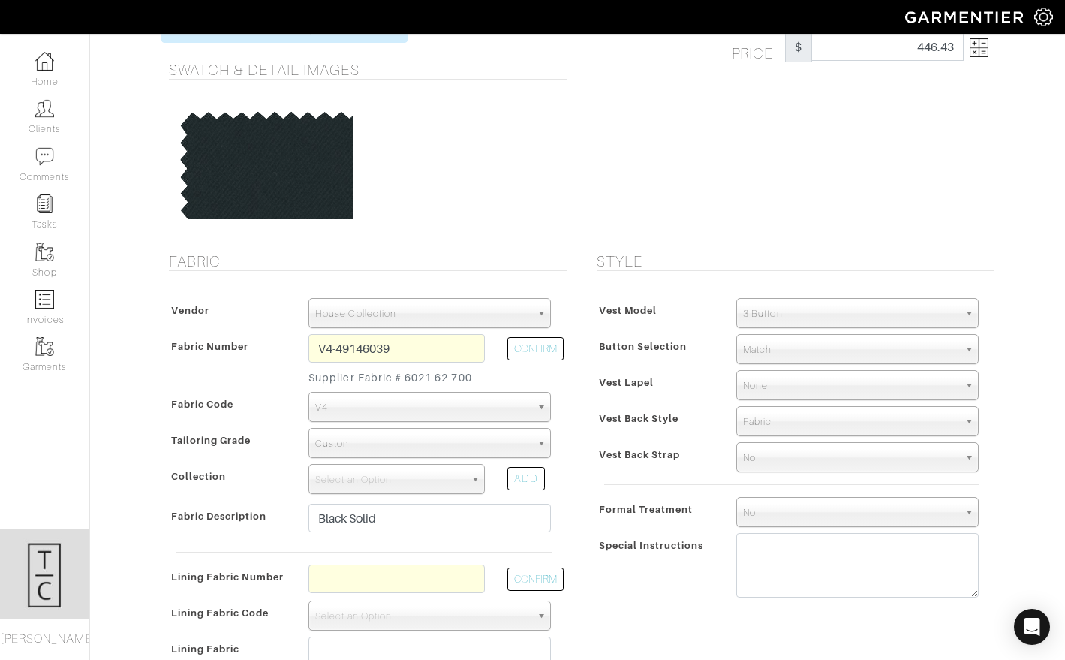
scroll to position [80, 0]
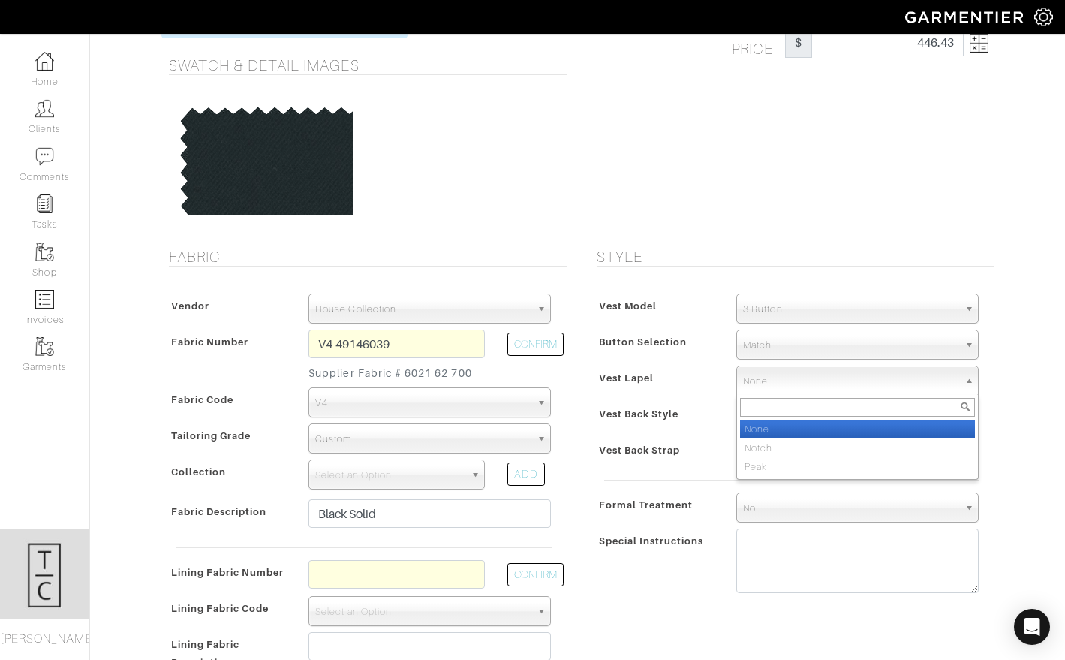
click at [774, 377] on span "None" at bounding box center [850, 381] width 215 height 30
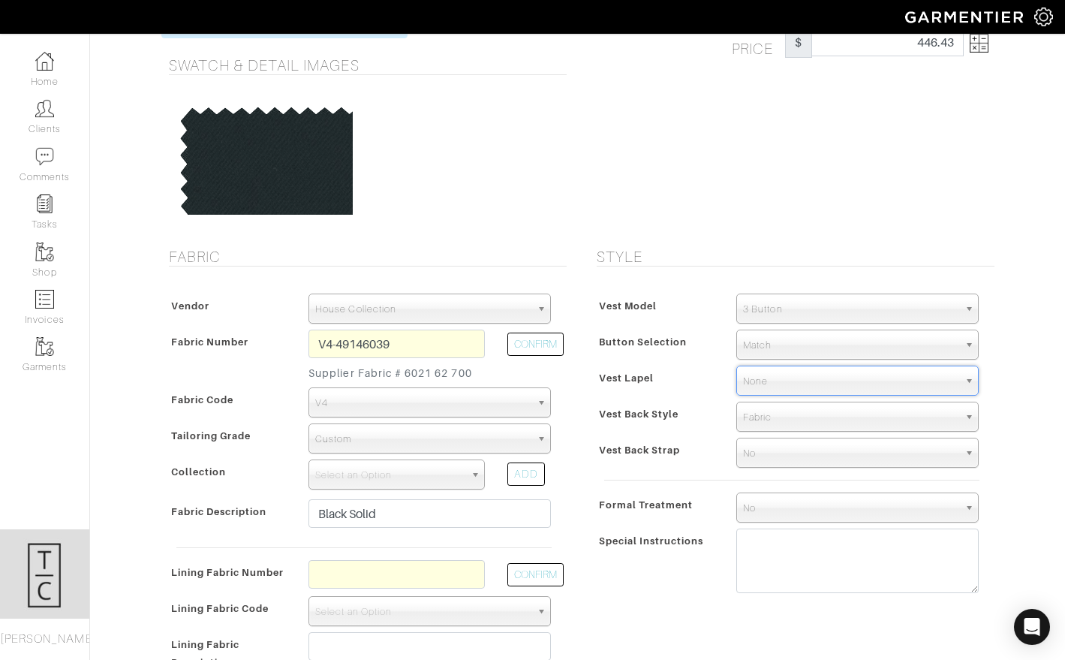
click at [774, 377] on span "None" at bounding box center [850, 381] width 215 height 30
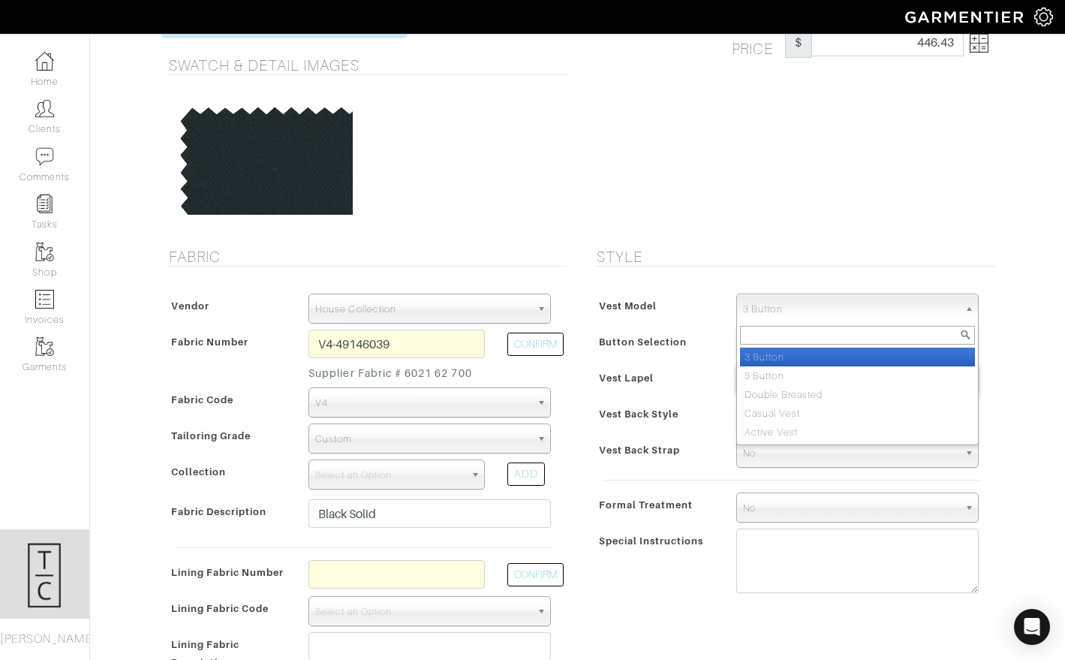
click at [792, 307] on span "3 Button" at bounding box center [850, 309] width 215 height 30
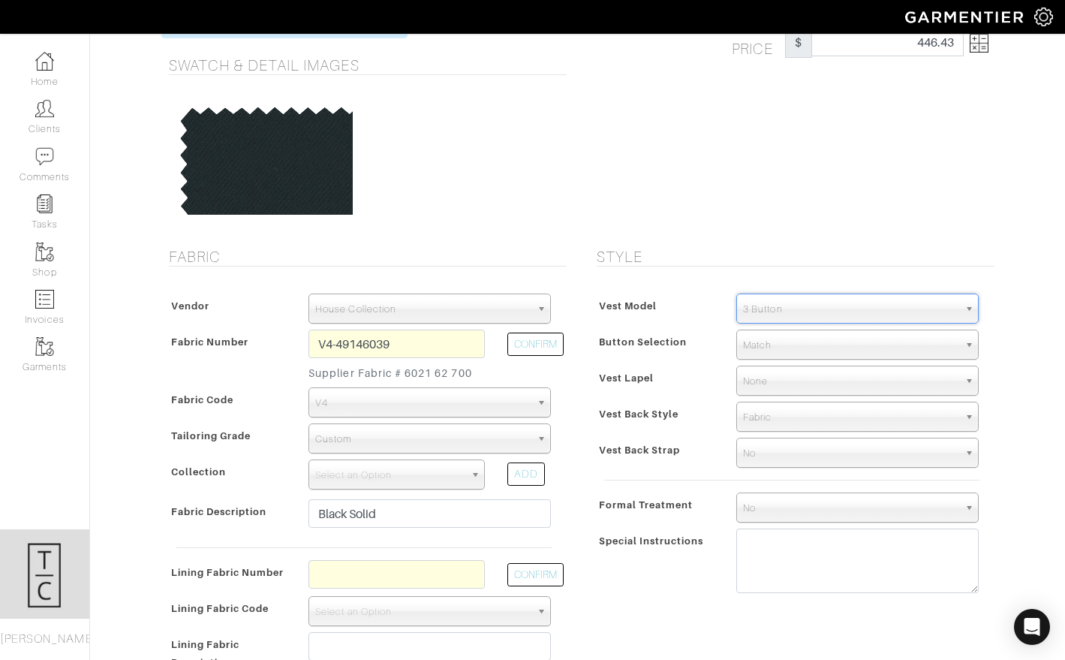
click at [793, 307] on span "3 Button" at bounding box center [850, 309] width 215 height 30
click at [787, 346] on span "Match" at bounding box center [850, 345] width 215 height 30
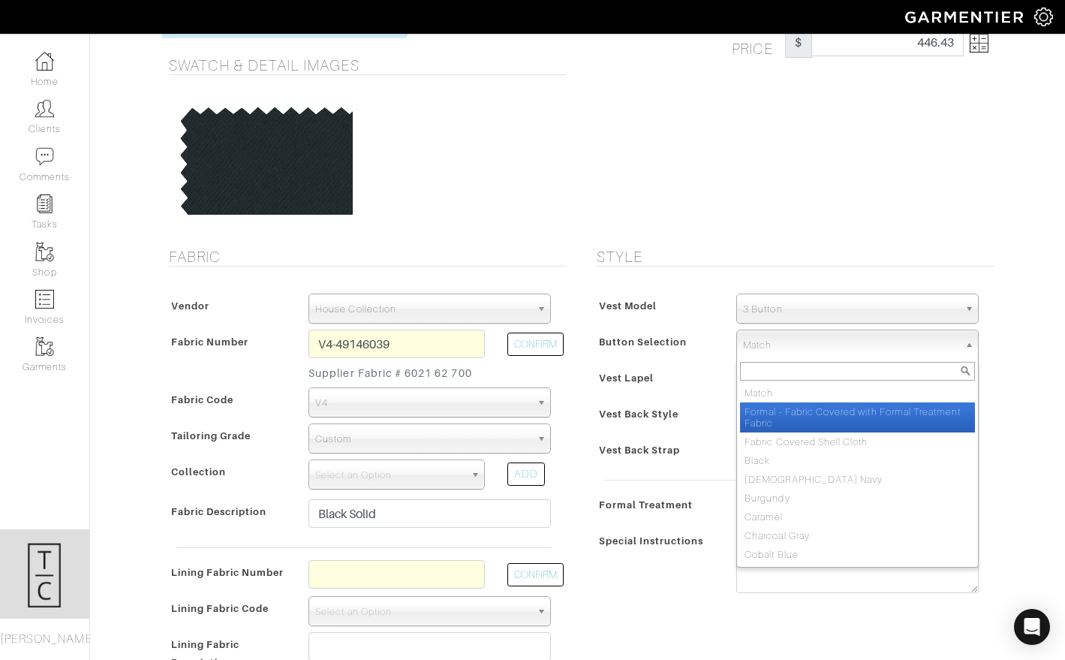
click at [792, 407] on li "Formal - Fabric Covered with Formal Treatment Fabric" at bounding box center [857, 417] width 235 height 30
select select "142"
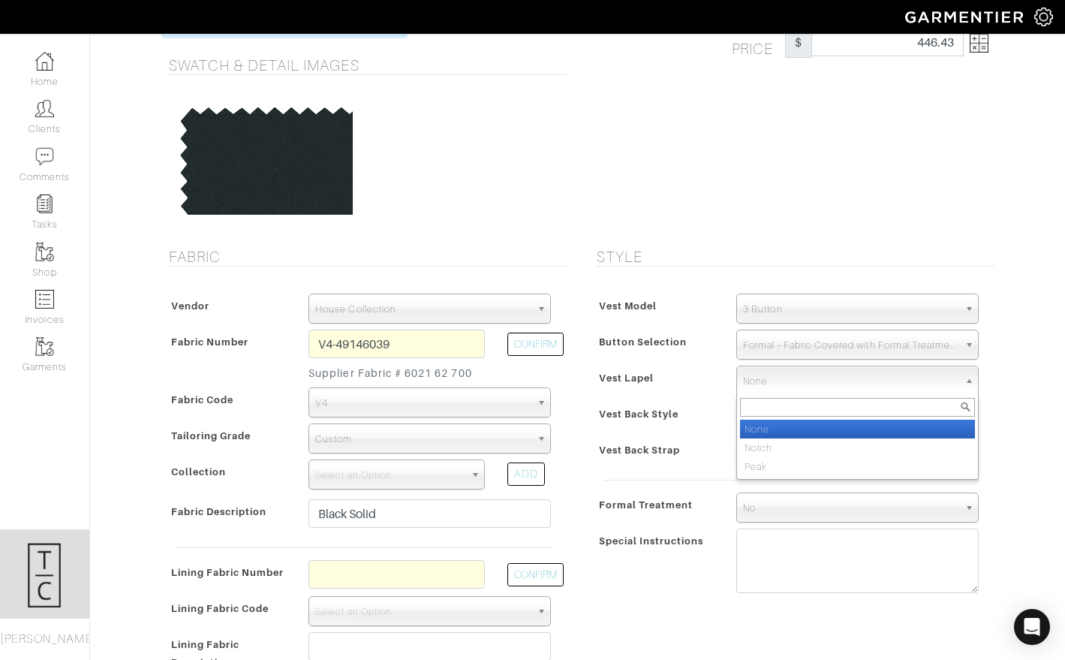
click at [786, 386] on span "None" at bounding box center [850, 381] width 215 height 30
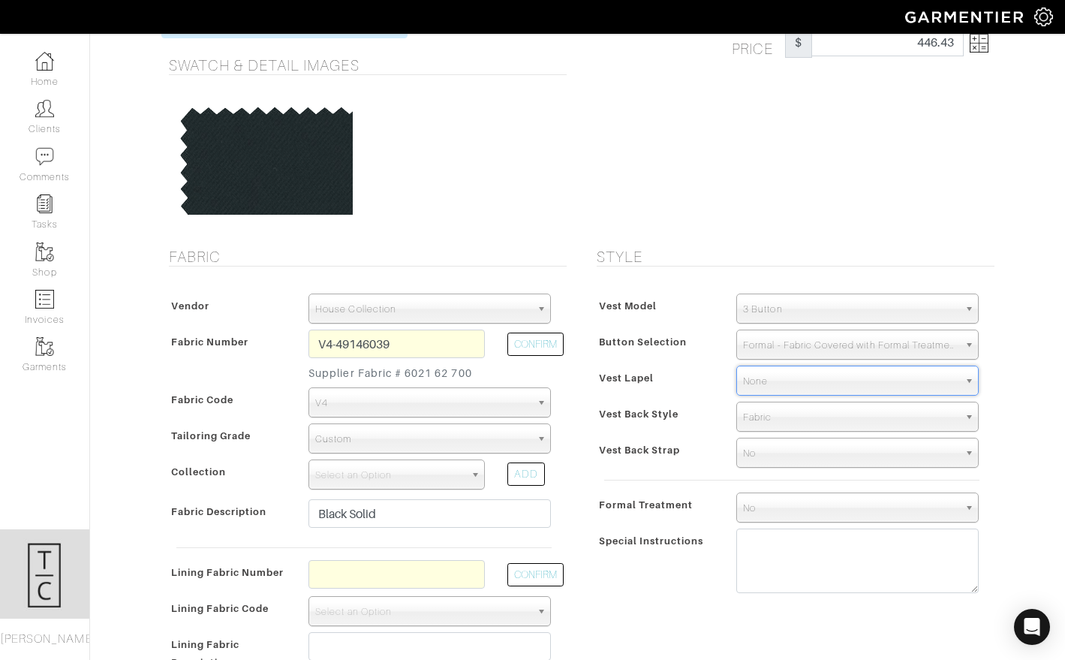
click at [786, 386] on span "None" at bounding box center [850, 381] width 215 height 30
click at [787, 395] on div "Vest Model 3 Button 5 Button Double Breasted Casual Vest Active Vest 3 Button 3…" at bounding box center [791, 446] width 405 height 337
click at [780, 379] on span "None" at bounding box center [850, 381] width 215 height 30
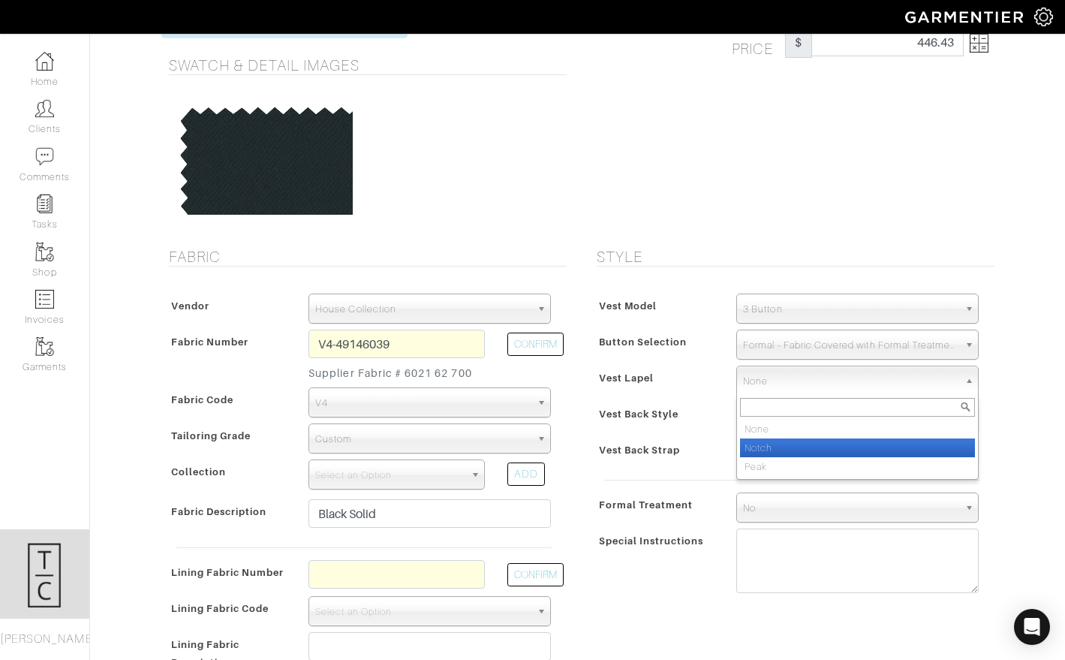
click at [780, 454] on li "Notch" at bounding box center [857, 447] width 235 height 19
select select "Notch"
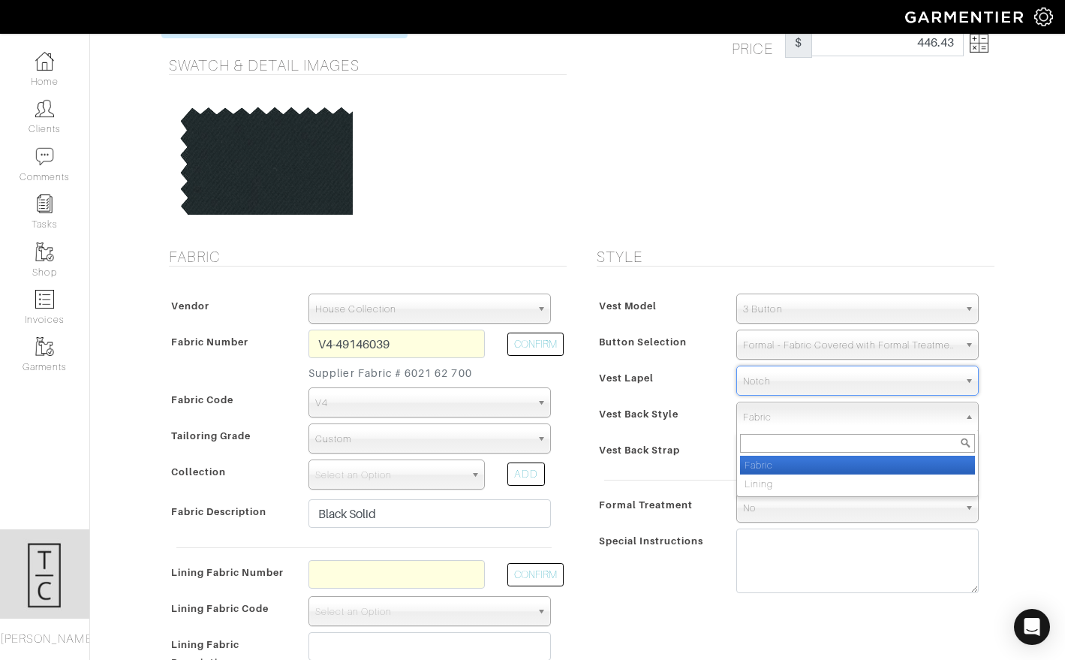
click at [797, 414] on span "Fabric" at bounding box center [850, 417] width 215 height 30
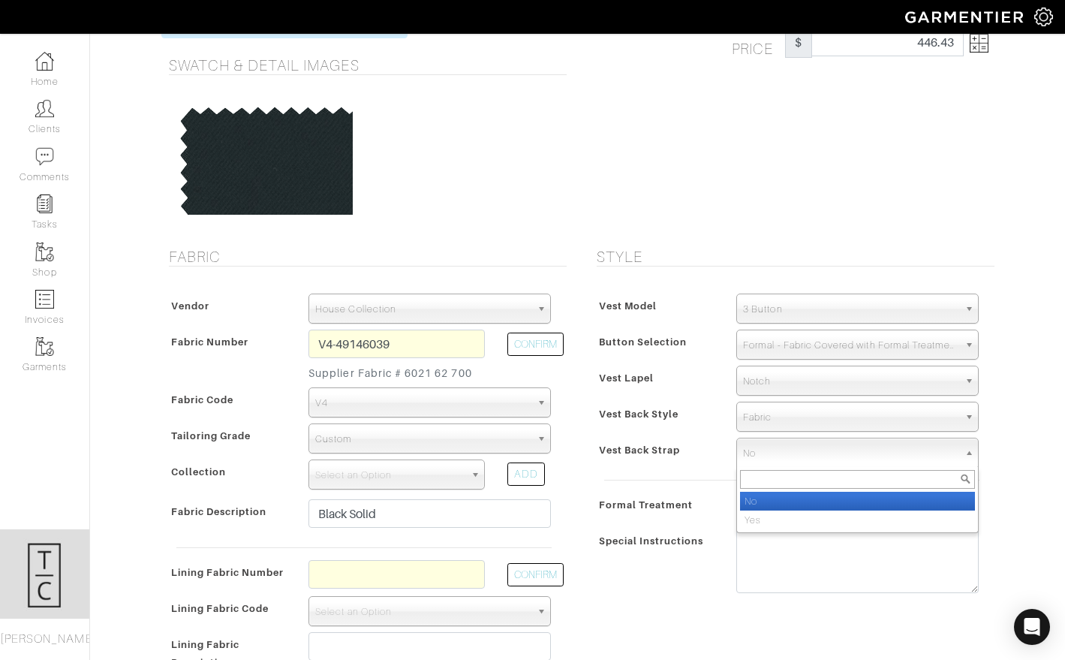
click at [790, 452] on span "No" at bounding box center [850, 453] width 215 height 30
click at [784, 506] on li "No" at bounding box center [857, 501] width 235 height 19
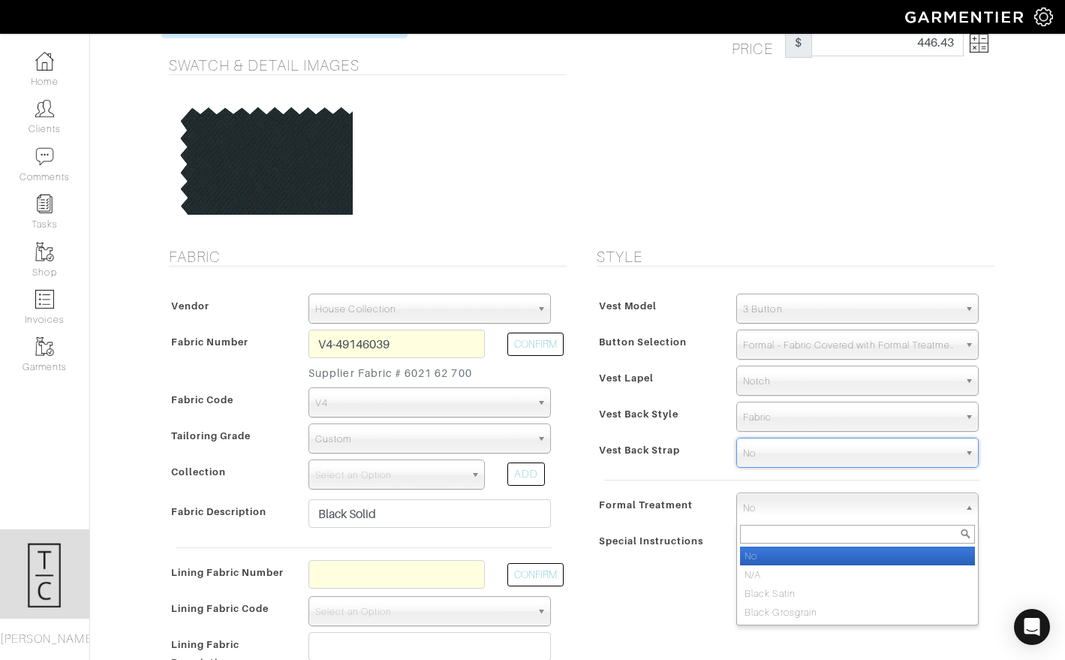
click at [784, 506] on span "No" at bounding box center [850, 508] width 215 height 30
click at [782, 558] on li "No" at bounding box center [857, 555] width 235 height 19
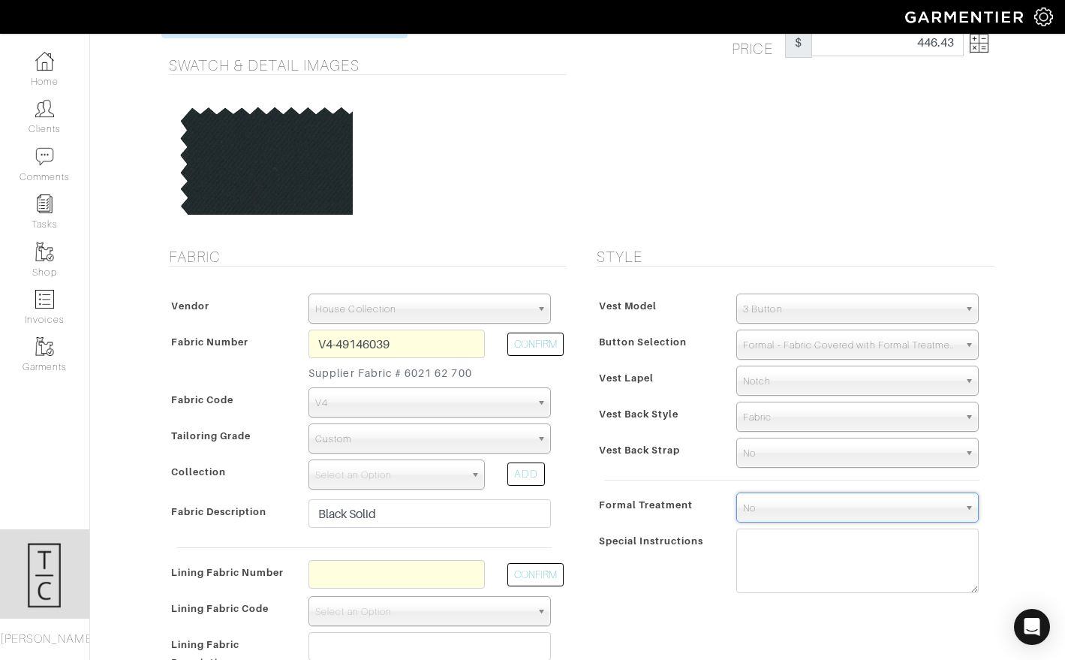
click at [717, 568] on div "Special Instructions" at bounding box center [659, 565] width 133 height 69
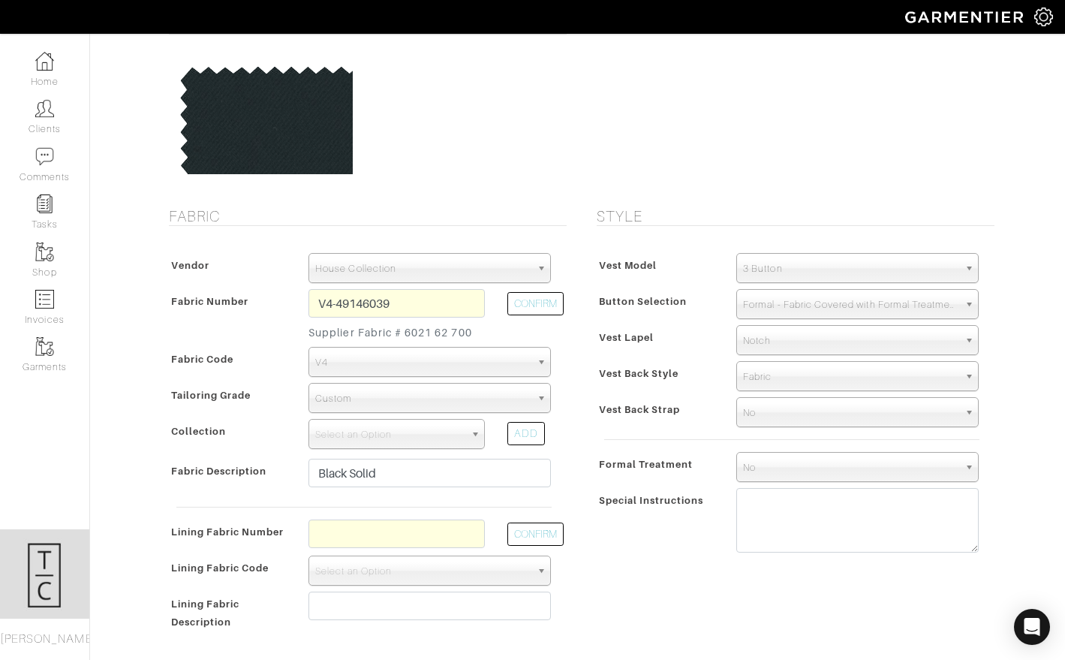
scroll to position [122, 0]
click at [437, 540] on input "text" at bounding box center [396, 532] width 176 height 29
type input "l2-45105728"
click at [543, 522] on button "CONFIRM" at bounding box center [535, 532] width 56 height 23
select select "6294"
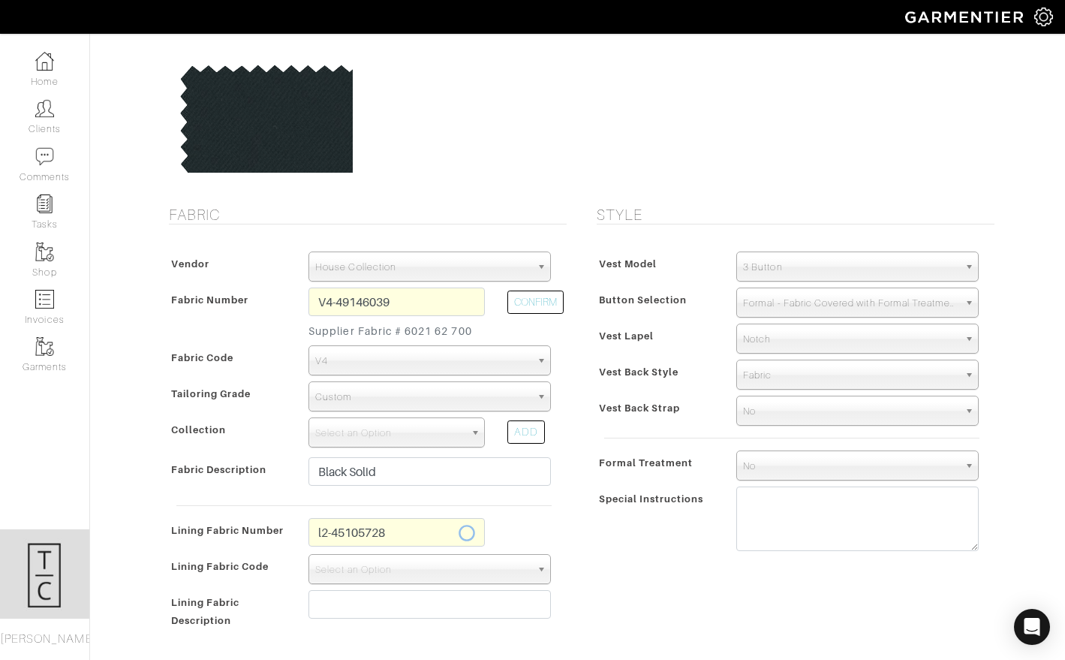
type input "Navy Blue Spots"
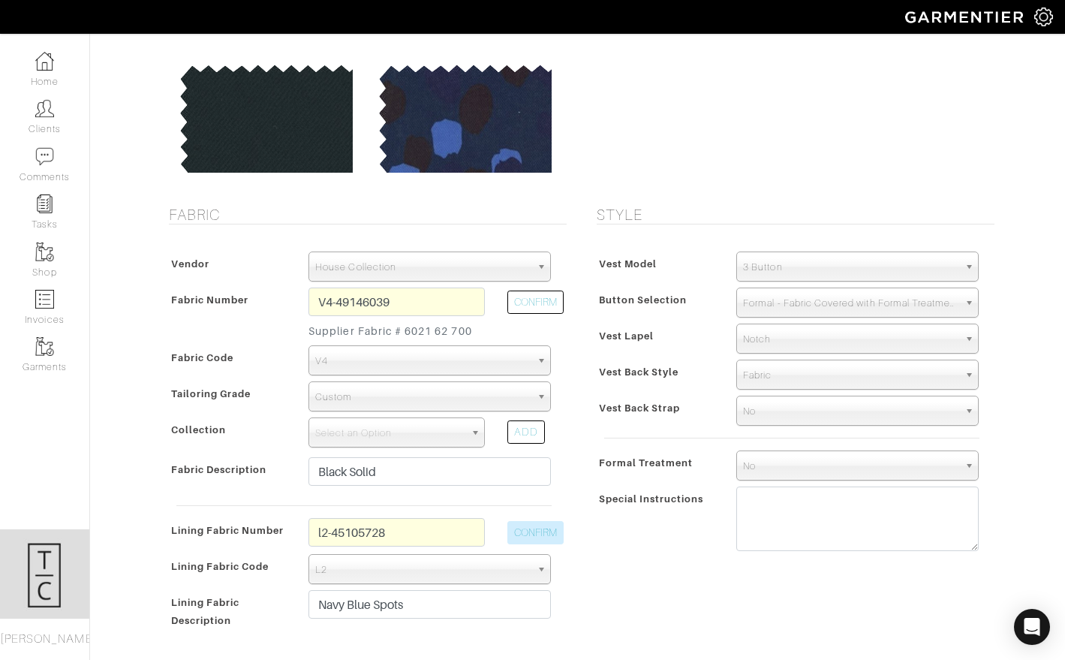
type input "461.43"
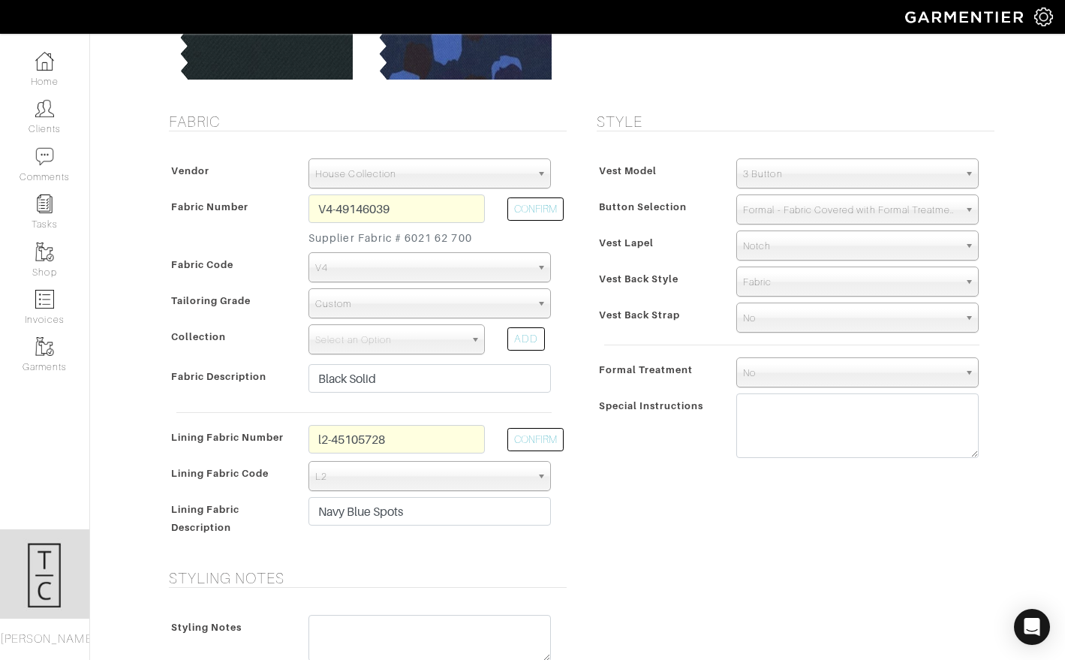
scroll to position [211, 0]
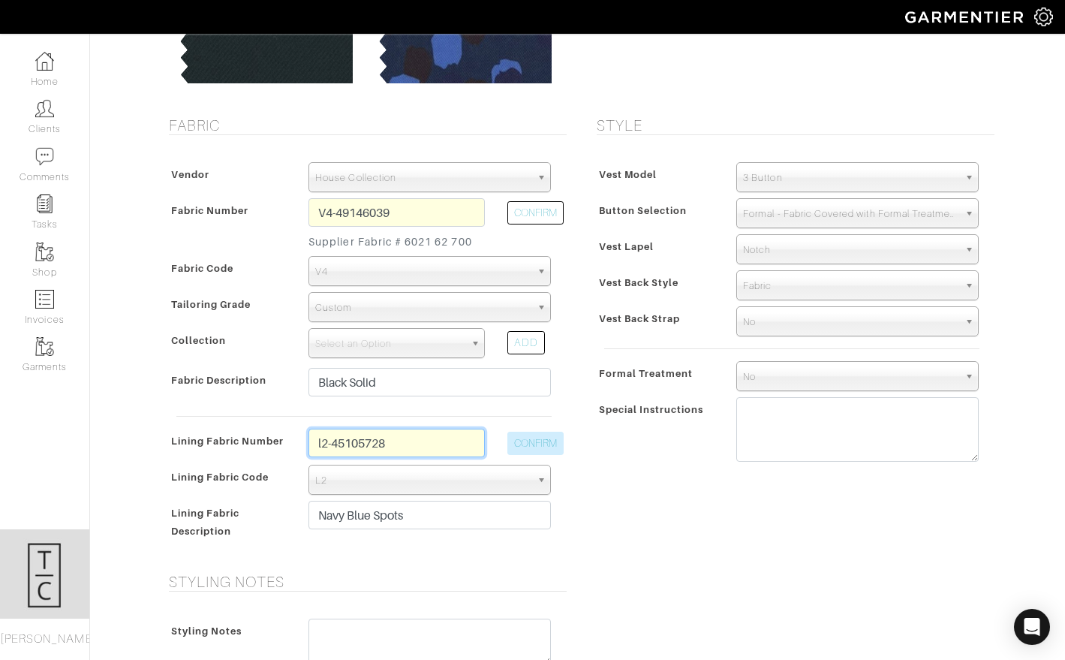
drag, startPoint x: 341, startPoint y: 443, endPoint x: 551, endPoint y: 453, distance: 210.4
click at [551, 454] on div "Lining Fabric Number l2-45105728 CONFIRM" at bounding box center [364, 447] width 398 height 36
type input "l2-47134364"
click at [531, 439] on button "CONFIRM" at bounding box center [535, 443] width 56 height 23
type input "Black Paisley"
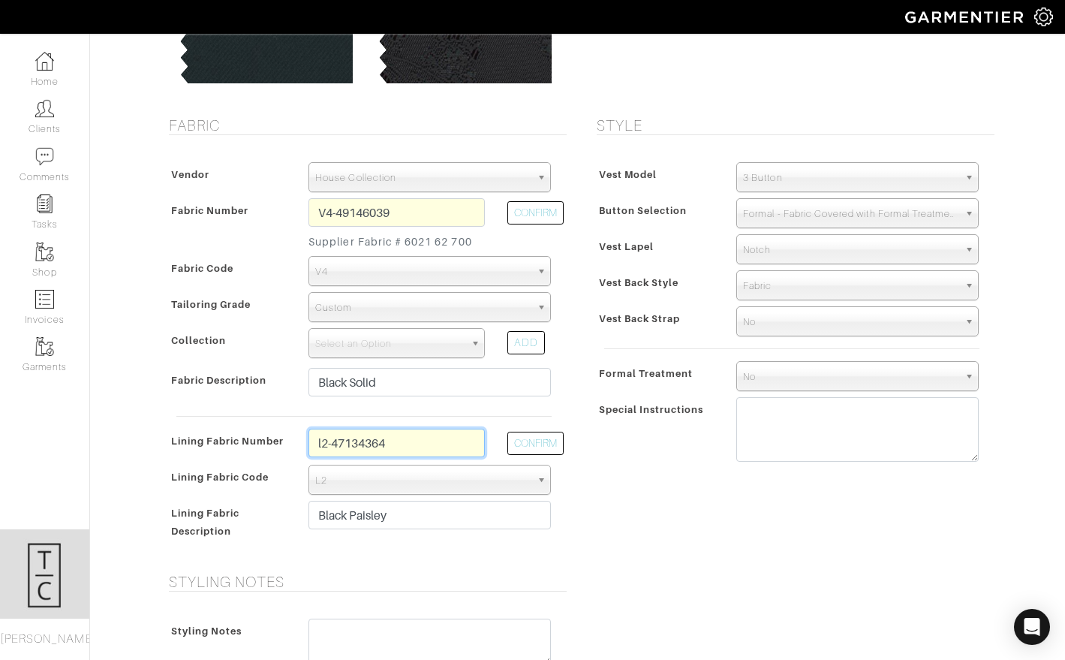
click at [425, 442] on input "l2-47134364" at bounding box center [396, 443] width 176 height 29
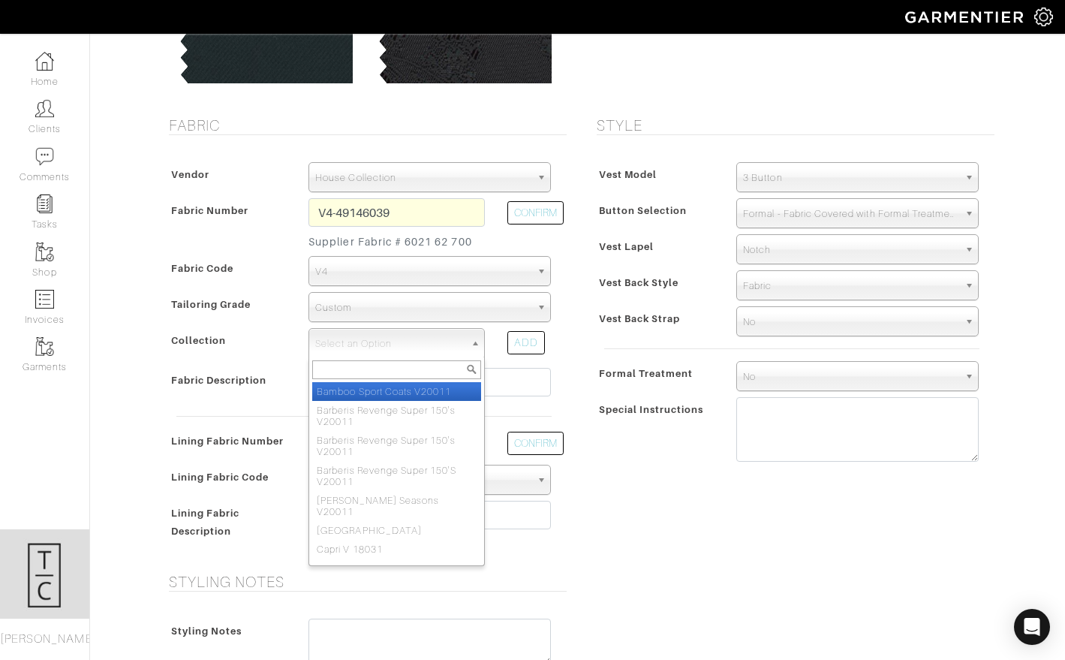
click at [374, 347] on span "Select an Option" at bounding box center [389, 344] width 149 height 30
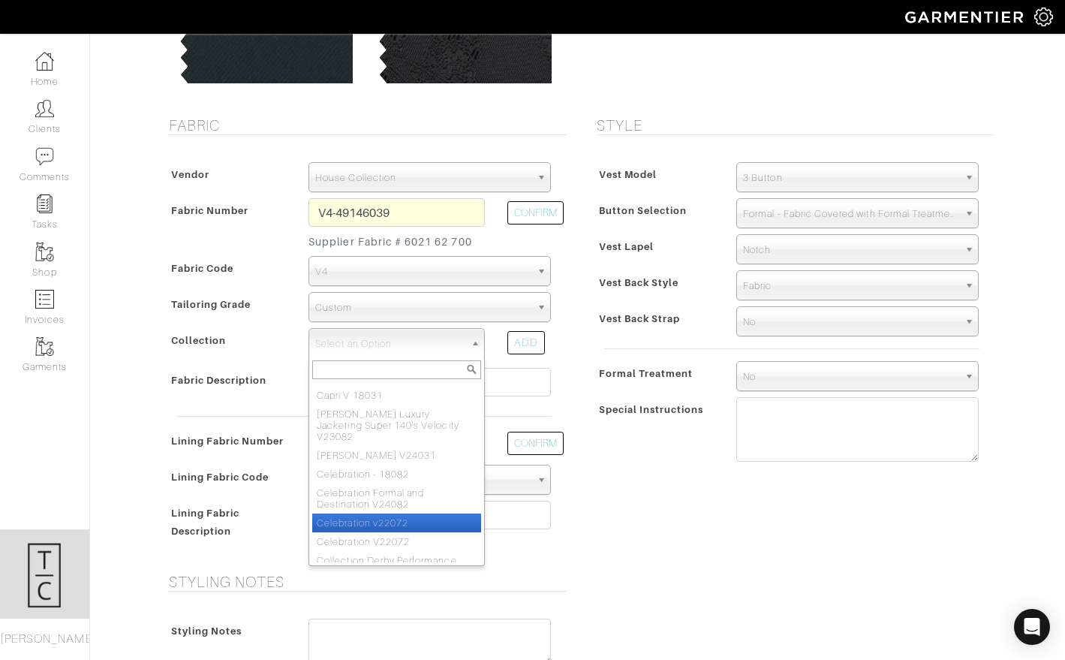
scroll to position [176, 0]
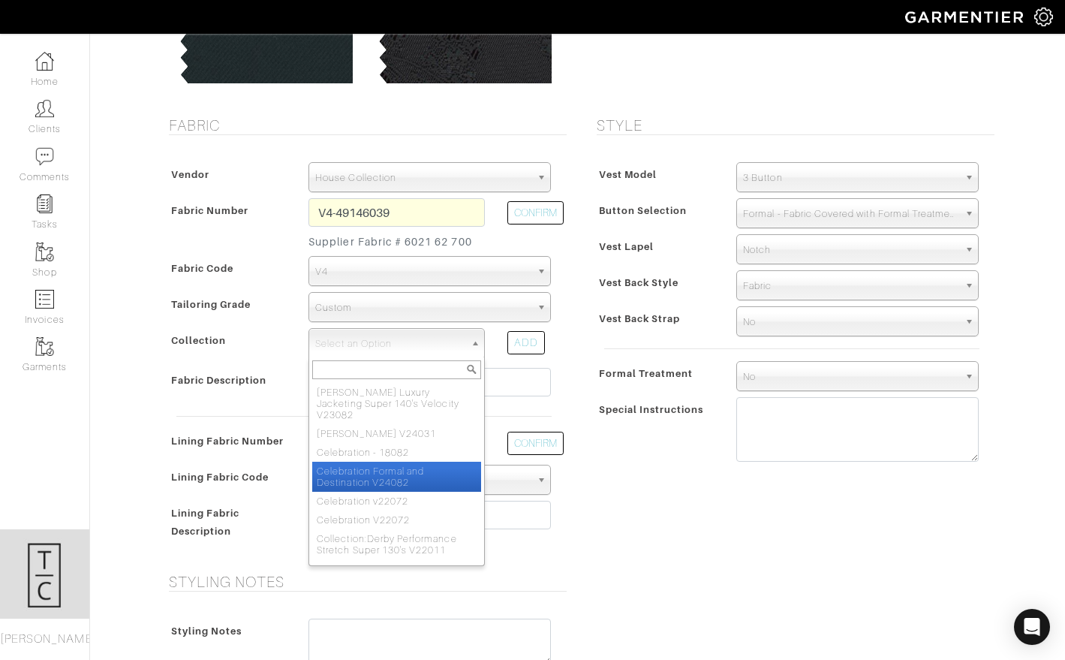
click at [411, 462] on li "Celebration Formal and Destination V24082" at bounding box center [396, 477] width 169 height 30
select select "1024"
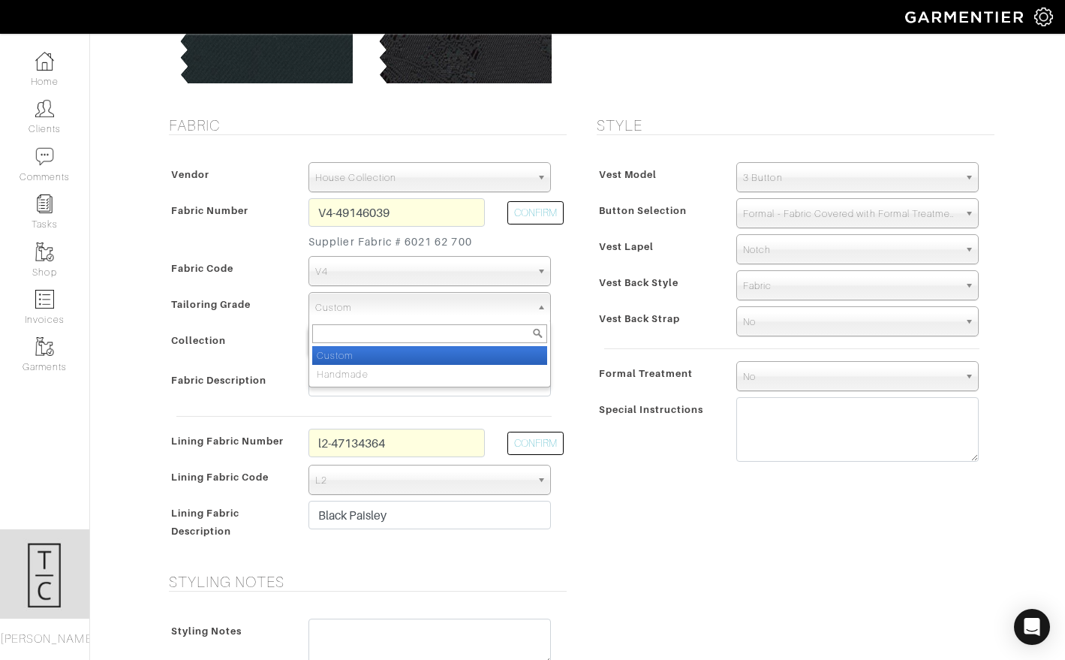
click at [441, 311] on span "Custom" at bounding box center [422, 308] width 215 height 30
click at [417, 353] on li "Custom" at bounding box center [429, 355] width 235 height 19
select select "7512"
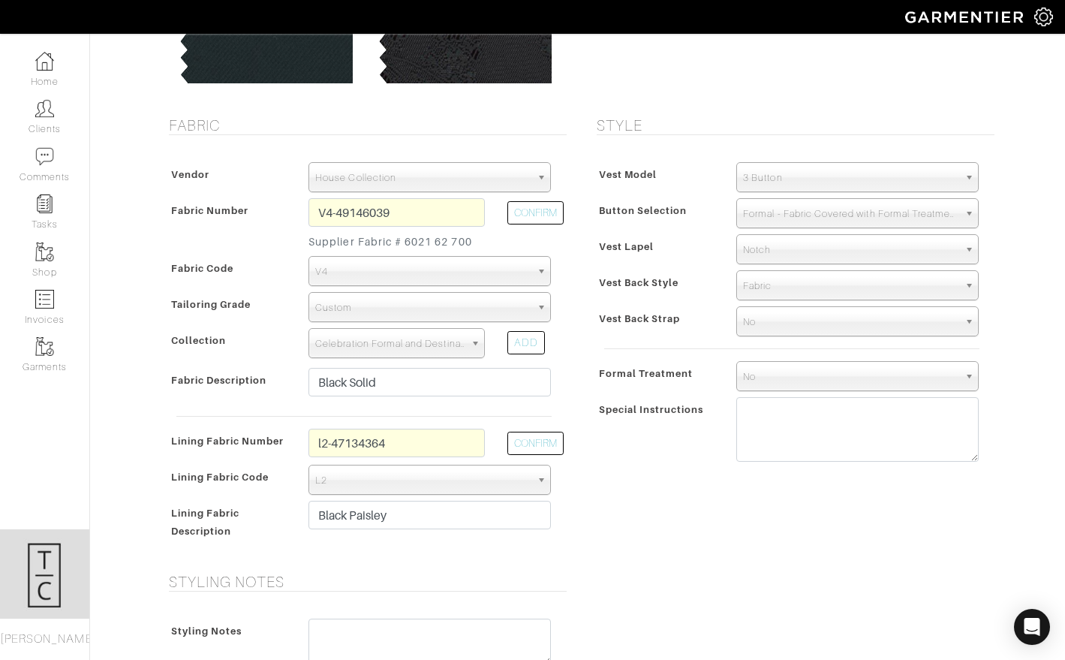
click at [540, 579] on h5 "Styling Notes" at bounding box center [368, 582] width 398 height 18
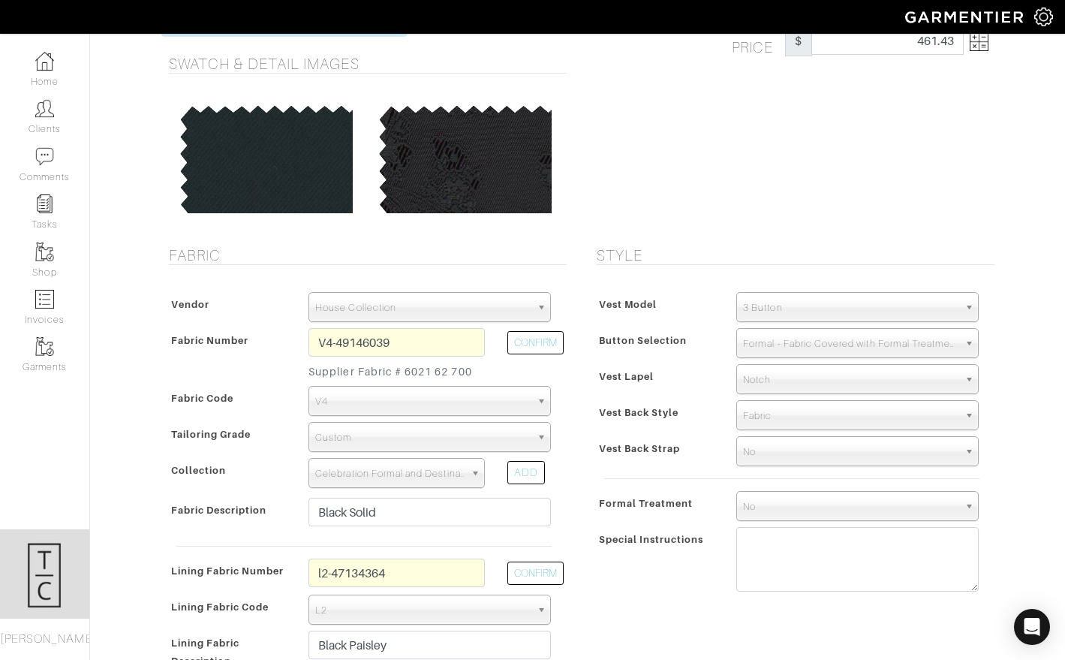
scroll to position [85, 0]
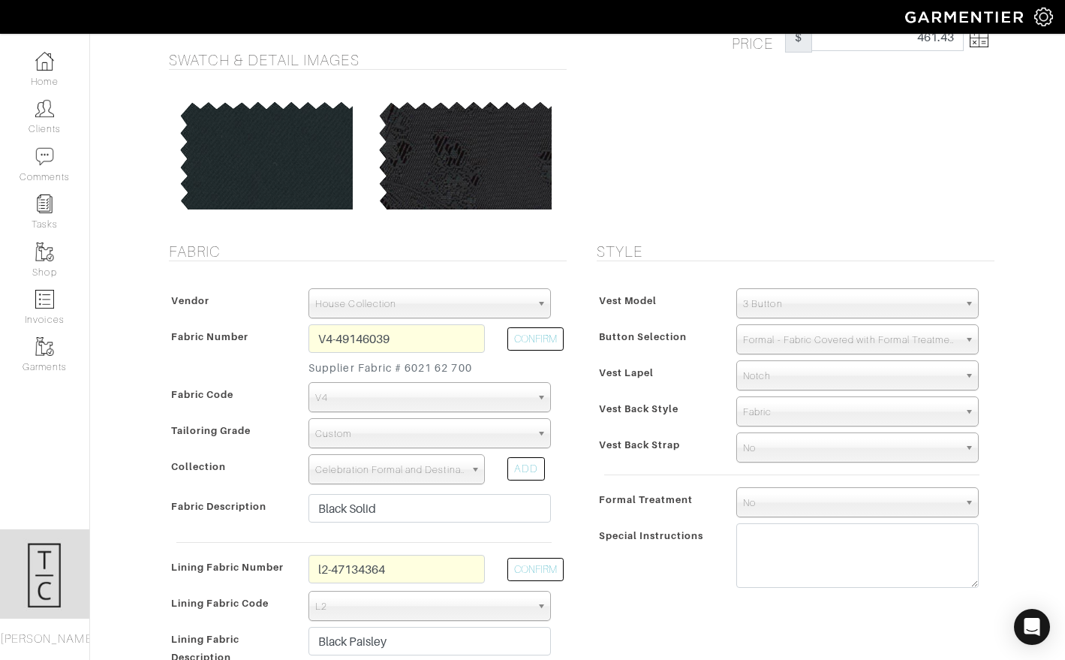
click at [758, 510] on span "No" at bounding box center [850, 503] width 215 height 30
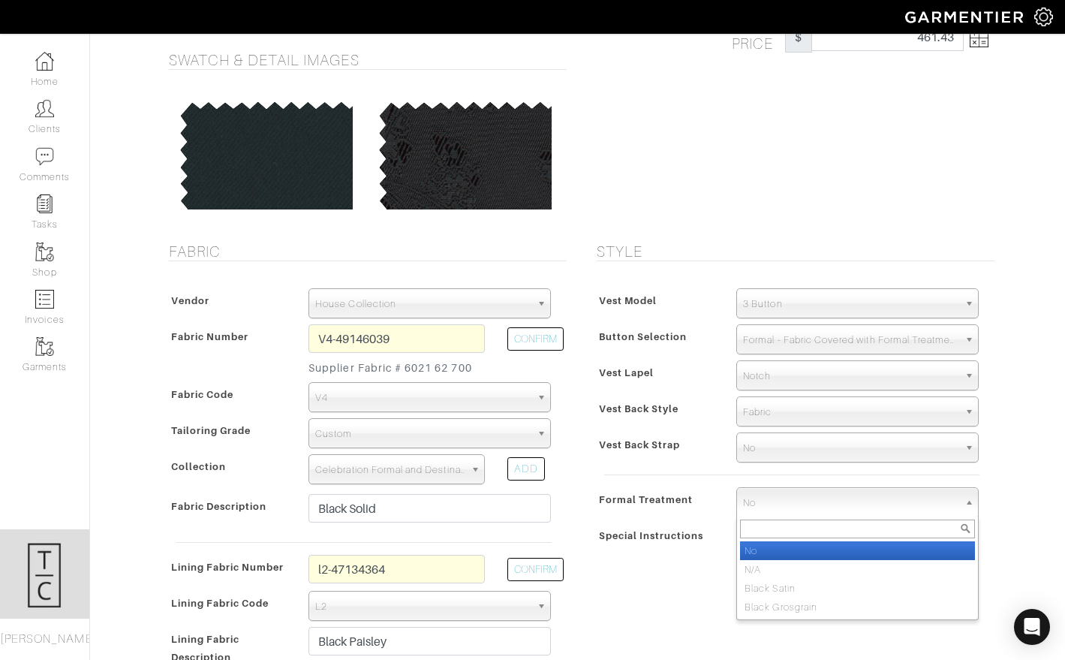
click at [773, 556] on li "No" at bounding box center [857, 550] width 235 height 19
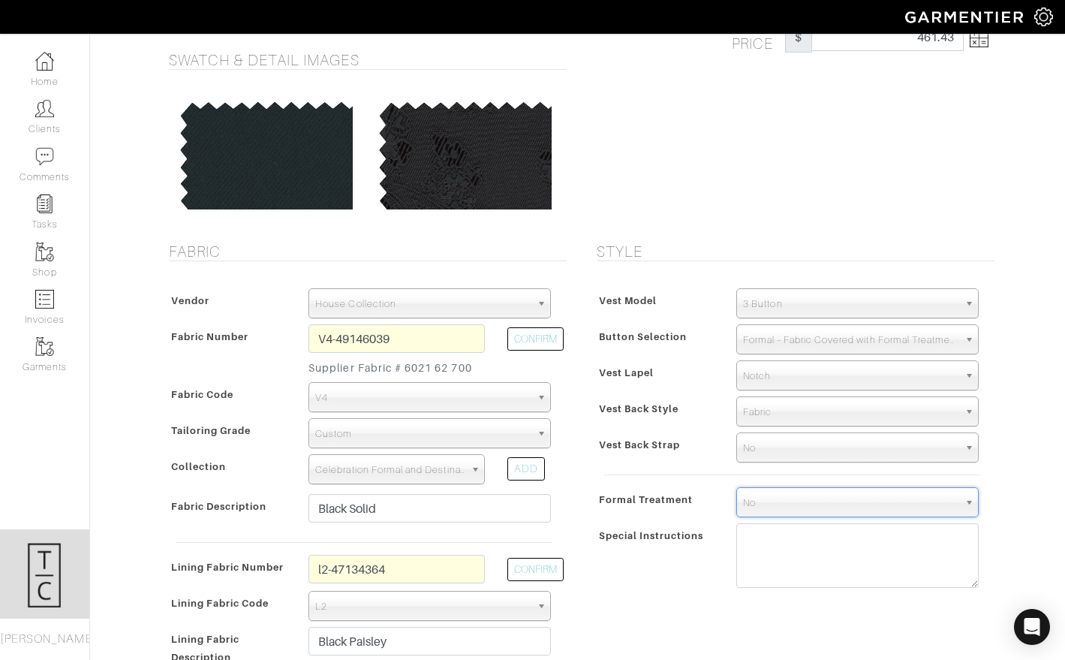
click at [696, 560] on div "Special Instructions" at bounding box center [659, 560] width 133 height 69
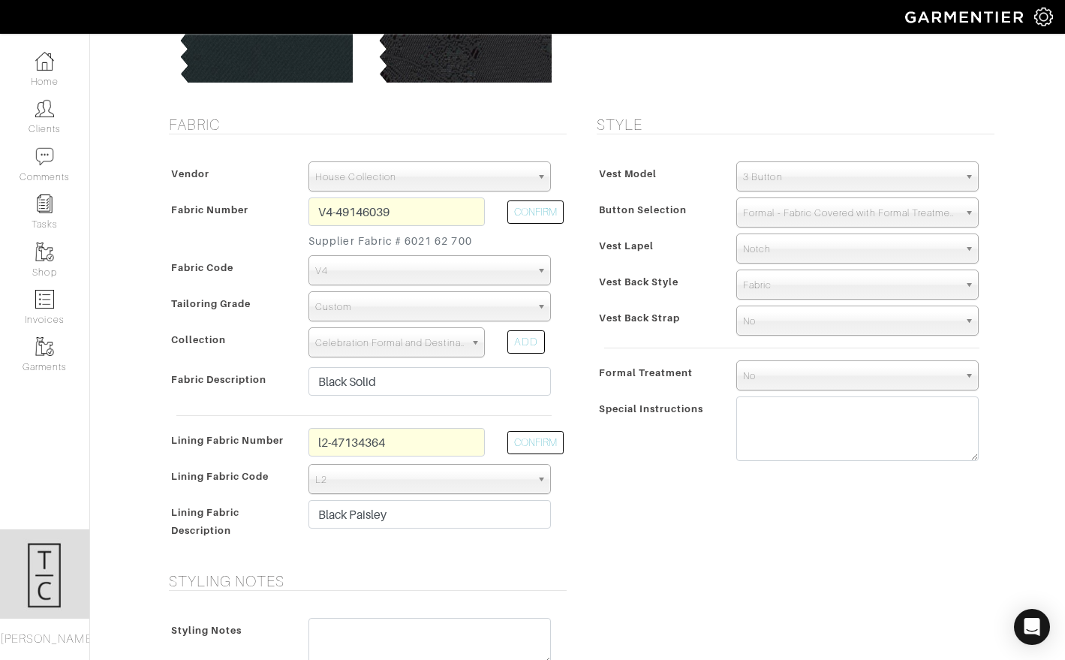
scroll to position [219, 0]
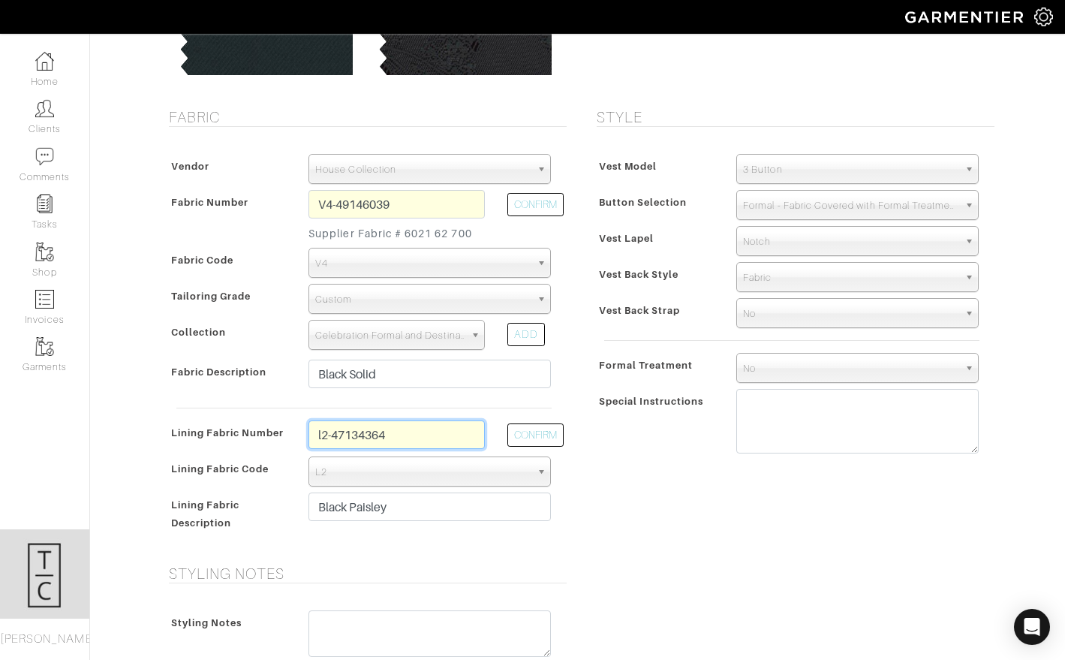
click at [410, 432] on input "l2-47134364" at bounding box center [396, 434] width 176 height 29
type input "l2-47134361"
type input "White Paisley"
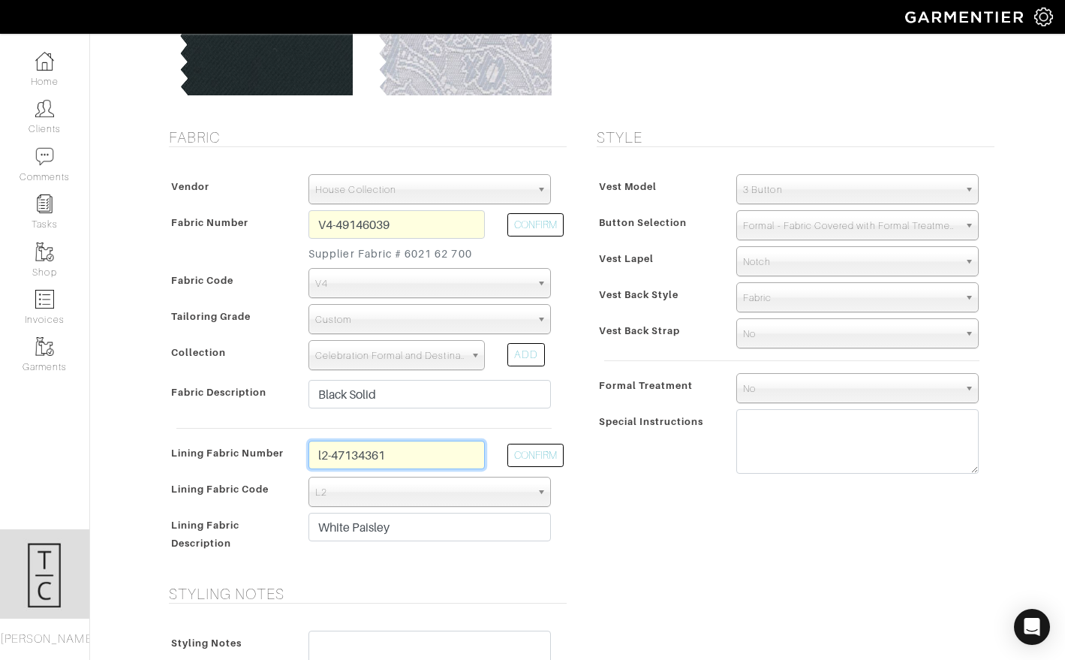
type input "l2-47134361"
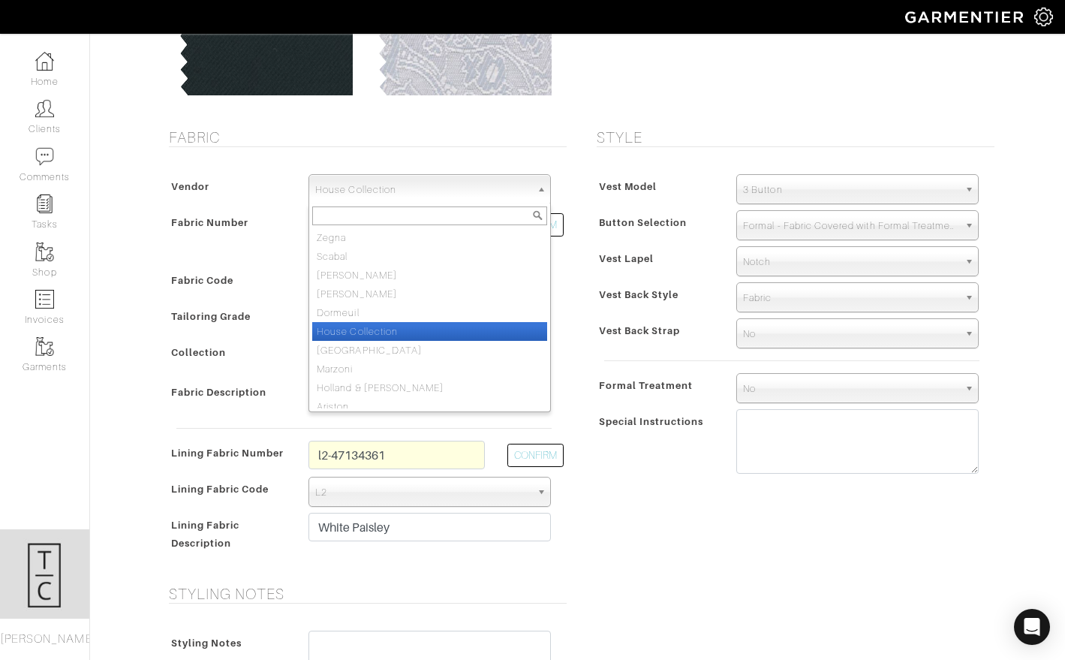
click at [414, 203] on div "House Collection Zegna Scabal Loro Piana Gladson Dormeuil House Collection Lond…" at bounding box center [429, 189] width 242 height 30
click at [414, 203] on div at bounding box center [429, 215] width 241 height 25
click at [645, 300] on span "Vest Back Style" at bounding box center [639, 295] width 80 height 22
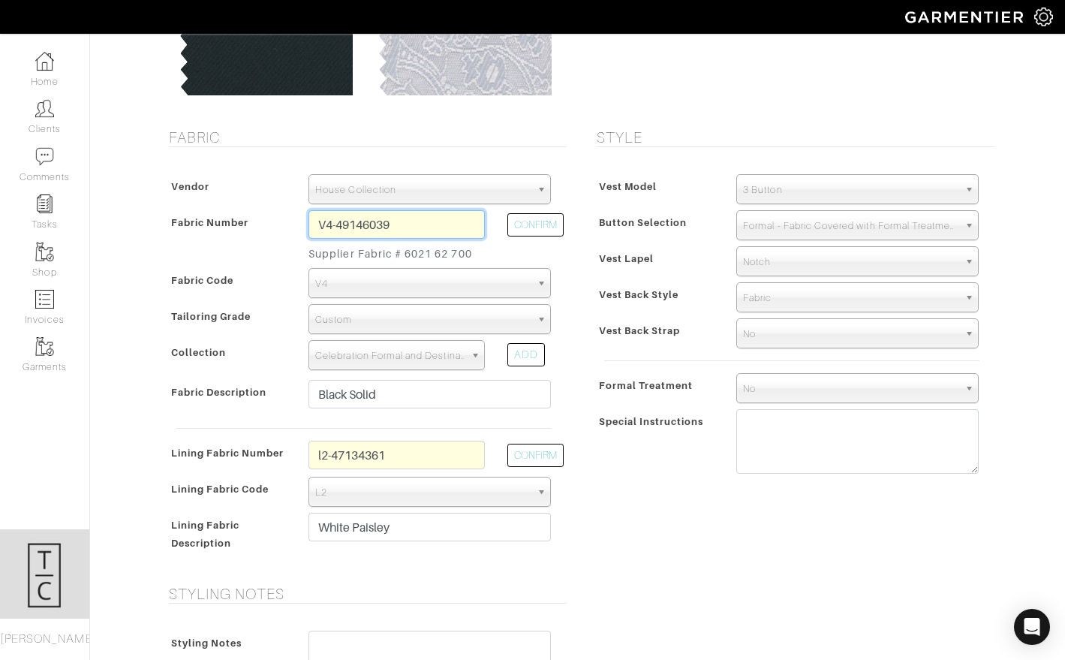
click at [389, 228] on input "V4-49146039" at bounding box center [396, 224] width 176 height 29
click at [332, 224] on input "V4-49146039" at bounding box center [396, 224] width 176 height 29
type input "e4-49146027"
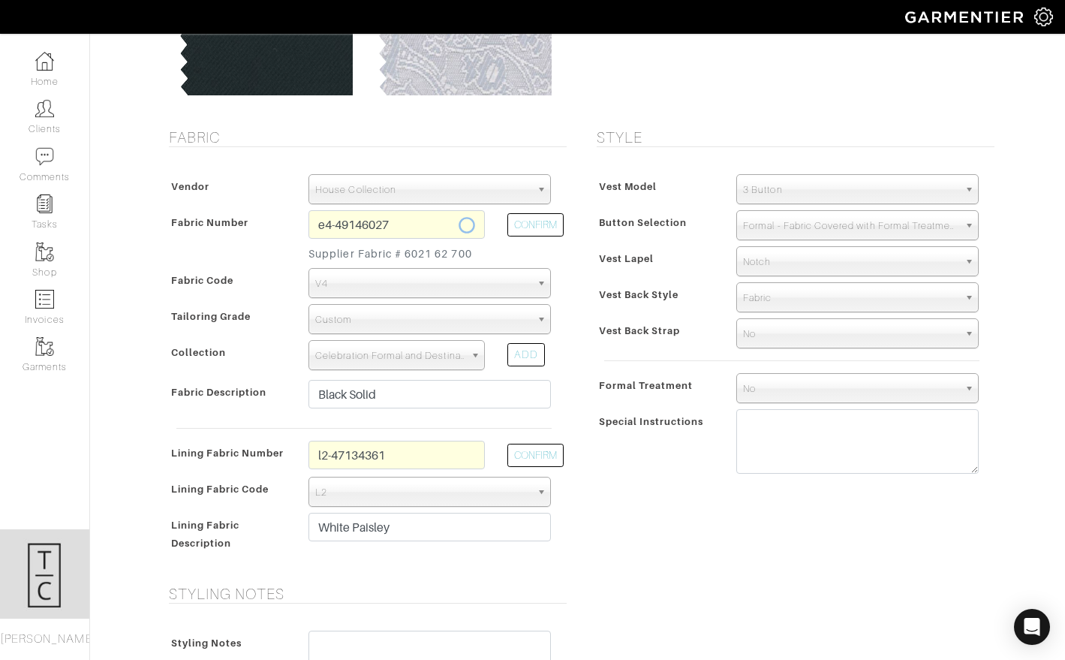
select select
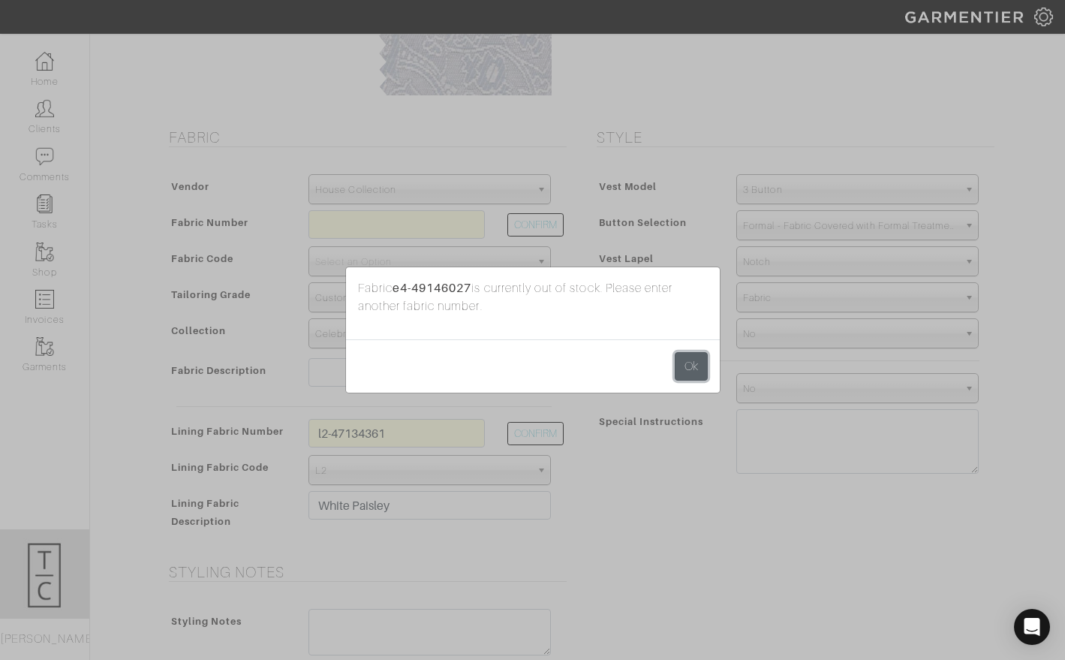
click at [692, 373] on button "Ok" at bounding box center [691, 366] width 33 height 29
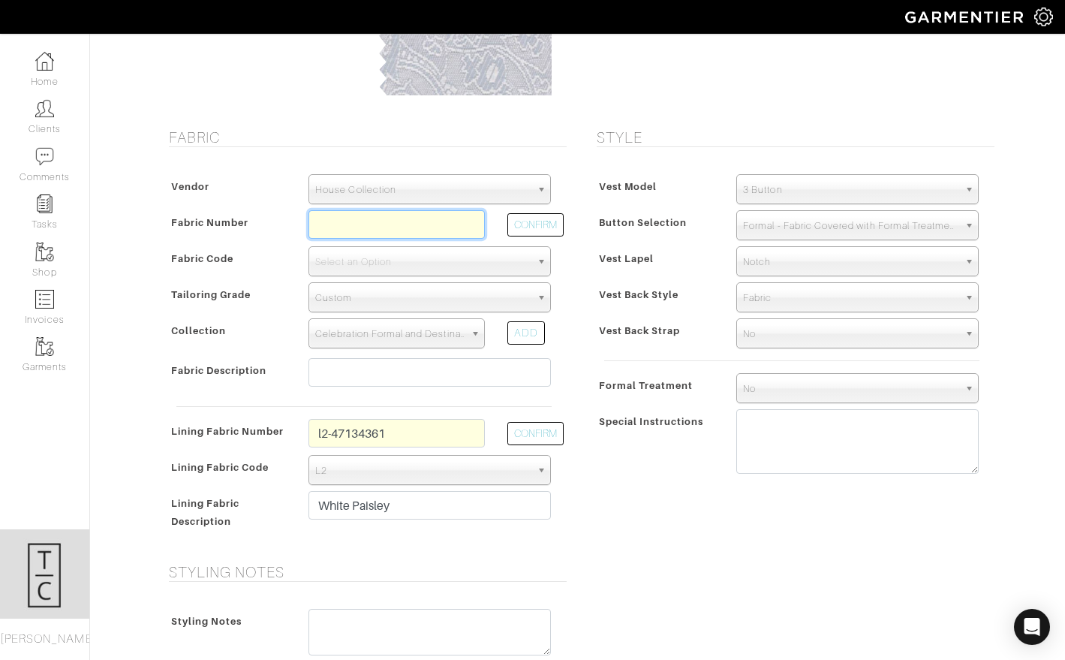
click at [375, 235] on input "text" at bounding box center [396, 224] width 176 height 29
type input "E4-49146027"
click at [533, 230] on button "CONFIRM" at bounding box center [535, 224] width 56 height 23
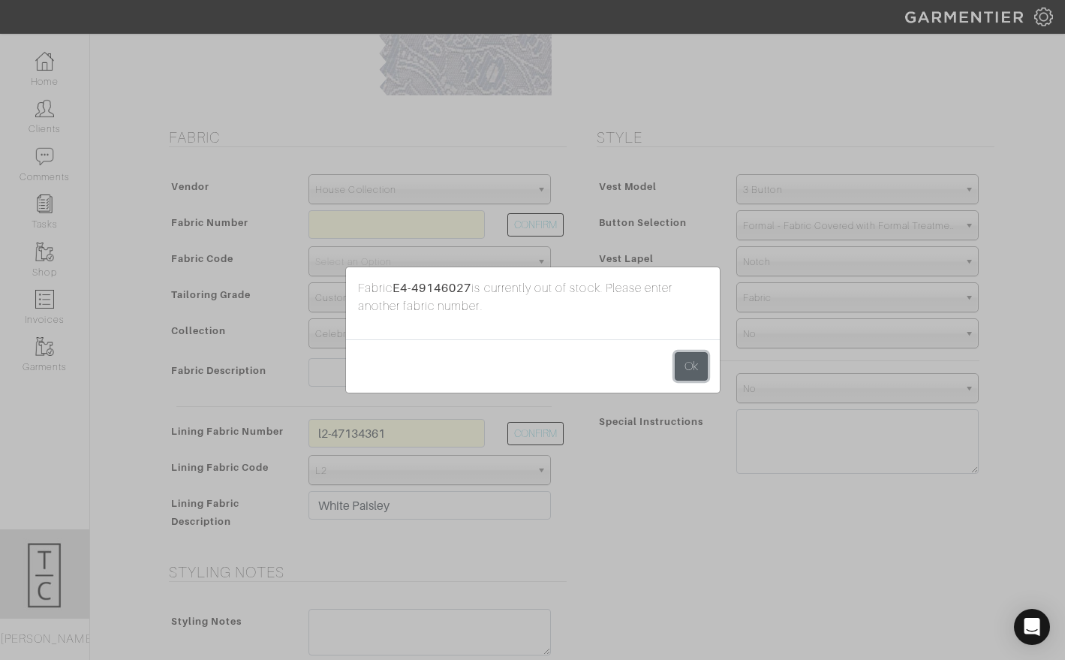
click at [698, 371] on button "Ok" at bounding box center [691, 366] width 33 height 29
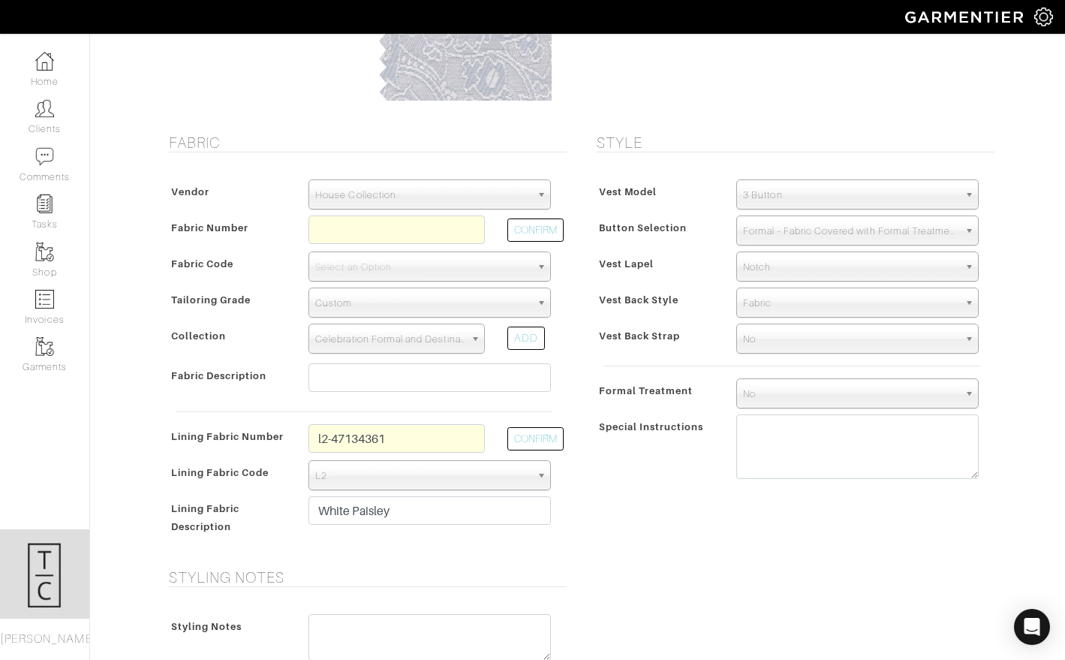
scroll to position [205, 0]
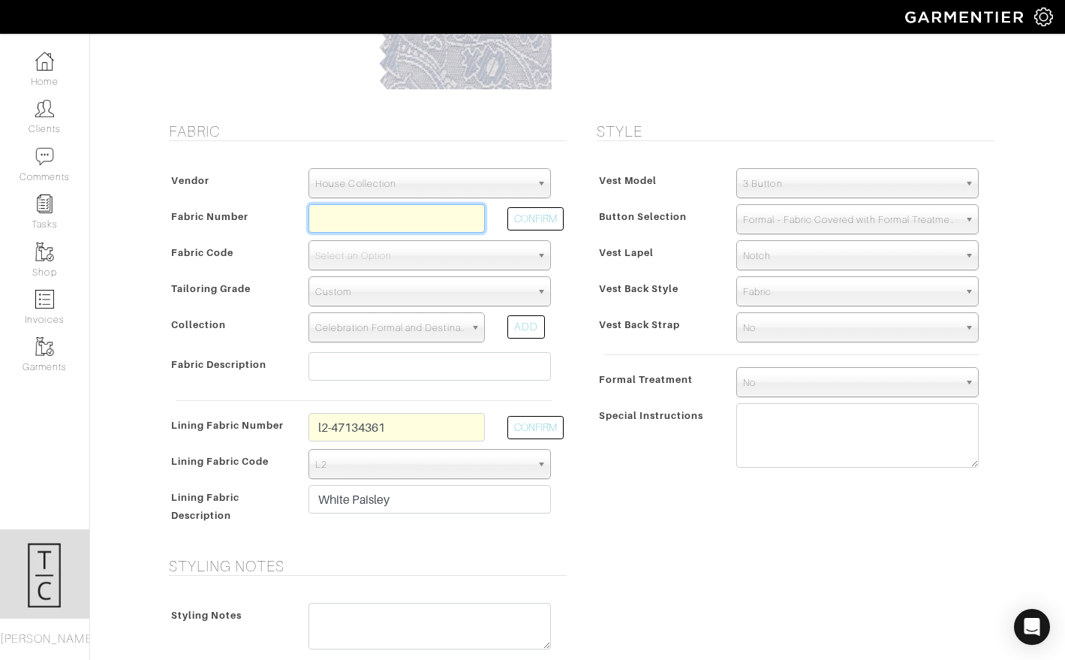
click at [354, 226] on input "text" at bounding box center [396, 218] width 176 height 29
type input "C6-45105620"
select select "5923"
select select
type input "White Solid"
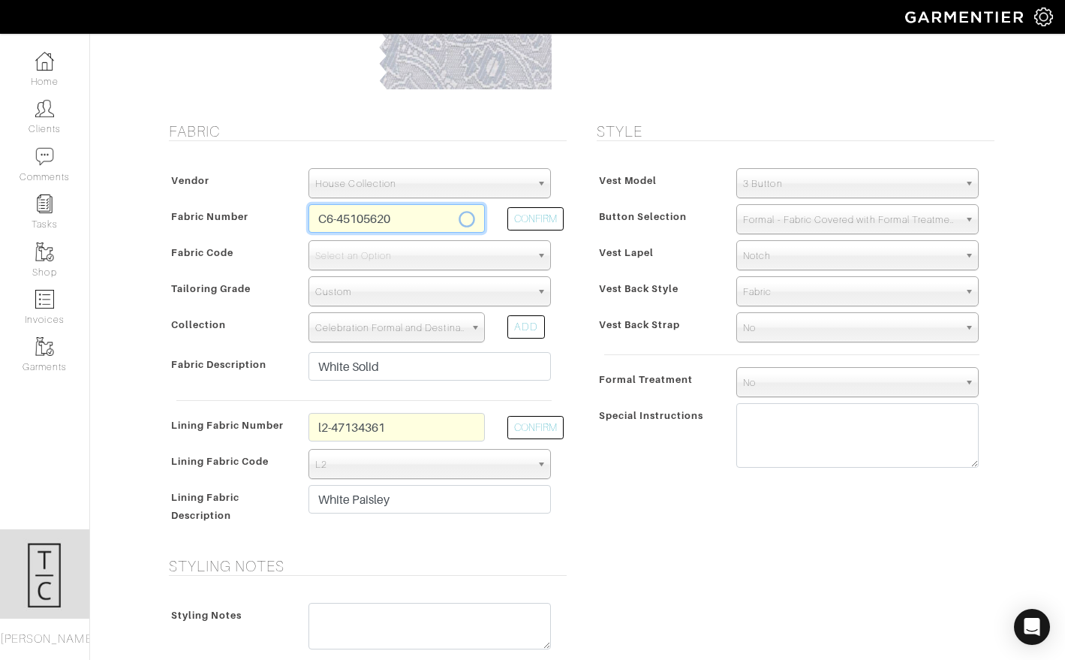
scroll to position [0, 0]
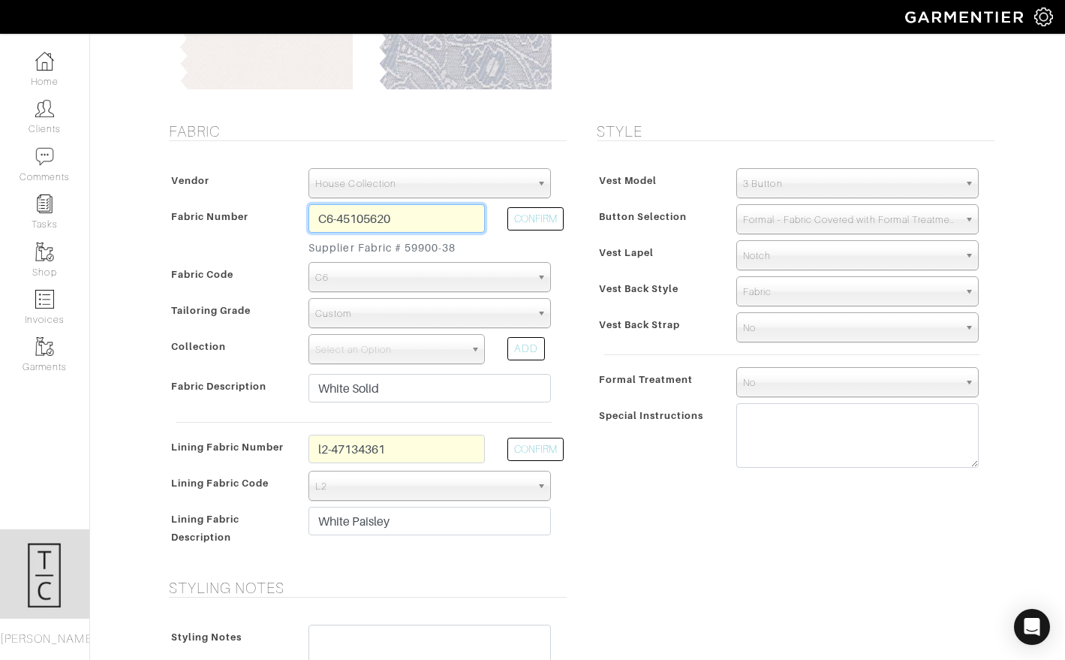
type input "290.00"
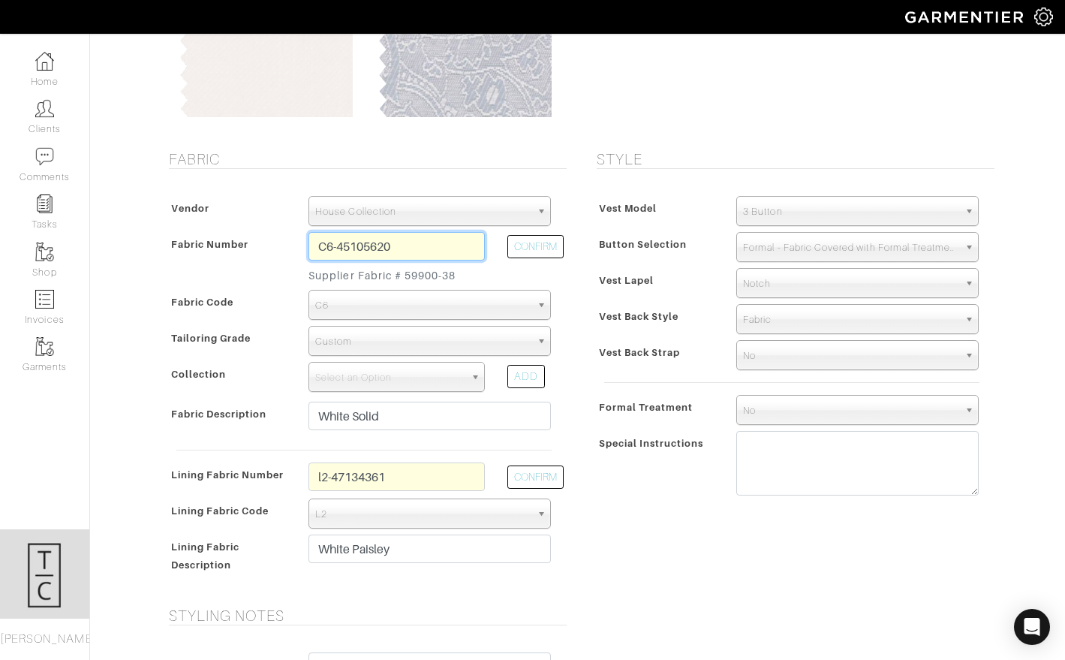
scroll to position [180, 0]
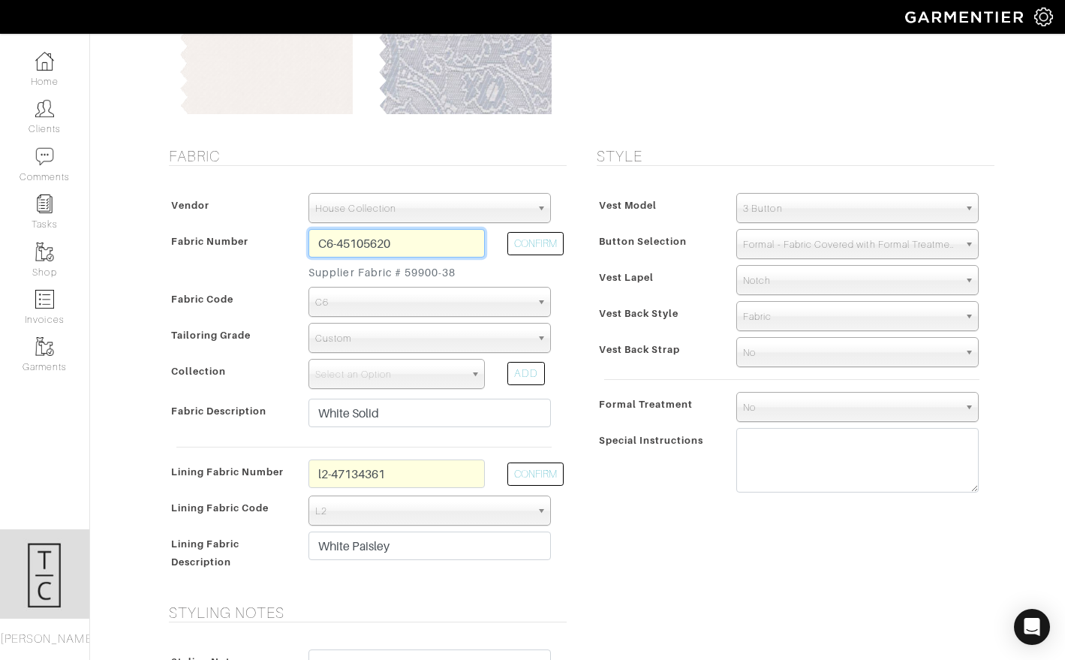
type input "C6-45105620"
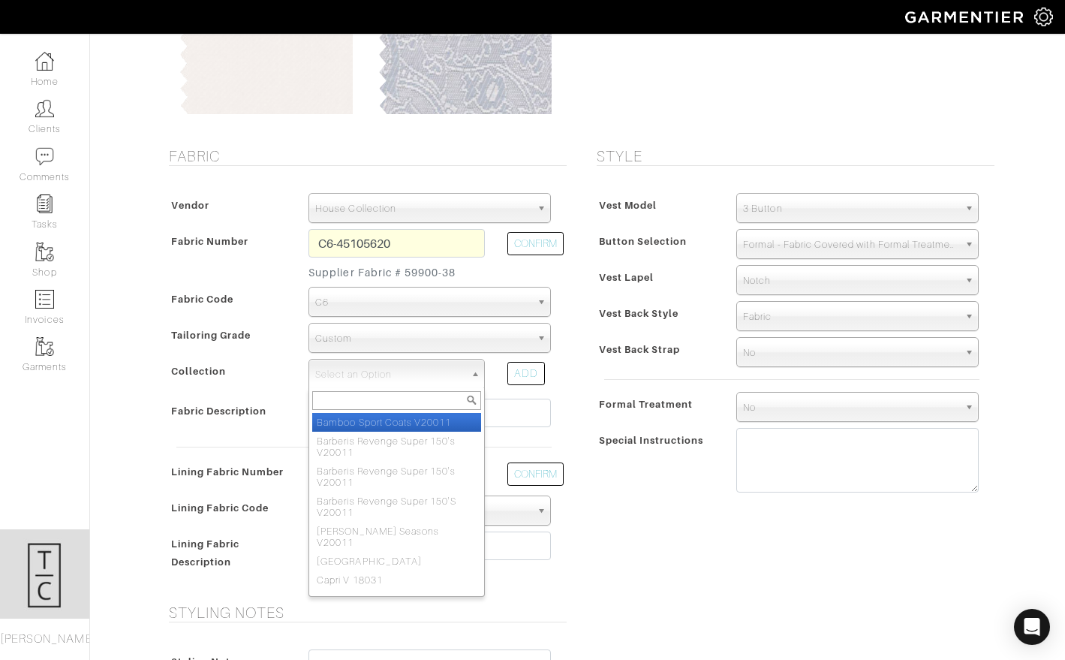
click at [401, 372] on span "Select an Option" at bounding box center [389, 374] width 149 height 30
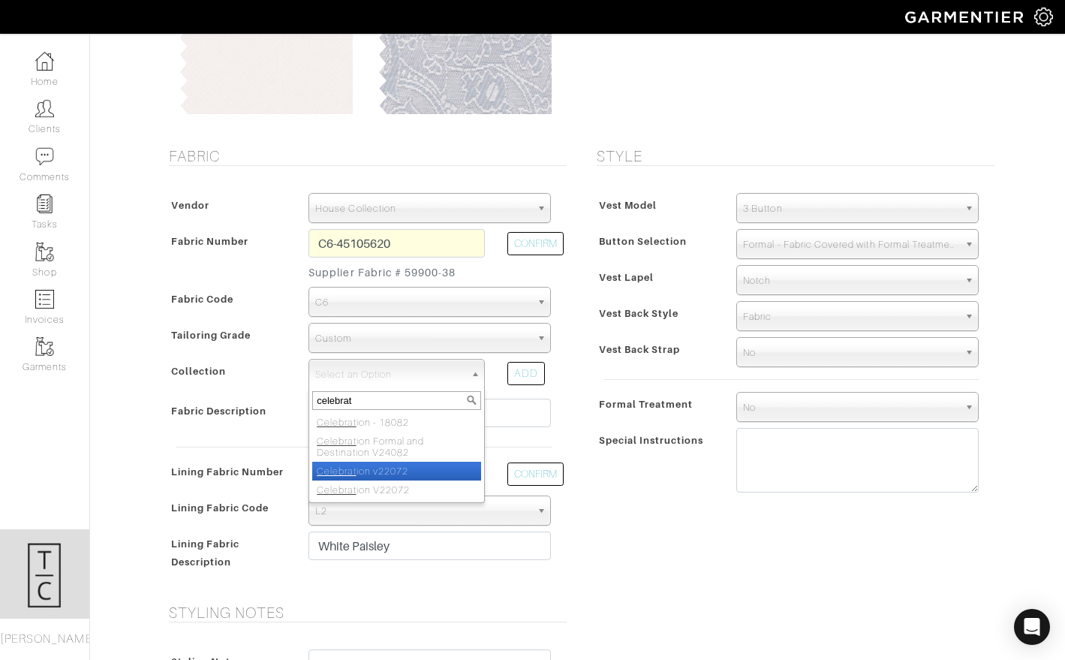
type input "celebrat"
click at [374, 466] on li "Celebrat ion v22072" at bounding box center [396, 471] width 169 height 19
select select "648"
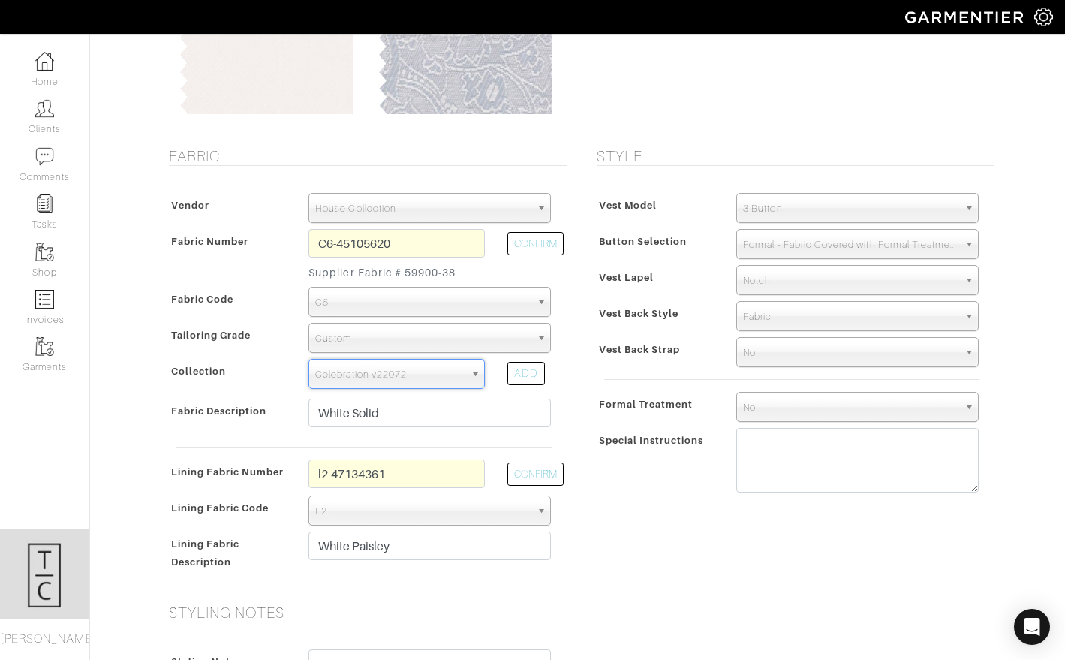
click at [621, 252] on div "Button Selection" at bounding box center [659, 245] width 133 height 27
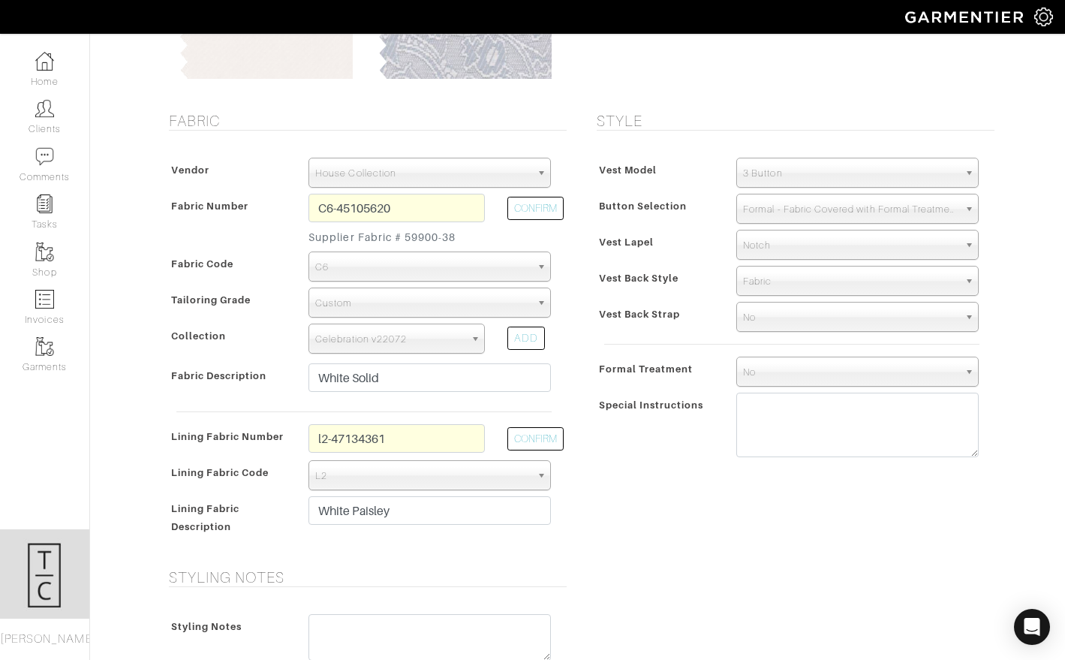
scroll to position [217, 0]
click at [427, 438] on input "l2-47134361" at bounding box center [396, 437] width 176 height 29
click at [651, 506] on div "Style Vest Model 3 Button 5 Button Double Breasted Casual Vest Active Vest 3 Bu…" at bounding box center [792, 329] width 428 height 438
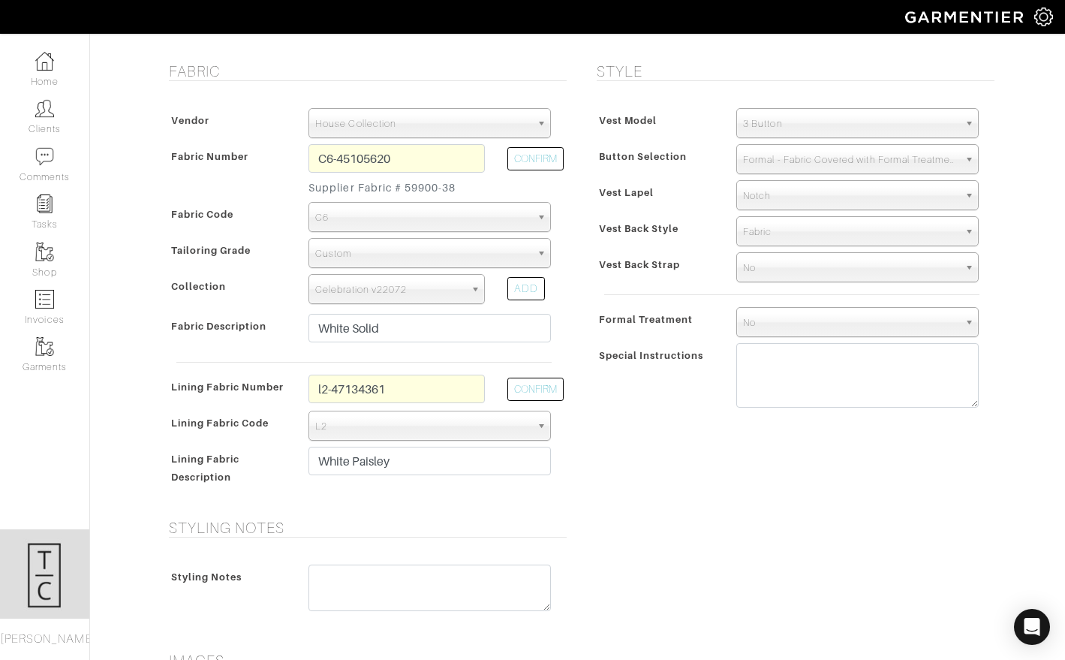
scroll to position [259, 0]
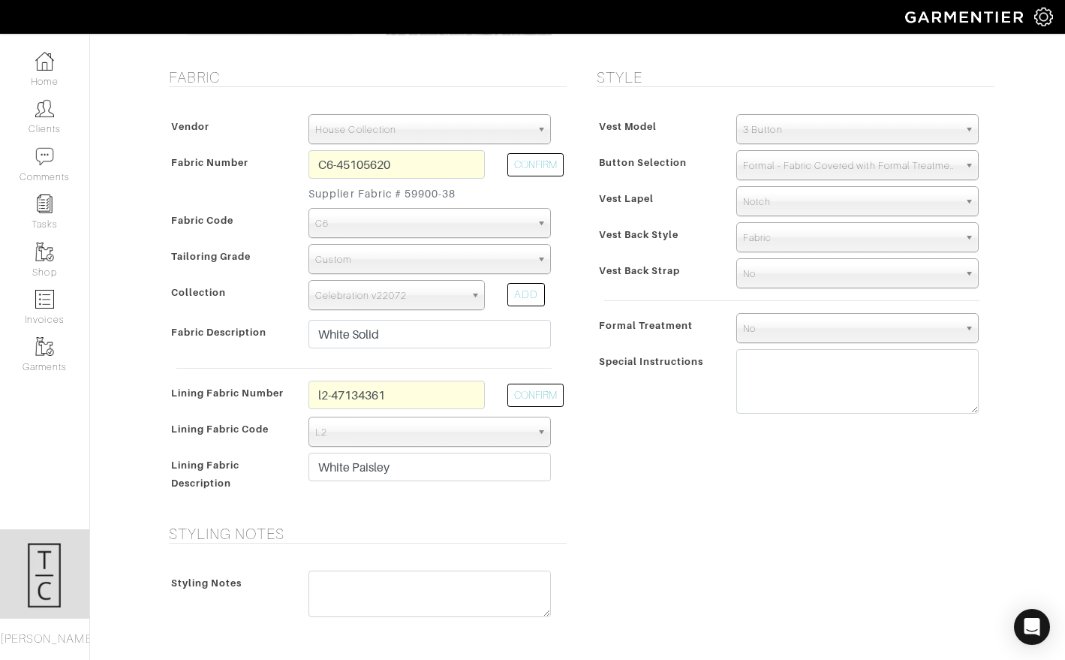
click at [786, 201] on span "Notch" at bounding box center [850, 202] width 215 height 30
click at [786, 200] on span "Notch" at bounding box center [850, 202] width 215 height 30
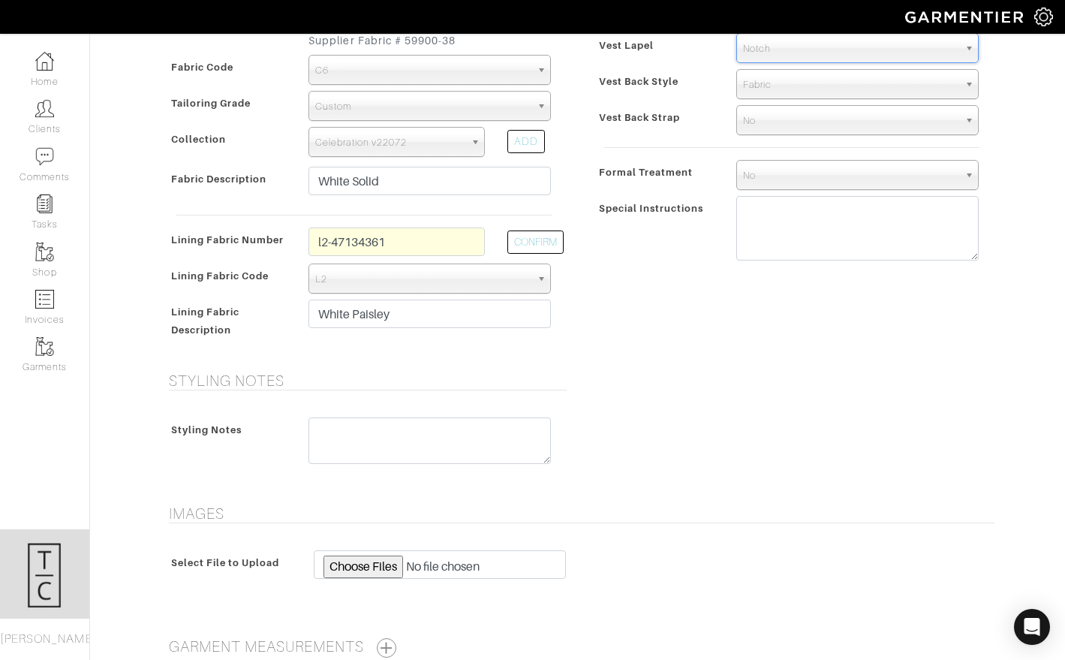
scroll to position [566, 0]
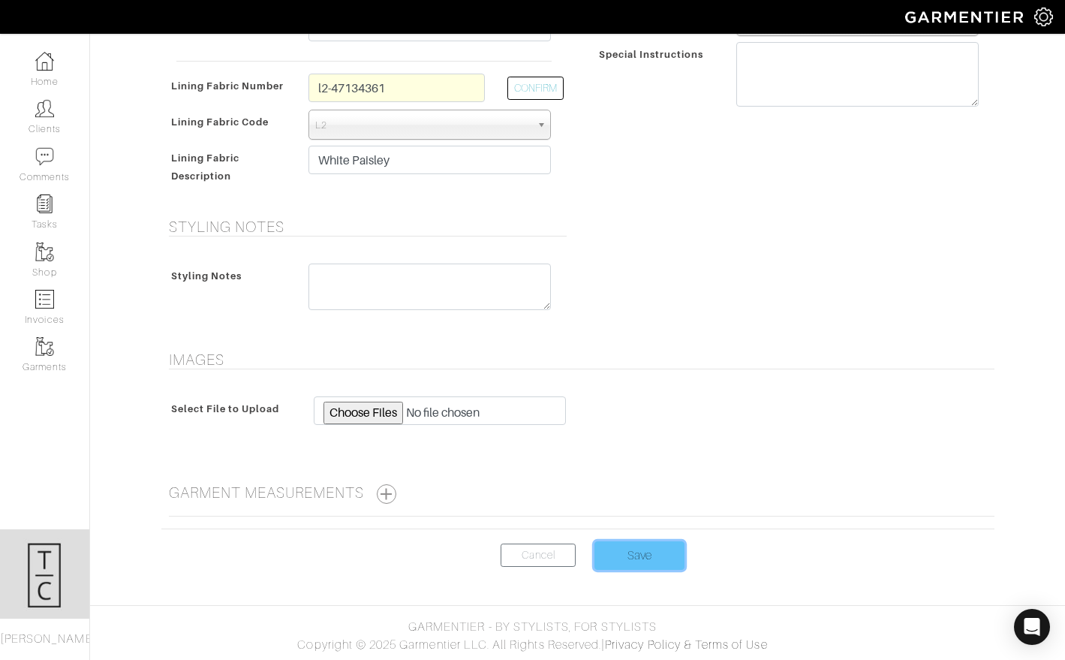
click at [615, 554] on input "Save" at bounding box center [639, 555] width 90 height 29
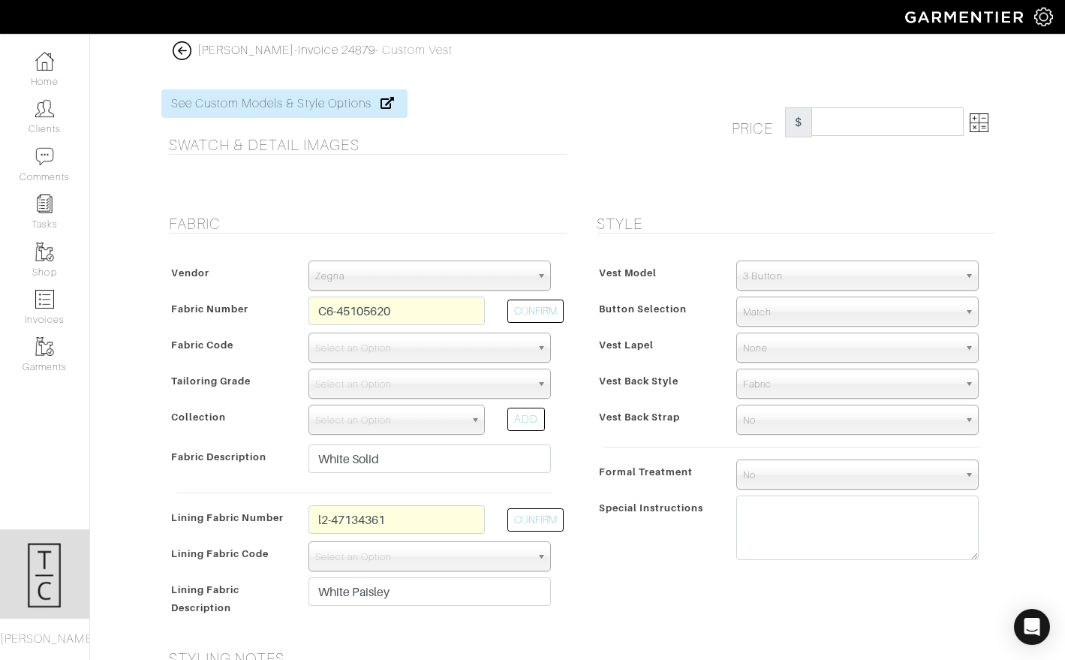
select select "75"
select select "5923"
select select "6294"
select select "142"
select select "Notch"
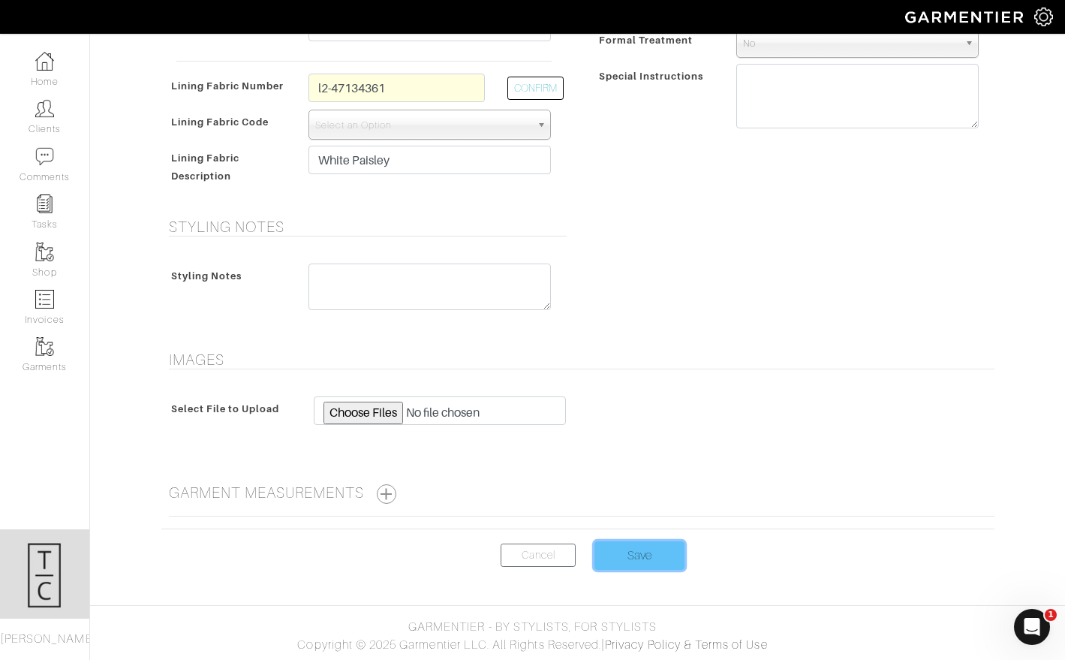
click at [648, 561] on input "Save" at bounding box center [639, 555] width 90 height 29
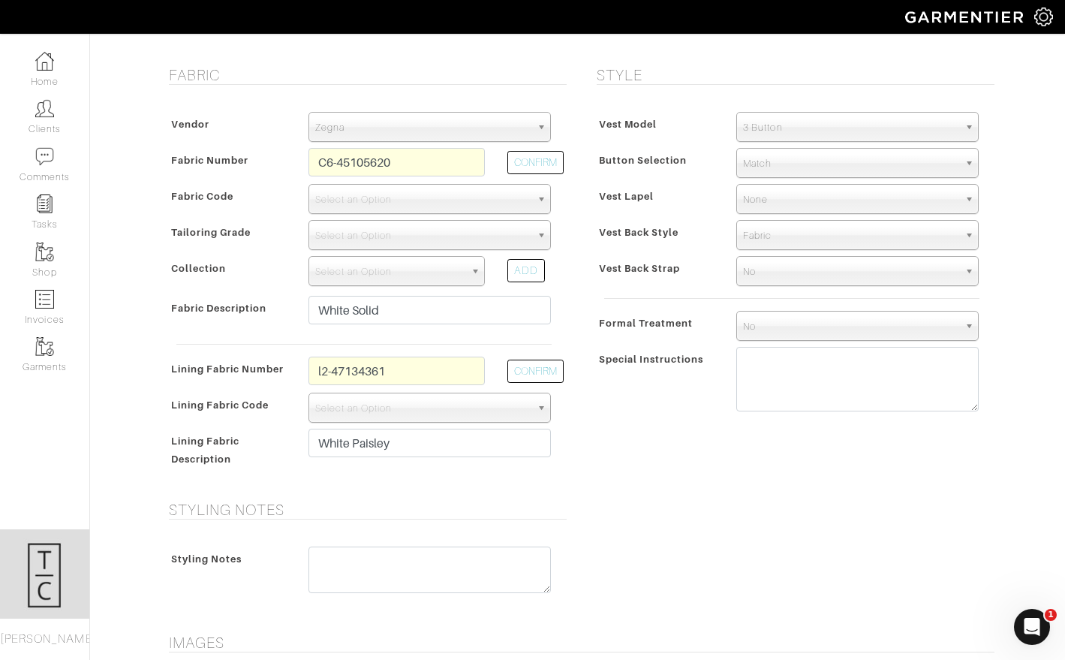
scroll to position [149, 0]
click at [413, 241] on span "Select an Option" at bounding box center [422, 235] width 215 height 30
click at [412, 236] on span "Select an Option" at bounding box center [422, 235] width 215 height 30
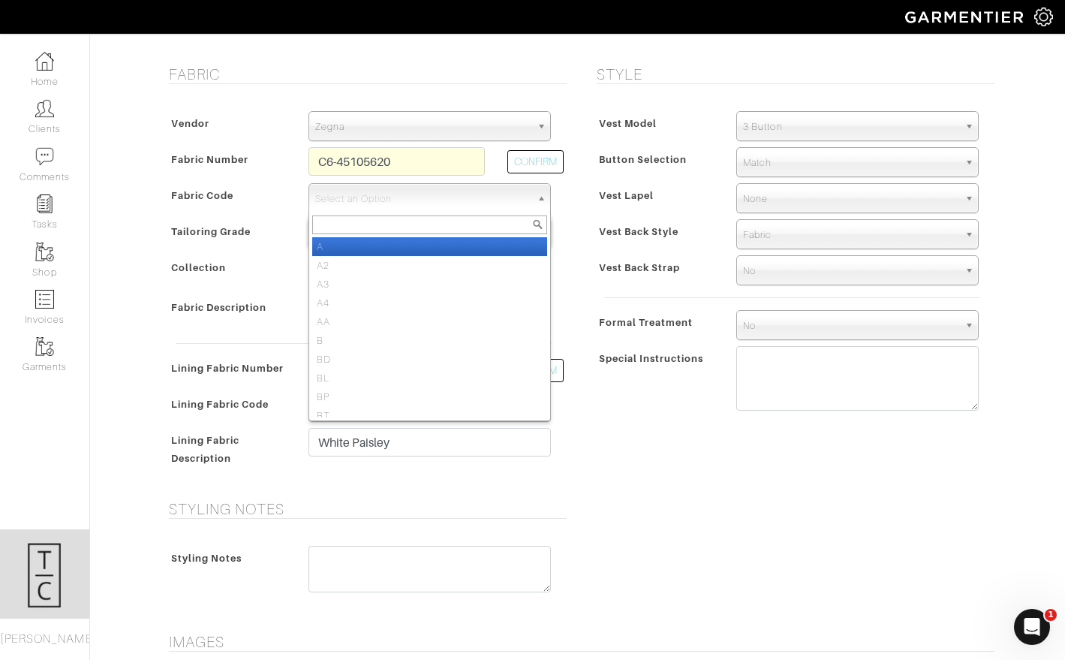
click at [402, 209] on span "Select an Option" at bounding box center [422, 199] width 215 height 30
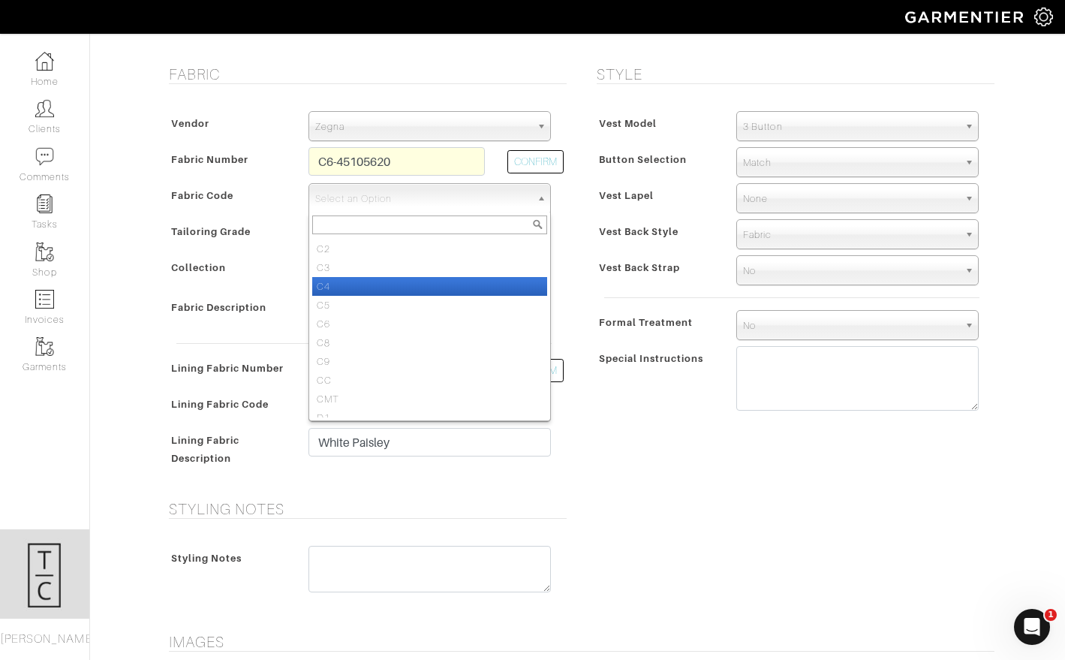
scroll to position [302, 0]
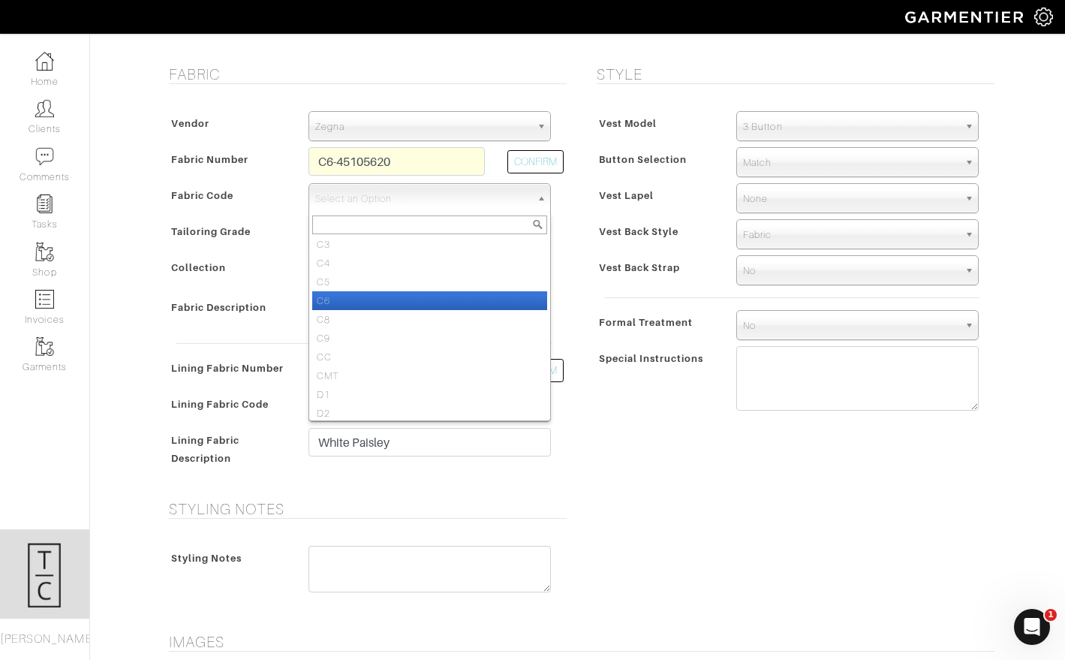
click at [371, 296] on li "C6" at bounding box center [429, 300] width 235 height 19
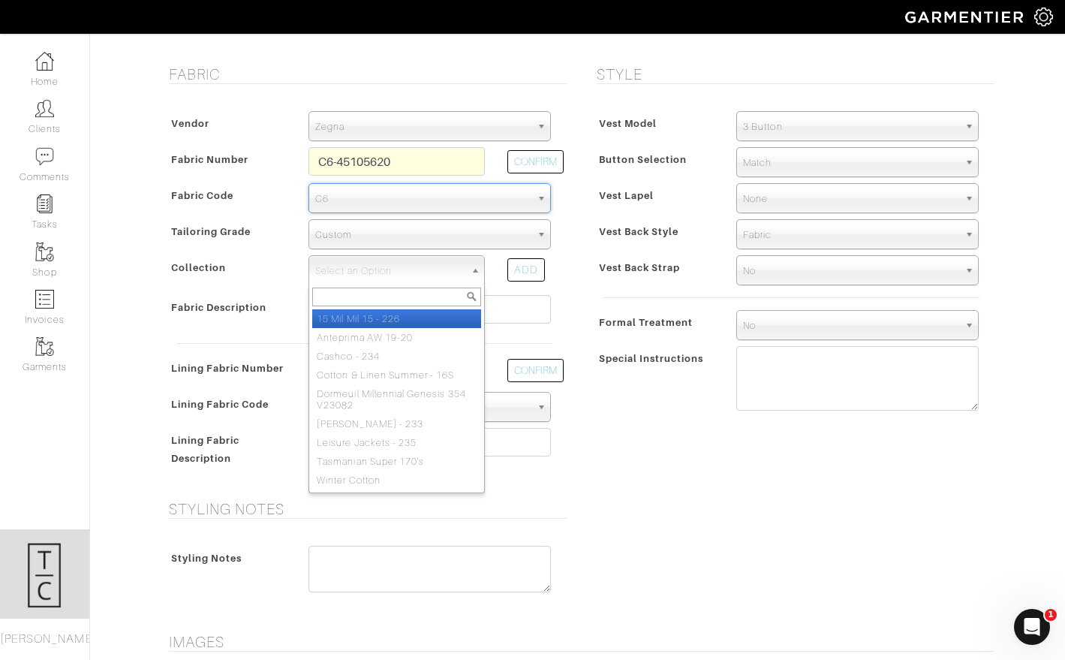
click at [365, 284] on div "Select an Option 15 Mil Mil 15 - 226 Anteprima AW 19-20 Cashco - 234 Cotton & L…" at bounding box center [396, 270] width 176 height 30
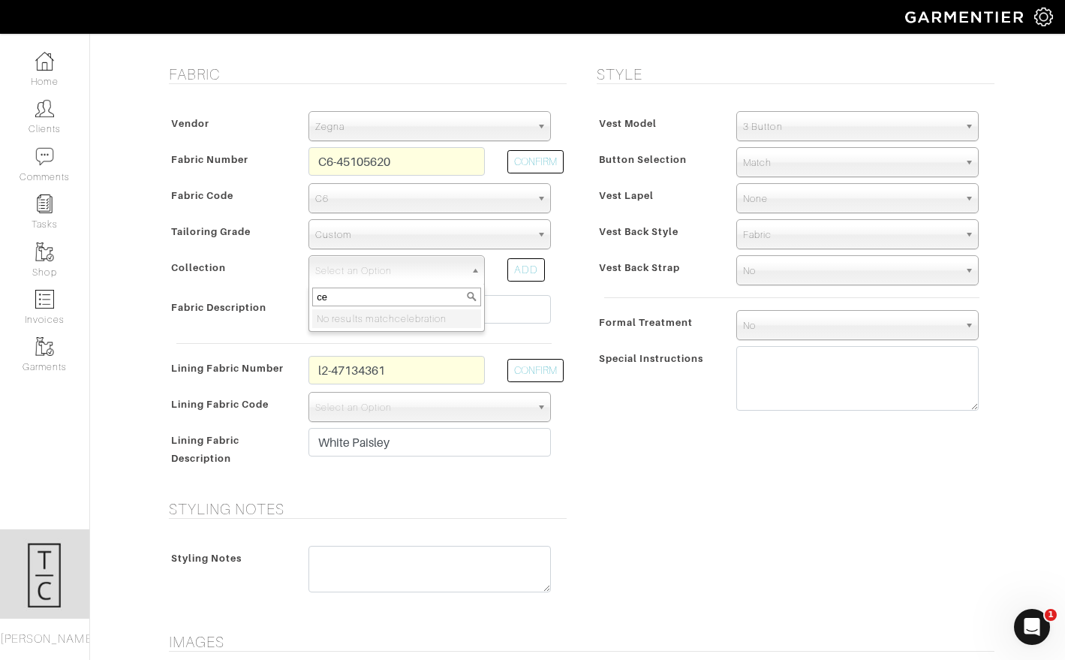
type input "c"
type input "f"
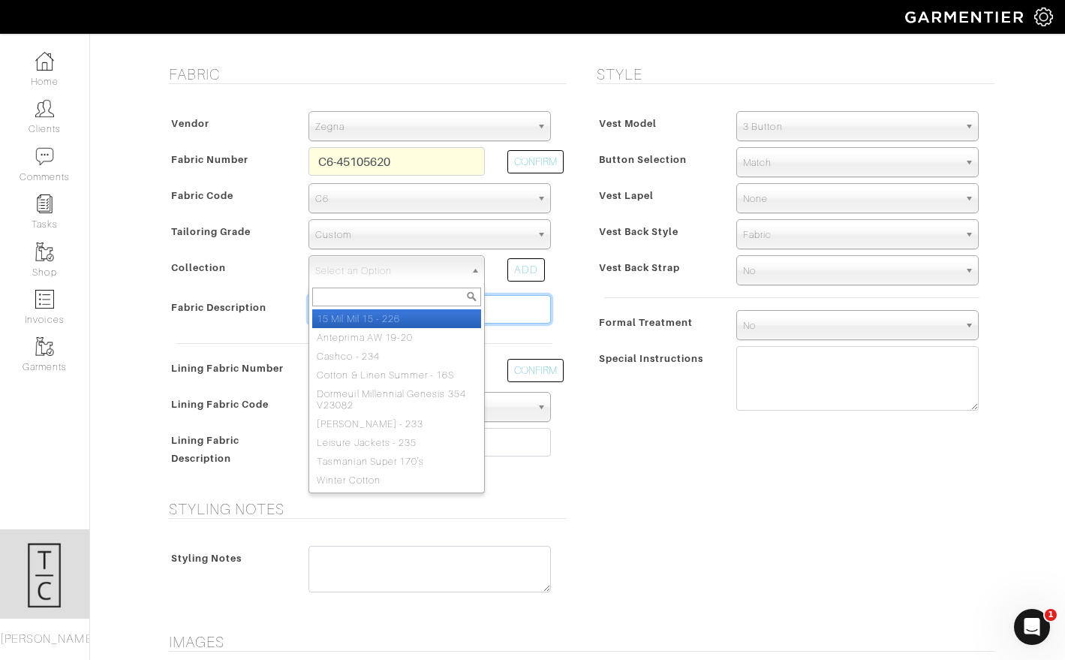
click at [540, 310] on input "White Solid" at bounding box center [429, 309] width 242 height 29
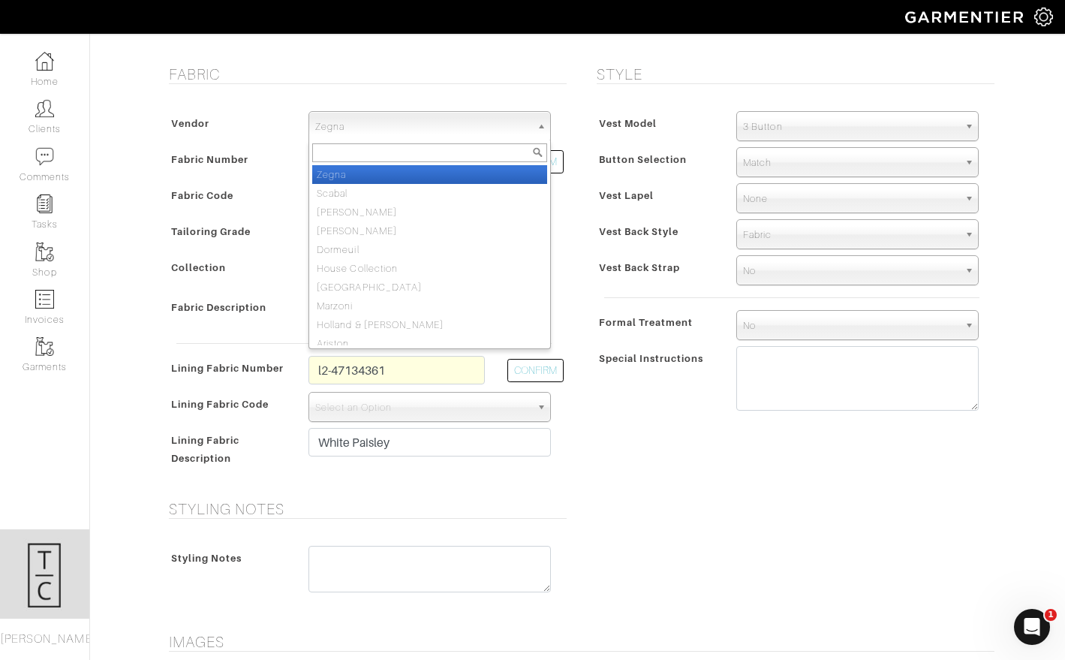
click at [367, 125] on span "Zegna" at bounding box center [422, 127] width 215 height 30
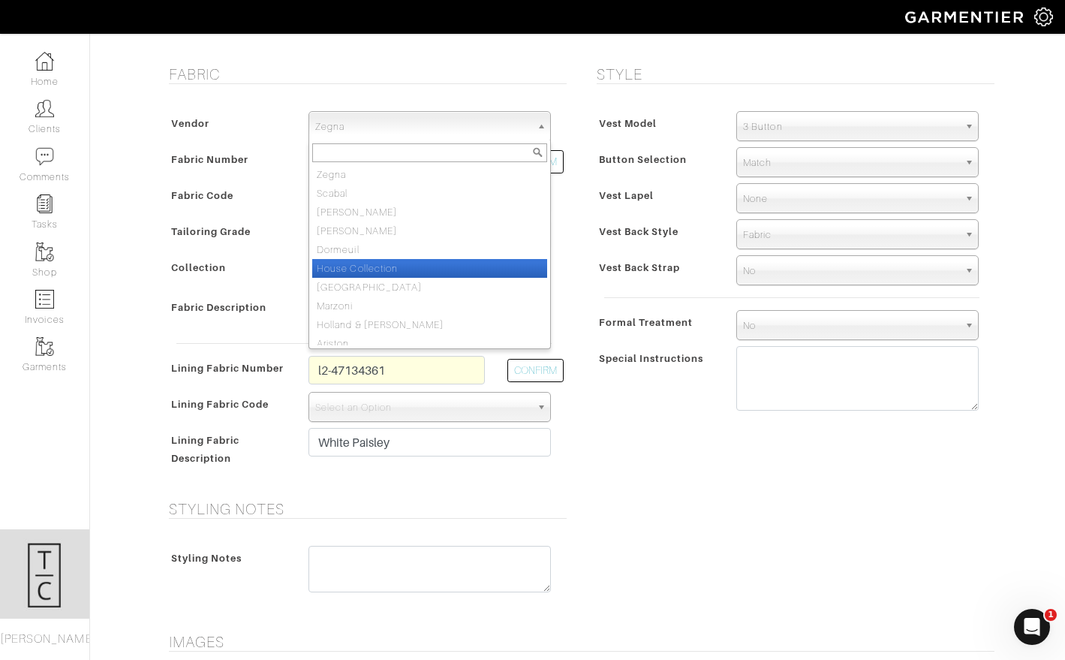
click at [376, 275] on li "House Collection" at bounding box center [429, 268] width 235 height 19
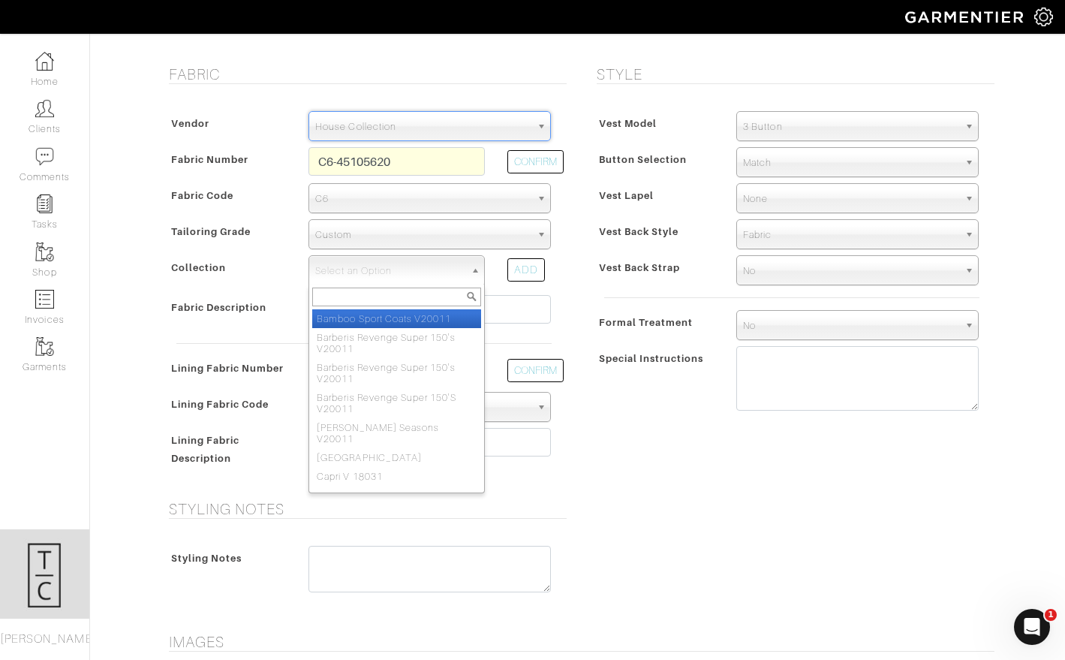
click at [357, 276] on span "Select an Option" at bounding box center [389, 271] width 149 height 30
type input "celebra"
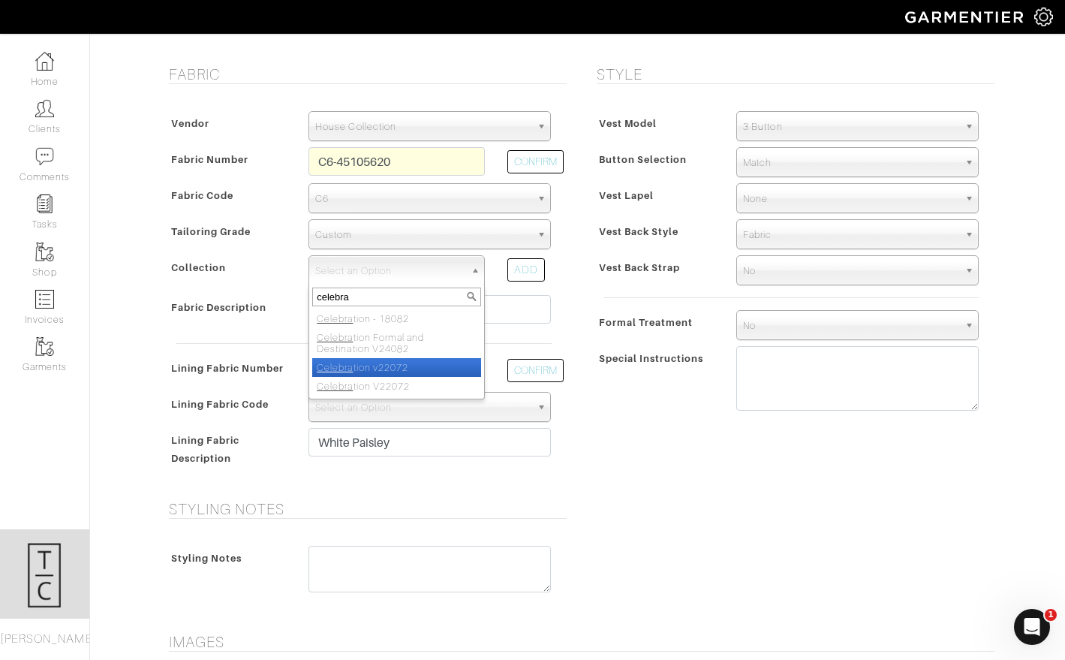
select select "648"
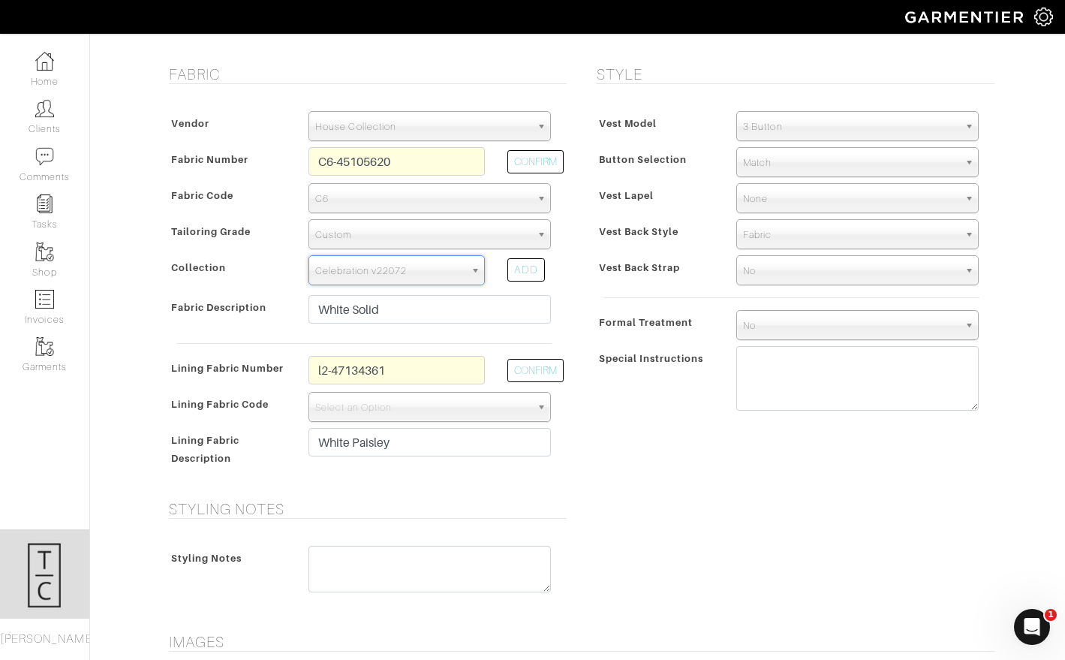
click at [709, 470] on div "Style Vest Model 3 Button 5 Button Double Breasted Casual Vest Active Vest 3 Bu…" at bounding box center [792, 273] width 428 height 417
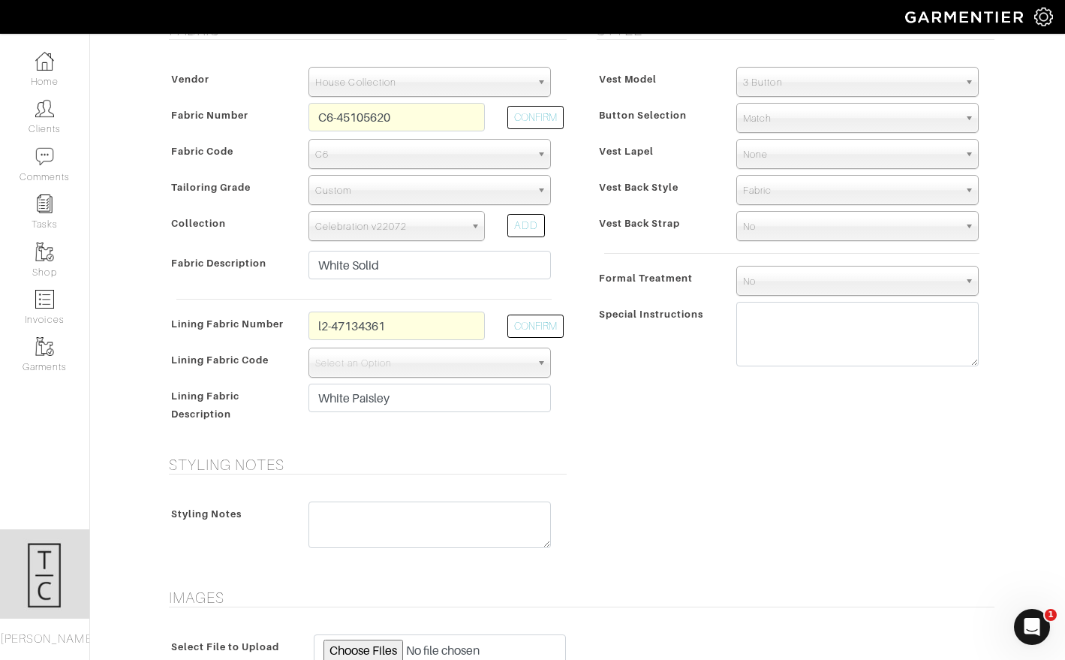
scroll to position [195, 0]
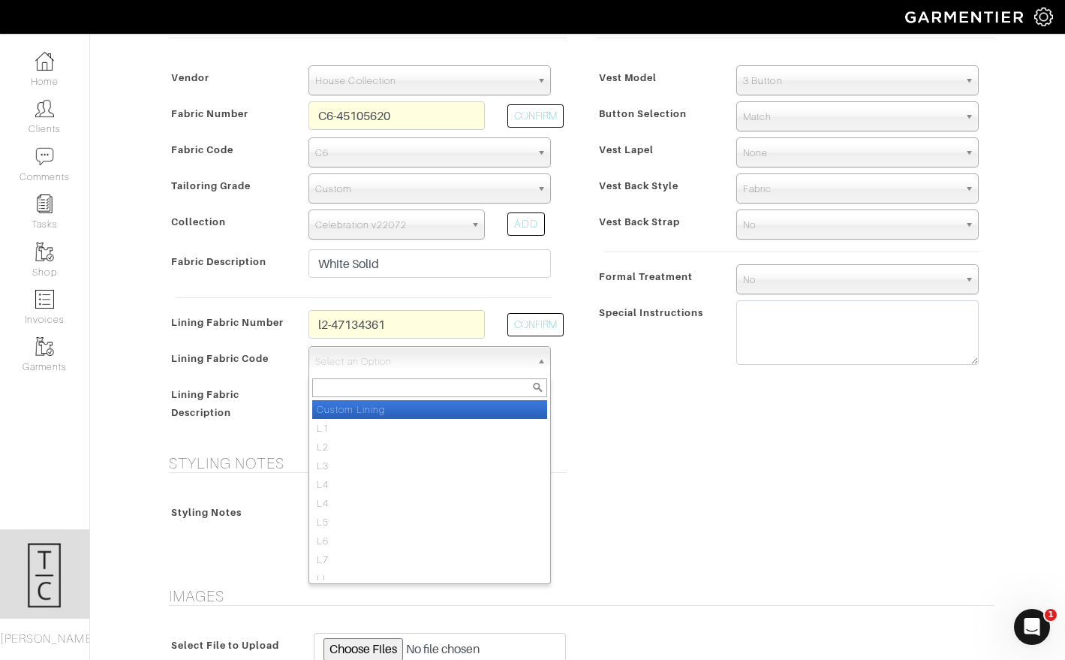
click at [463, 362] on span "Select an Option" at bounding box center [422, 362] width 215 height 30
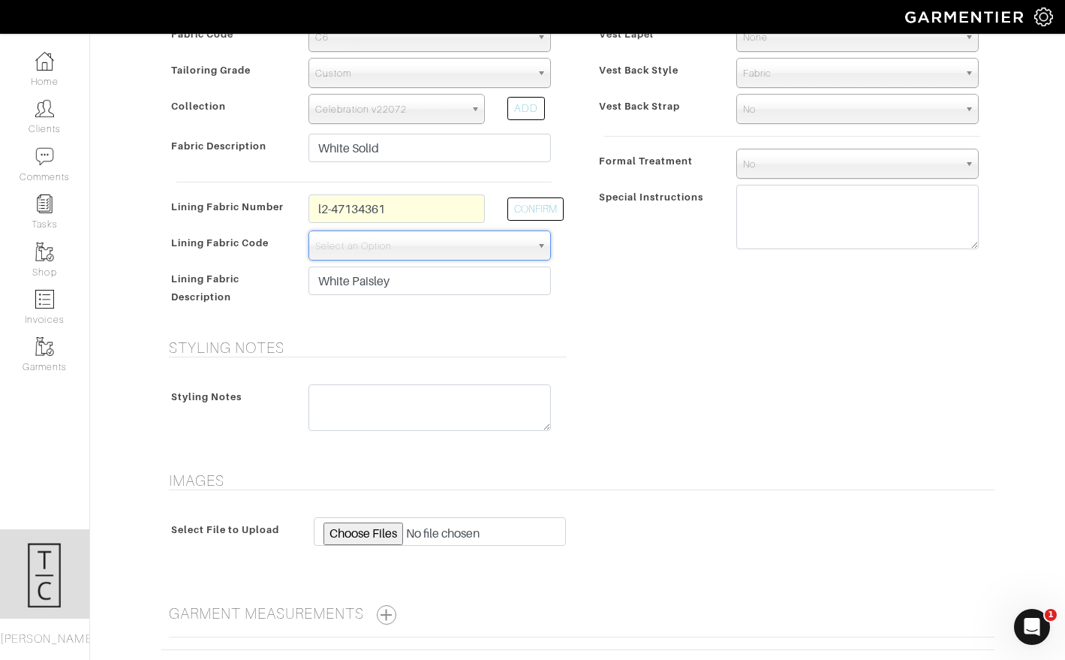
scroll to position [432, 0]
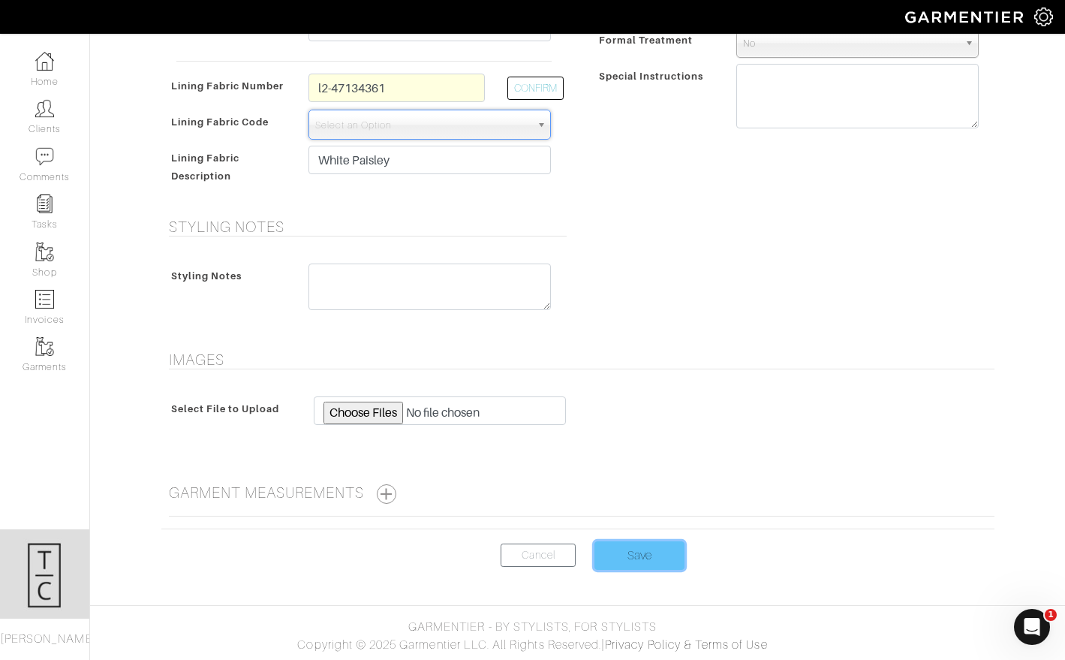
click at [624, 558] on input "Save" at bounding box center [639, 555] width 90 height 29
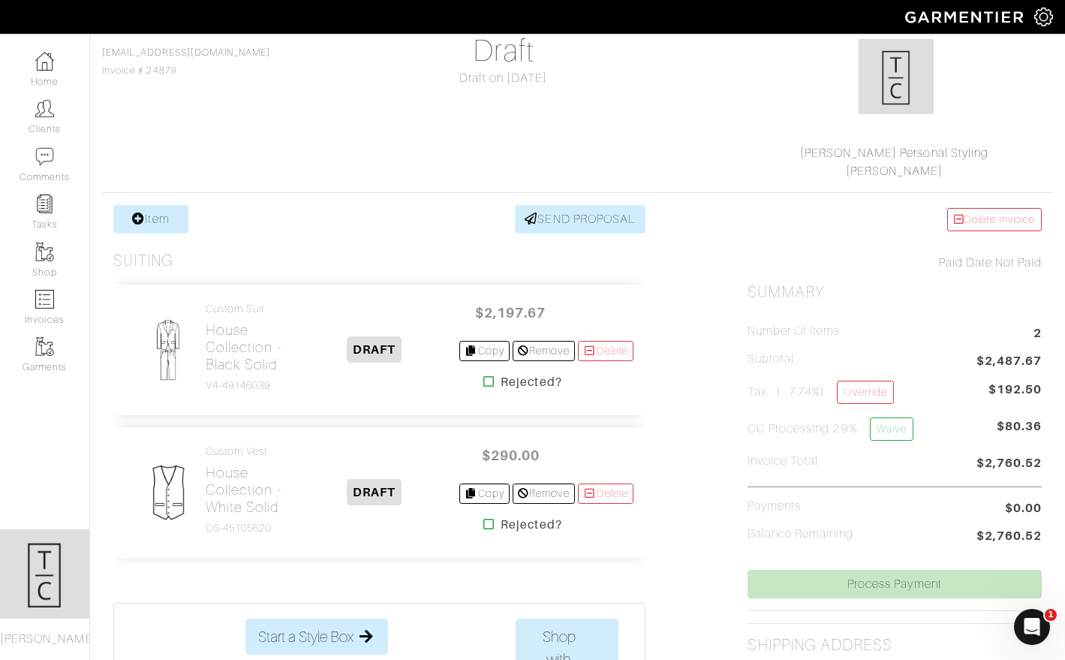
scroll to position [138, 0]
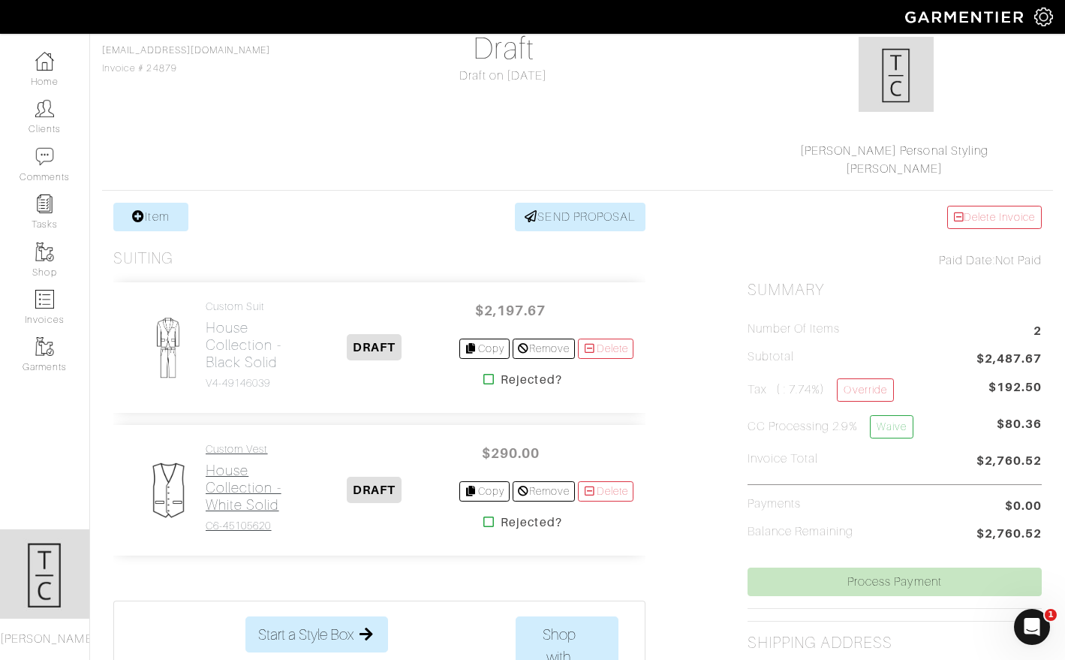
click at [248, 482] on h2 "House Collection - White Solid" at bounding box center [247, 488] width 83 height 52
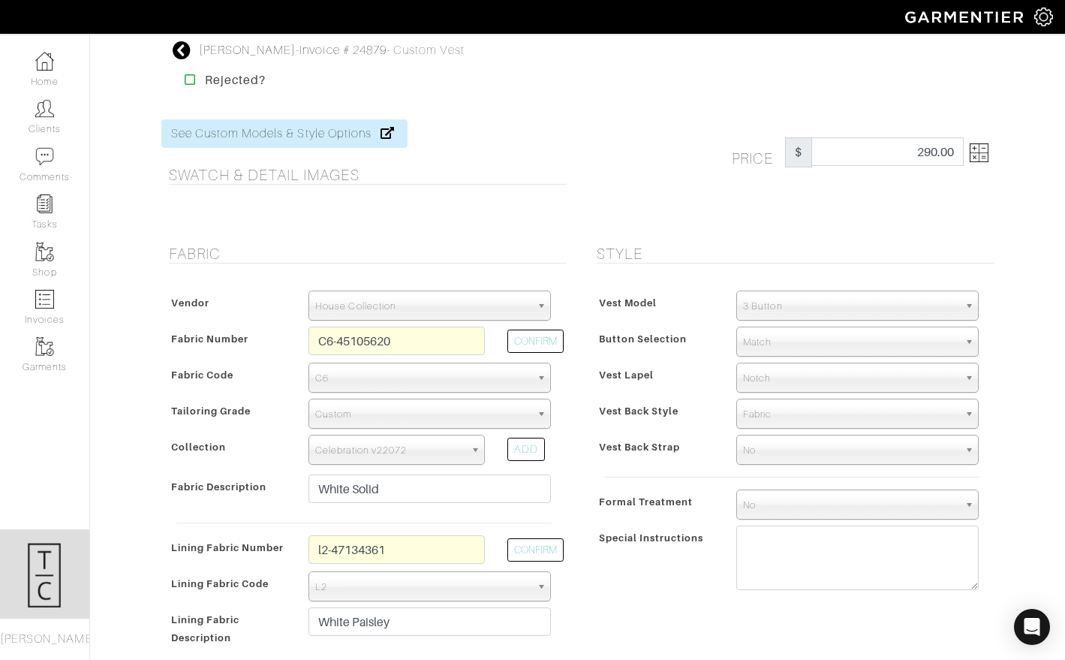
click at [979, 152] on img at bounding box center [979, 152] width 19 height 19
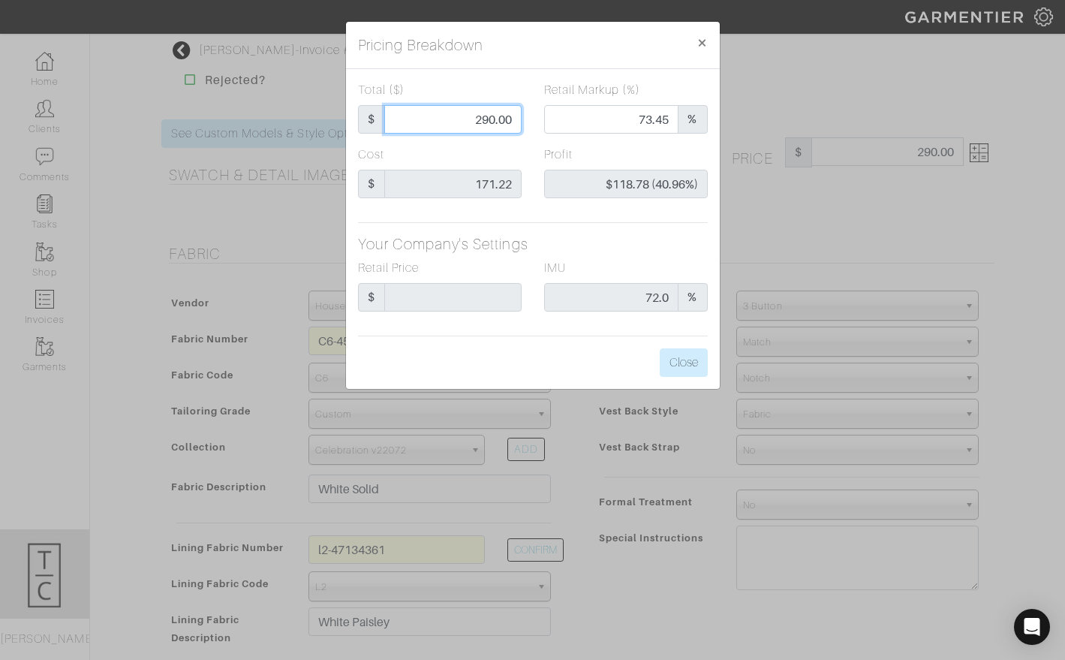
click at [482, 113] on input "290.00" at bounding box center [452, 119] width 137 height 29
type input "90.00"
type input "14.44"
type input "-$81.22 (-90.24%)"
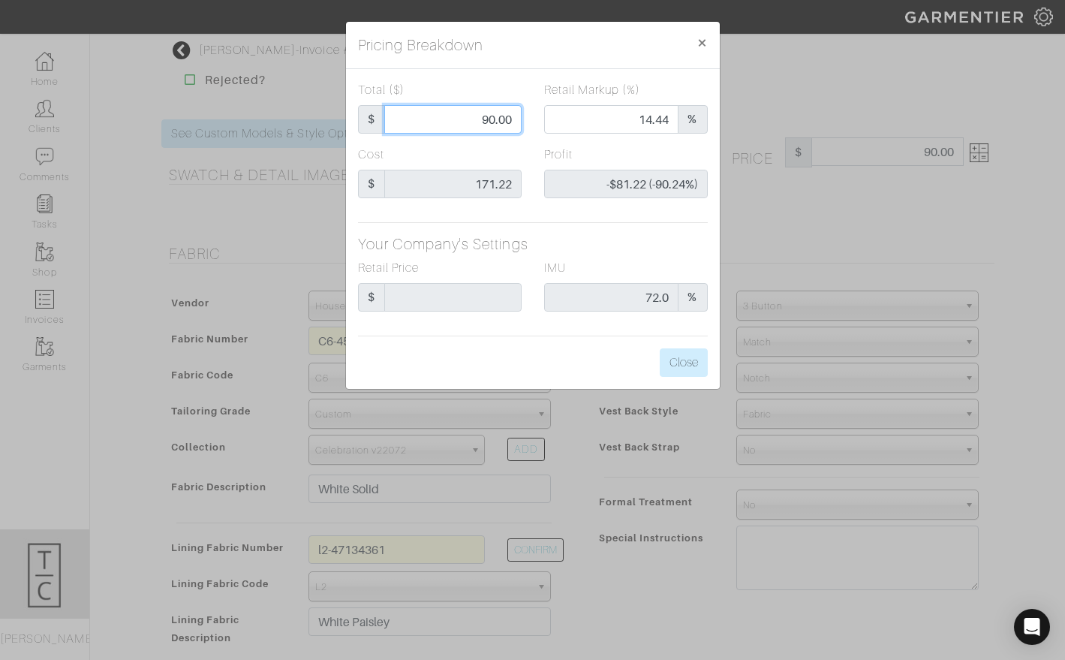
type input "490.00"
type input "84.29"
type input "$318.78 (65.06%)"
type input "490.00"
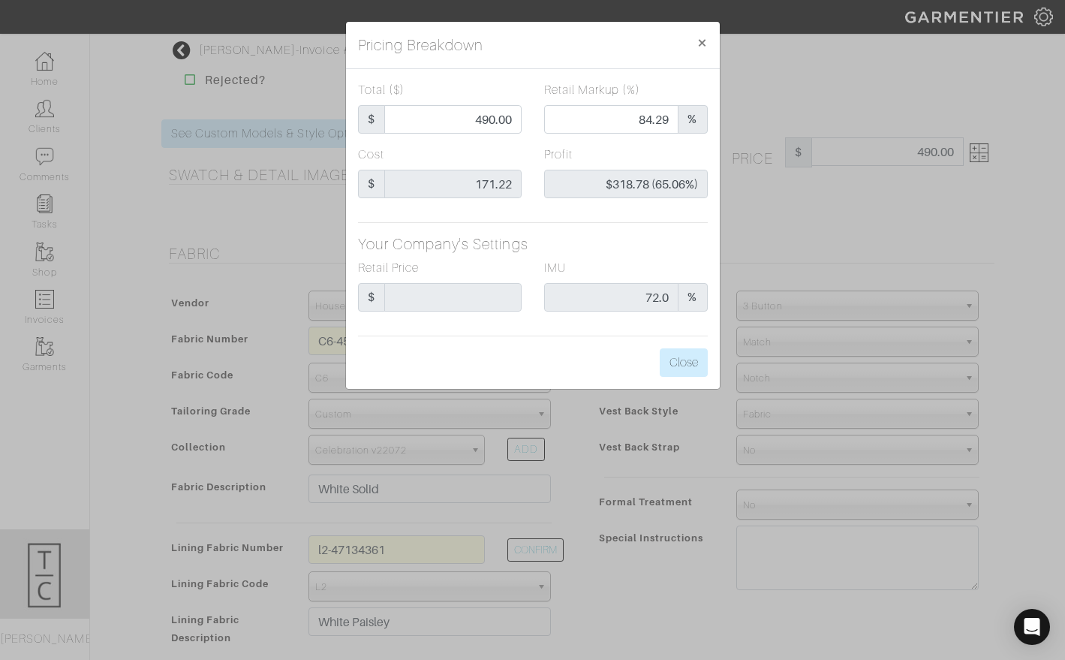
click at [555, 366] on div "Total ($) $ 490.00 Retail Markup (%) 84.29 % Cost $ 171.22 Profit $318.78 (65.0…" at bounding box center [533, 229] width 374 height 320
click at [665, 368] on button "Close" at bounding box center [684, 362] width 48 height 29
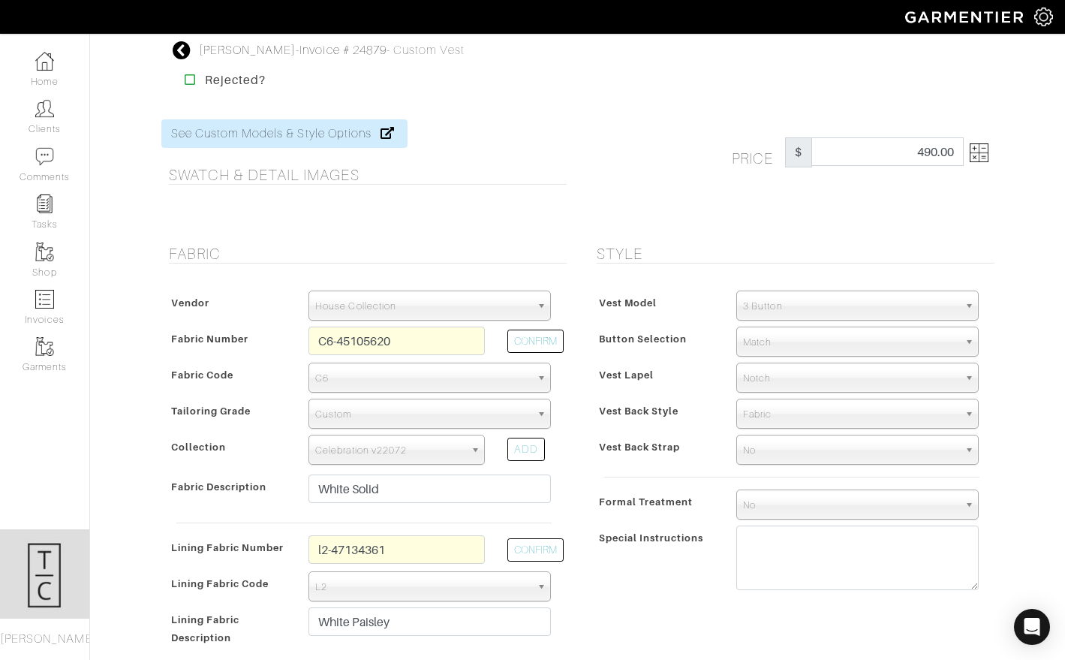
scroll to position [462, 0]
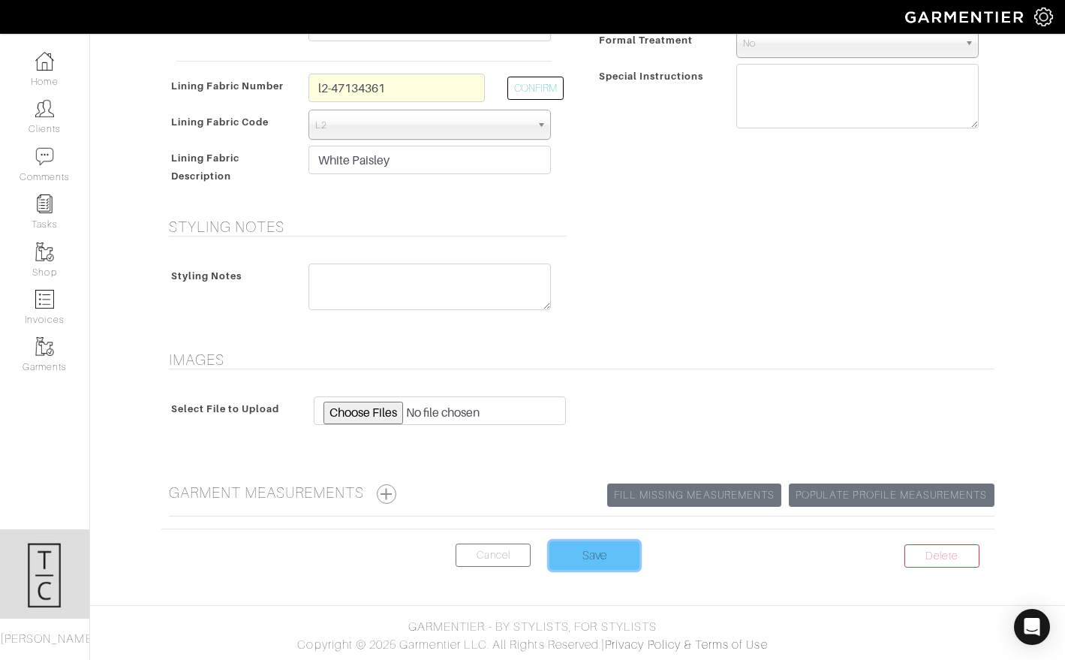
click at [598, 548] on input "Save" at bounding box center [594, 555] width 90 height 29
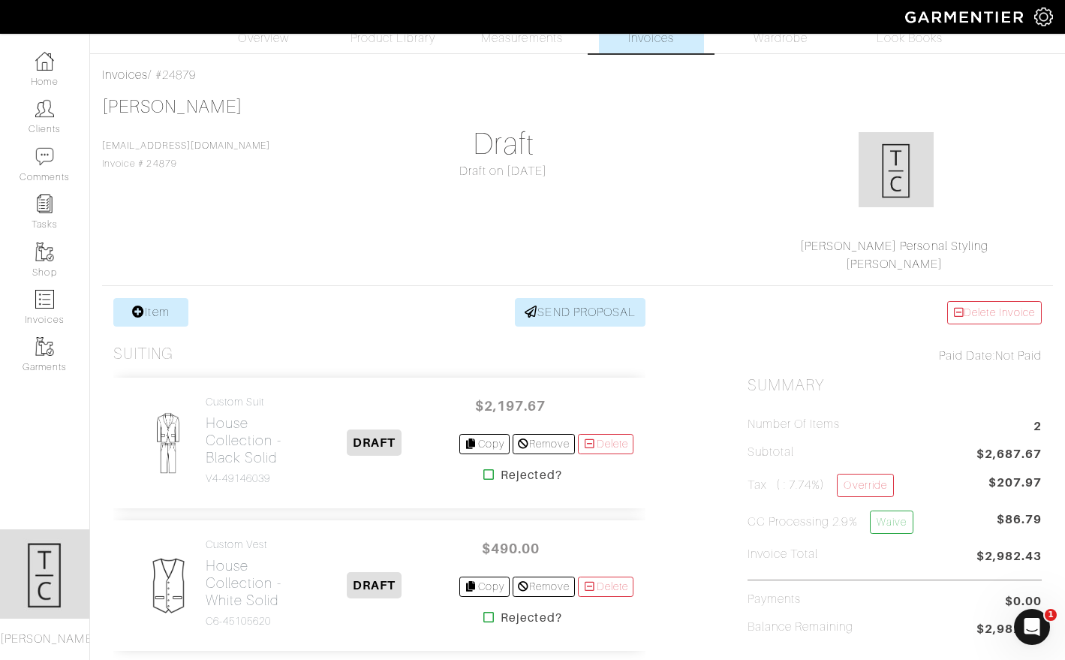
scroll to position [44, 0]
click at [231, 420] on h2 "House Collection - Black Solid" at bounding box center [247, 440] width 83 height 52
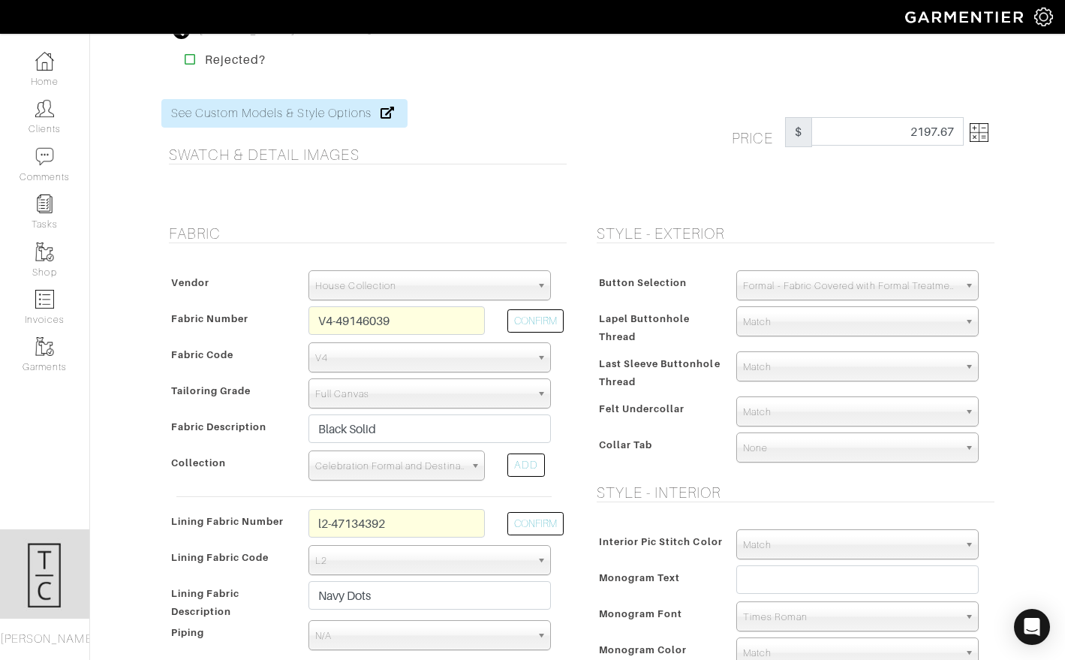
scroll to position [21, 0]
click at [383, 525] on input "l2-47134392" at bounding box center [396, 522] width 176 height 29
paste input "61"
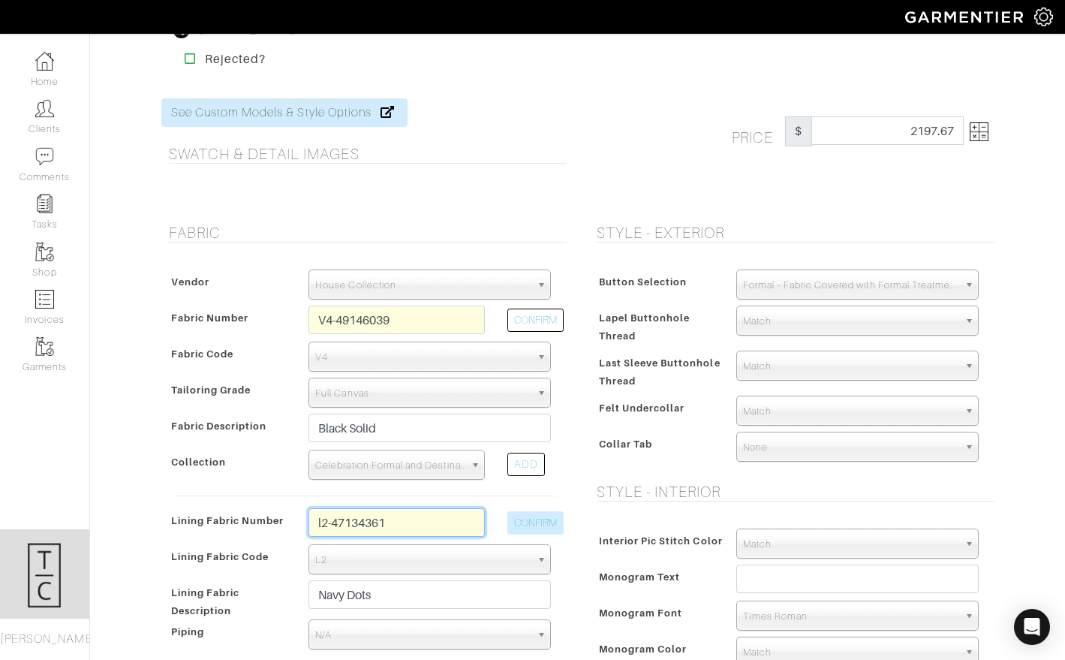
type input "l2-47134361"
click at [534, 526] on button "CONFIRM" at bounding box center [535, 522] width 56 height 23
type input "White Paisley"
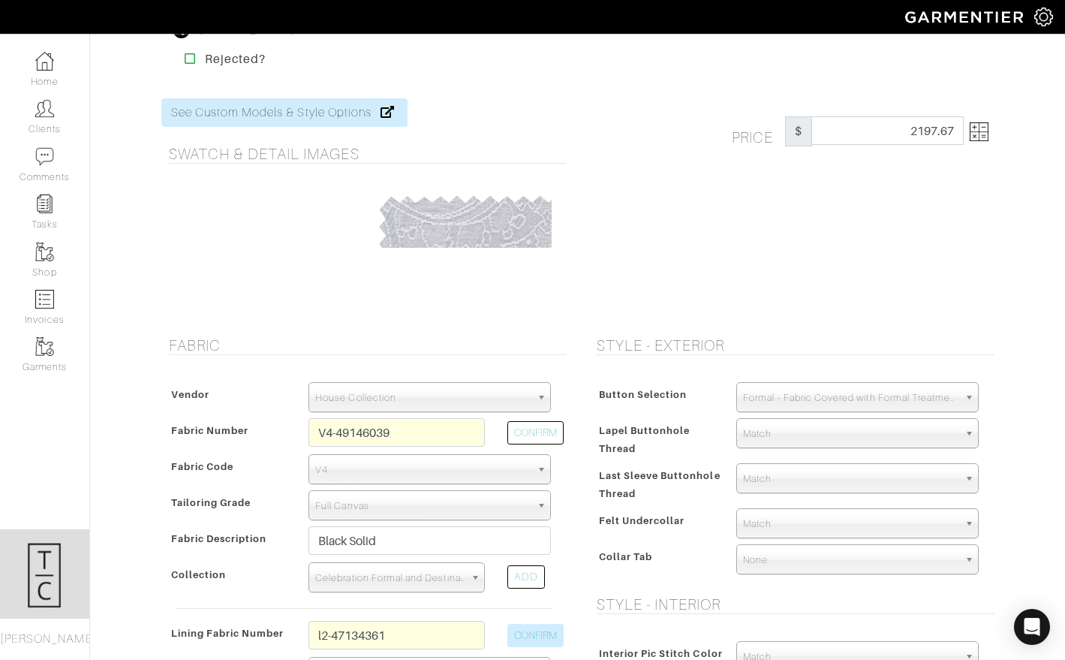
type input "2212.68"
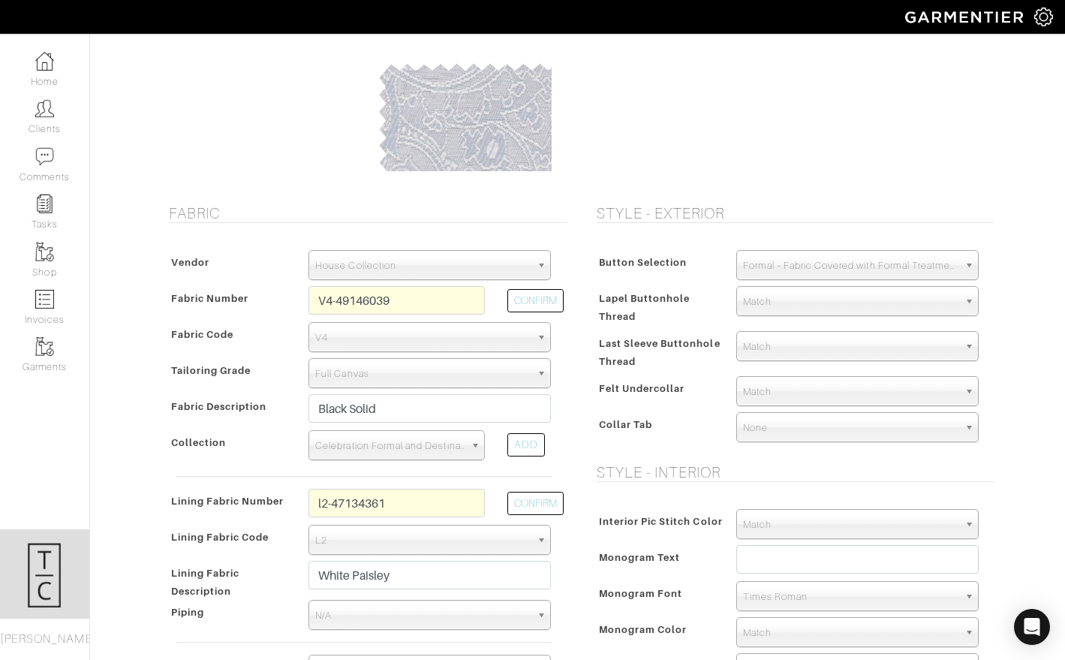
scroll to position [158, 0]
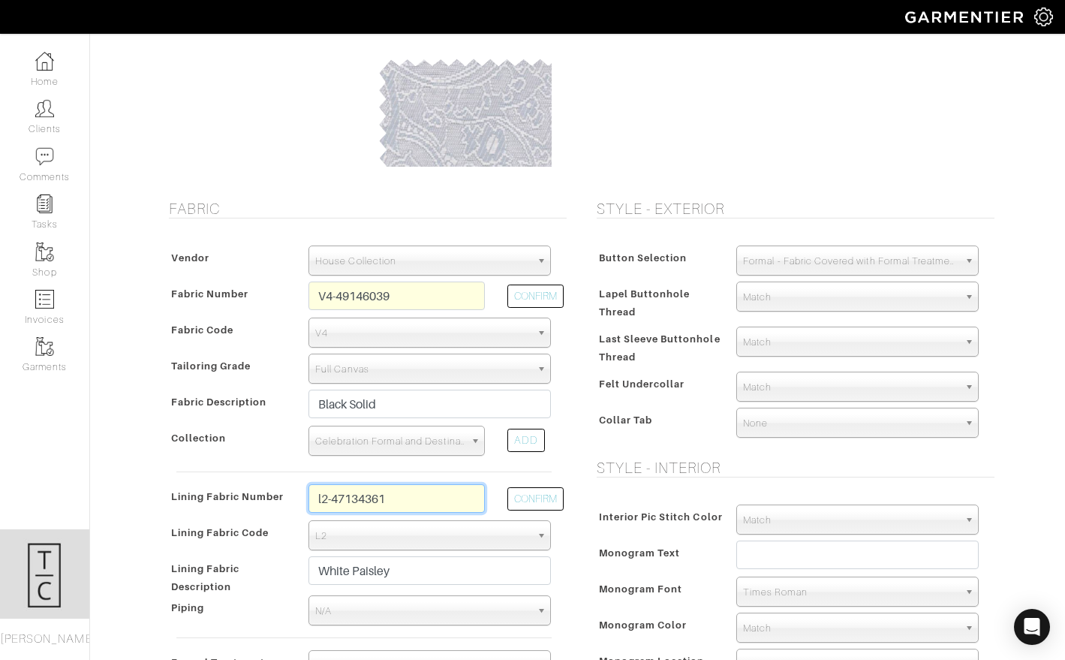
click at [398, 492] on input "l2-47134361" at bounding box center [396, 498] width 176 height 29
type input "l2-47134362"
type input "Silver Paisley"
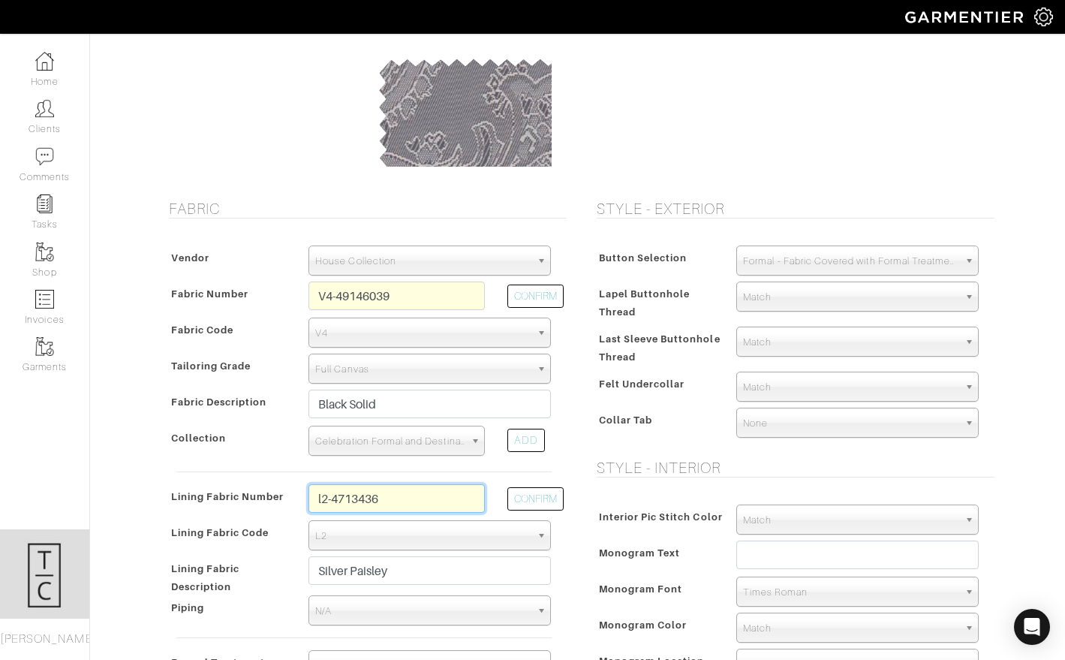
type input "l2-47134363"
type input "Pewter Paisley"
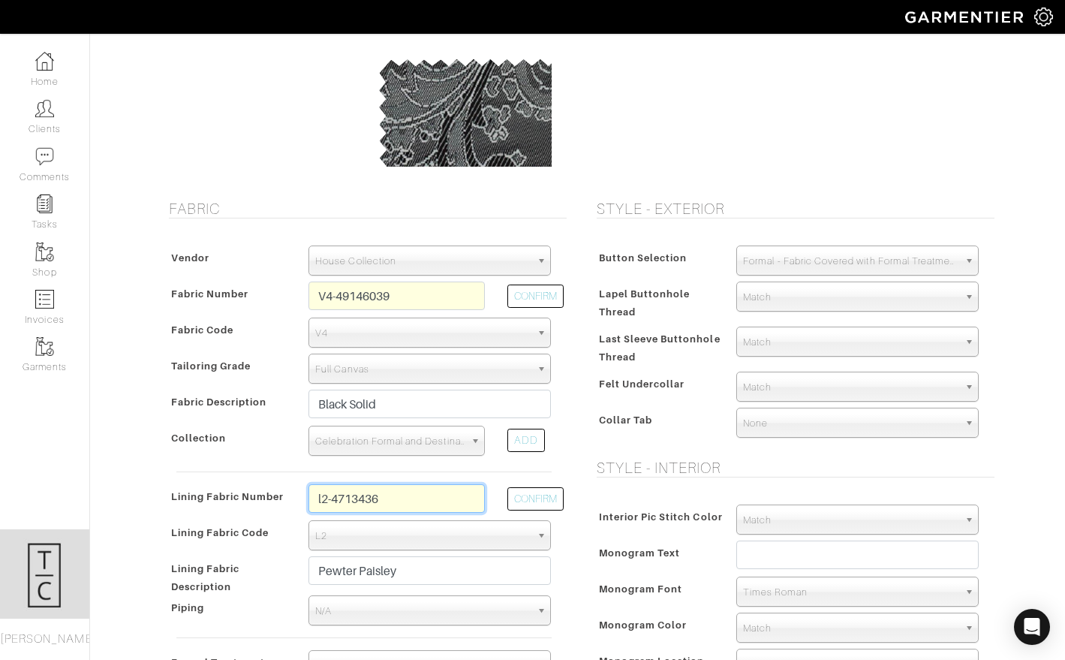
type input "l2-47134364"
type input "Black Paisley"
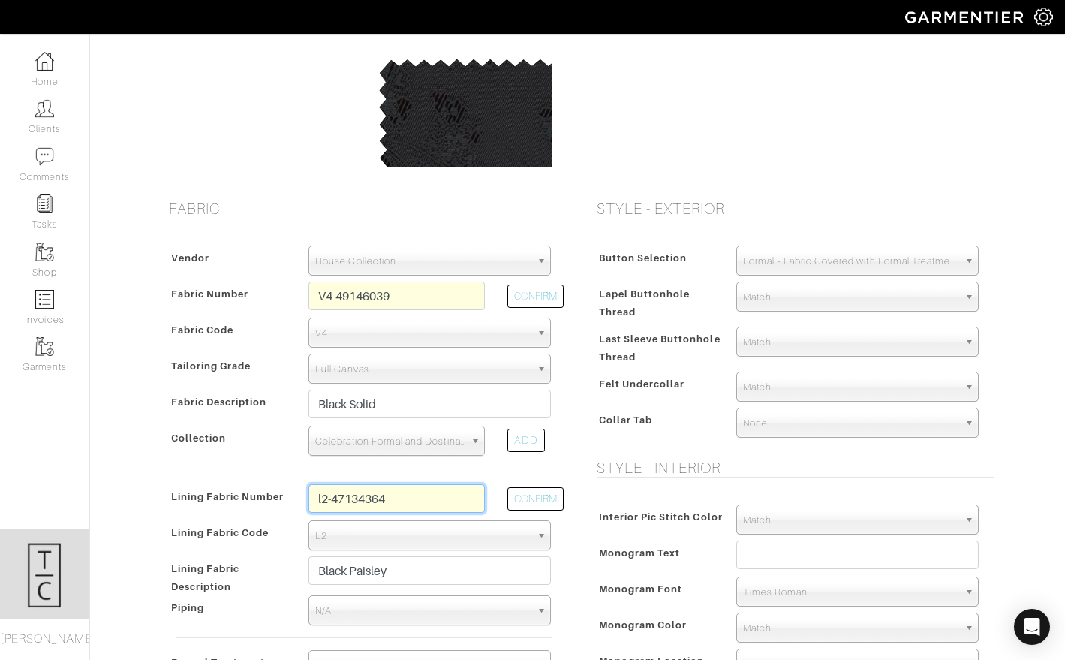
type input "l2-47134364"
click at [460, 613] on span "N/A" at bounding box center [422, 611] width 215 height 30
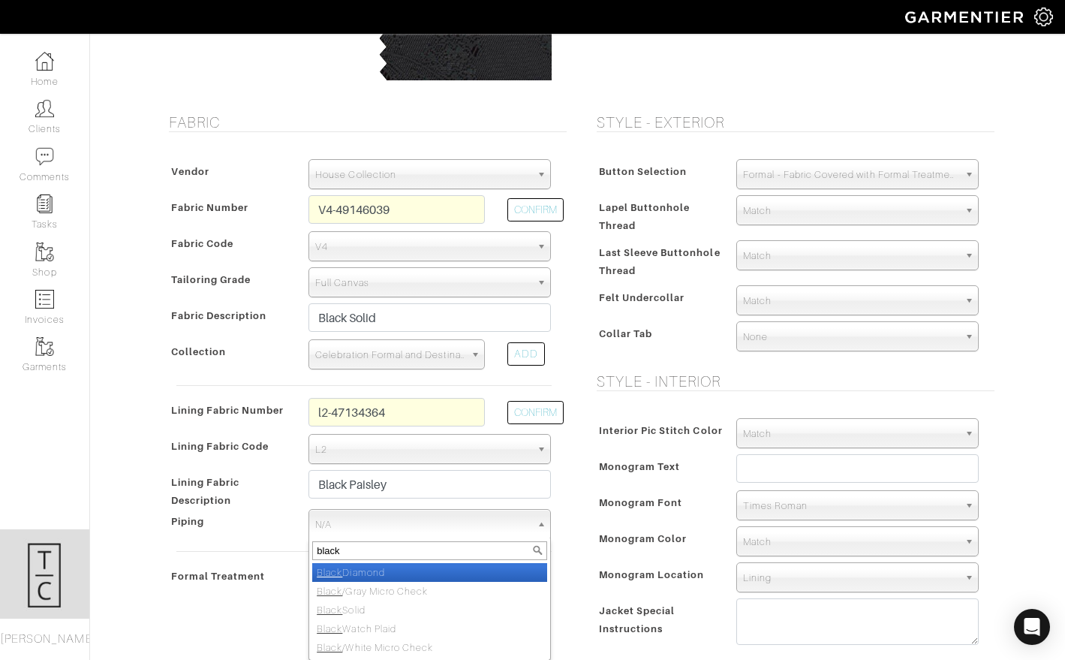
scroll to position [247, 0]
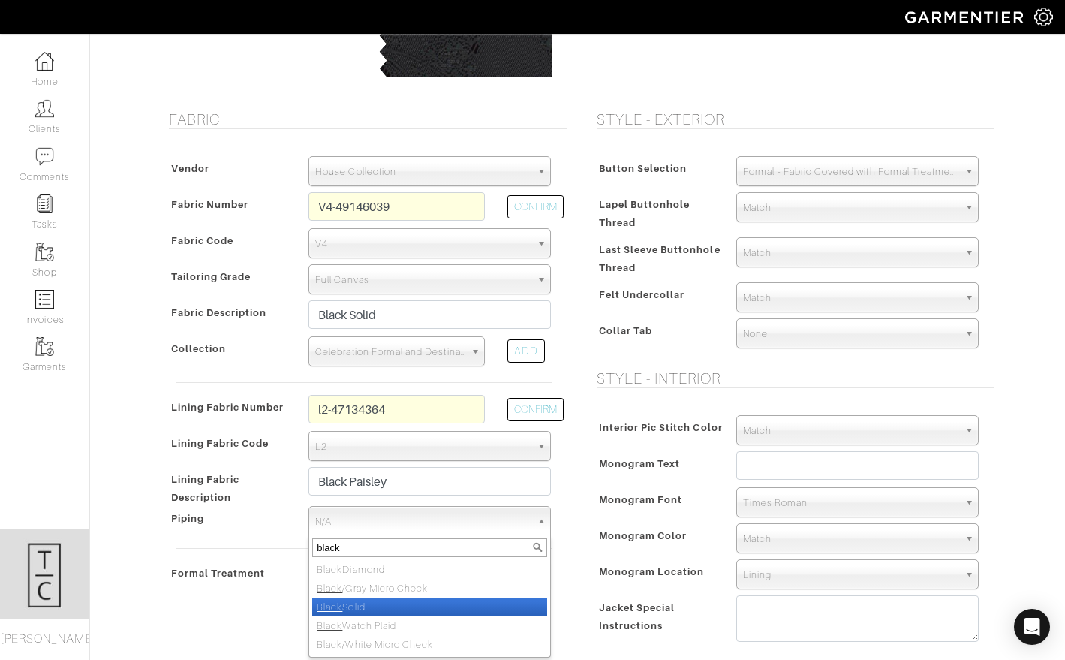
type input "black"
click at [442, 611] on li "Black Solid" at bounding box center [429, 606] width 235 height 19
select select "82"
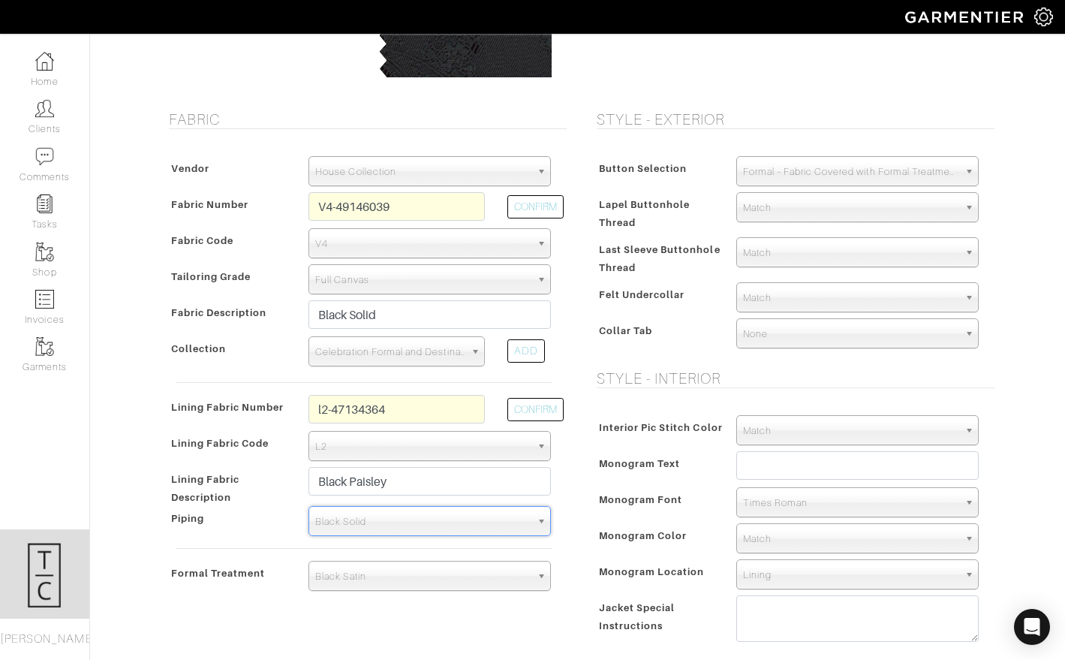
click at [566, 561] on div "Fabric Vendor Zegna Scabal [PERSON_NAME] [PERSON_NAME] Dormeuil House Collectio…" at bounding box center [364, 387] width 428 height 554
click at [789, 474] on input "text" at bounding box center [857, 465] width 242 height 29
type input "BAR"
click at [806, 510] on span "Times Roman" at bounding box center [850, 503] width 215 height 30
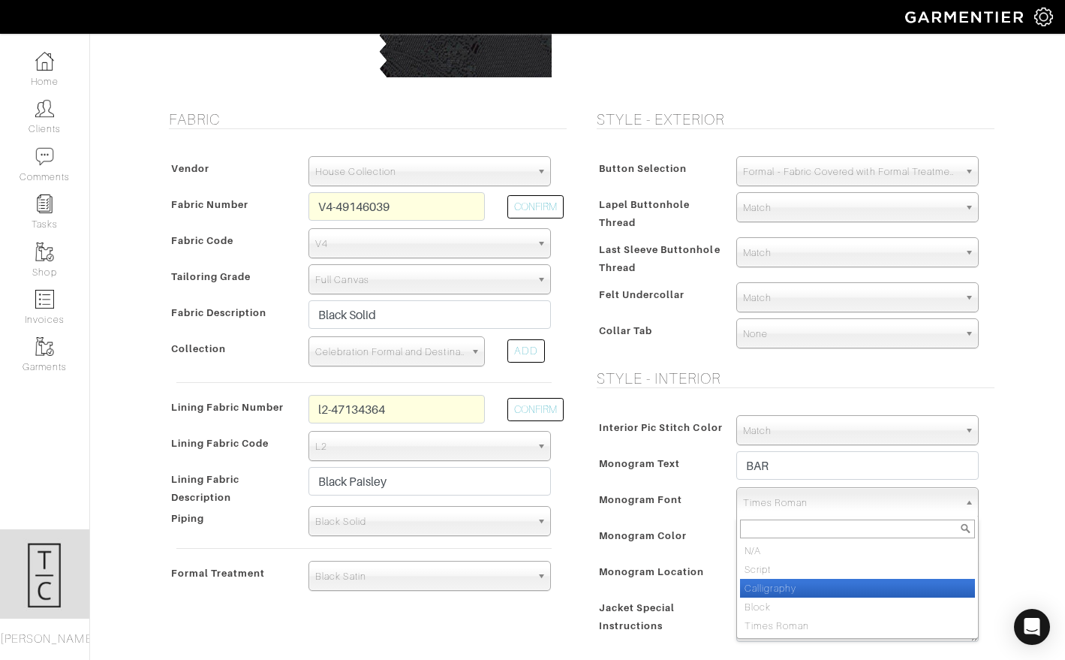
click at [796, 585] on li "Calligraphy" at bounding box center [857, 588] width 235 height 19
select select "Calligraphy"
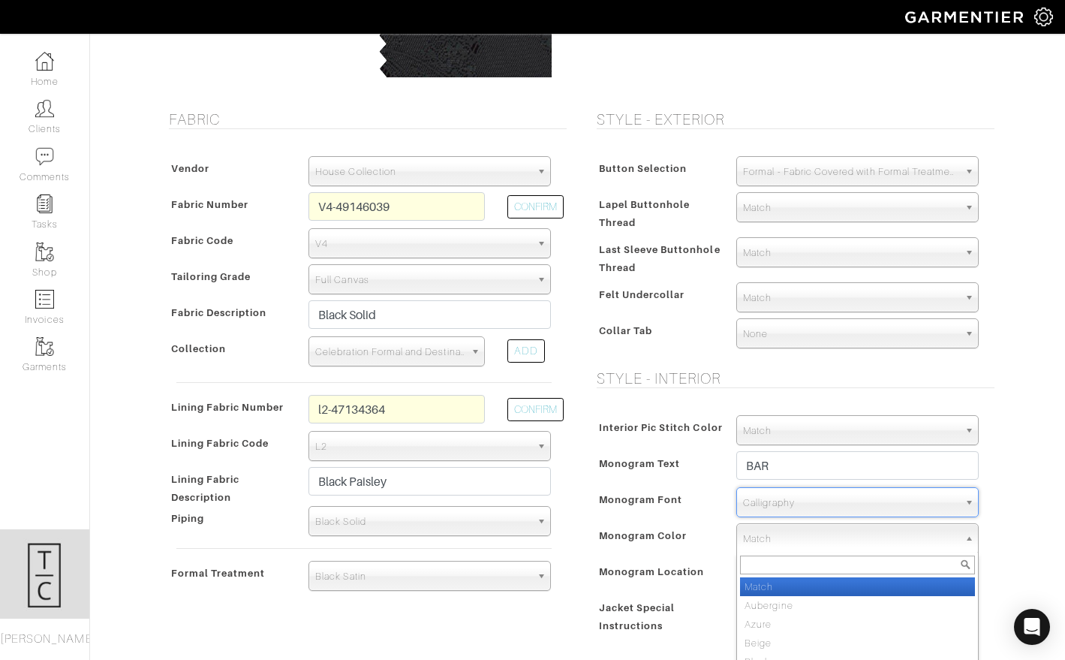
click at [795, 540] on span "Match" at bounding box center [850, 539] width 215 height 30
type input "silver"
select select "2"
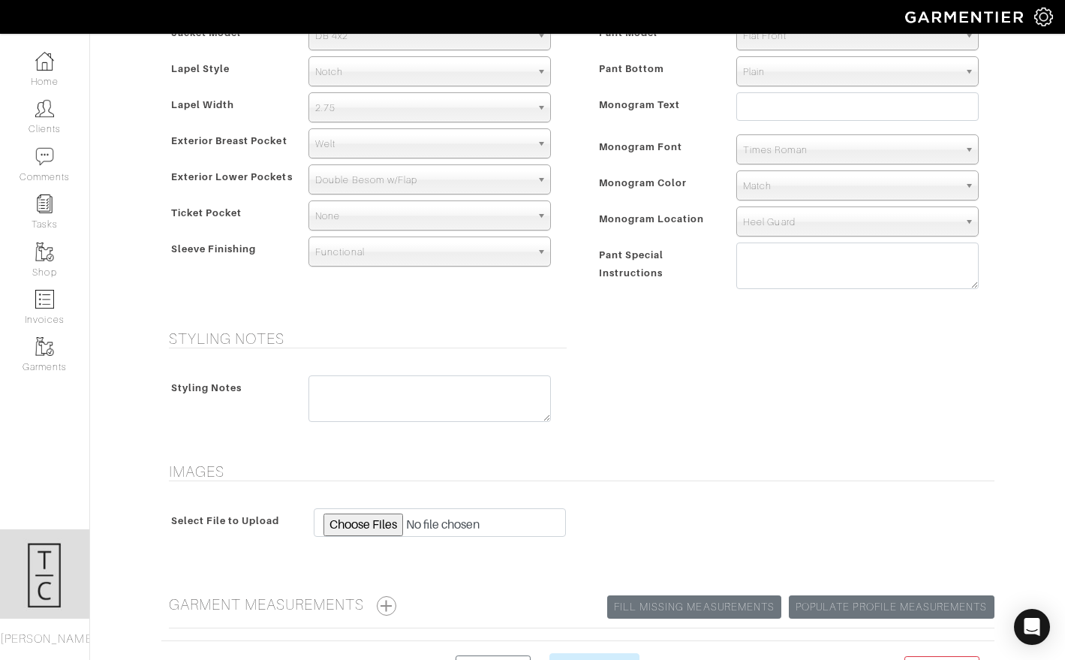
scroll to position [1066, 0]
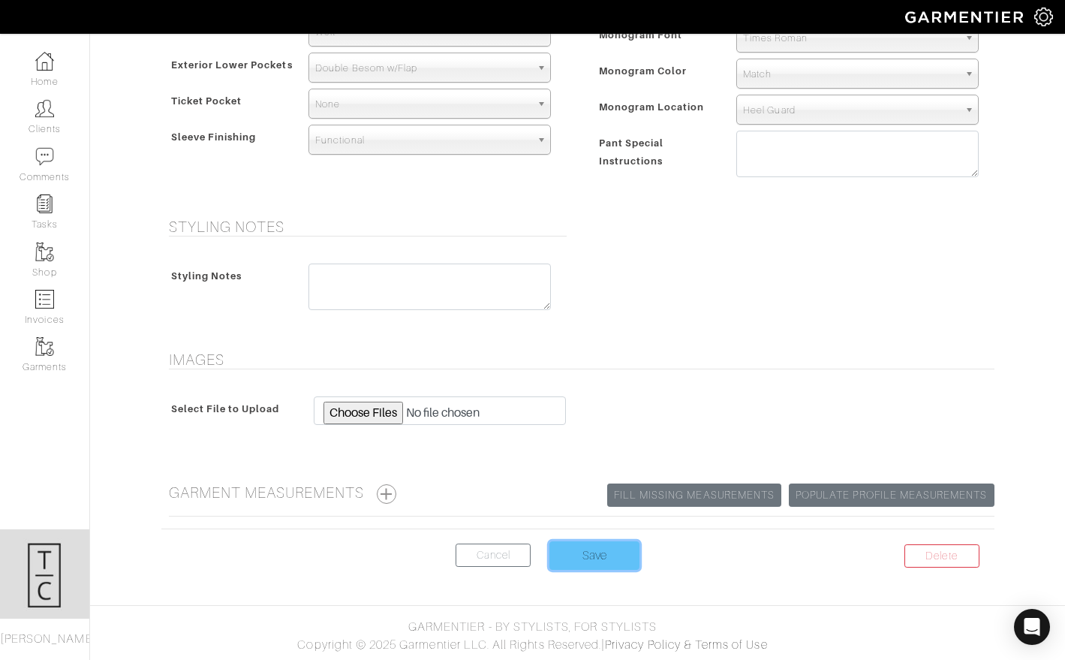
click at [608, 553] on input "Save" at bounding box center [594, 555] width 90 height 29
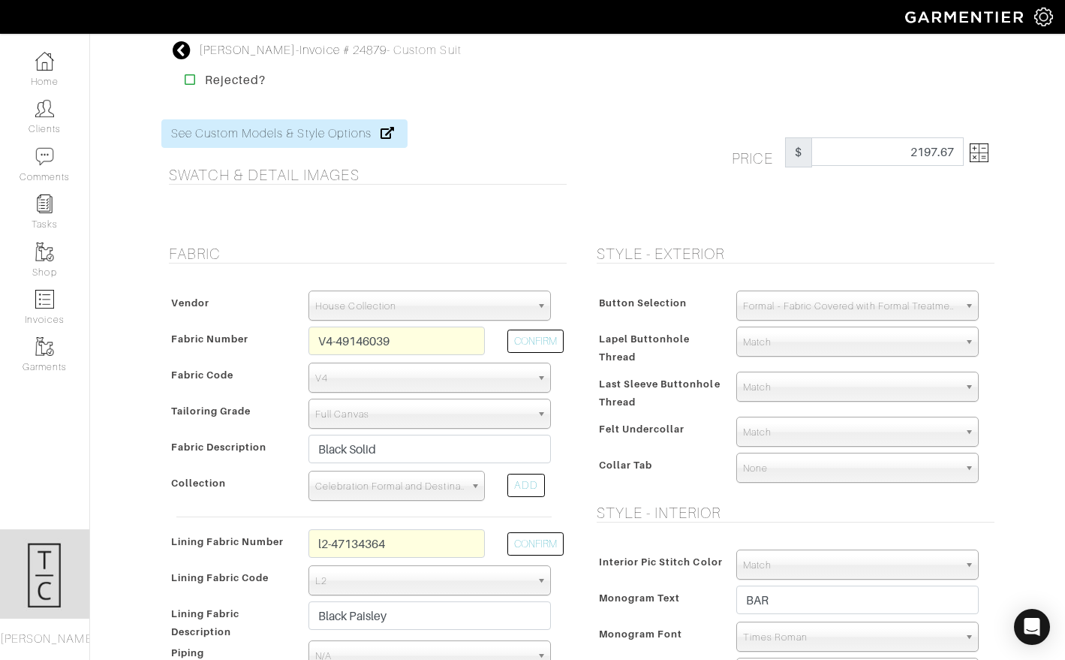
select select "82"
select select "Calligraphy"
select select "2"
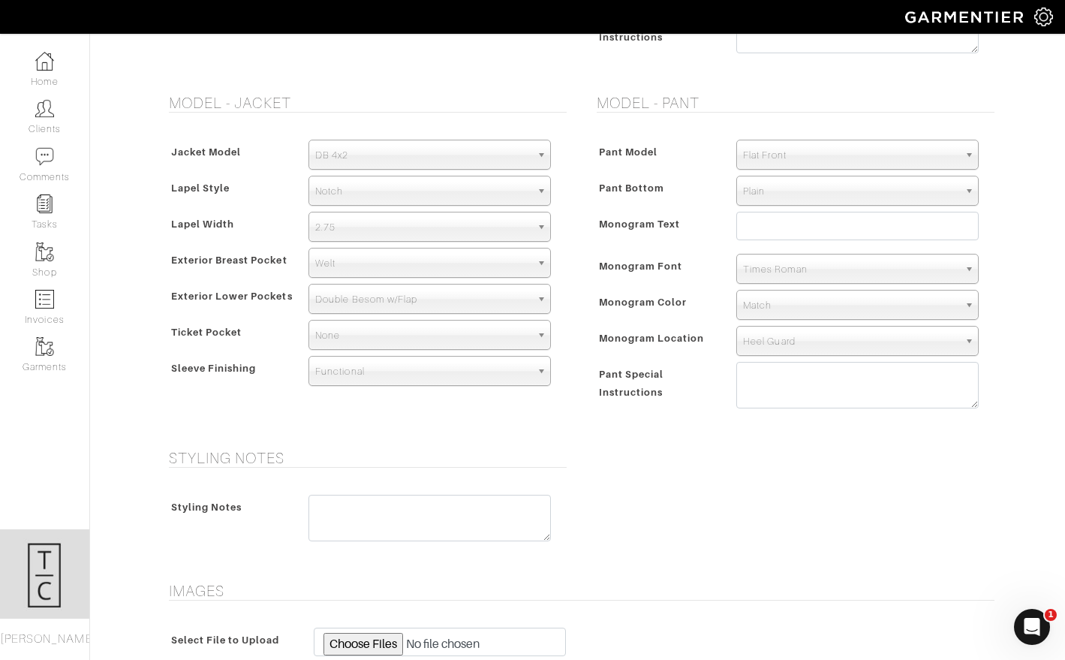
scroll to position [954, 0]
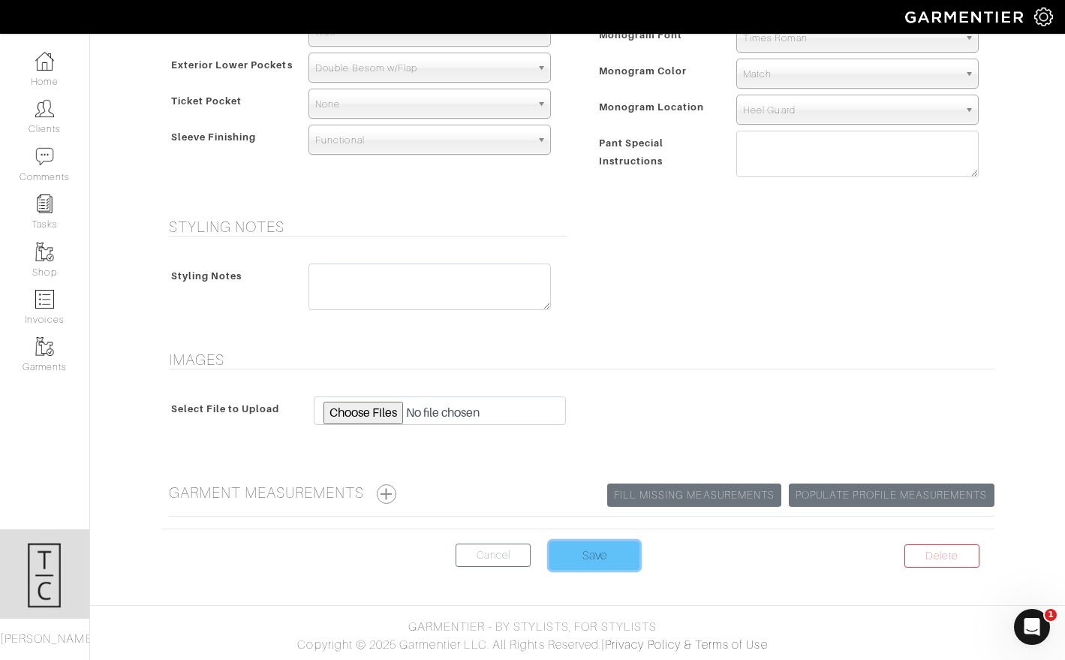
click at [615, 546] on input "Save" at bounding box center [594, 555] width 90 height 29
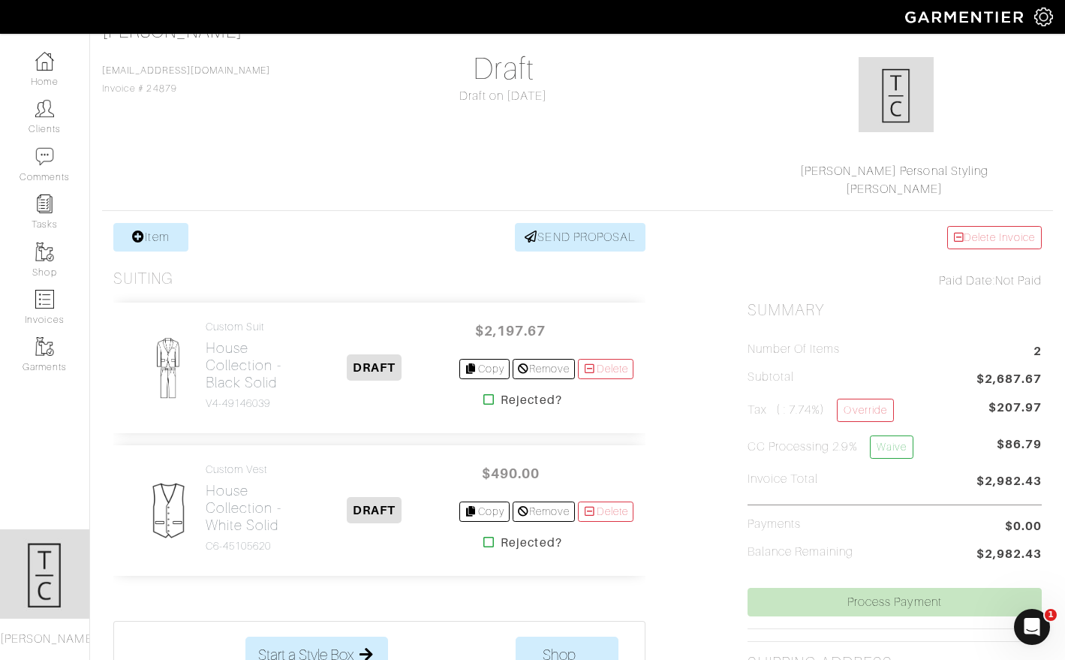
scroll to position [119, 0]
click at [150, 254] on div "Item SEND PROPOSAL Suiting Custom Suit House Collection - Black Solid V4-491460…" at bounding box center [379, 623] width 555 height 804
click at [158, 233] on link "Item" at bounding box center [150, 235] width 75 height 29
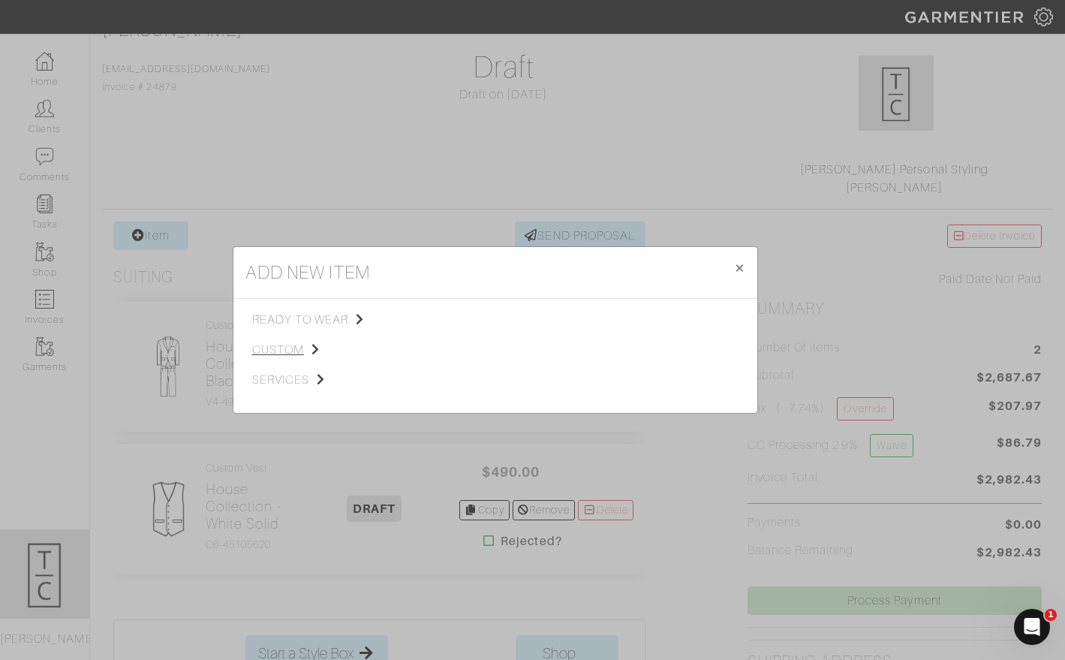
click at [269, 347] on span "custom" at bounding box center [327, 350] width 151 height 18
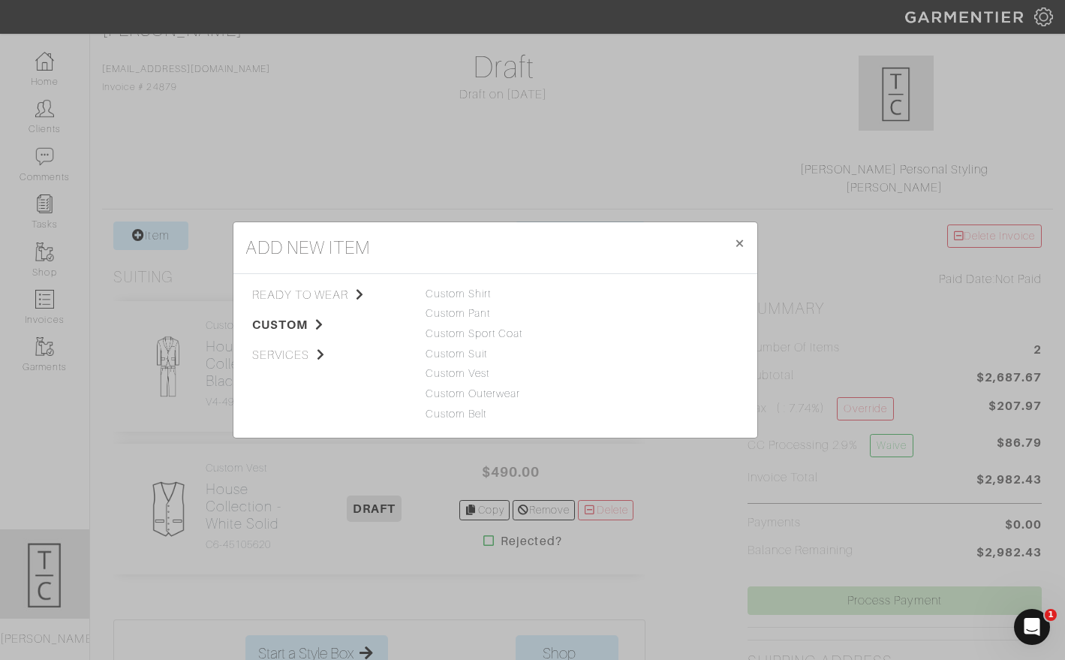
click at [471, 299] on div "Custom Shirt" at bounding box center [496, 294] width 140 height 17
click at [471, 299] on link "Custom Shirt" at bounding box center [459, 293] width 66 height 12
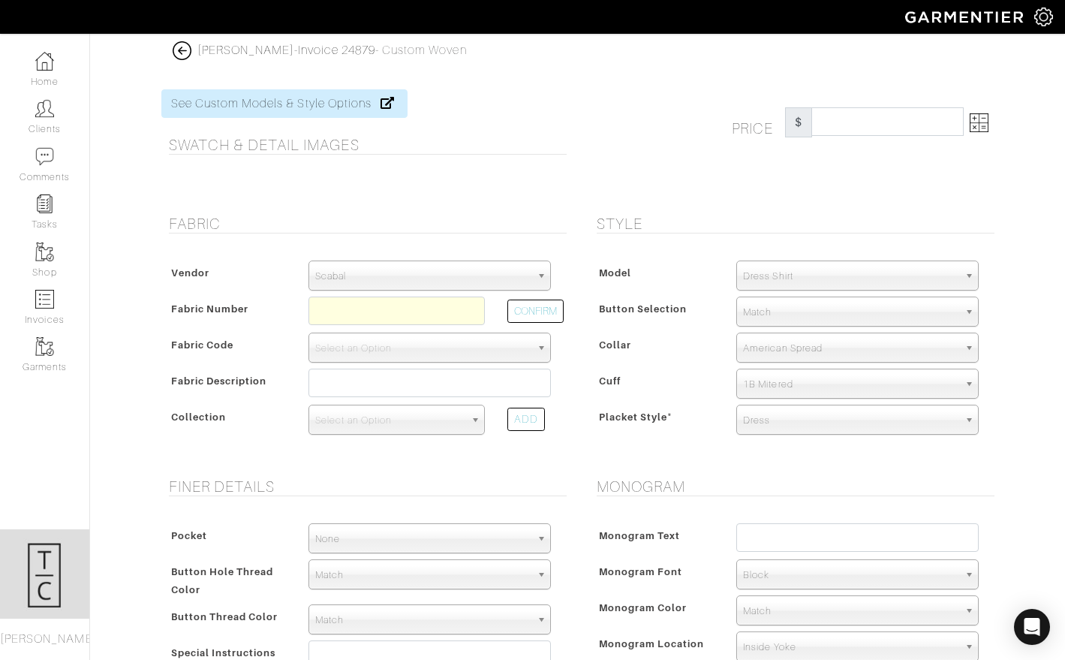
click at [458, 273] on span "Scabal" at bounding box center [422, 276] width 215 height 30
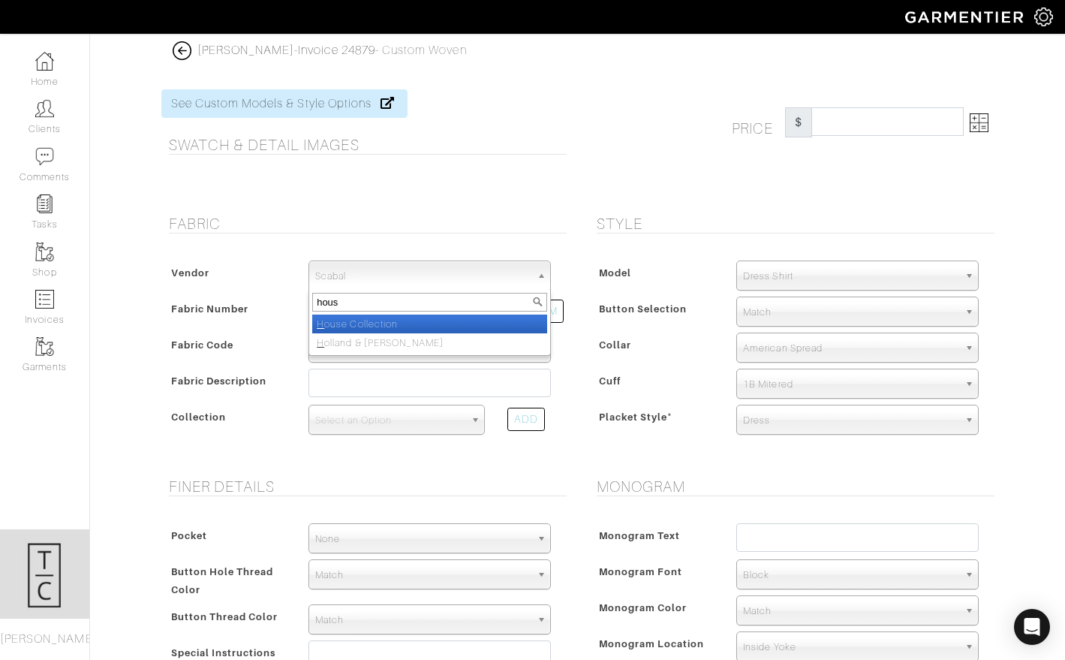
type input "house"
select select "75"
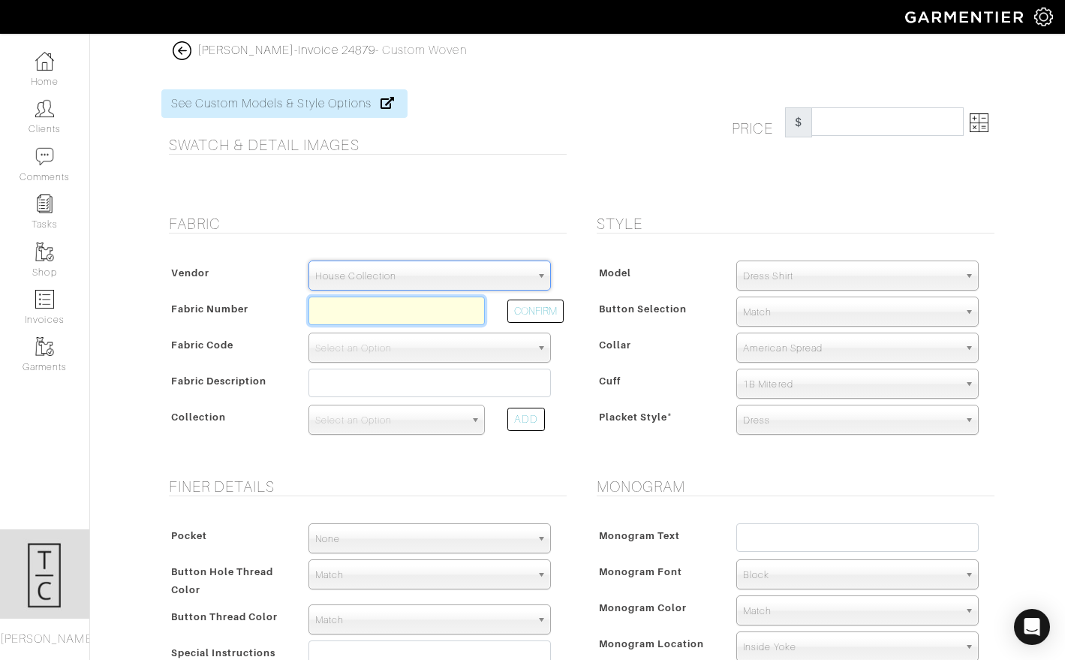
click at [383, 323] on input "text" at bounding box center [396, 310] width 176 height 29
type input "N5-45106401"
select select "5587"
type input "White Solid Broadcloth"
select select
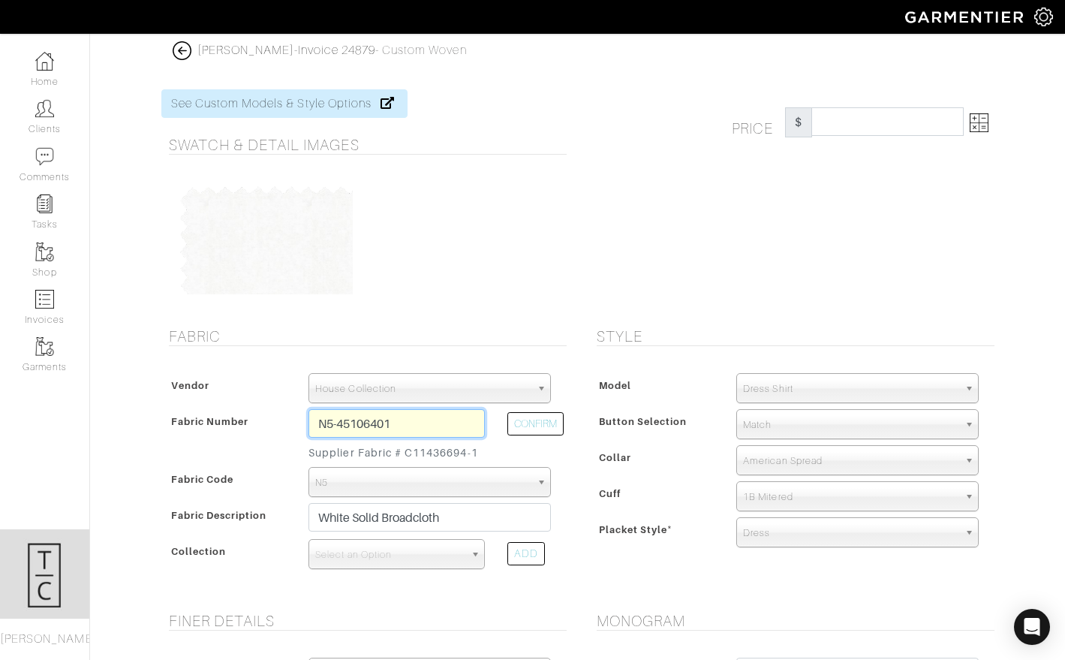
type input "307.14"
type input "N5-45106401"
click at [356, 558] on span "Select an Option" at bounding box center [389, 555] width 149 height 30
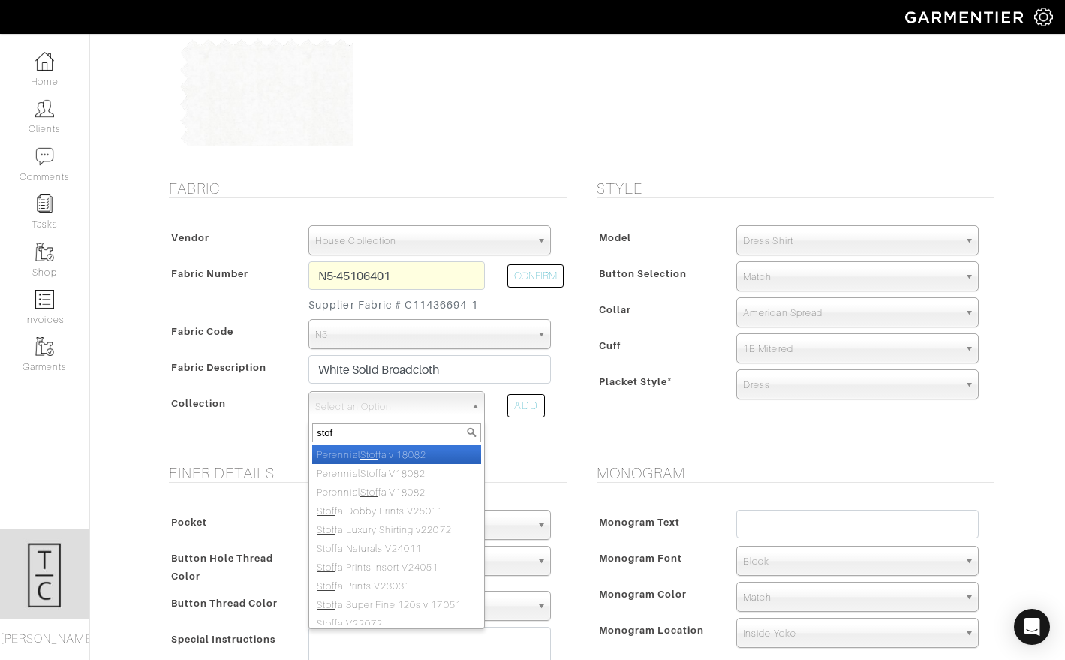
scroll to position [146, 0]
type input "stof"
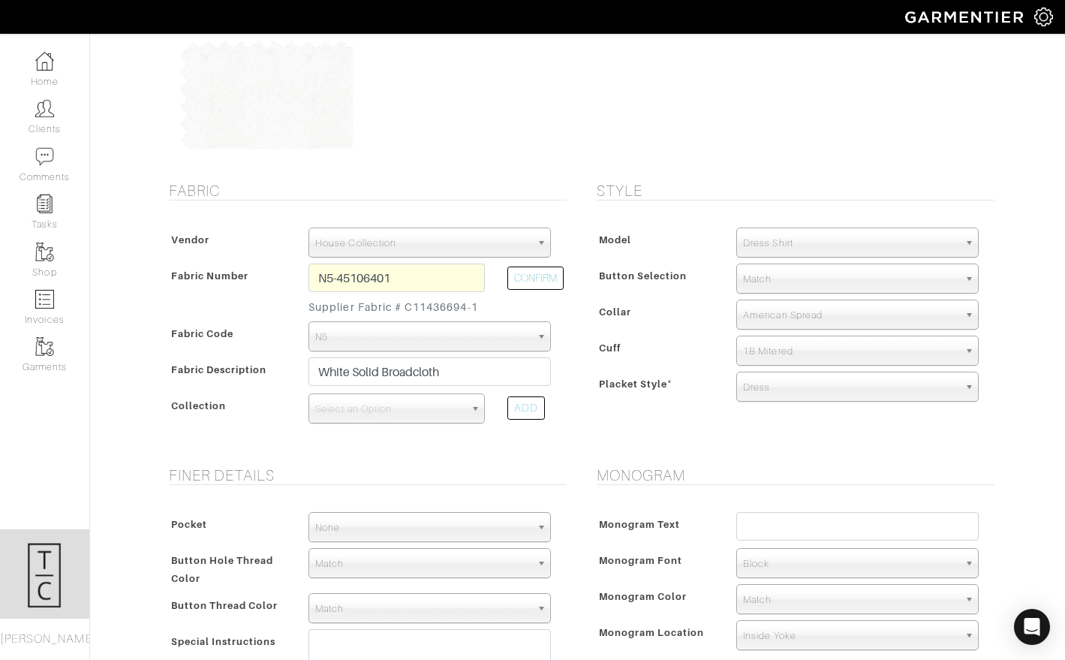
click at [375, 408] on span "Select an Option" at bounding box center [389, 409] width 149 height 30
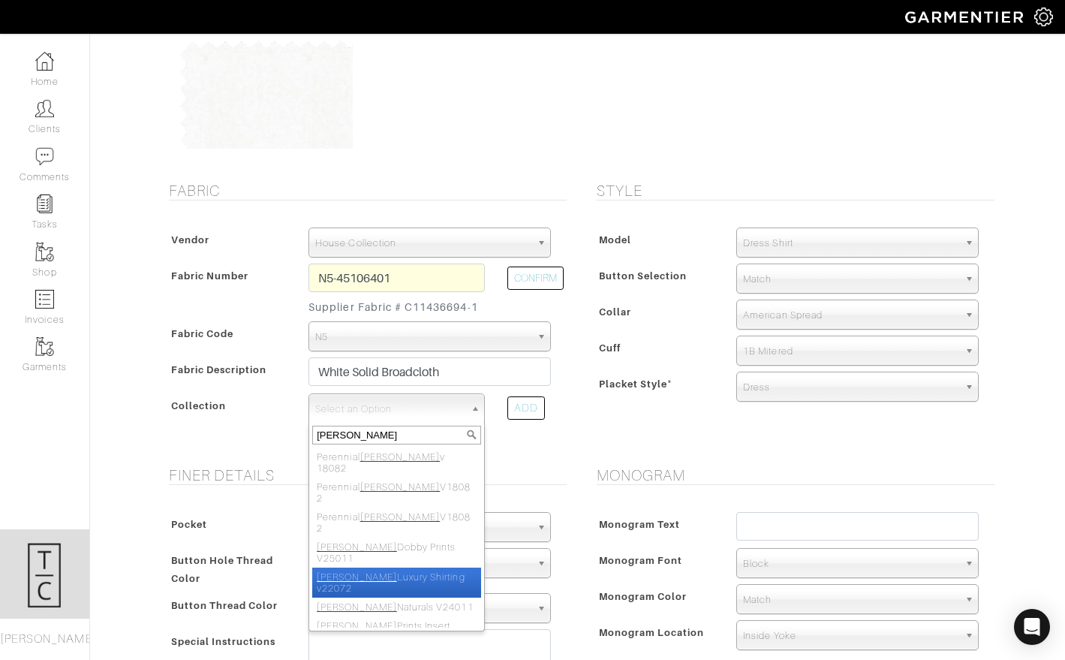
type input "stoffa"
click at [389, 567] on li "Stoffa Luxury Shirting v22072" at bounding box center [396, 582] width 169 height 30
select select "656"
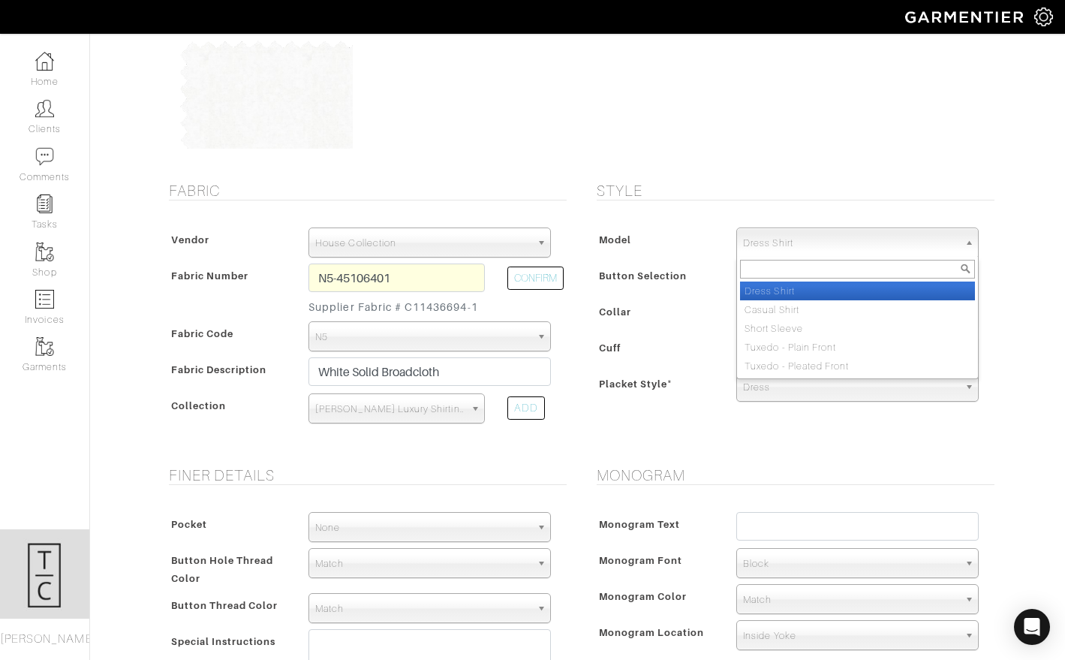
click at [781, 239] on span "Dress Shirt" at bounding box center [850, 243] width 215 height 30
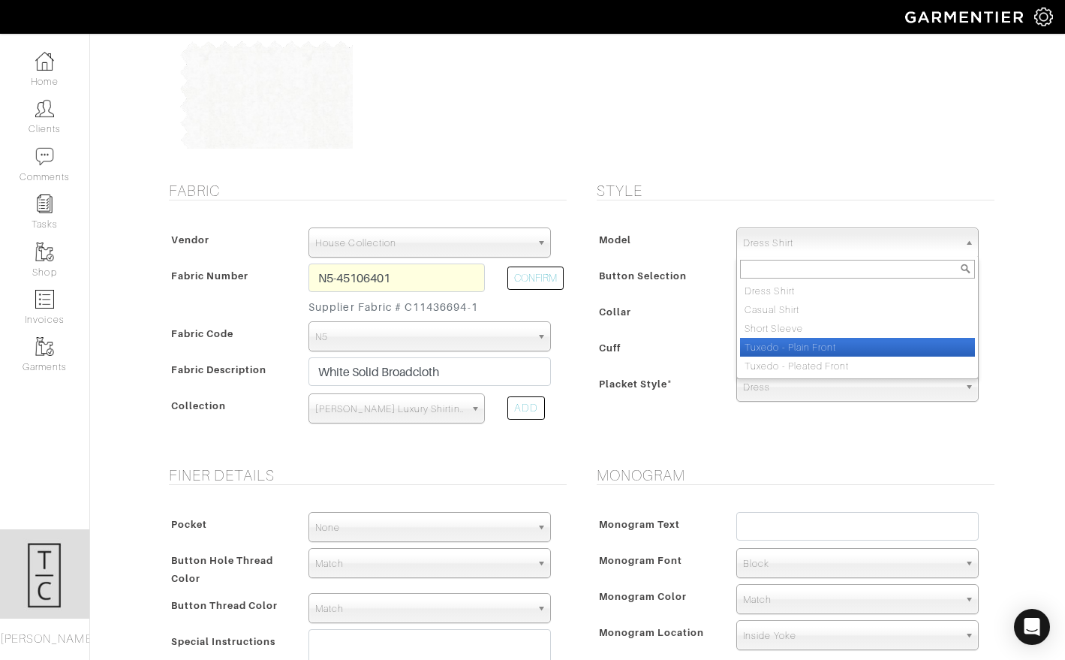
click at [784, 350] on li "Tuxedo - Plain Front" at bounding box center [857, 347] width 235 height 19
select select "7"
click at [784, 236] on span "Tuxedo - Plain Front" at bounding box center [850, 243] width 215 height 30
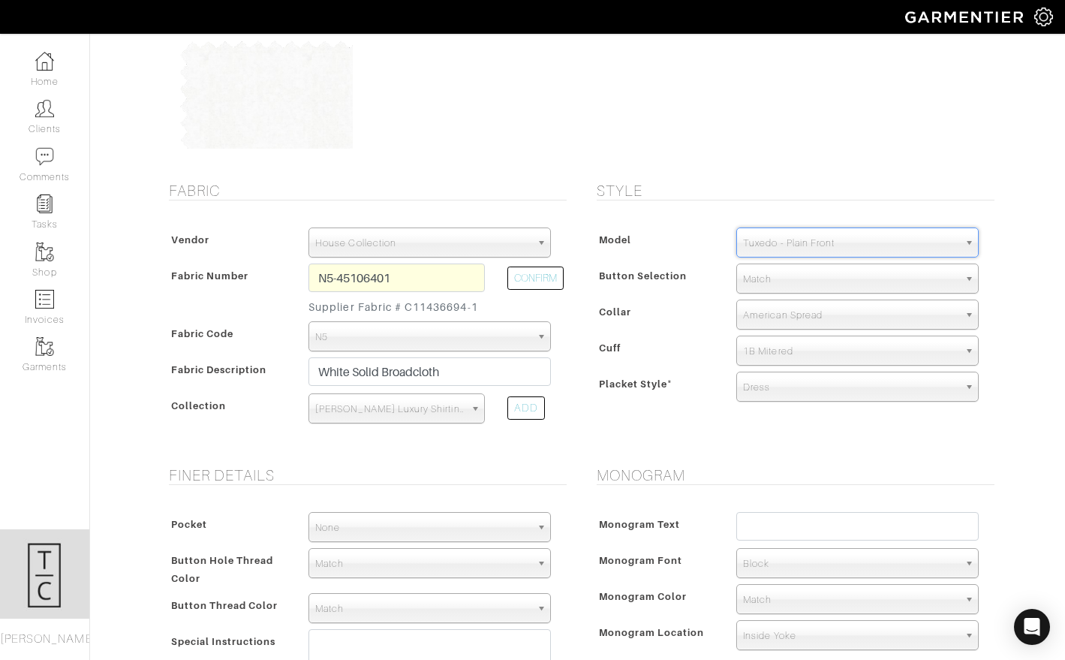
click at [784, 236] on span "Tuxedo - Plain Front" at bounding box center [850, 243] width 215 height 30
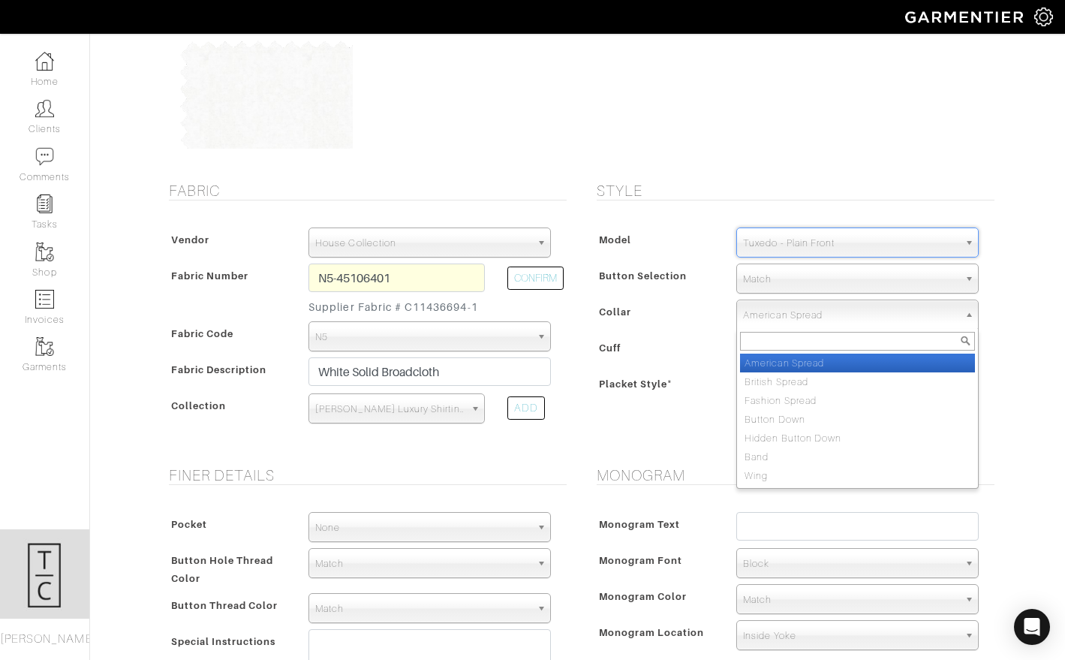
click at [761, 315] on span "American Spread" at bounding box center [850, 315] width 215 height 30
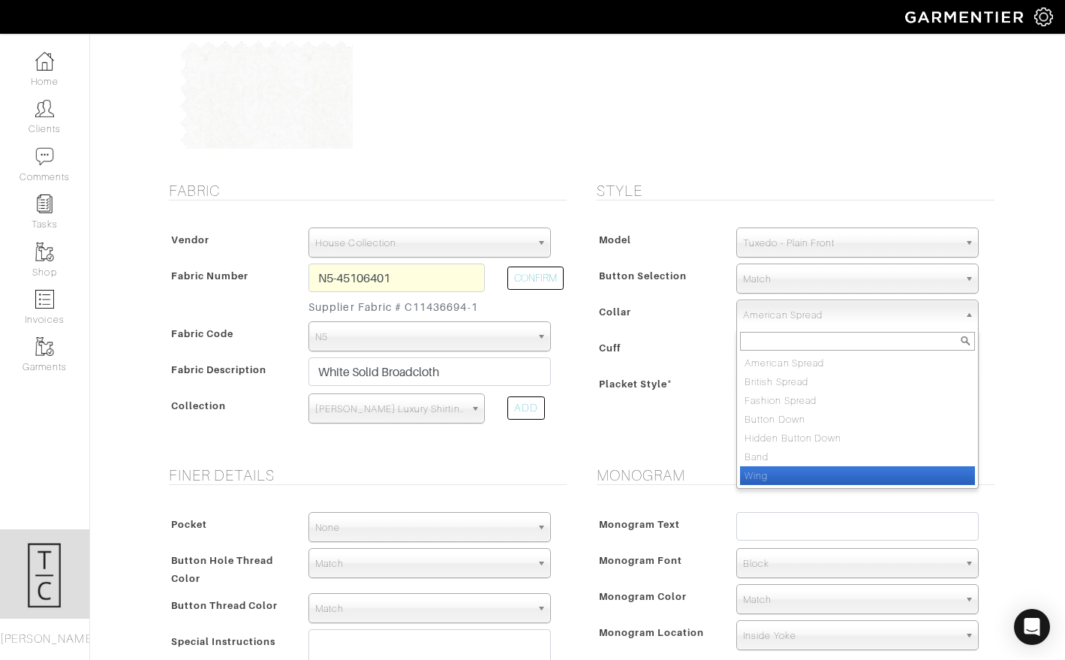
click at [804, 475] on li "Wing" at bounding box center [857, 475] width 235 height 19
select select "Wing"
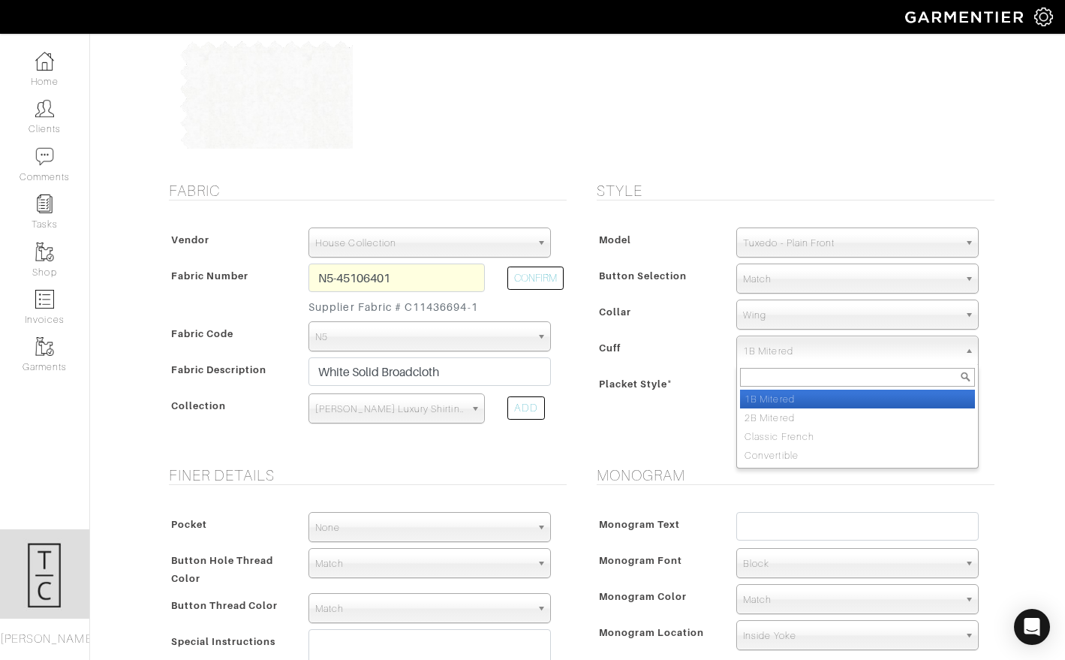
click at [799, 344] on span "1B Mitered" at bounding box center [850, 351] width 215 height 30
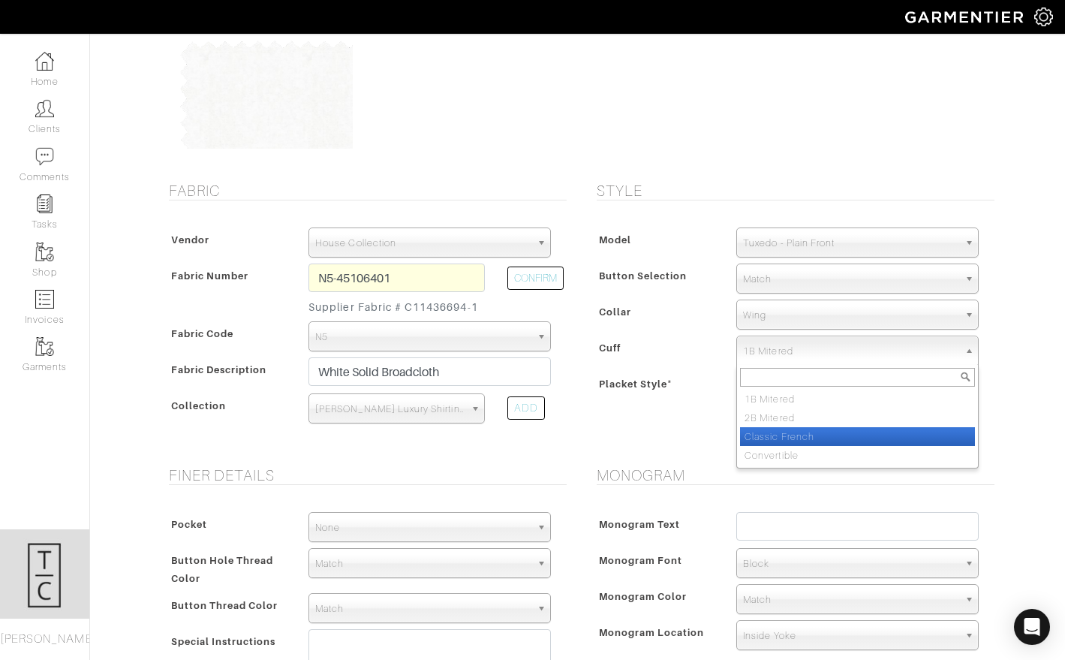
click at [803, 439] on li "Classic French" at bounding box center [857, 436] width 235 height 19
select select "Classic French"
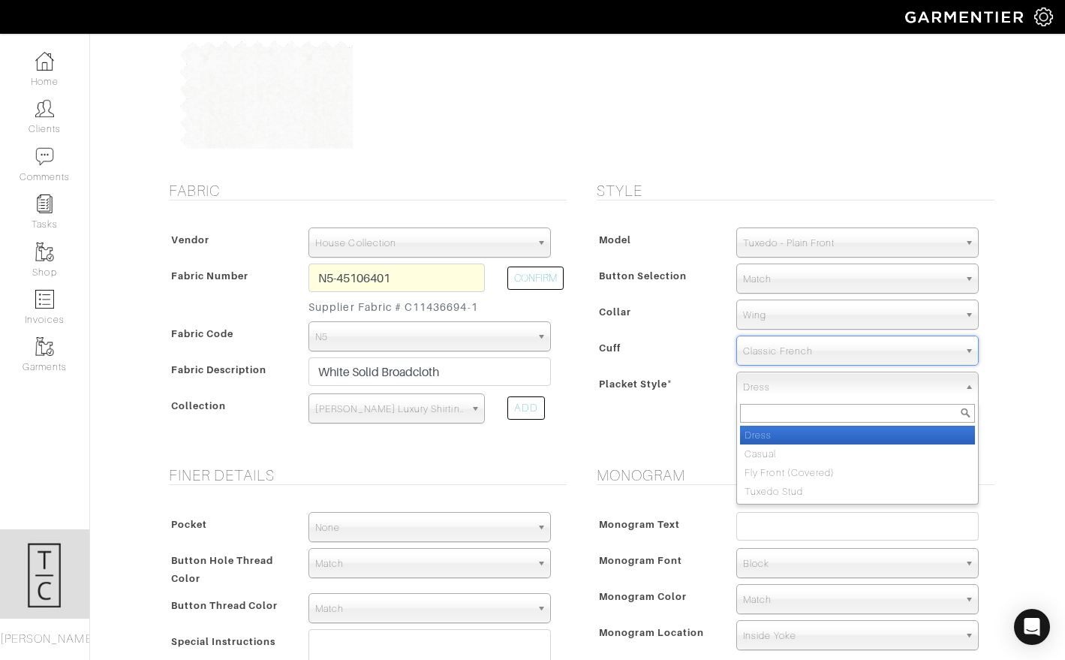
click at [790, 392] on span "Dress" at bounding box center [850, 387] width 215 height 30
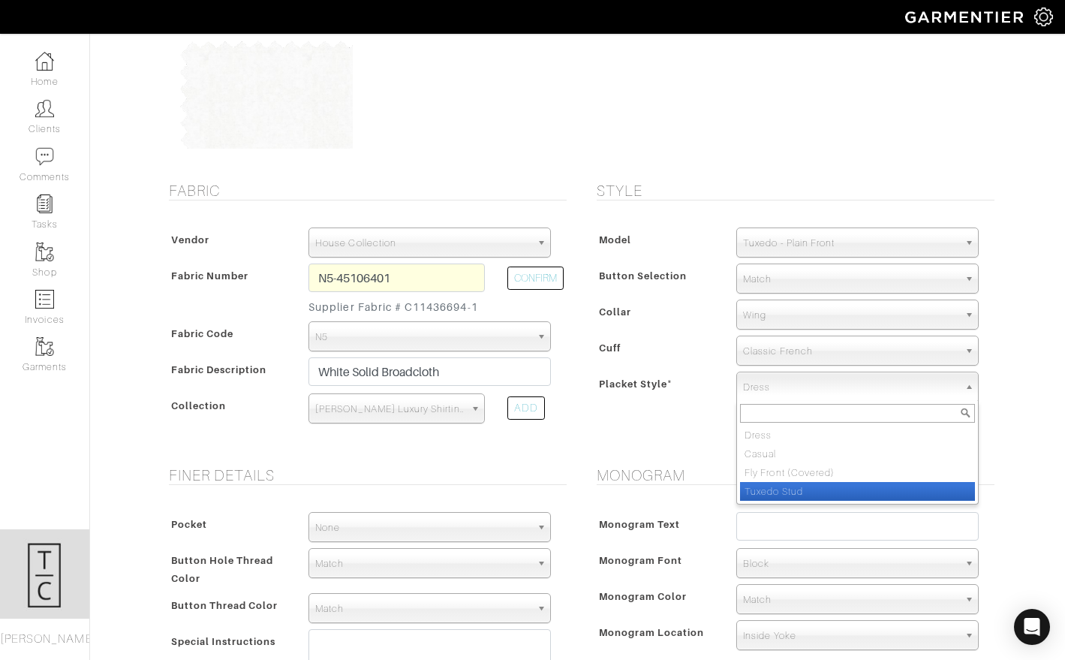
click at [797, 493] on li "Tuxedo Stud" at bounding box center [857, 491] width 235 height 19
select select "Tuxedo Stud"
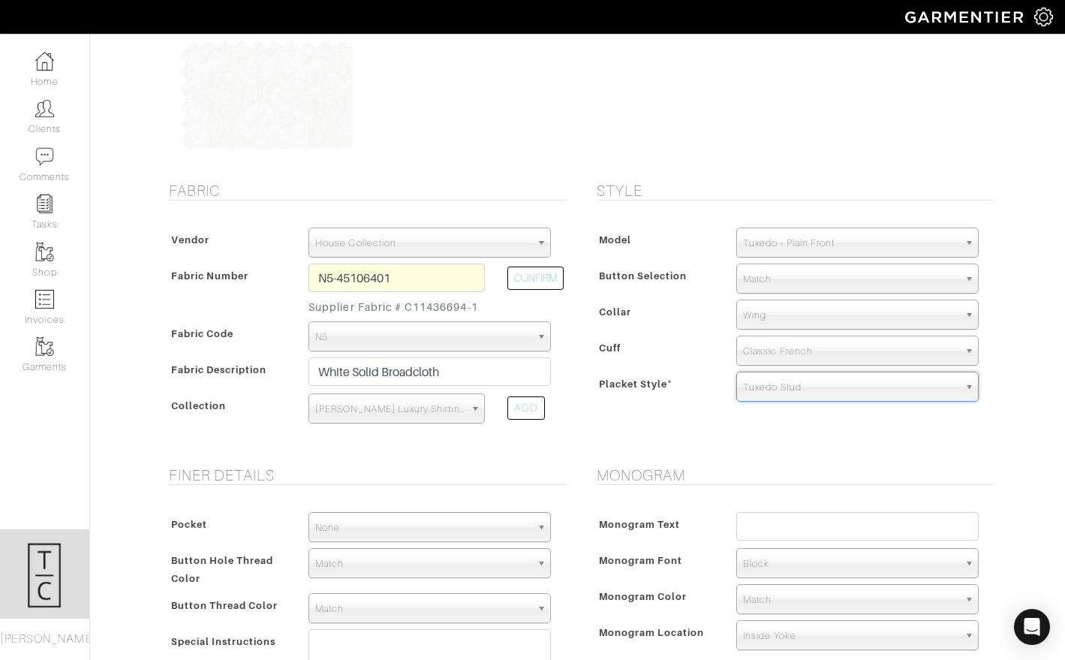
click at [659, 378] on span "Placket Style *" at bounding box center [636, 384] width 74 height 22
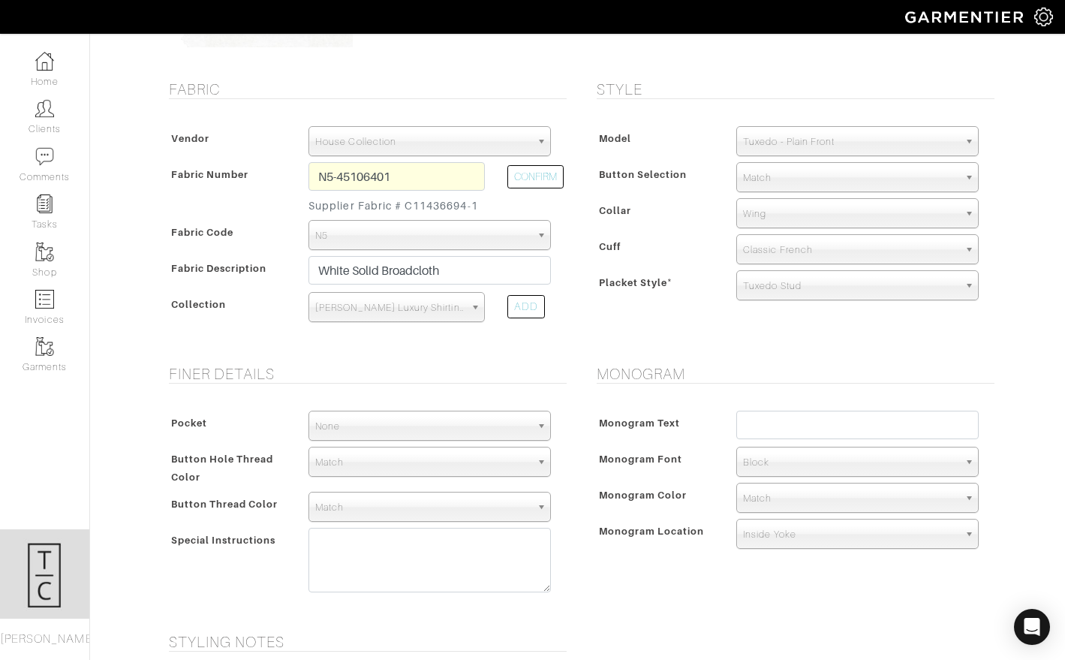
scroll to position [249, 0]
click at [788, 434] on input "text" at bounding box center [857, 422] width 242 height 29
type input "BAR"
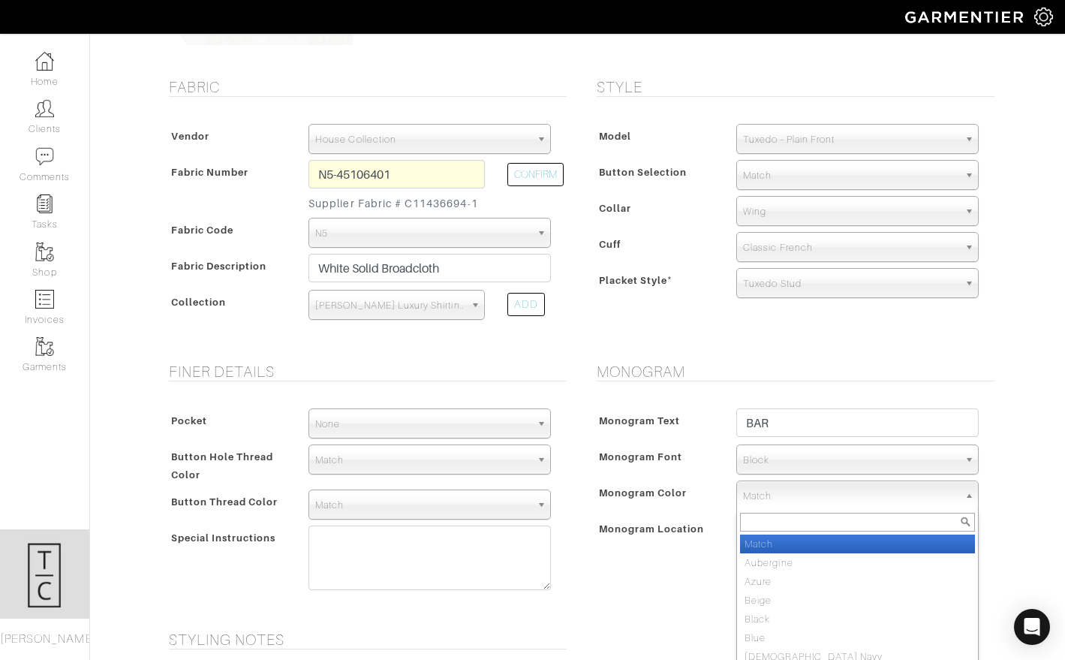
click at [760, 498] on span "Match" at bounding box center [850, 496] width 215 height 30
type input "silver"
select select "2"
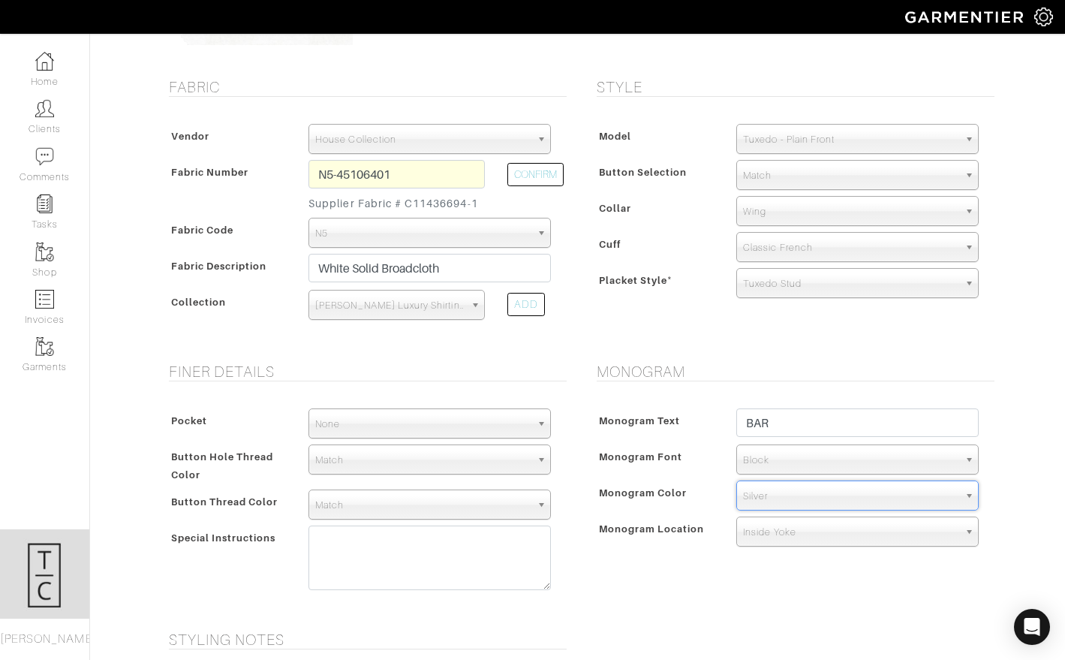
click at [753, 456] on span "Block" at bounding box center [850, 460] width 215 height 30
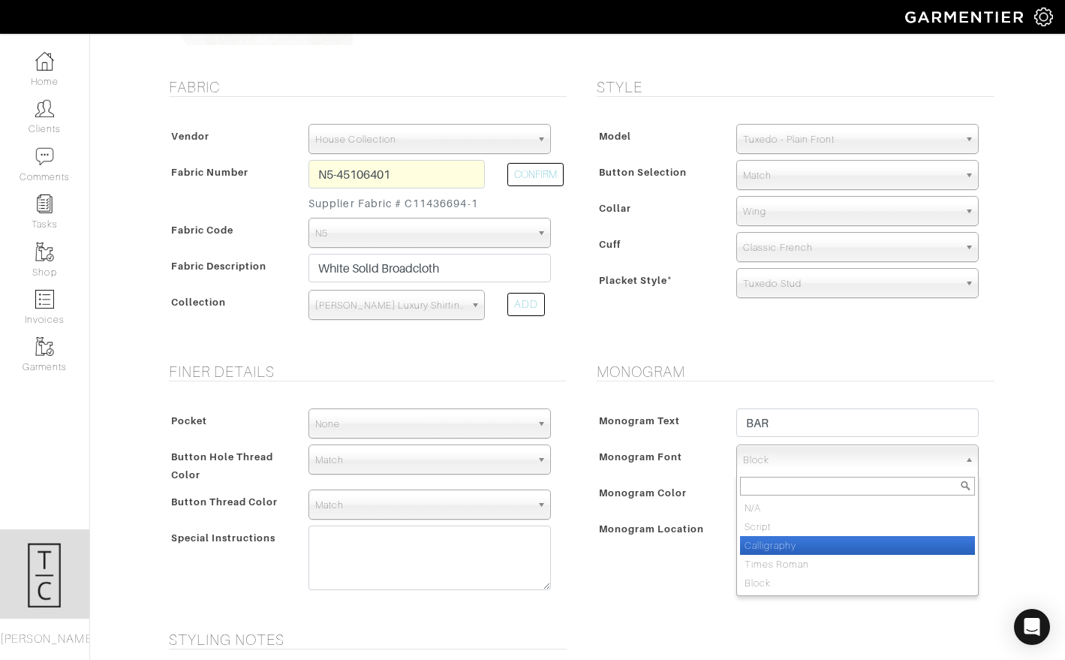
click at [770, 548] on li "Calligraphy" at bounding box center [857, 545] width 235 height 19
select select "Calligraphy"
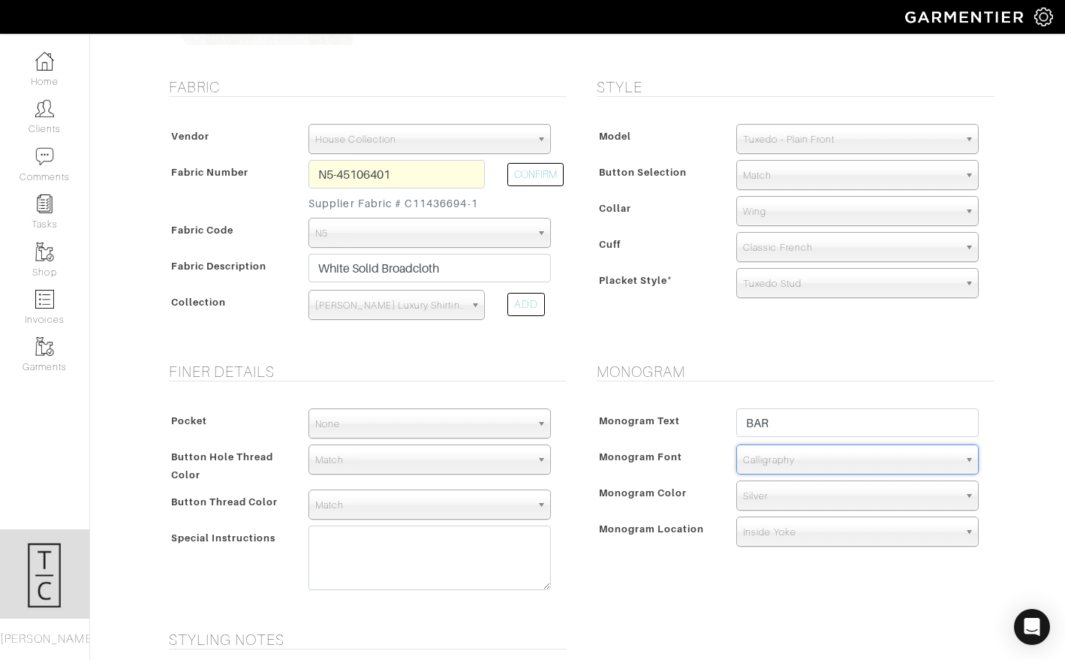
click at [659, 555] on div "Monogram Text BAR Monogram Font N/A Script Calligraphy Times Roman Block Callig…" at bounding box center [791, 480] width 405 height 174
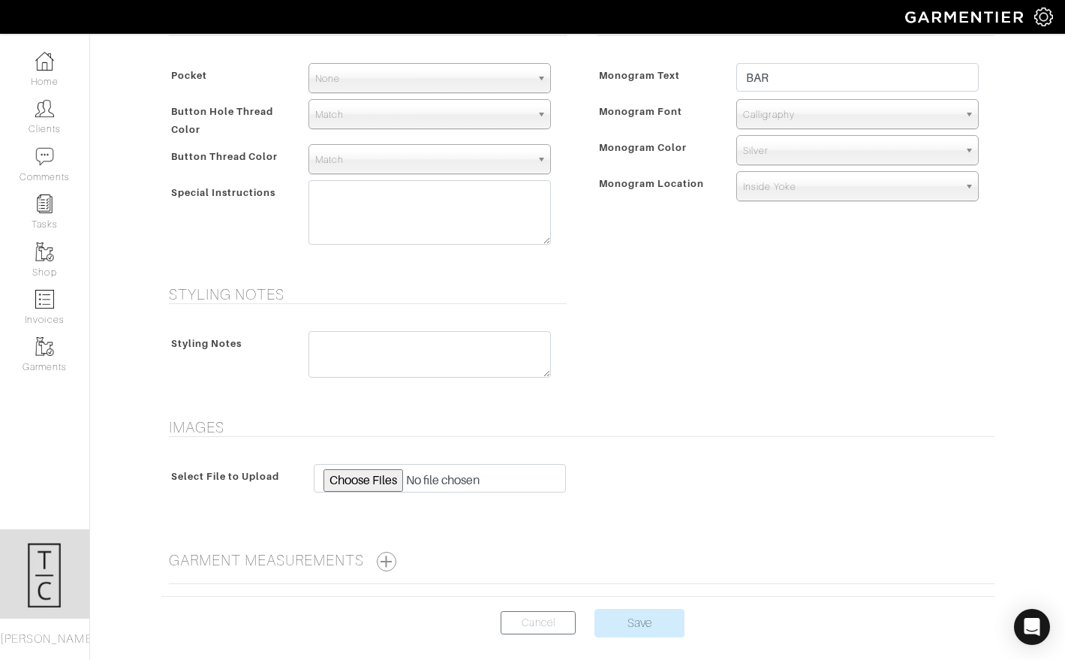
scroll to position [662, 0]
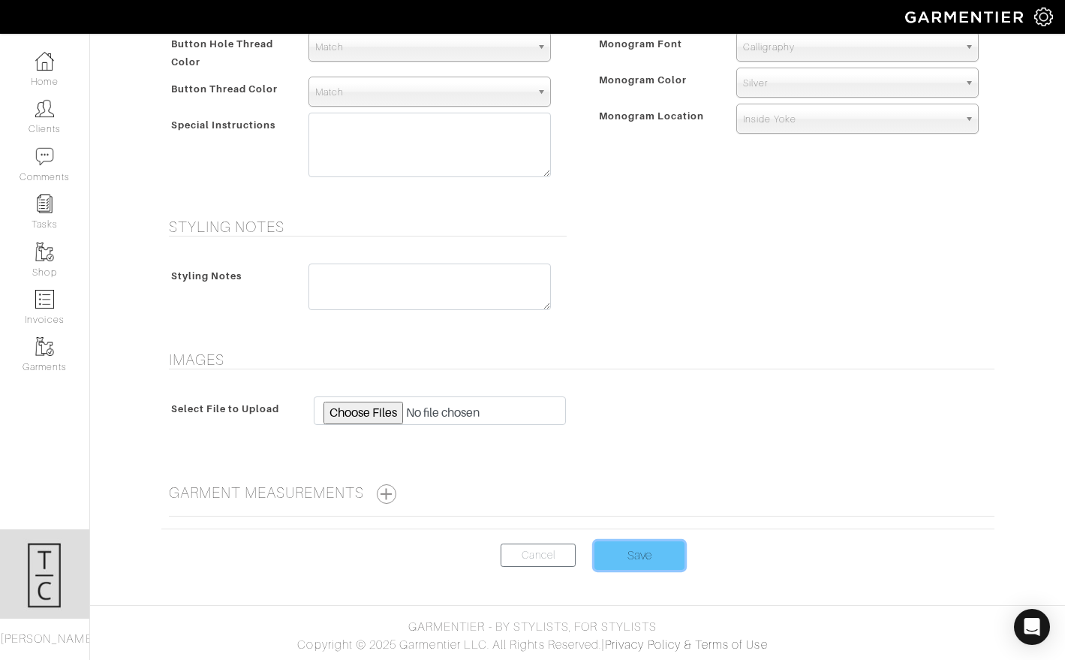
click at [647, 544] on input "Save" at bounding box center [639, 555] width 90 height 29
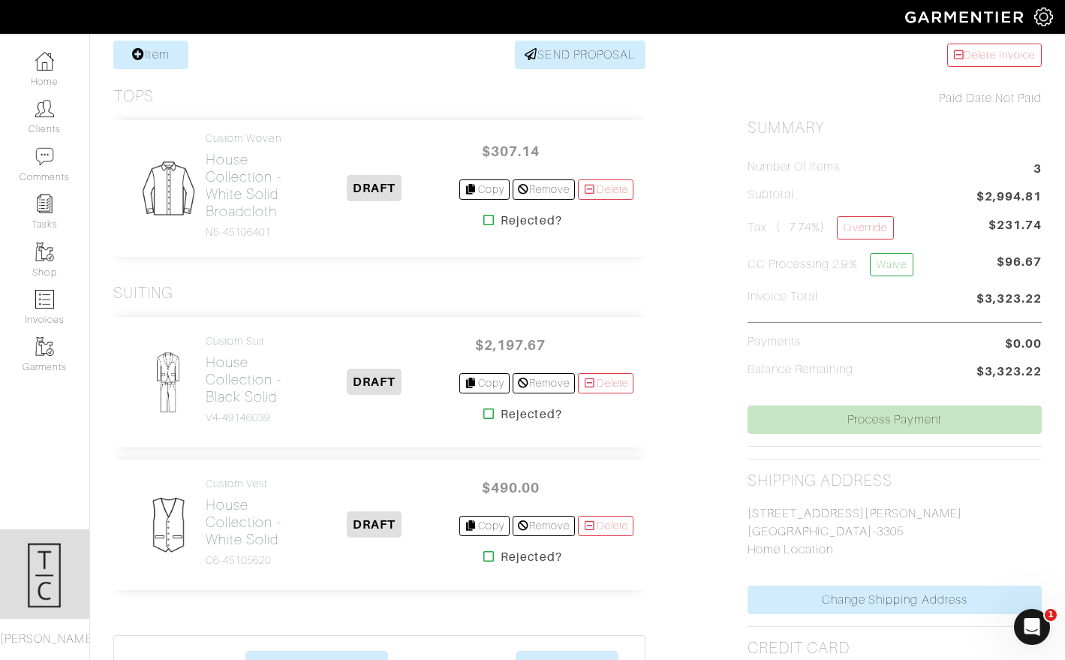
scroll to position [302, 0]
click at [242, 404] on h2 "House Collection - Black Solid" at bounding box center [247, 378] width 83 height 52
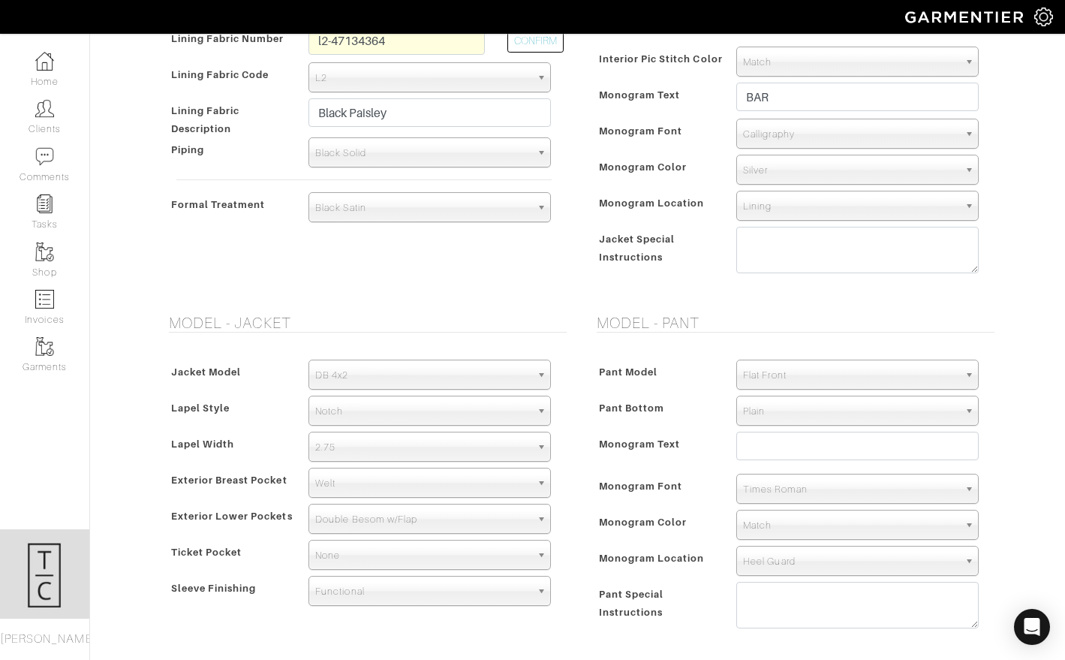
scroll to position [525, 0]
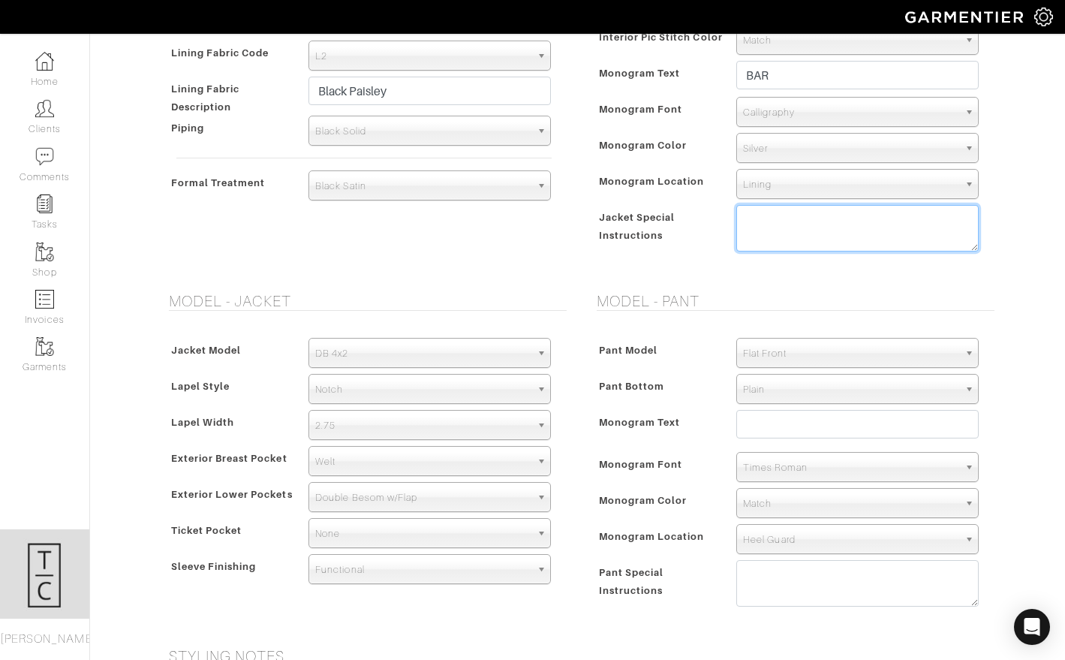
click at [860, 245] on textarea at bounding box center [857, 228] width 242 height 47
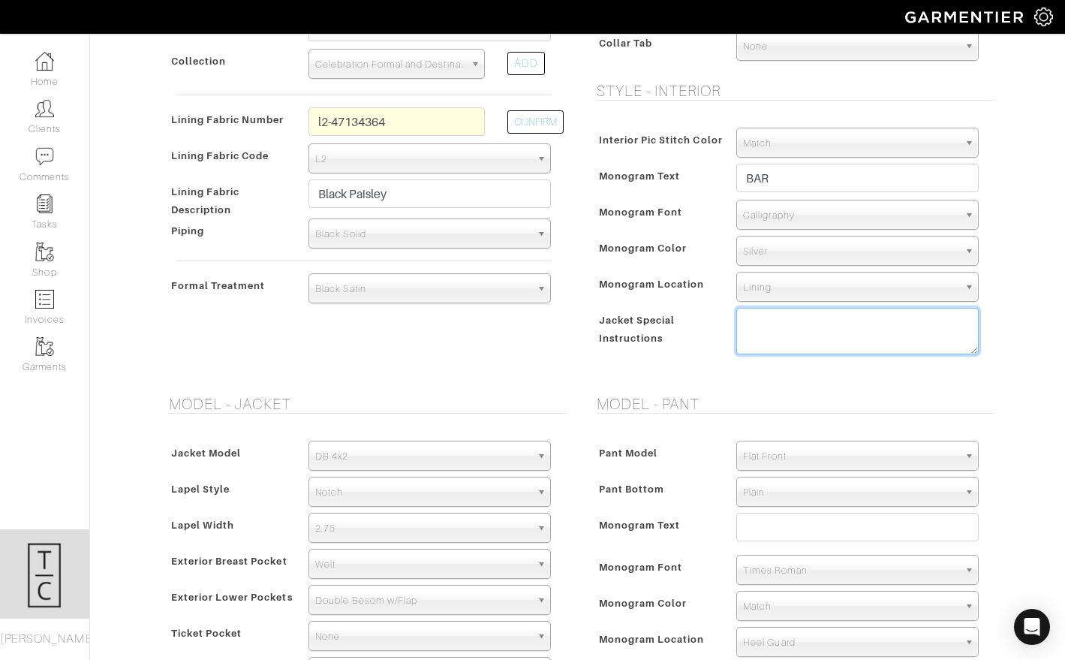
scroll to position [421, 0]
click at [826, 335] on textarea at bounding box center [857, 331] width 242 height 47
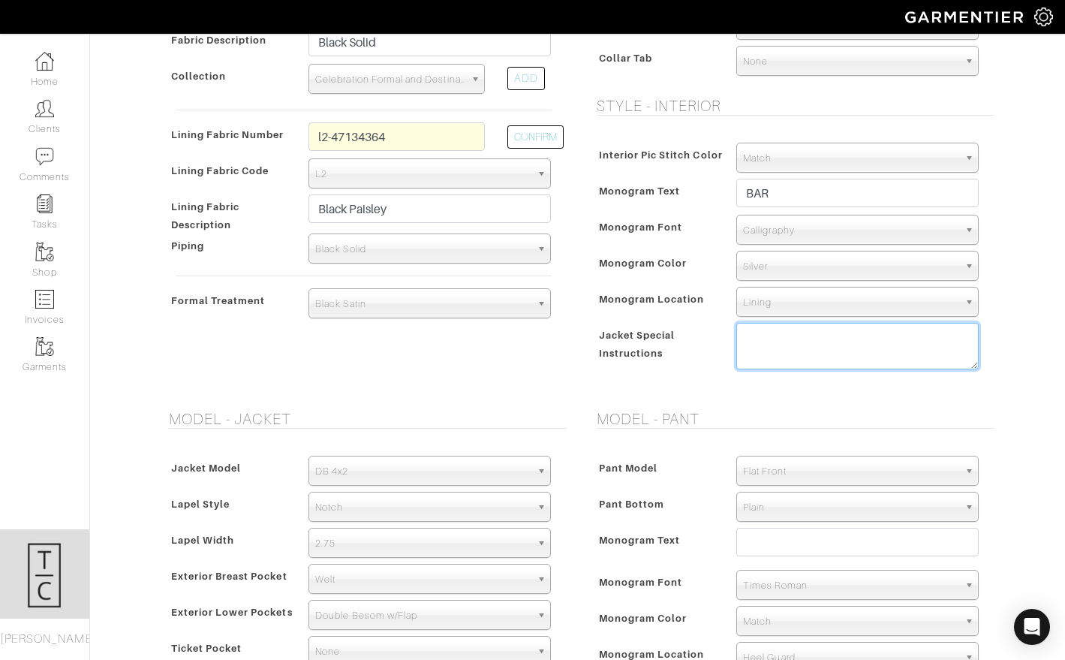
scroll to position [406, 0]
click at [807, 350] on textarea at bounding box center [857, 346] width 242 height 47
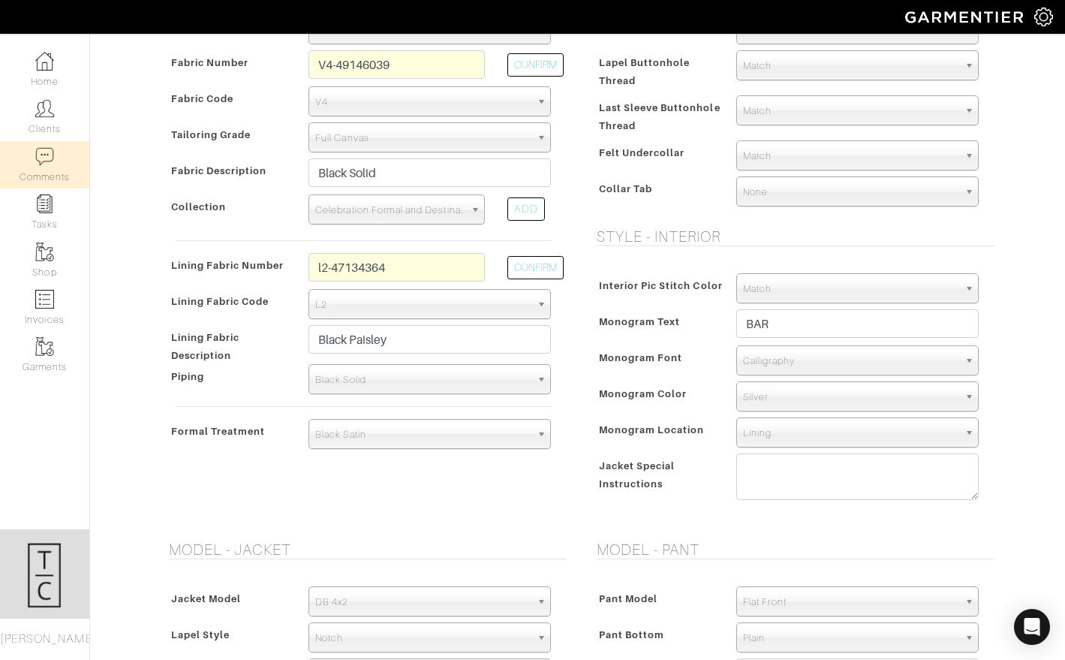
scroll to position [954, 0]
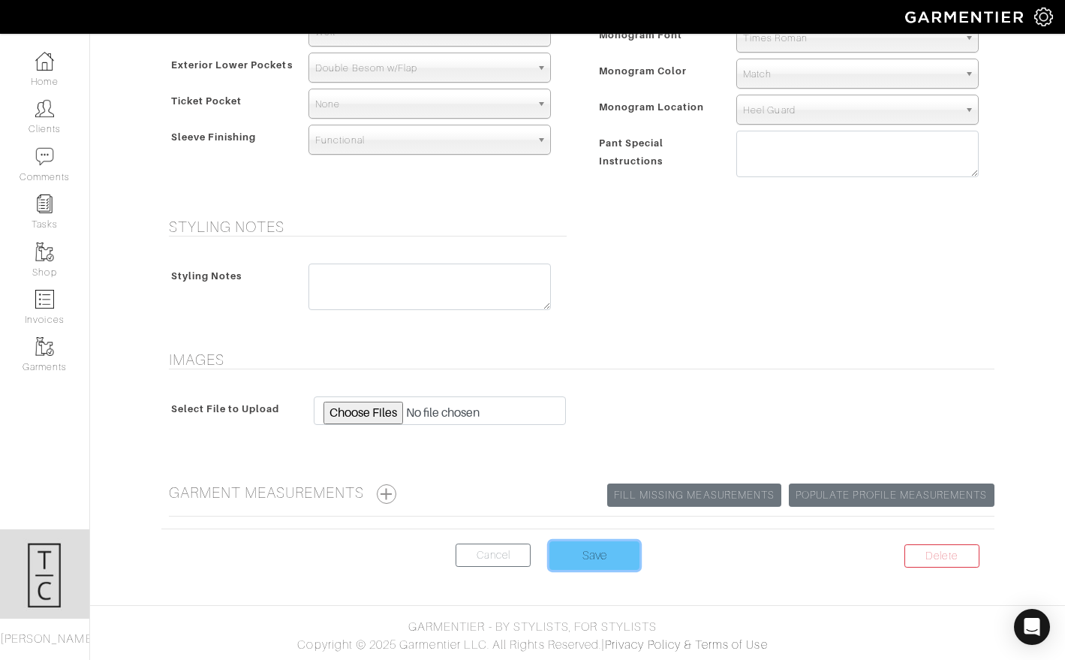
click at [591, 558] on input "Save" at bounding box center [594, 555] width 90 height 29
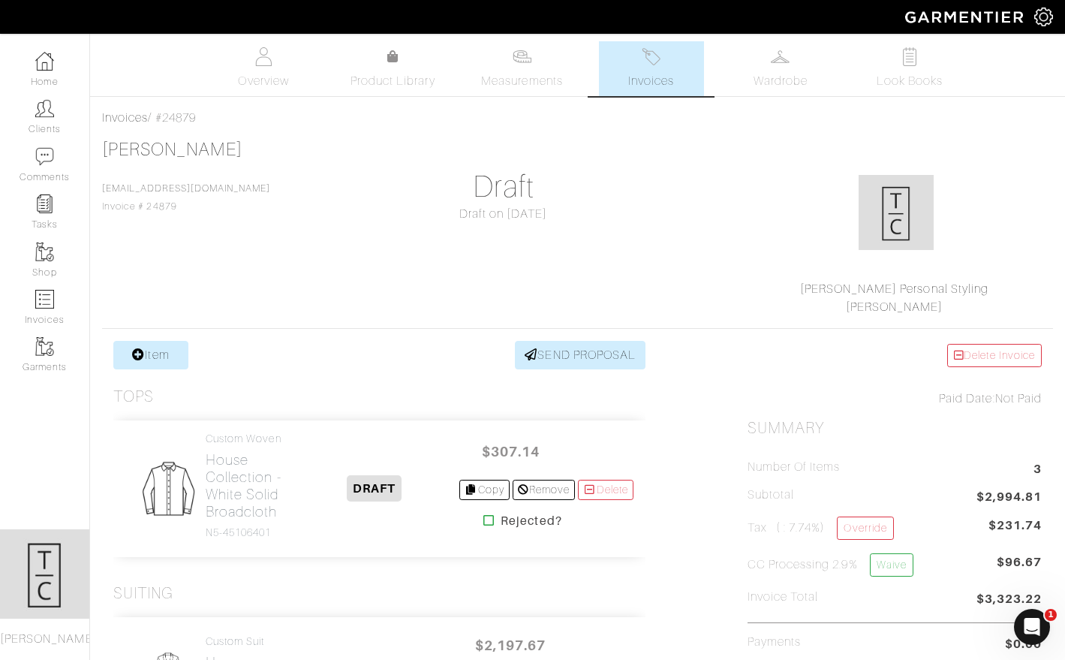
click at [653, 65] on img at bounding box center [651, 56] width 19 height 19
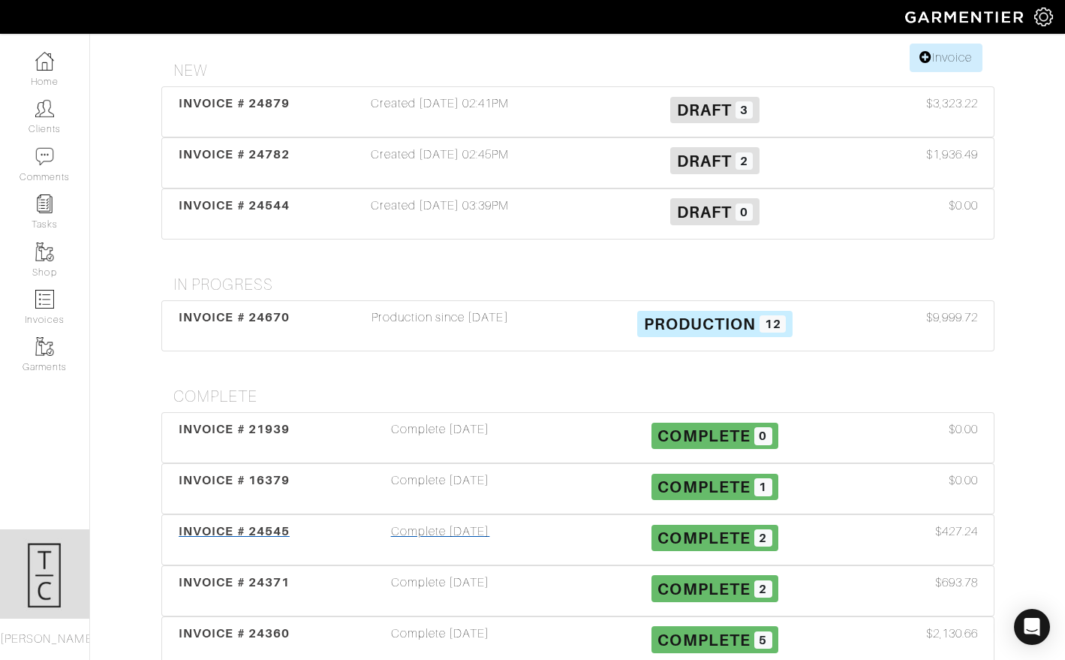
scroll to position [224, 0]
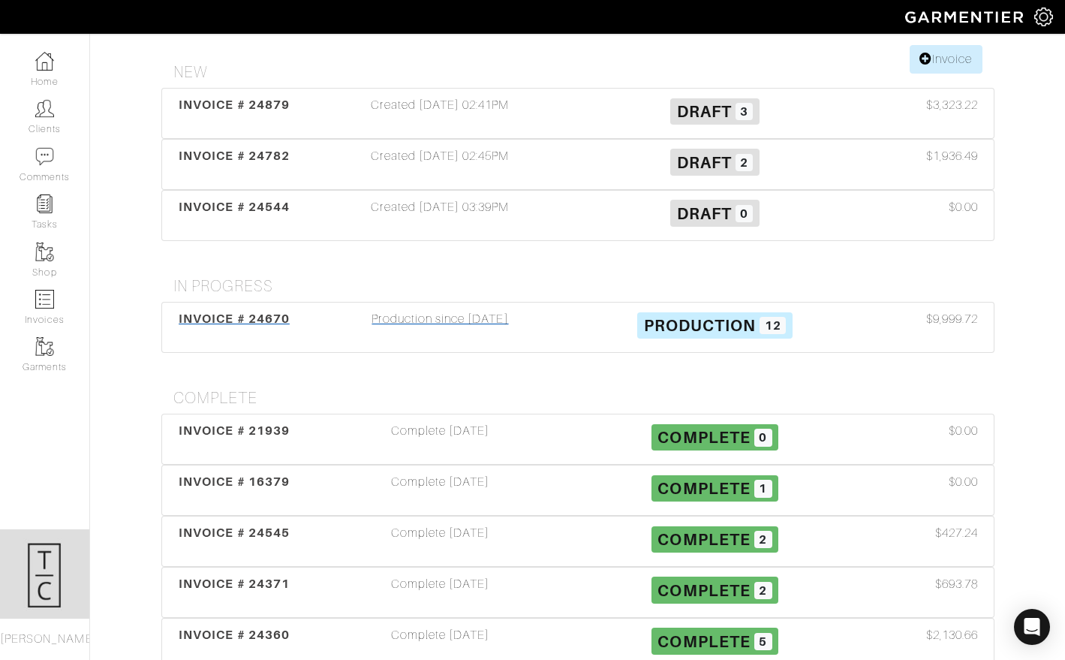
click at [264, 311] on span "INVOICE # 24670" at bounding box center [234, 318] width 111 height 14
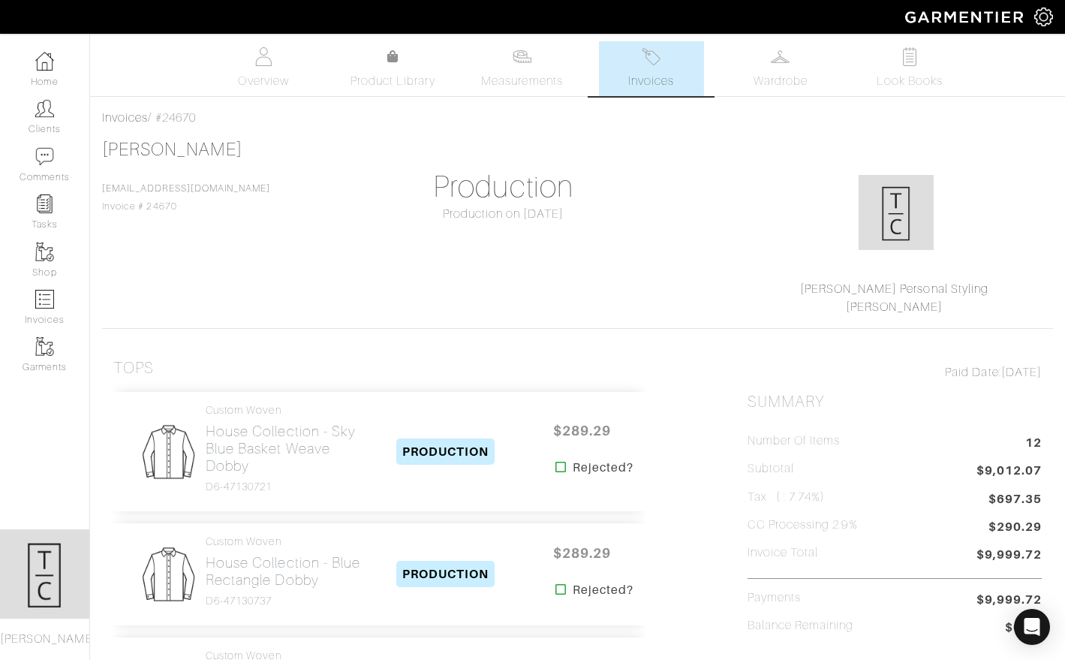
click at [646, 74] on span "Invoices" at bounding box center [651, 81] width 46 height 18
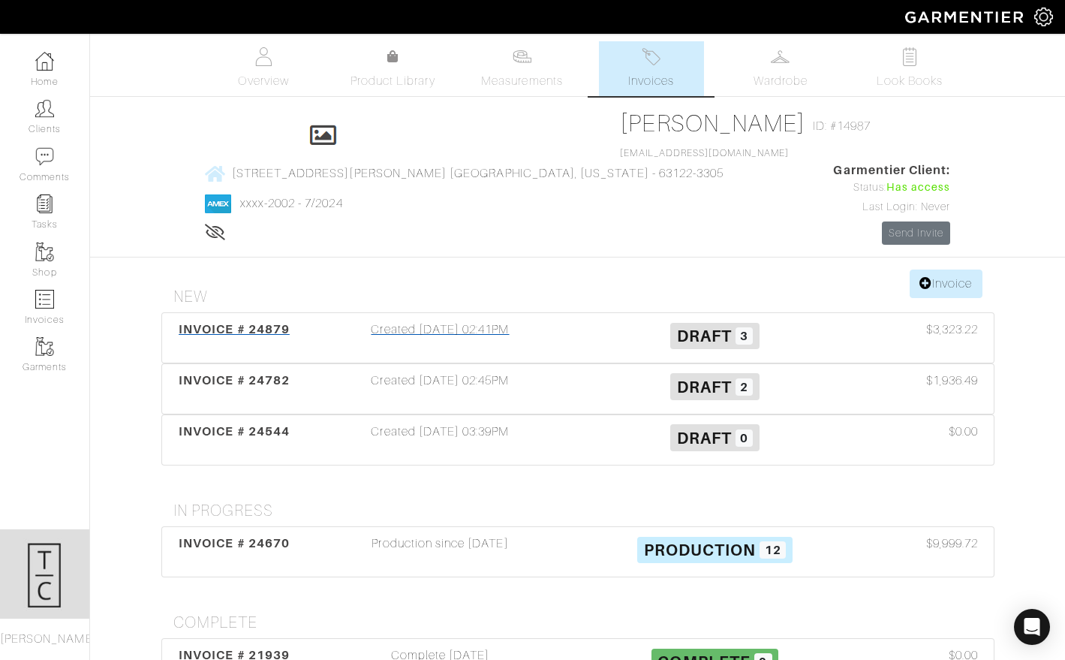
click at [436, 320] on div "Created [DATE] 02:41PM" at bounding box center [440, 337] width 275 height 35
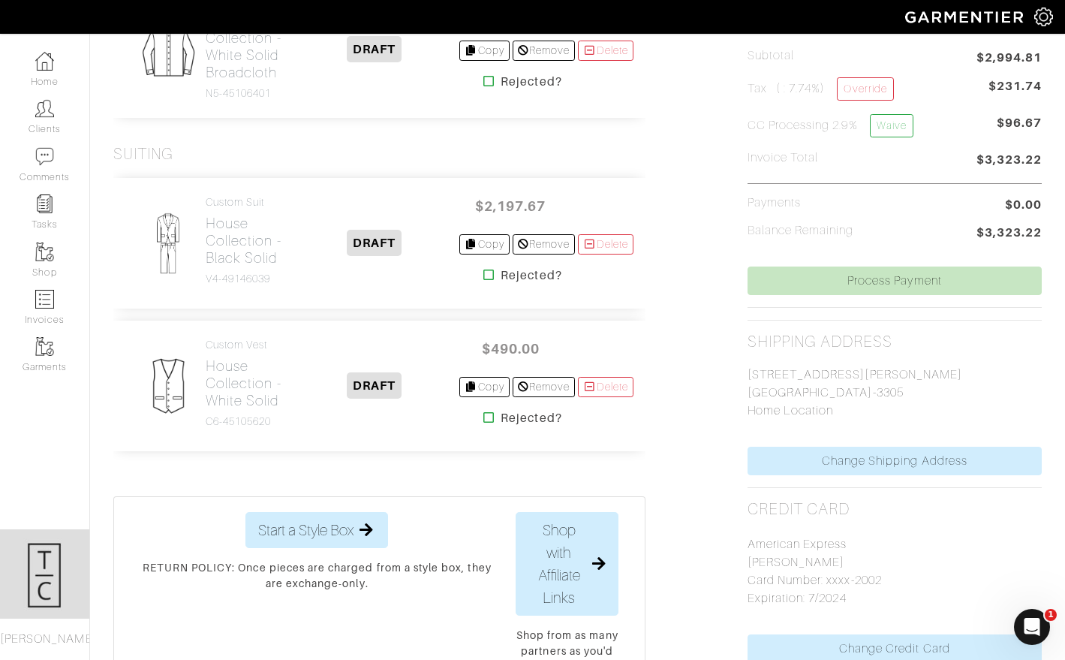
scroll to position [502, 0]
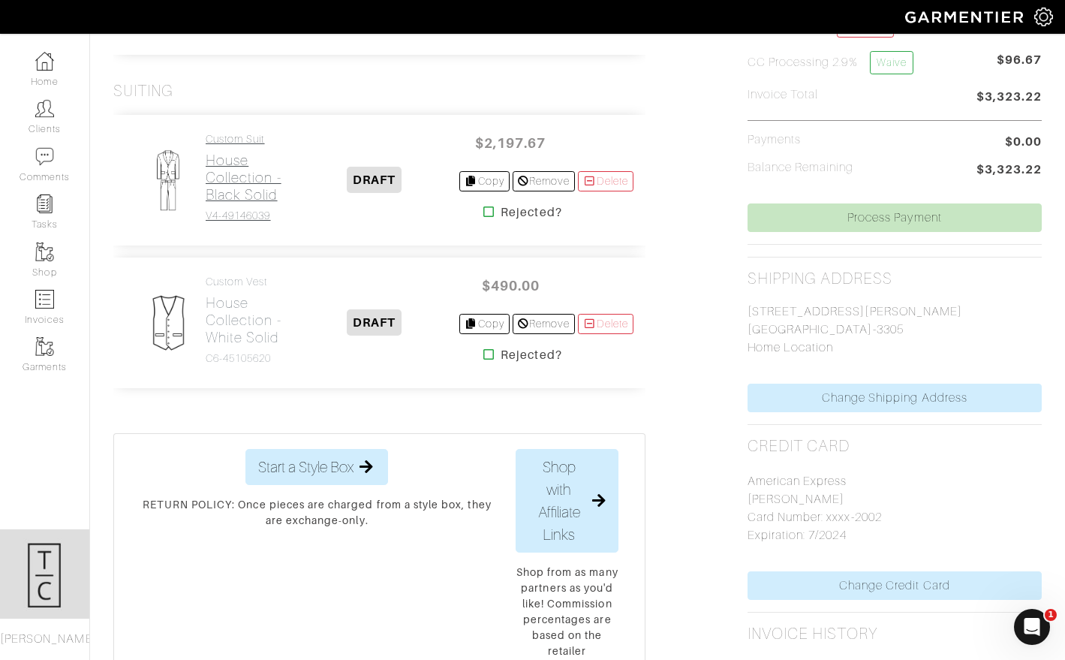
click at [232, 188] on h2 "House Collection - Black Solid" at bounding box center [247, 178] width 83 height 52
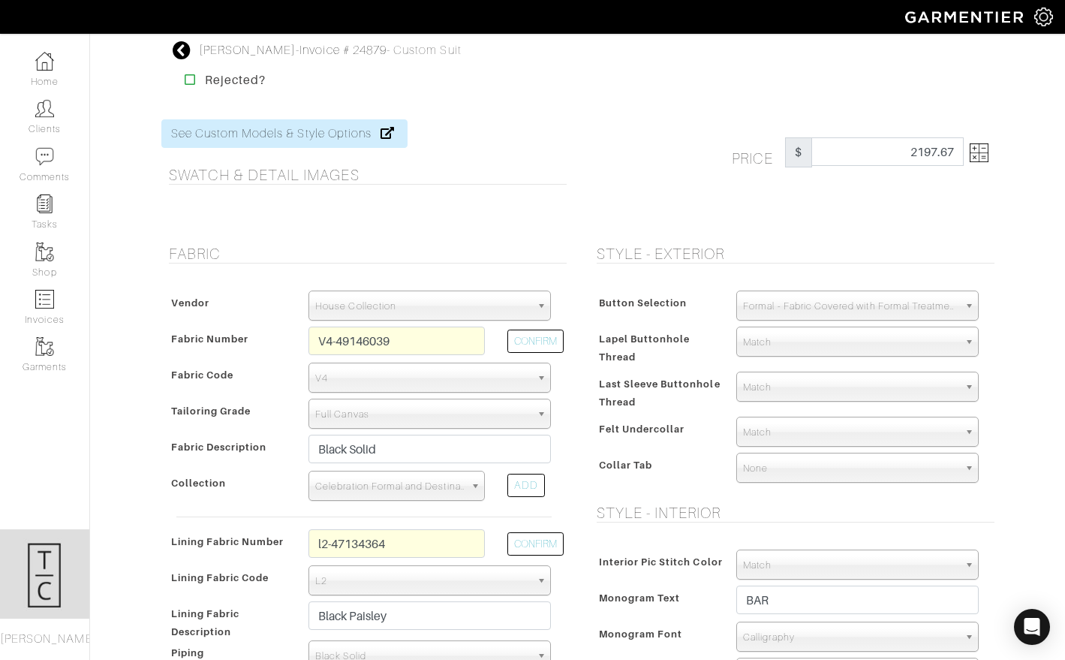
click at [983, 150] on img at bounding box center [979, 152] width 19 height 19
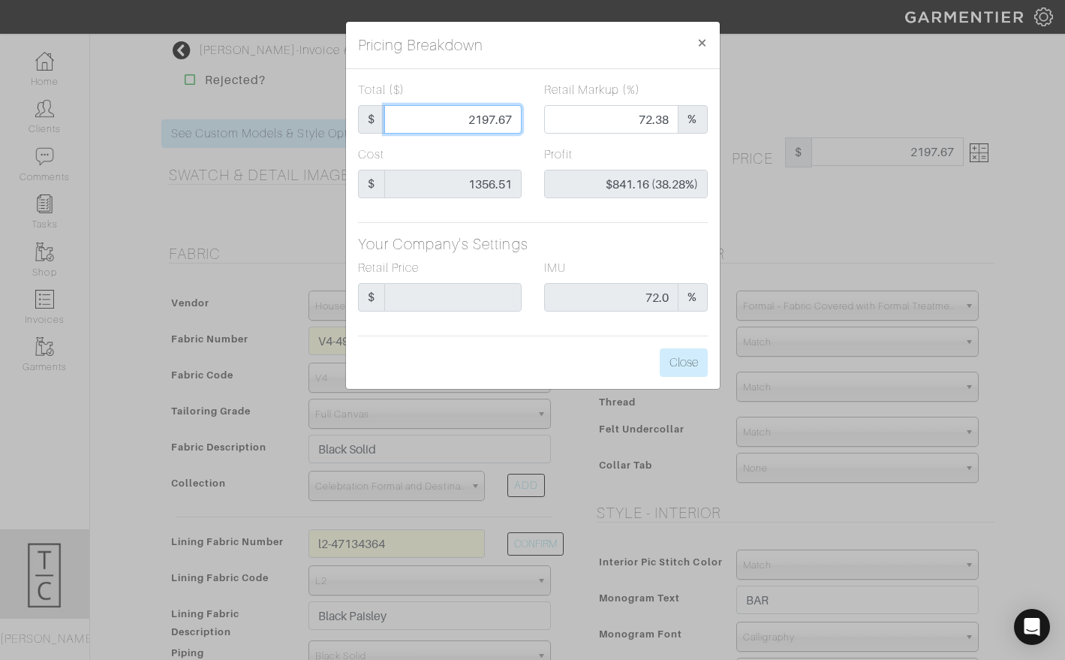
click at [480, 113] on input "2197.67" at bounding box center [452, 119] width 137 height 29
type input "297.67"
type input "0.00"
type input "-$1,058.84 (-355.71%)"
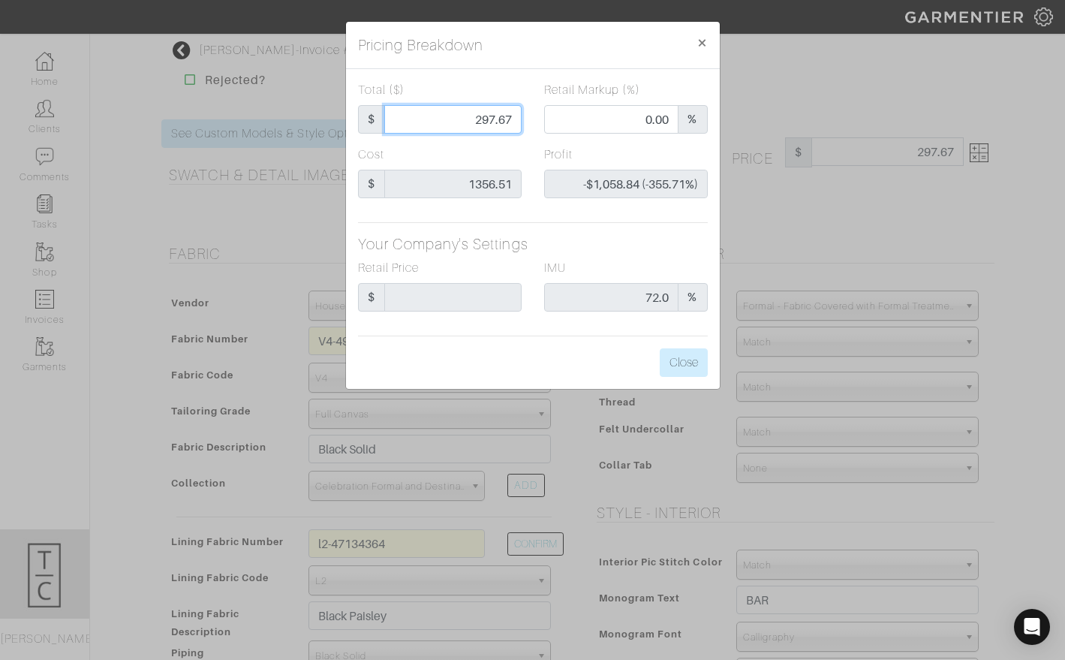
type input "2397.67"
type input "74.68"
type input "$1,041.16 (43.42%)"
type input "2397.67"
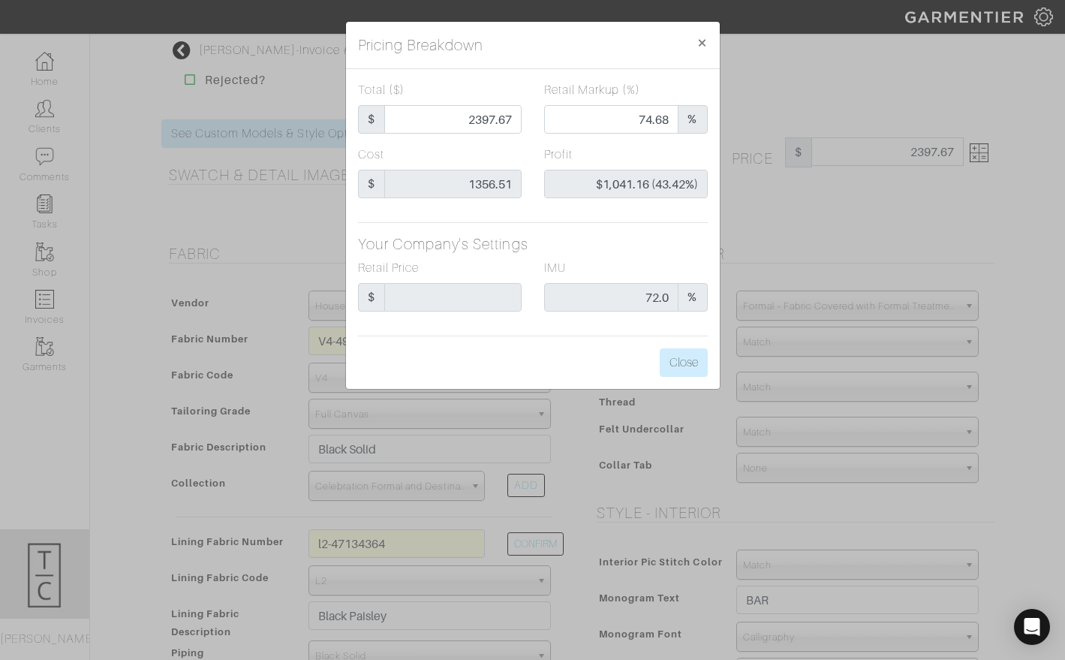
click at [543, 348] on div "Total ($) $ 2397.67 Retail Markup (%) 74.68 % Cost $ 1356.51 Profit $1,041.16 (…" at bounding box center [533, 229] width 374 height 320
click at [670, 366] on button "Close" at bounding box center [684, 362] width 48 height 29
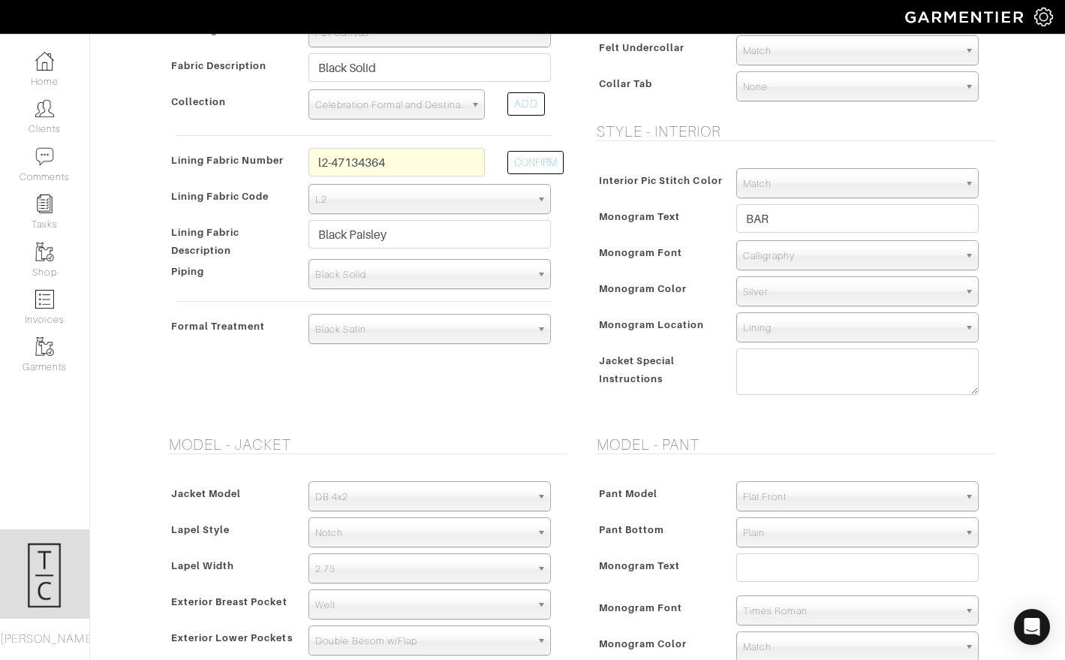
scroll to position [954, 0]
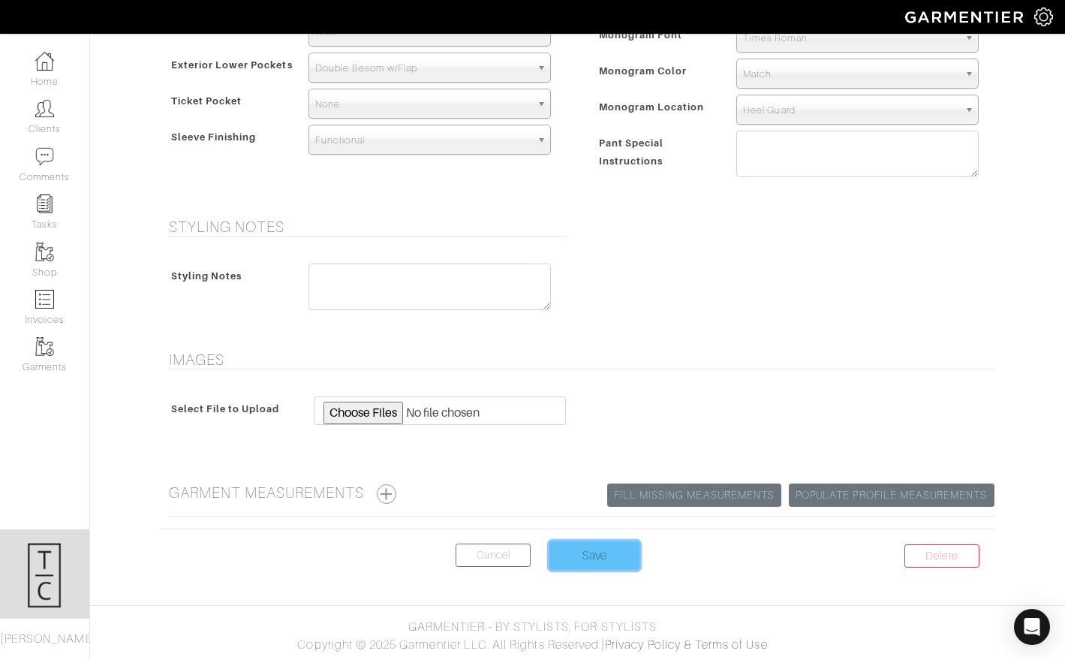
click at [607, 558] on input "Save" at bounding box center [594, 555] width 90 height 29
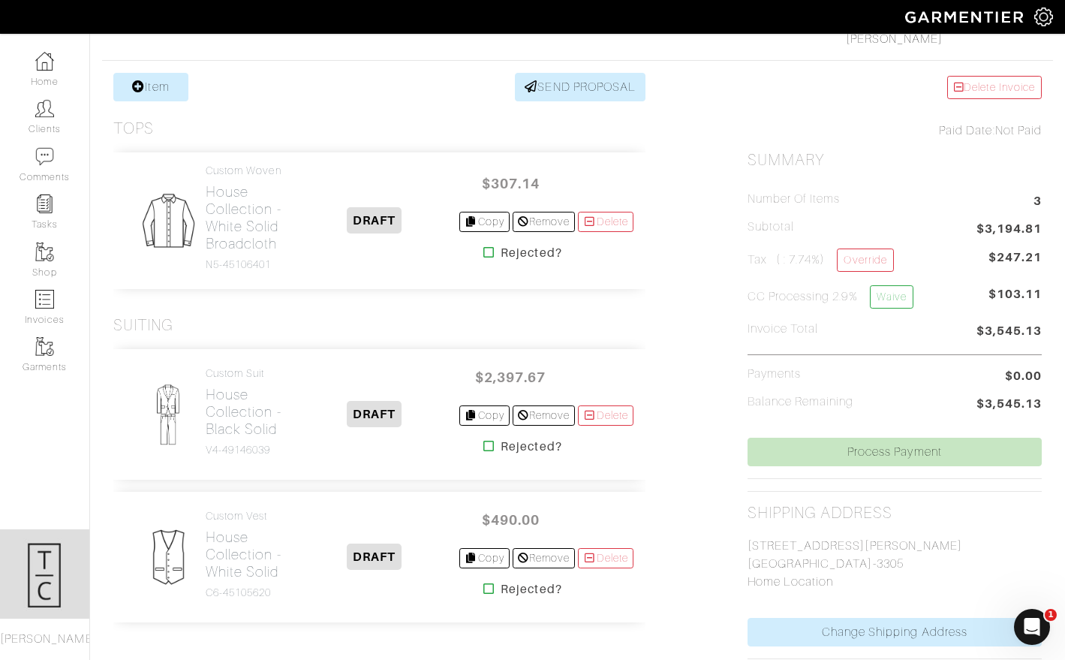
scroll to position [271, 0]
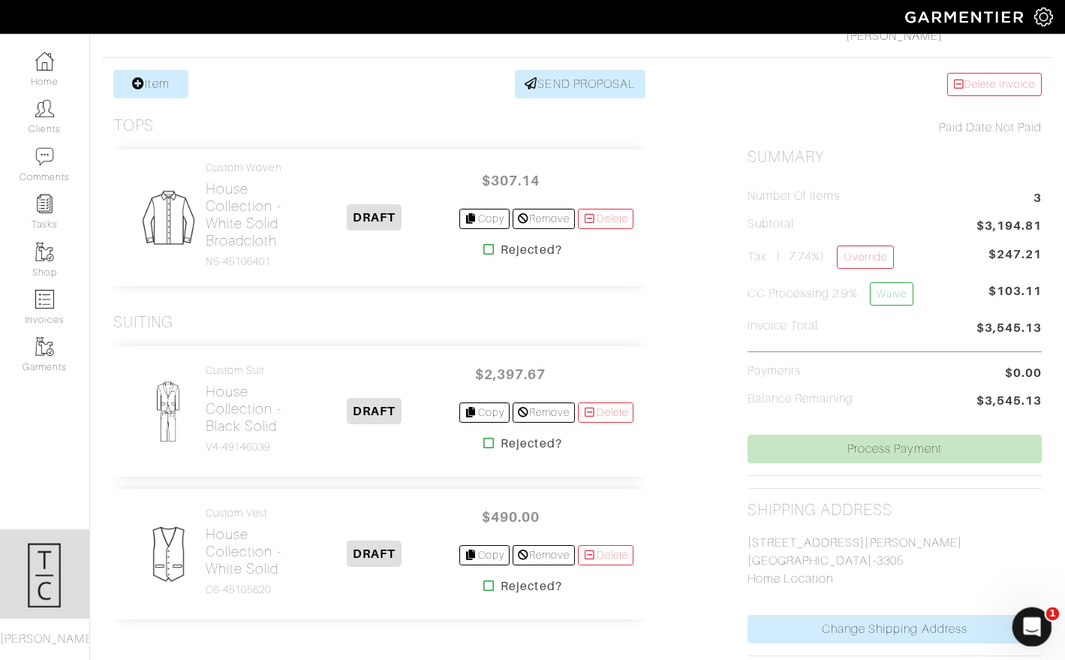
click at [1030, 627] on icon "Open Intercom Messenger" at bounding box center [1030, 624] width 25 height 25
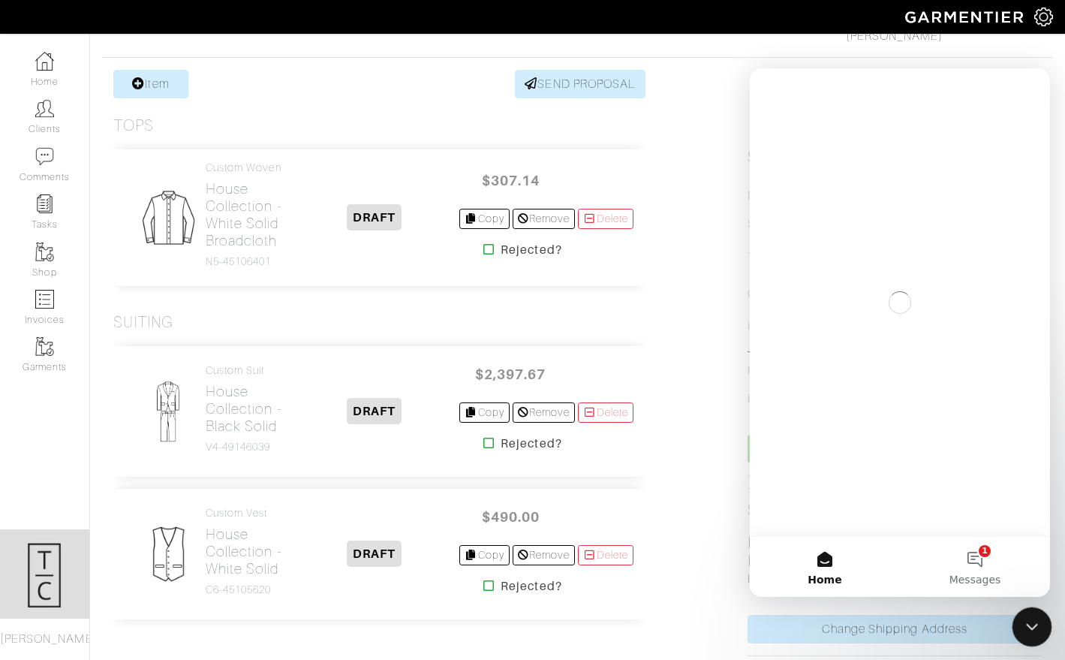
scroll to position [0, 0]
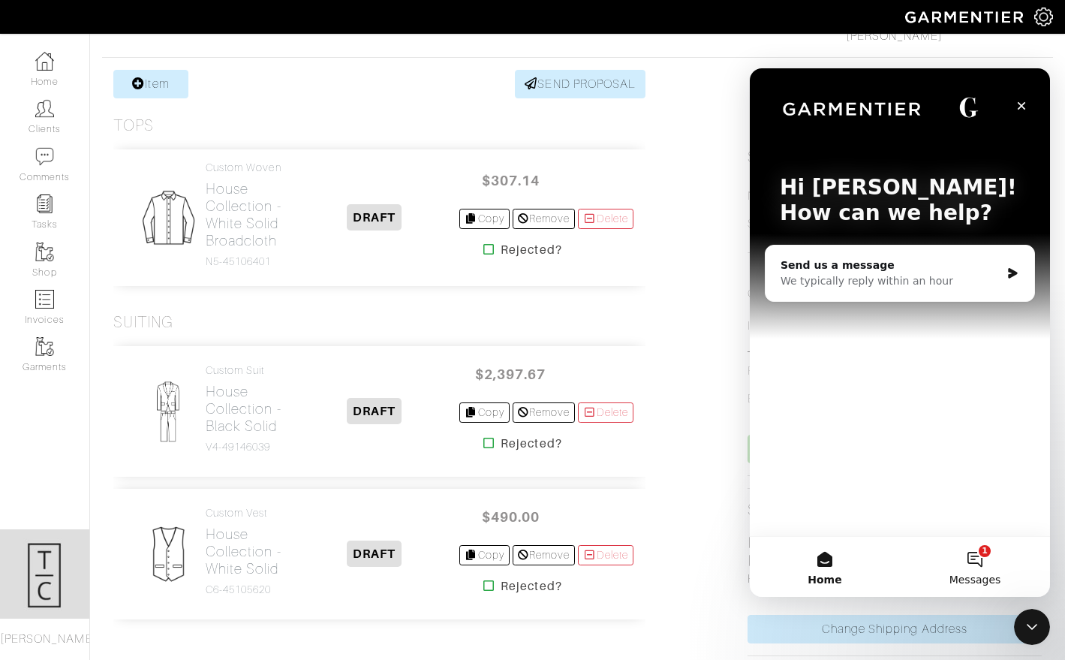
click at [972, 553] on button "1 Messages" at bounding box center [975, 567] width 150 height 60
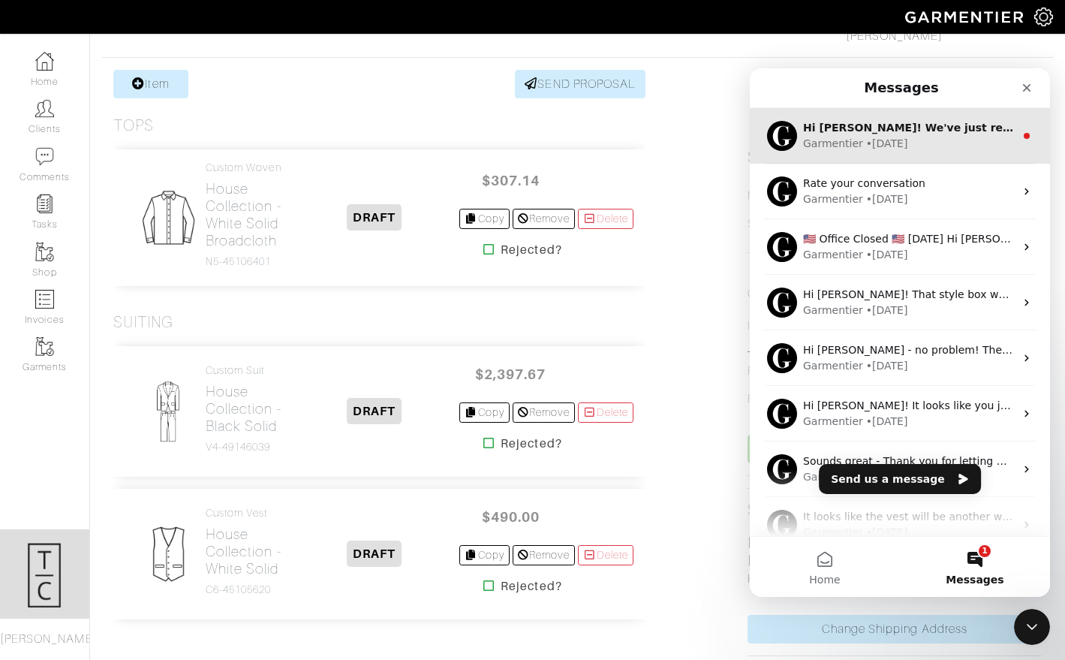
click at [883, 155] on div "Hi [PERSON_NAME]! We've just released a few tech updates that should enhance ba…" at bounding box center [900, 136] width 300 height 56
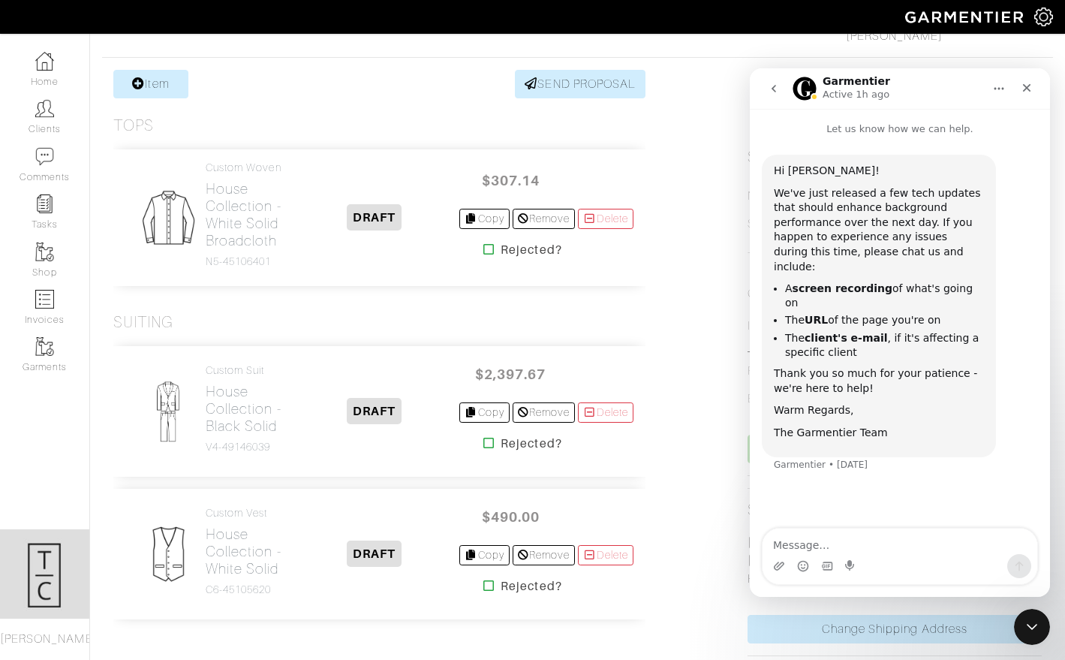
click at [766, 92] on button "go back" at bounding box center [773, 88] width 29 height 29
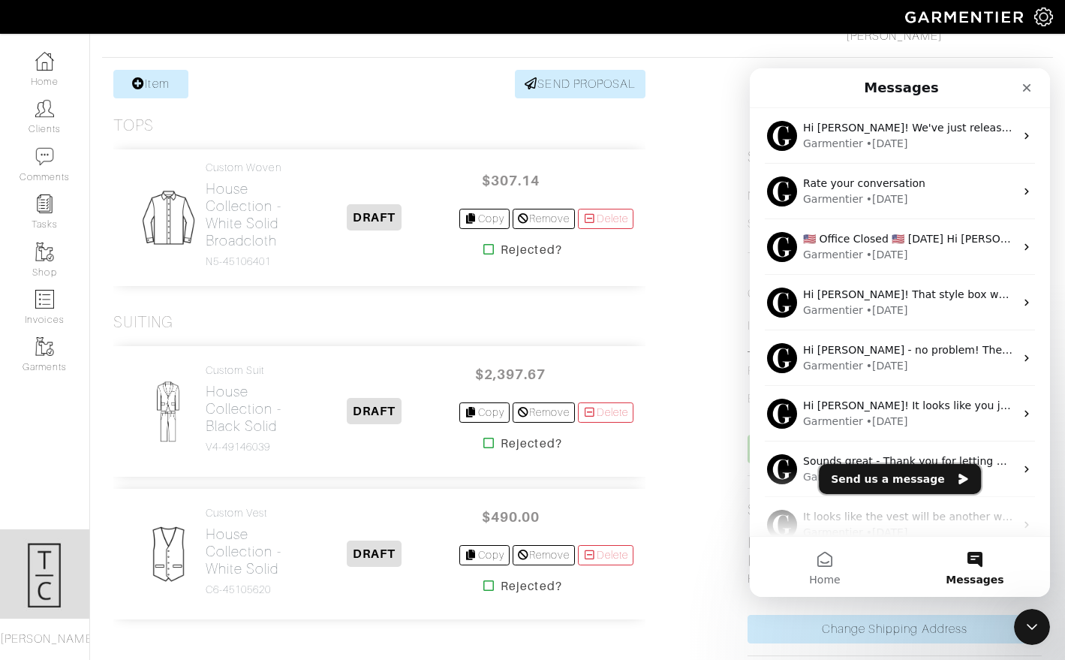
click at [934, 480] on button "Send us a message" at bounding box center [900, 479] width 162 height 30
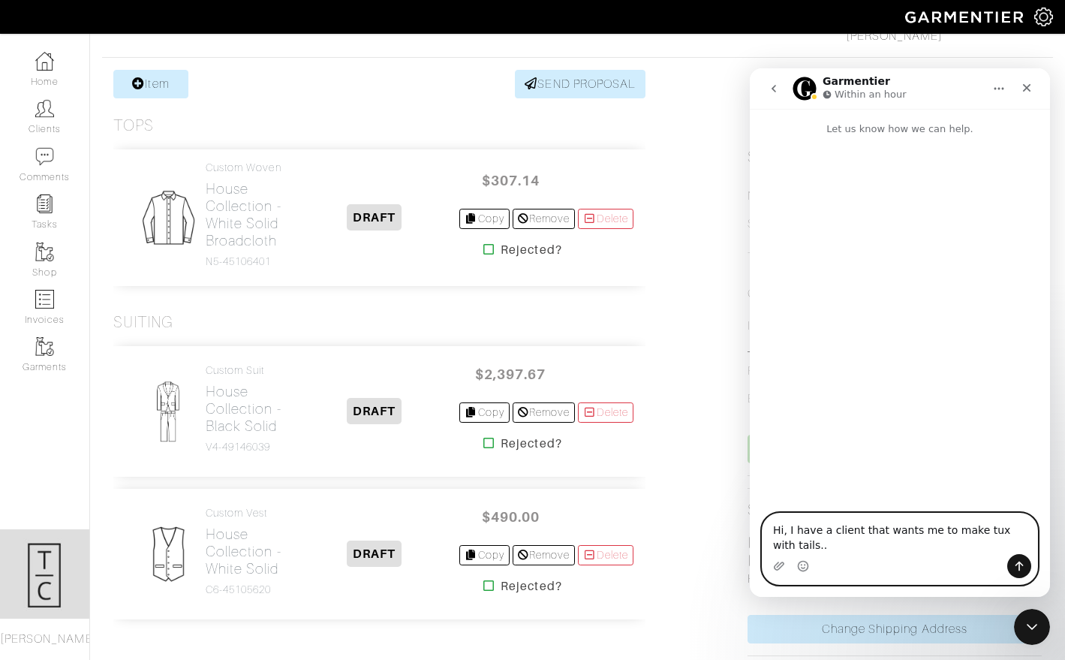
type textarea "Hi, I have a client that wants me to make tux with tails."
drag, startPoint x: 814, startPoint y: 544, endPoint x: 711, endPoint y: 436, distance: 148.6
click at [750, 436] on html "Garmentier Within an hour Let us know how we can help. Hi, I have a client that…" at bounding box center [900, 332] width 300 height 528
type textarea "Hi, i havent a client"
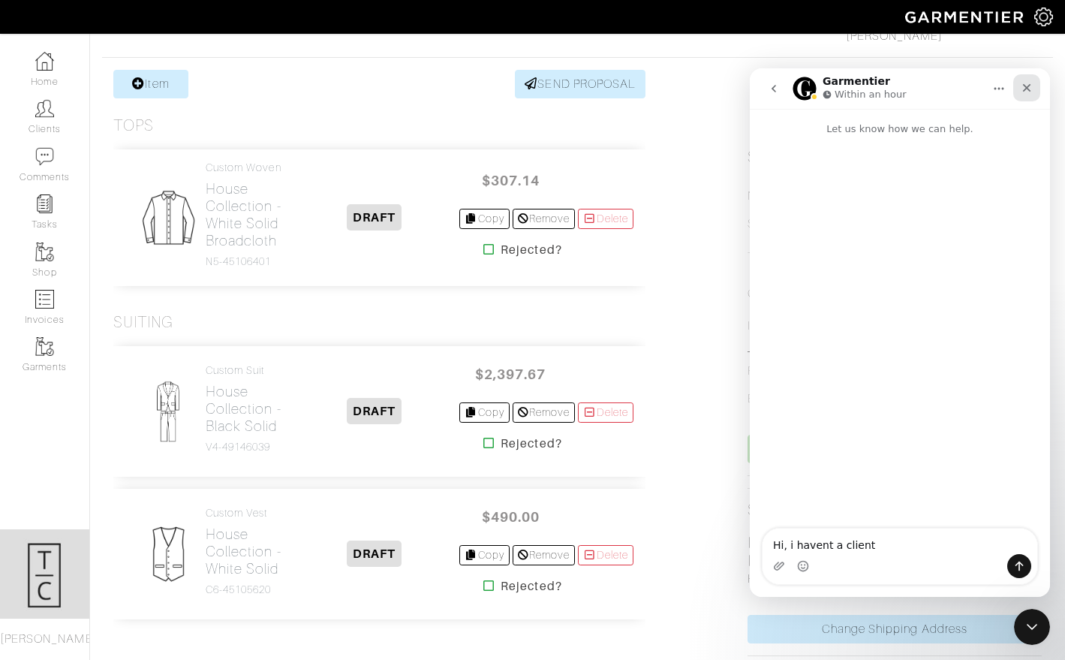
click at [1034, 77] on div "Close" at bounding box center [1026, 87] width 27 height 27
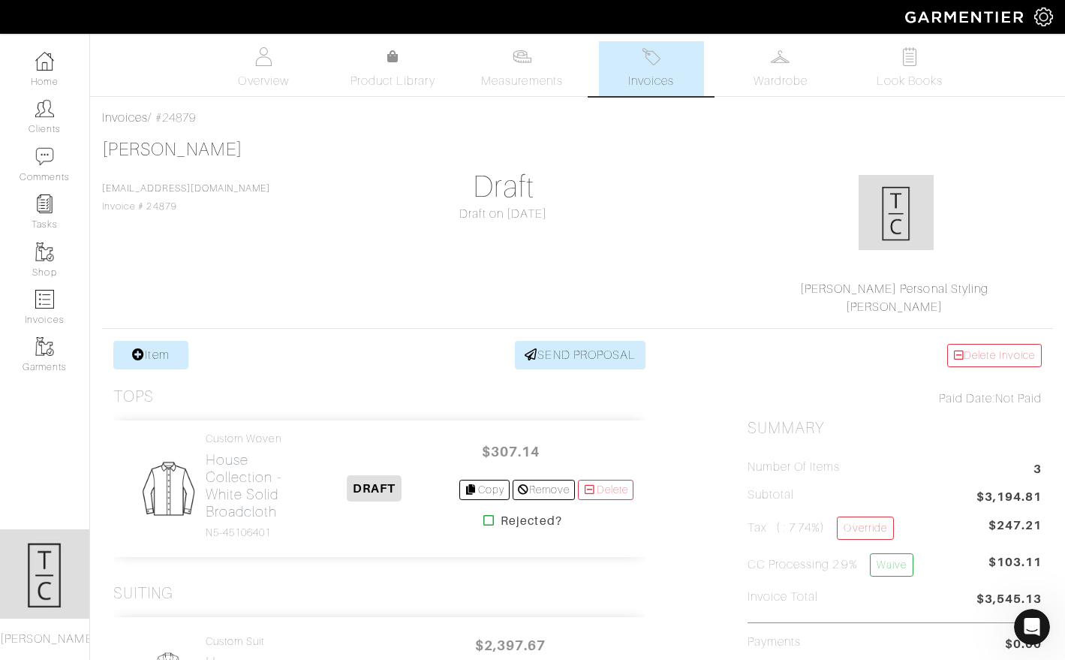
click at [641, 73] on span "Invoices" at bounding box center [651, 81] width 46 height 18
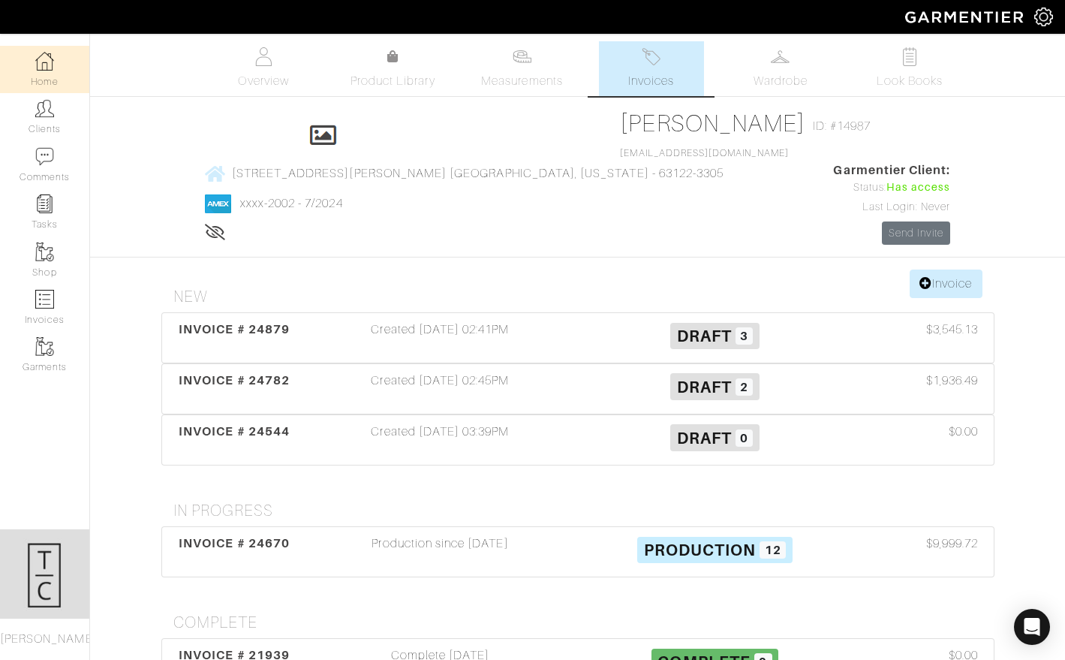
click at [46, 62] on img at bounding box center [44, 61] width 19 height 19
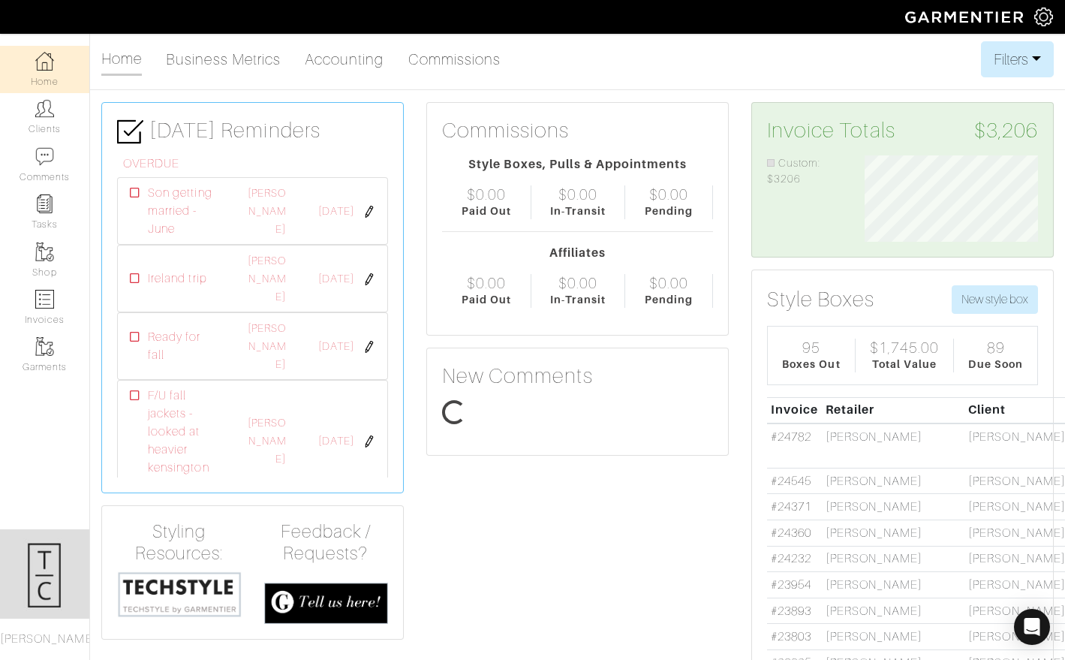
scroll to position [86, 195]
